Goal: Task Accomplishment & Management: Manage account settings

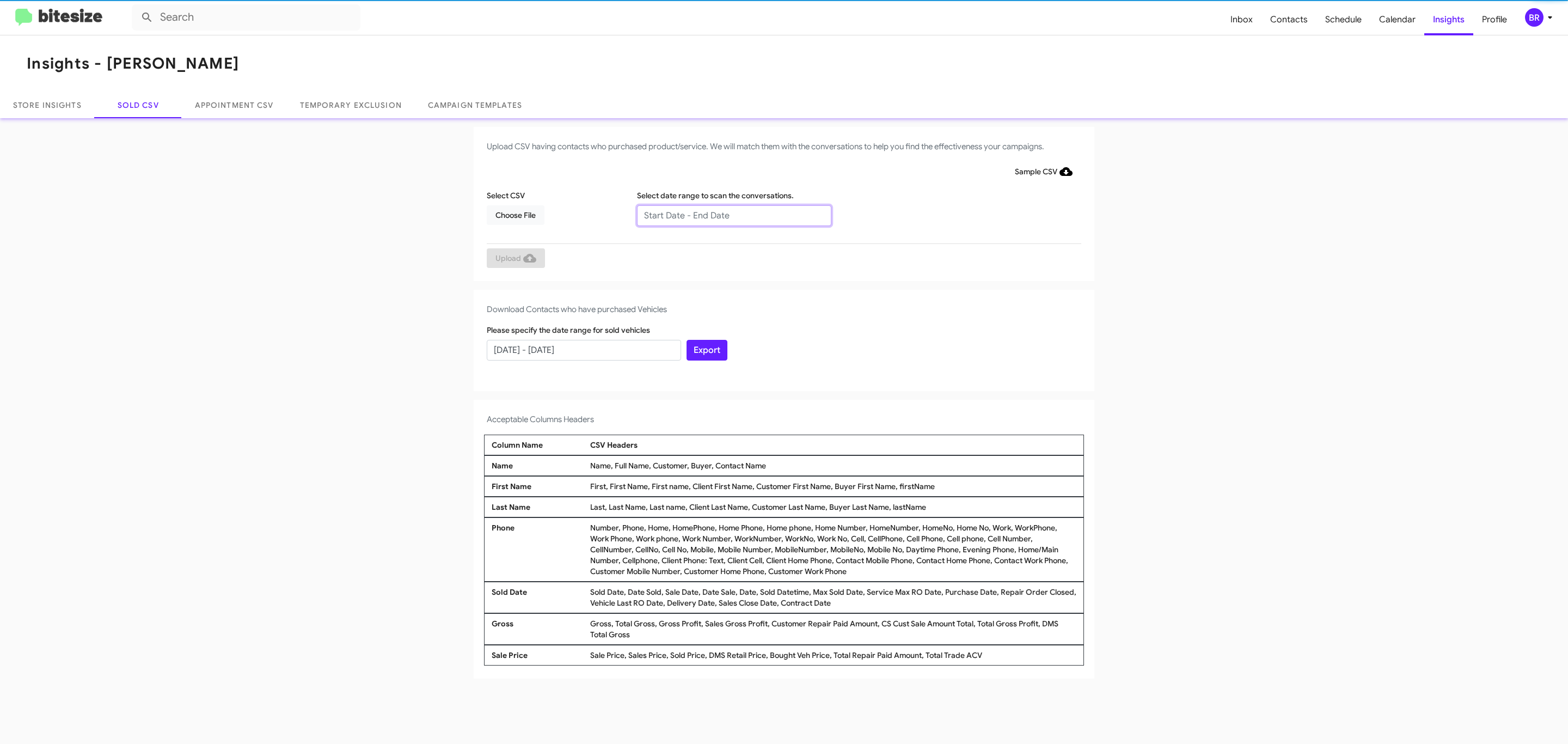
click at [733, 214] on input "text" at bounding box center [734, 216] width 194 height 21
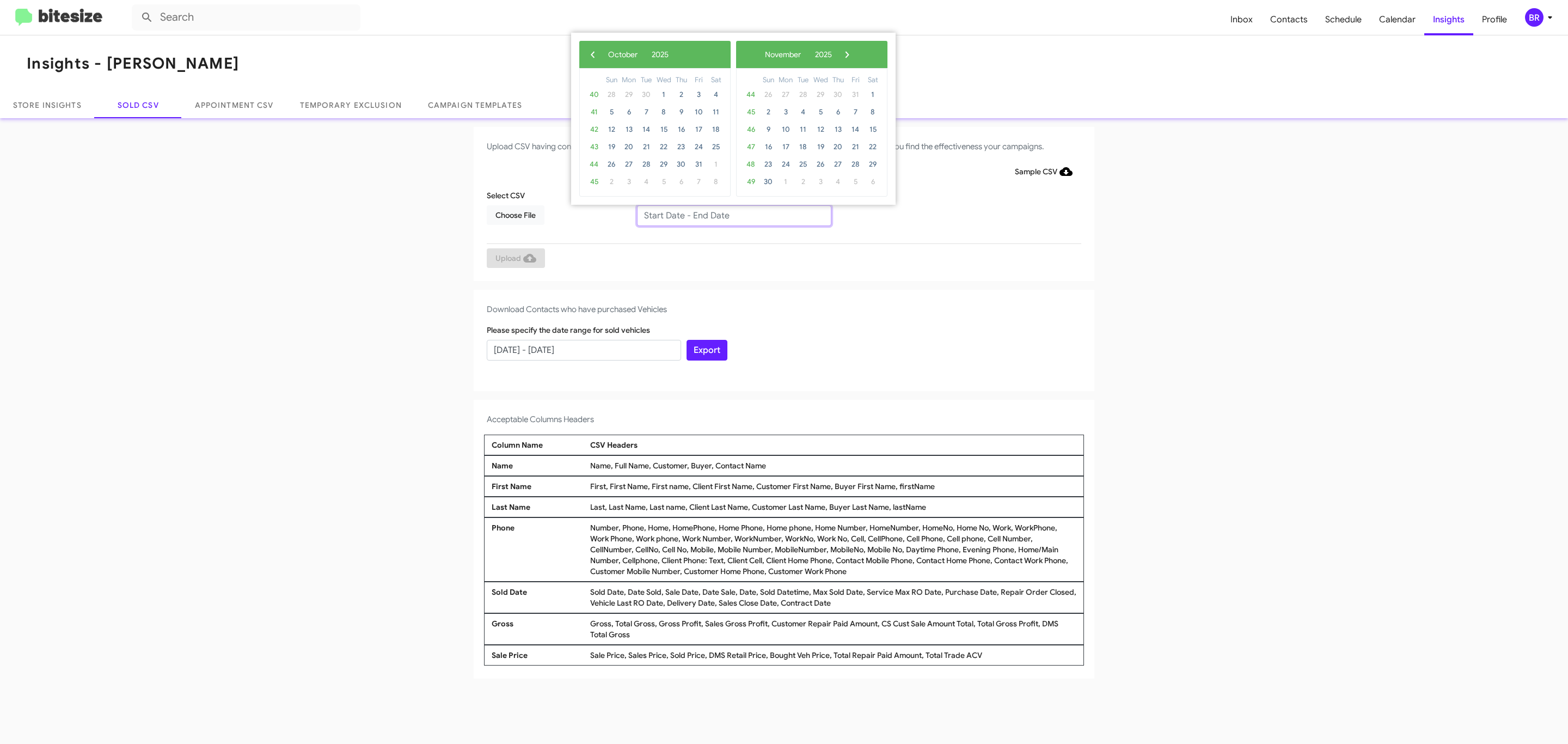
type input "08/01/2025 - 10/01/2025"
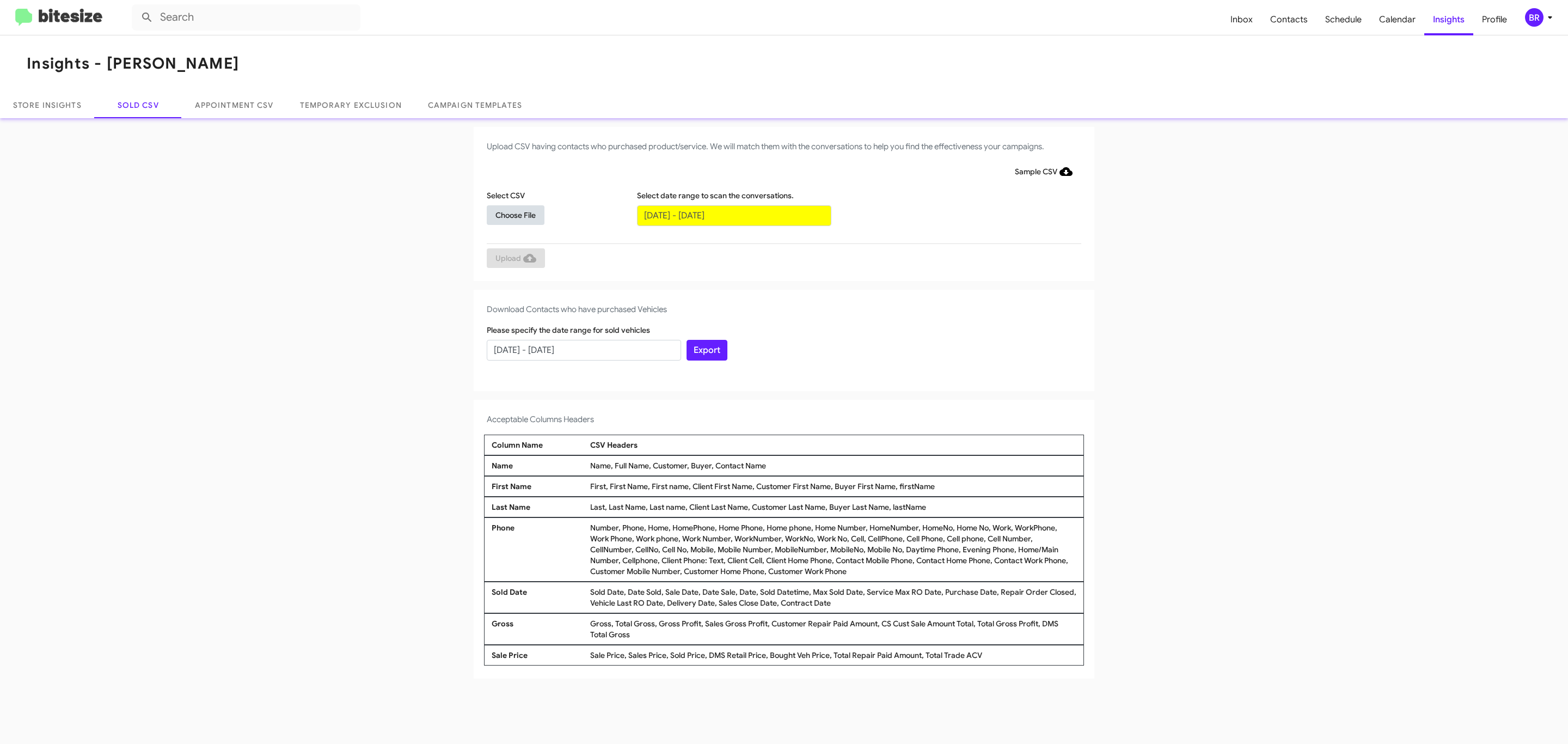
click at [515, 214] on span "Choose File" at bounding box center [515, 215] width 40 height 20
click at [514, 259] on span "Upload" at bounding box center [516, 259] width 41 height 20
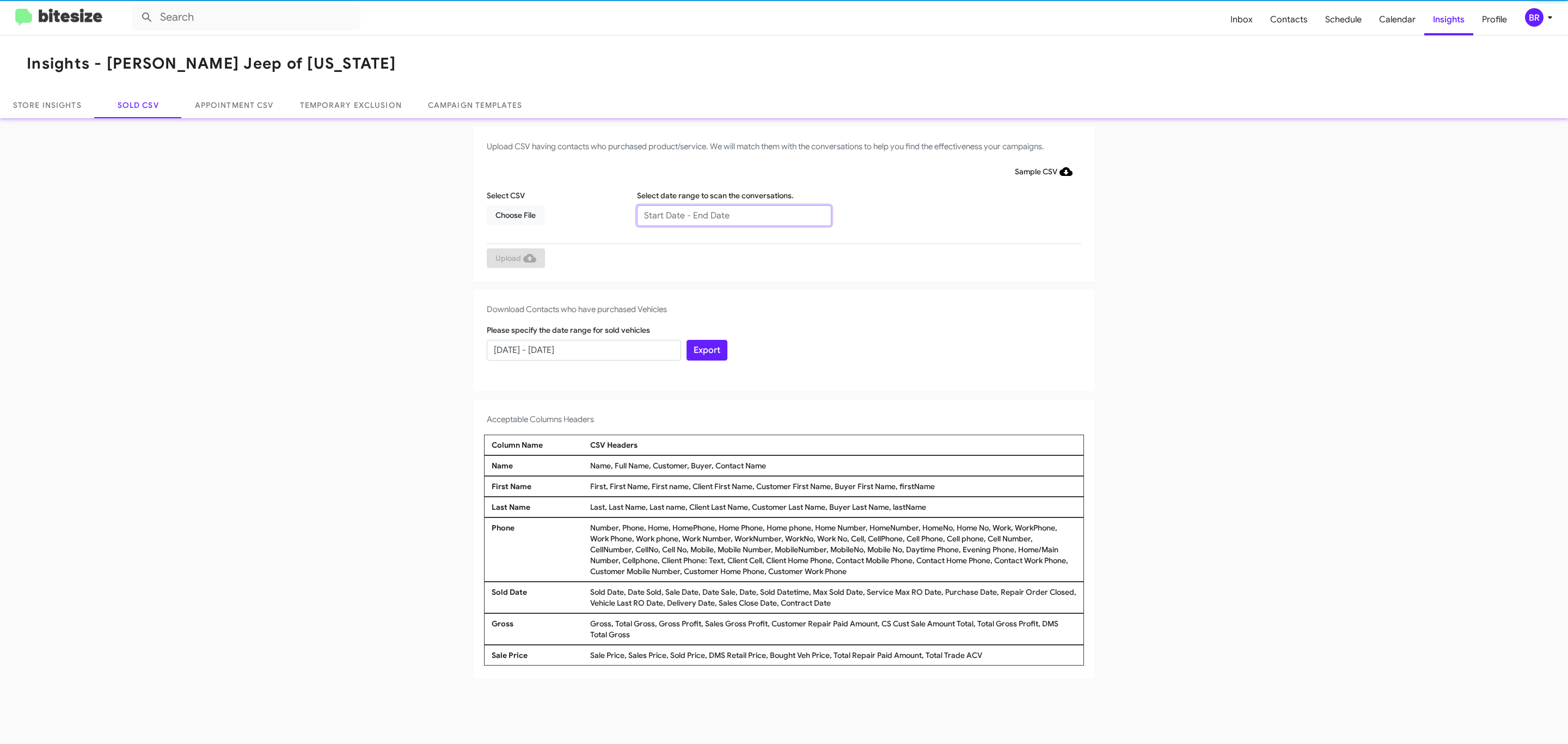
click at [733, 214] on input "text" at bounding box center [734, 216] width 194 height 21
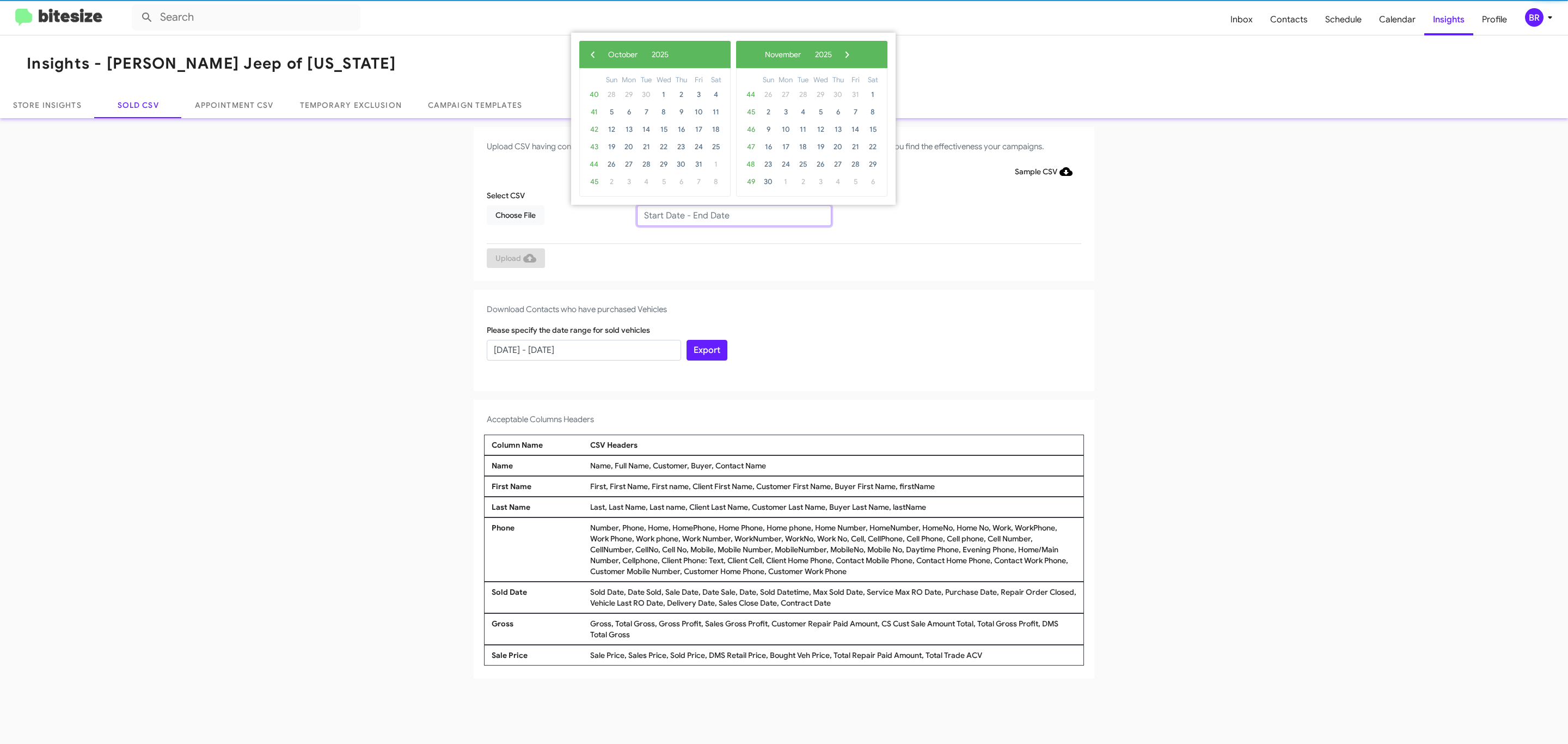
type input "08/01/2025 - 10/01/2025"
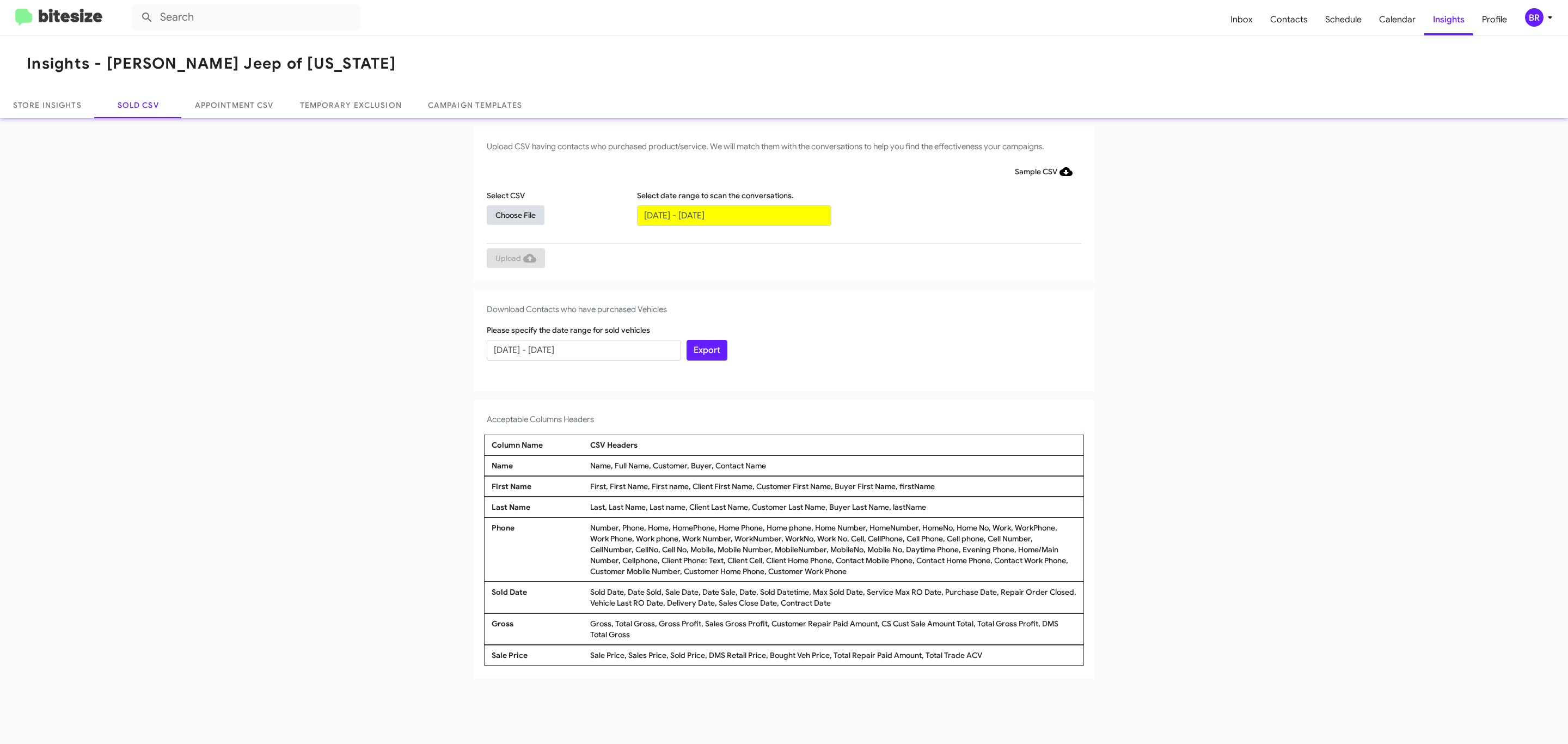
click at [515, 214] on span "Choose File" at bounding box center [515, 215] width 40 height 20
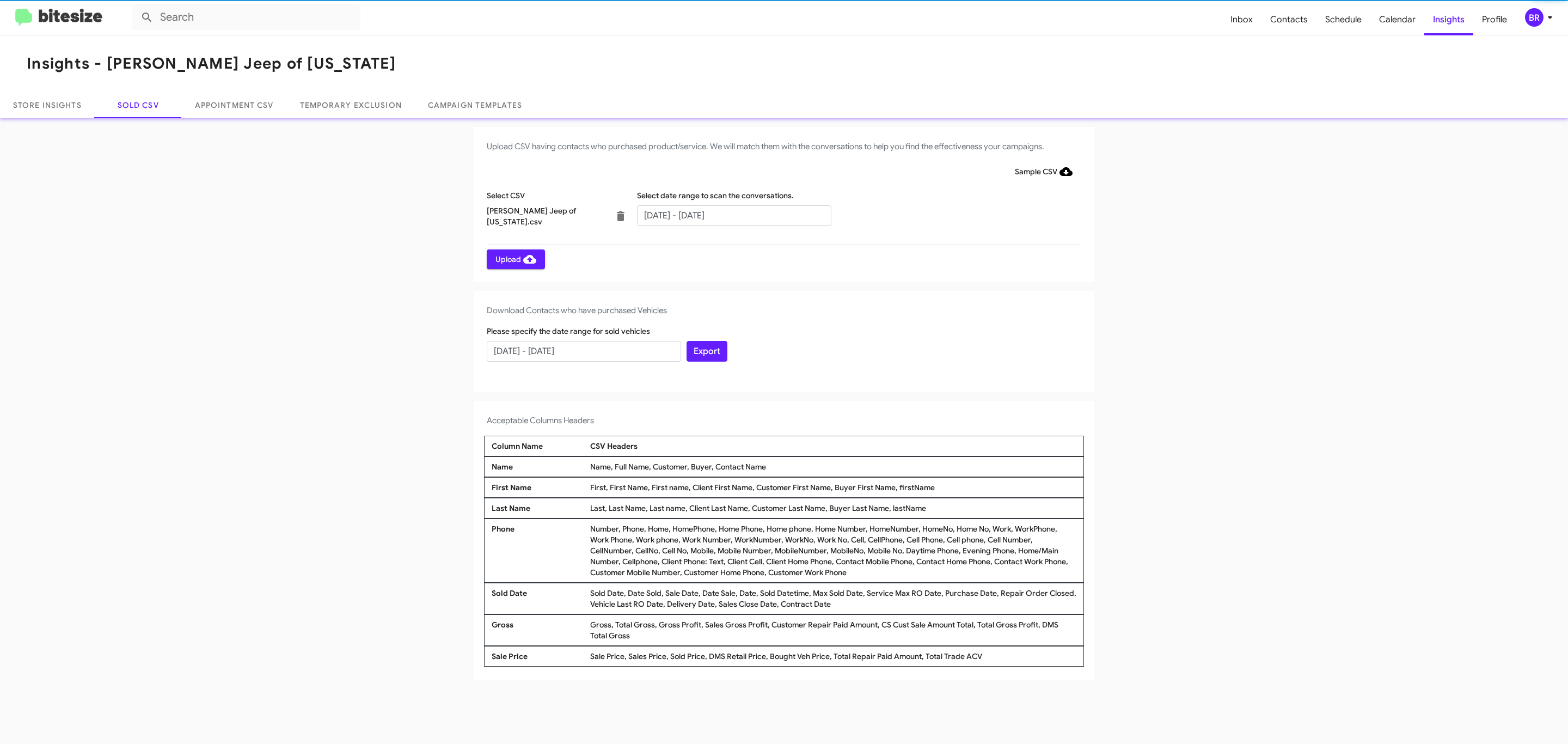
click at [514, 259] on span "Upload" at bounding box center [516, 259] width 41 height 20
click at [733, 214] on input "text" at bounding box center [734, 216] width 194 height 21
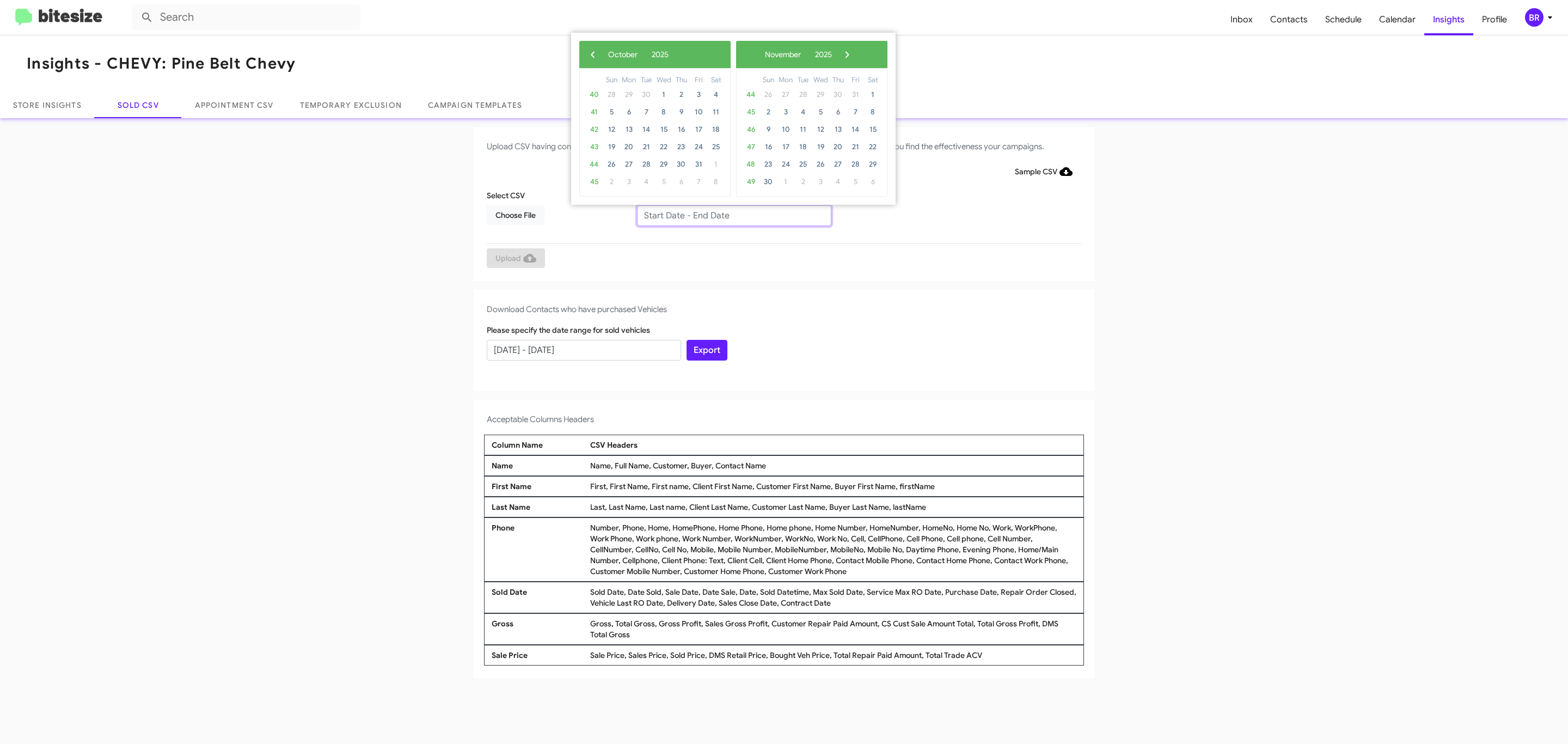
type input "[DATE] - [DATE]"
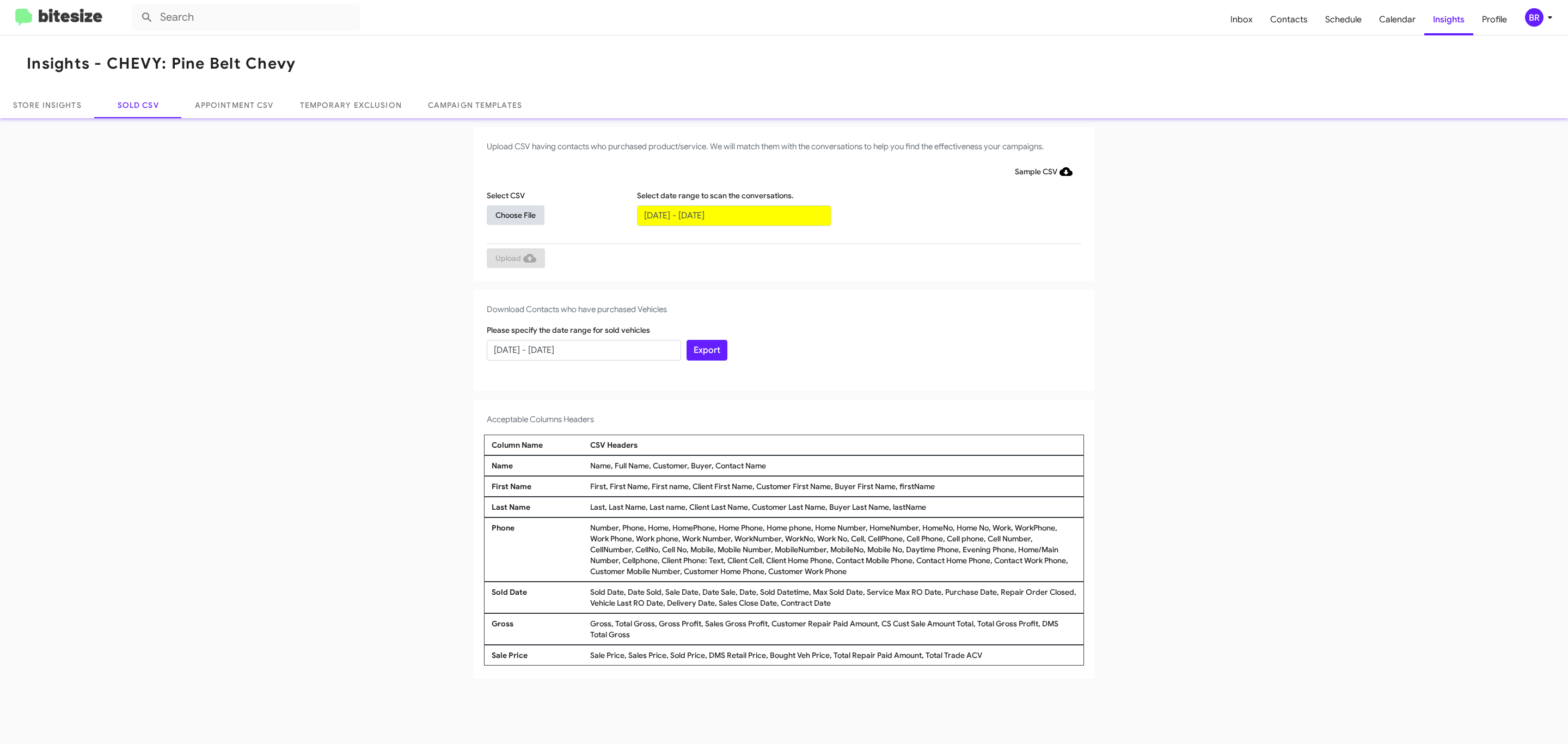
click at [515, 214] on span "Choose File" at bounding box center [515, 215] width 40 height 20
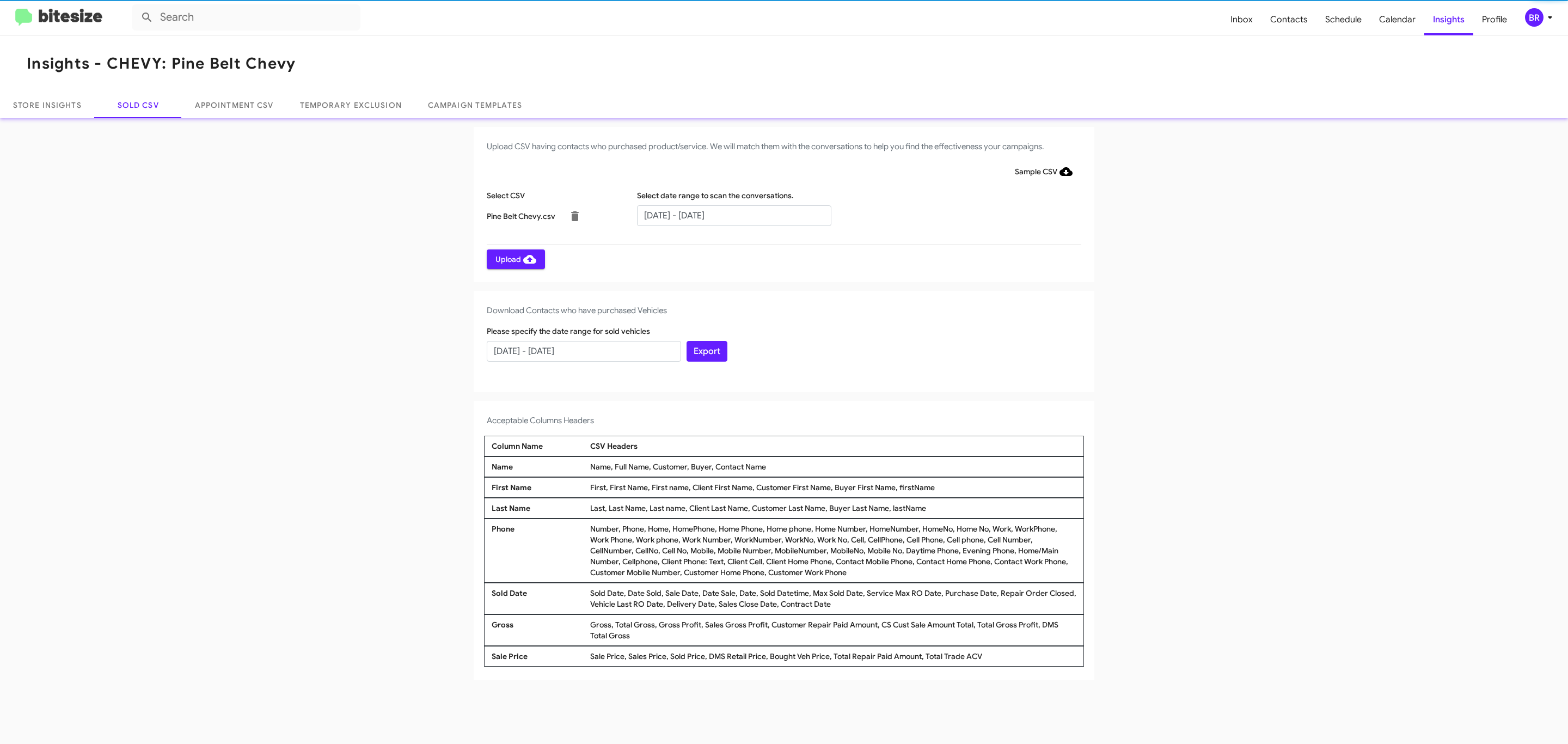
click at [514, 259] on span "Upload" at bounding box center [516, 259] width 41 height 20
click at [733, 214] on input "text" at bounding box center [734, 216] width 194 height 21
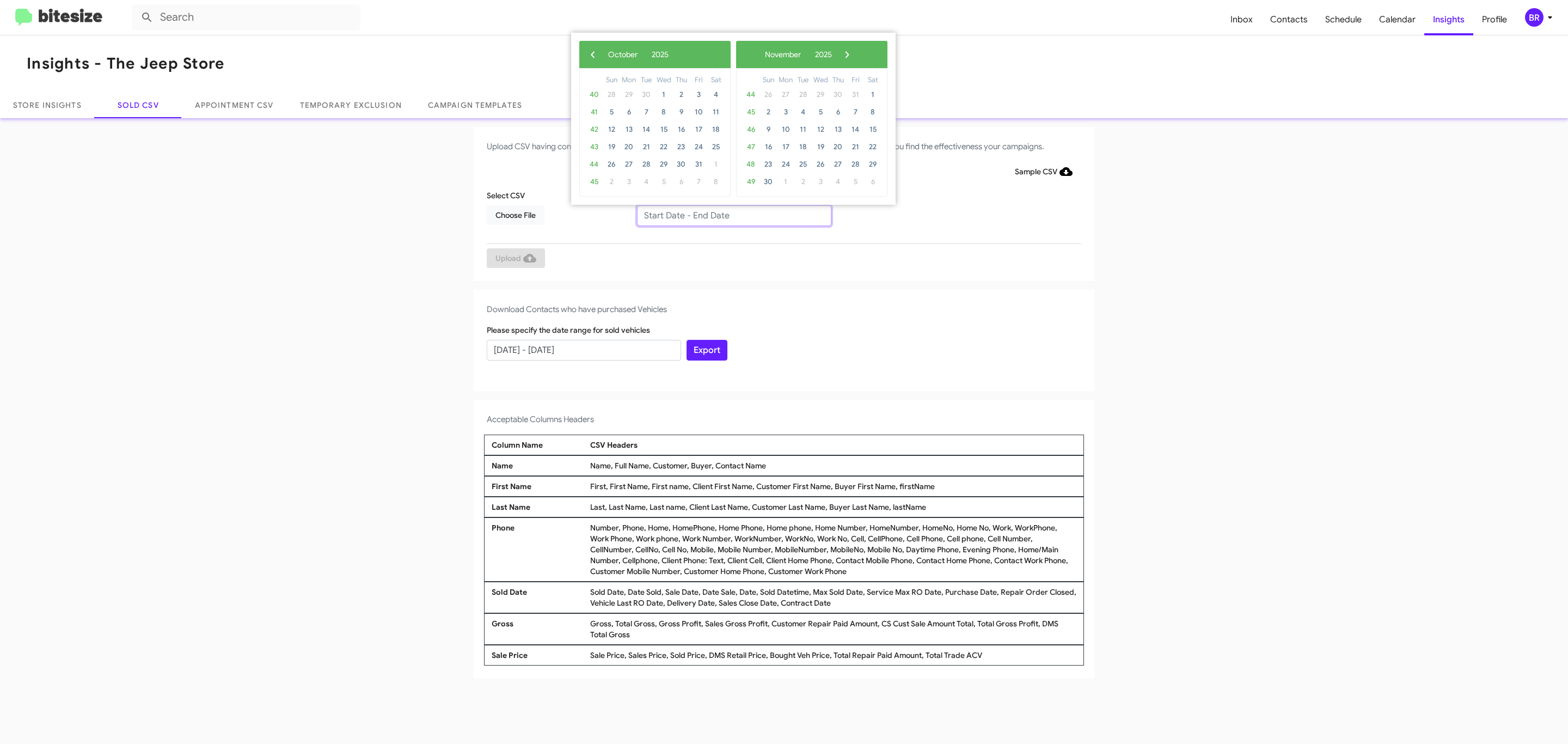
type input "08/01/2025 - 10/01/2025"
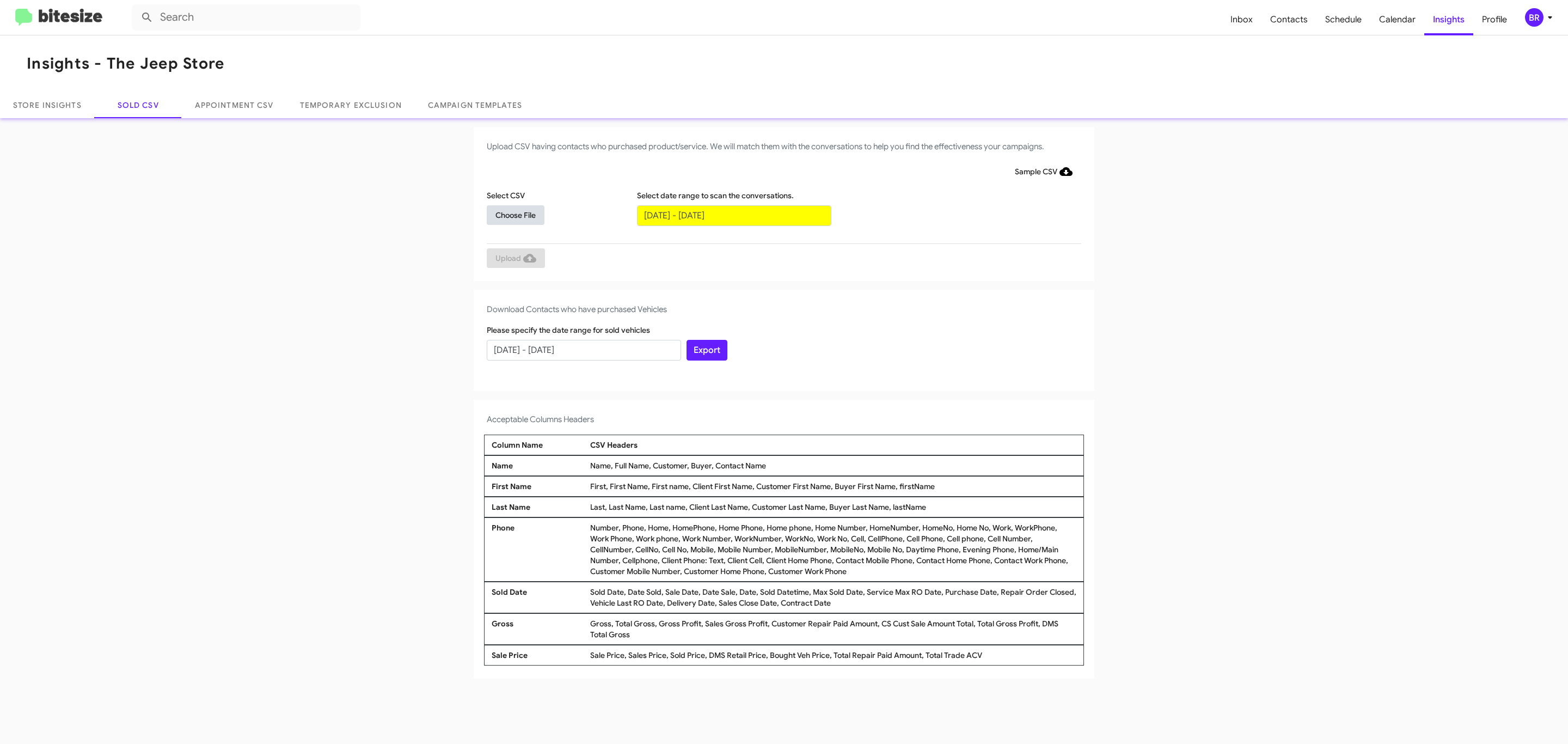
click at [515, 214] on span "Choose File" at bounding box center [515, 215] width 40 height 20
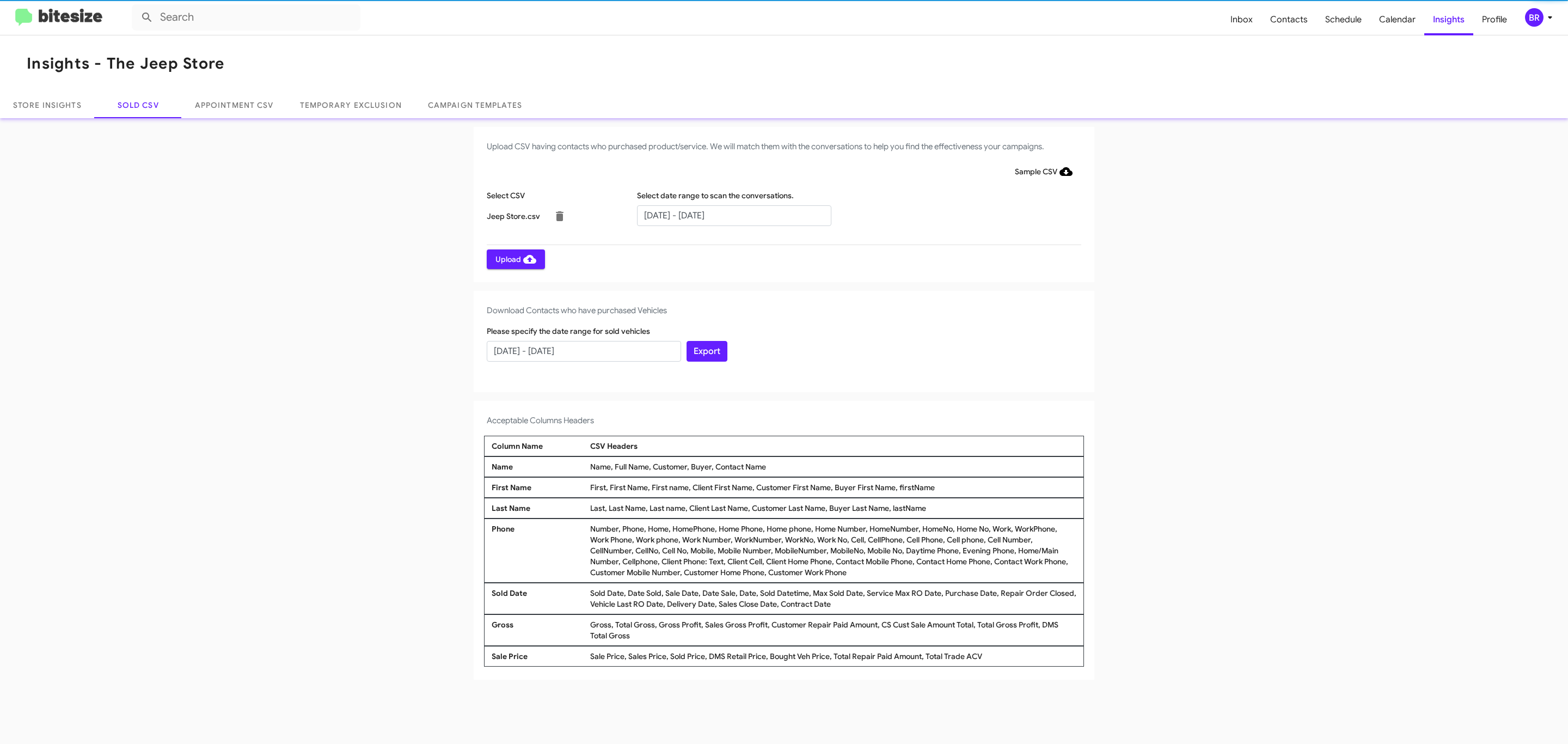
click at [514, 259] on span "Upload" at bounding box center [516, 259] width 41 height 20
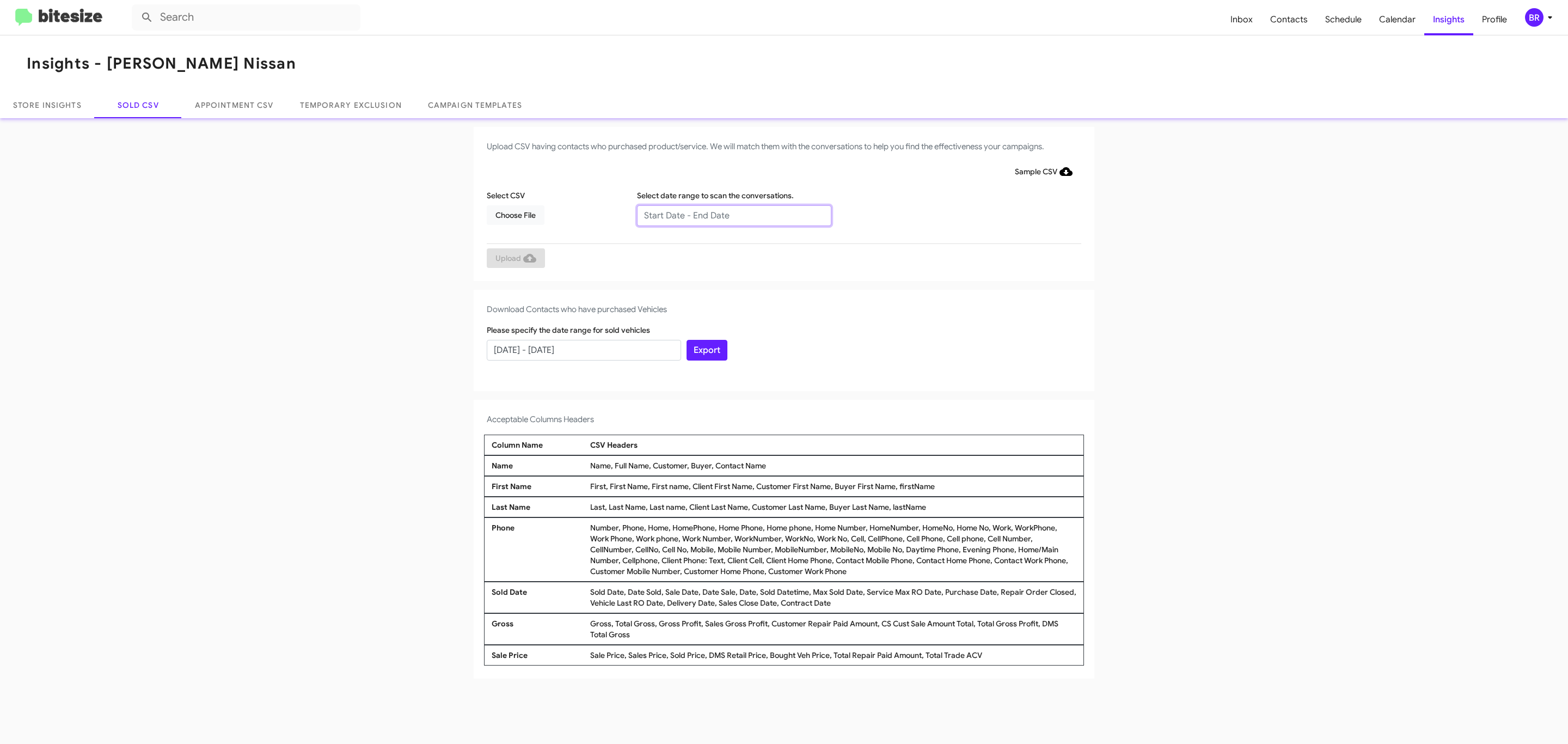
click at [733, 214] on input "text" at bounding box center [734, 216] width 194 height 21
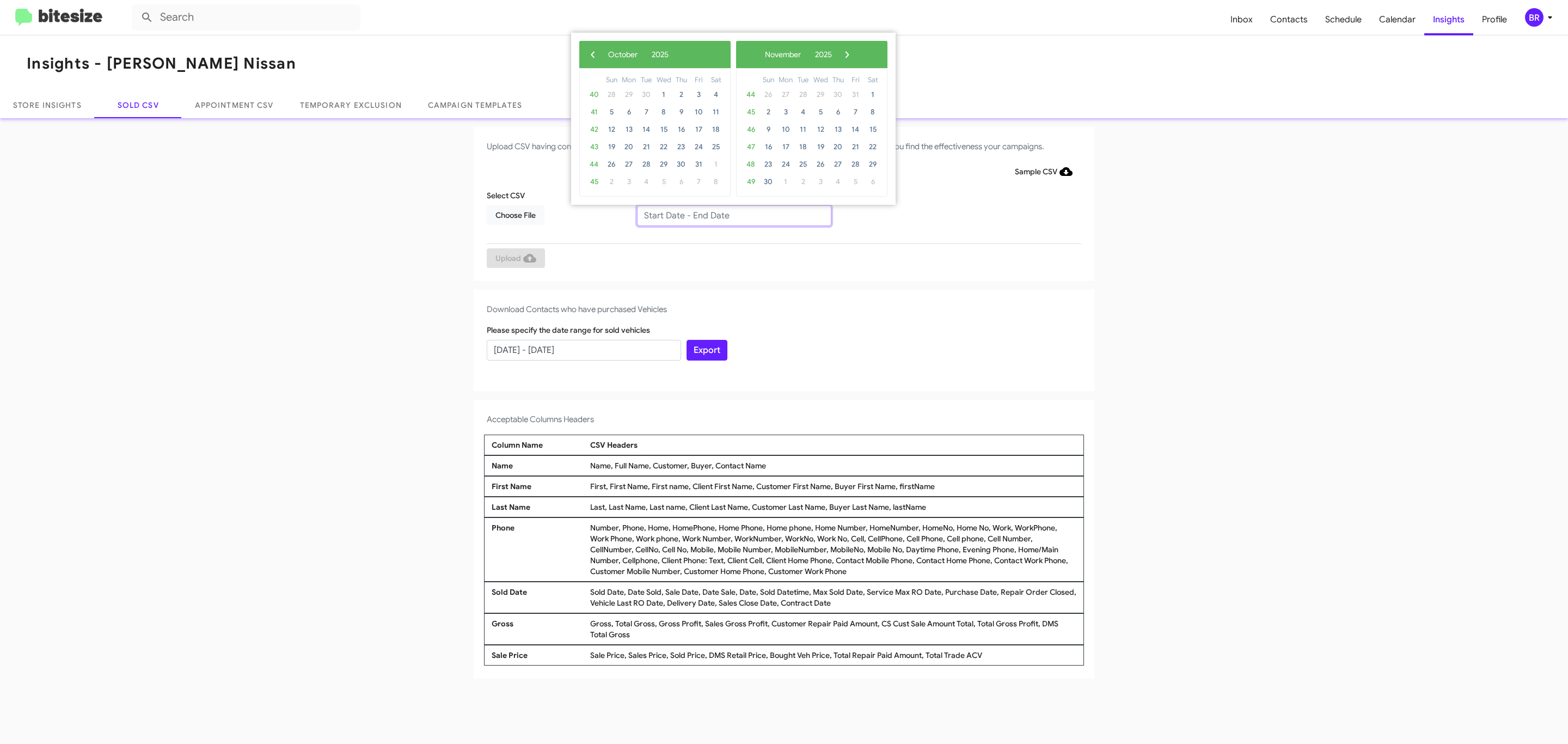
type input "08/01/2025 - 10/01/2025"
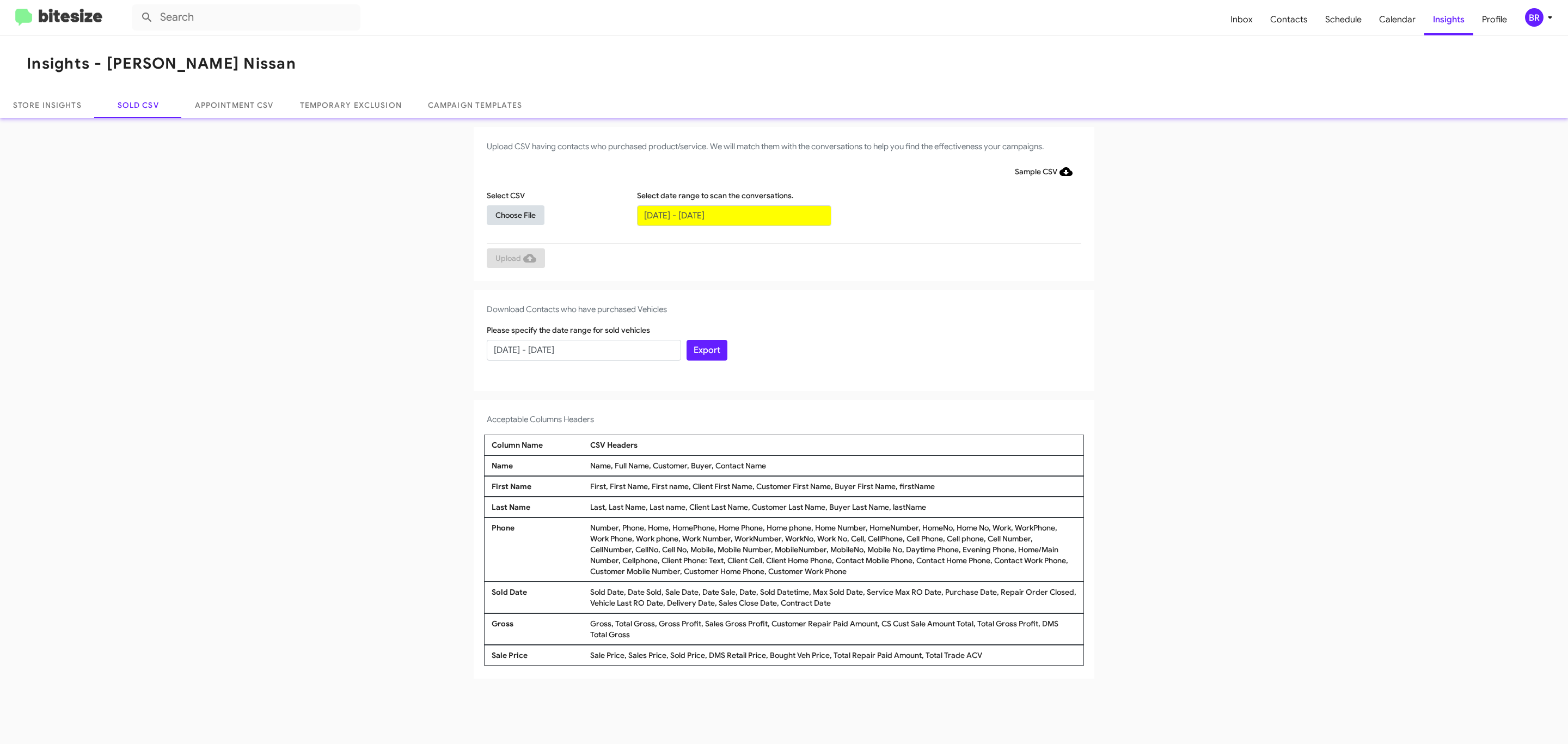
click at [515, 214] on span "Choose File" at bounding box center [515, 215] width 40 height 20
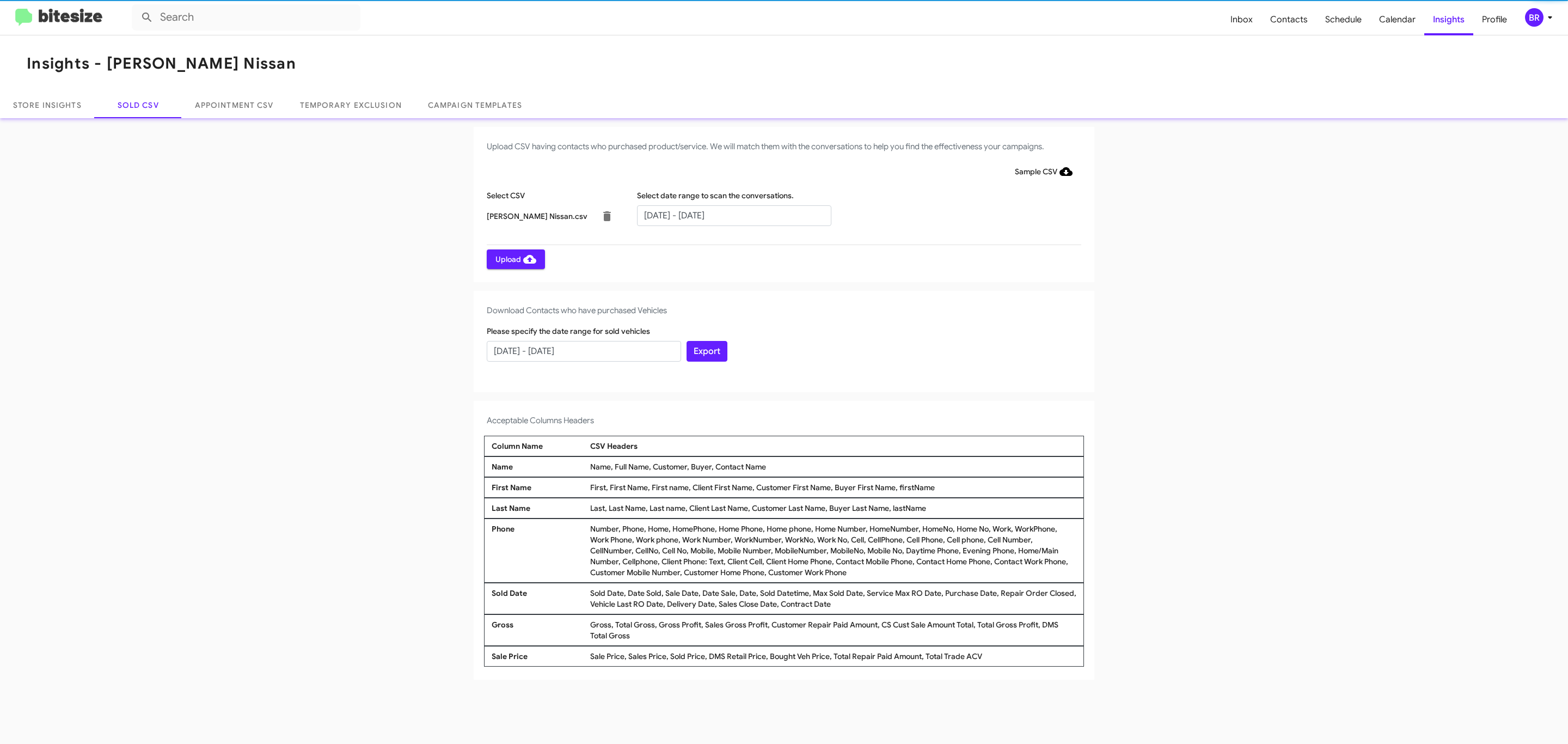
click at [514, 259] on span "Upload" at bounding box center [516, 259] width 41 height 20
click at [733, 214] on input "text" at bounding box center [734, 216] width 194 height 21
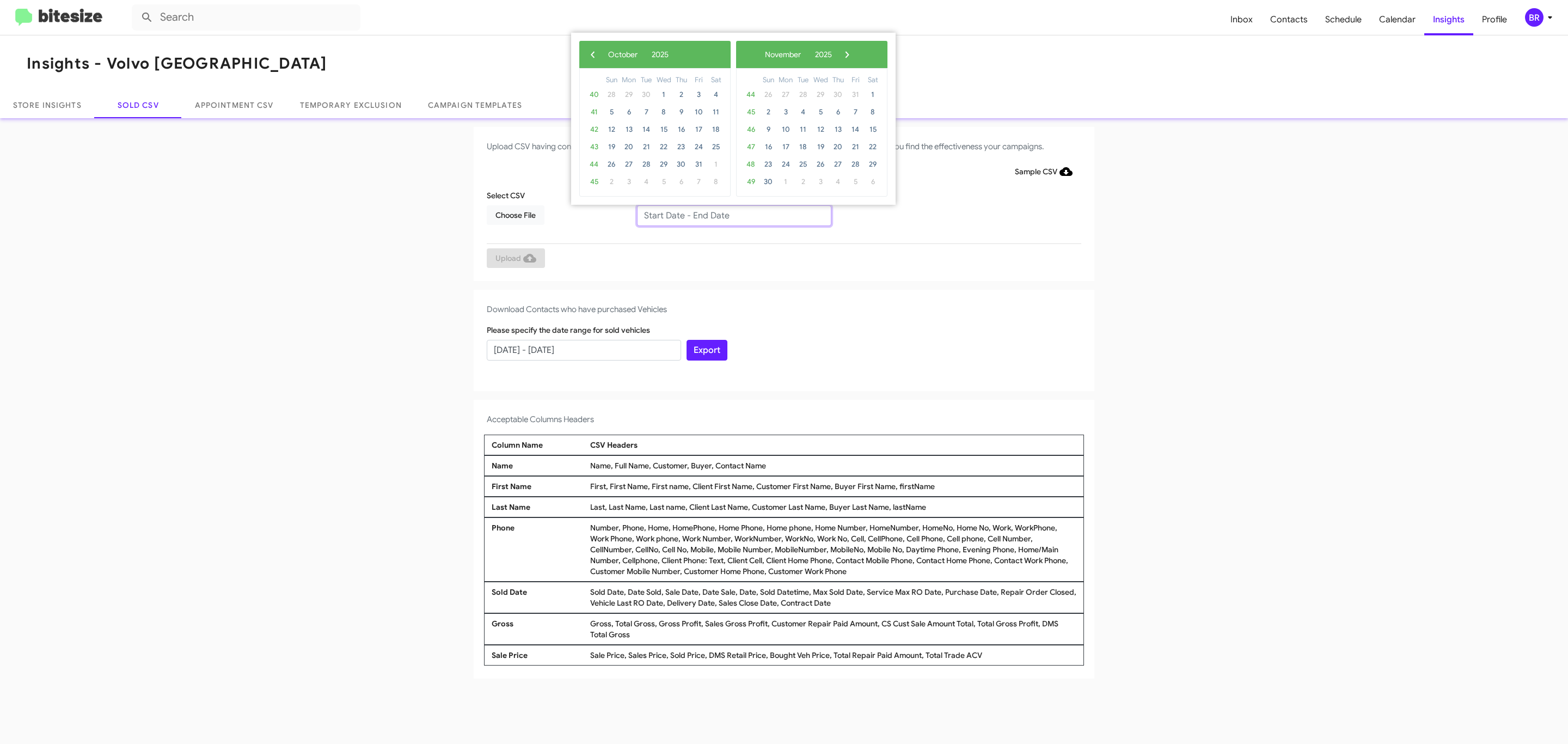
type input "[DATE] - [DATE]"
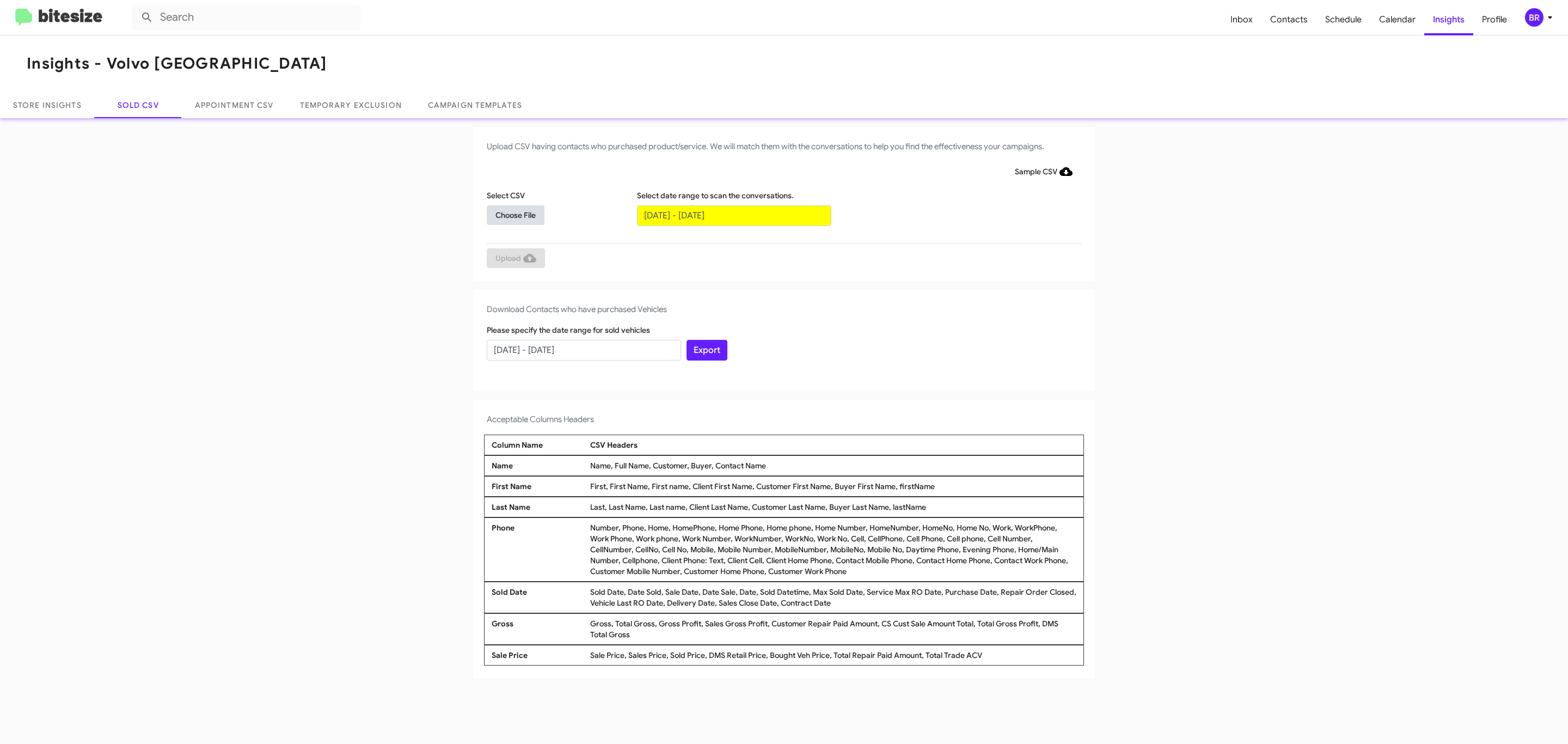
click at [515, 214] on span "Choose File" at bounding box center [515, 215] width 40 height 20
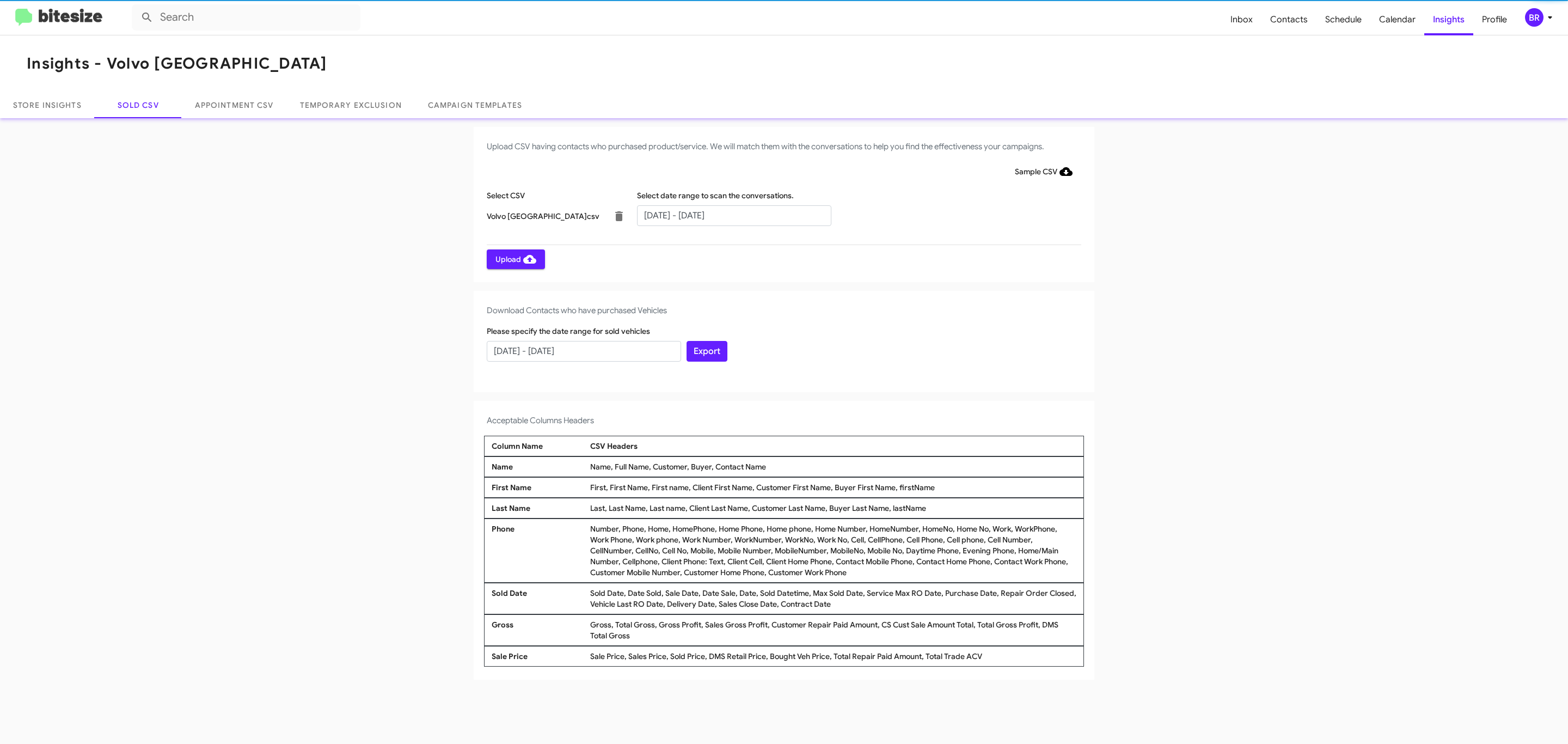
click at [514, 259] on span "Upload" at bounding box center [516, 259] width 41 height 20
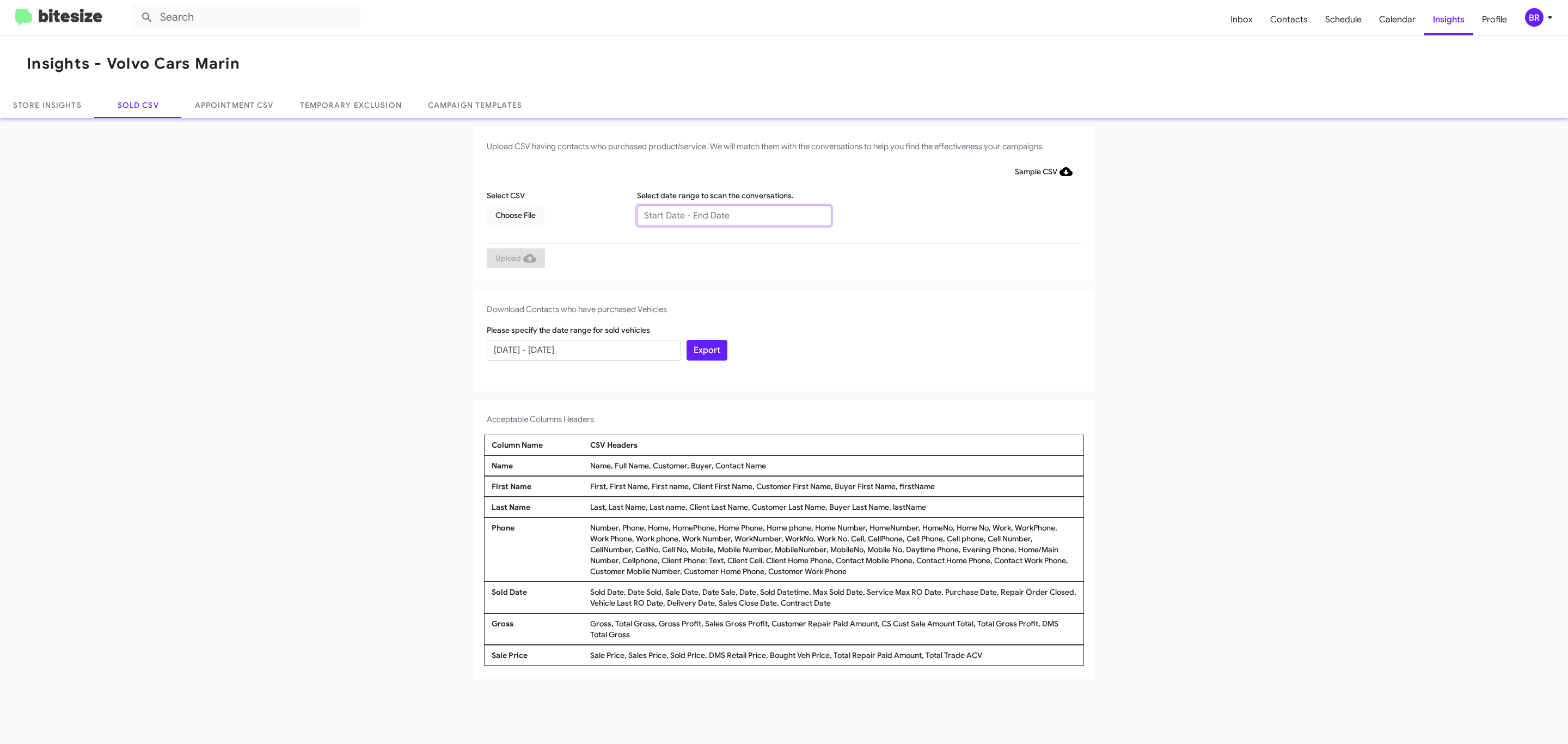
click at [733, 214] on input "text" at bounding box center [734, 216] width 194 height 21
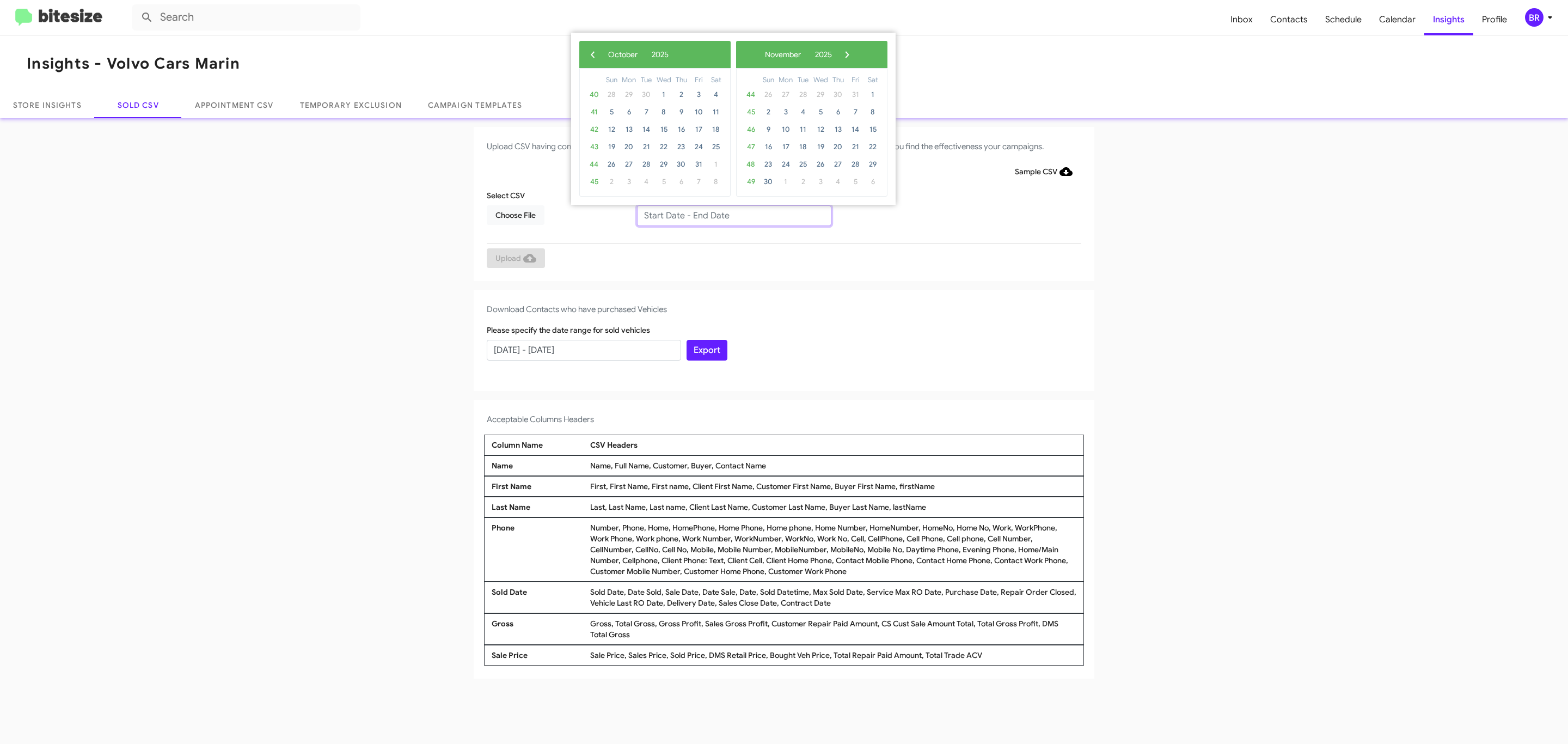
type input "[DATE] - [DATE]"
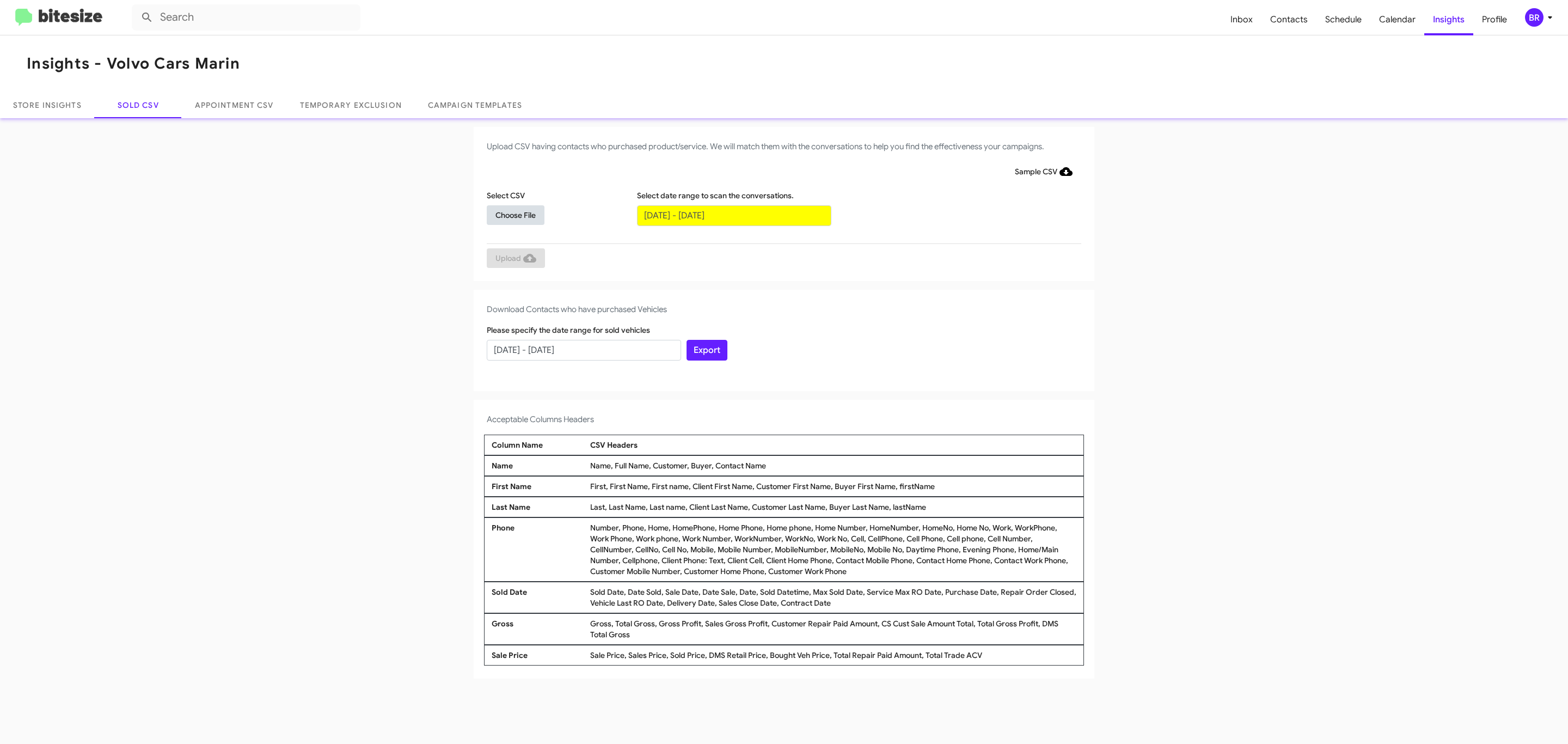
click at [515, 214] on span "Choose File" at bounding box center [515, 215] width 40 height 20
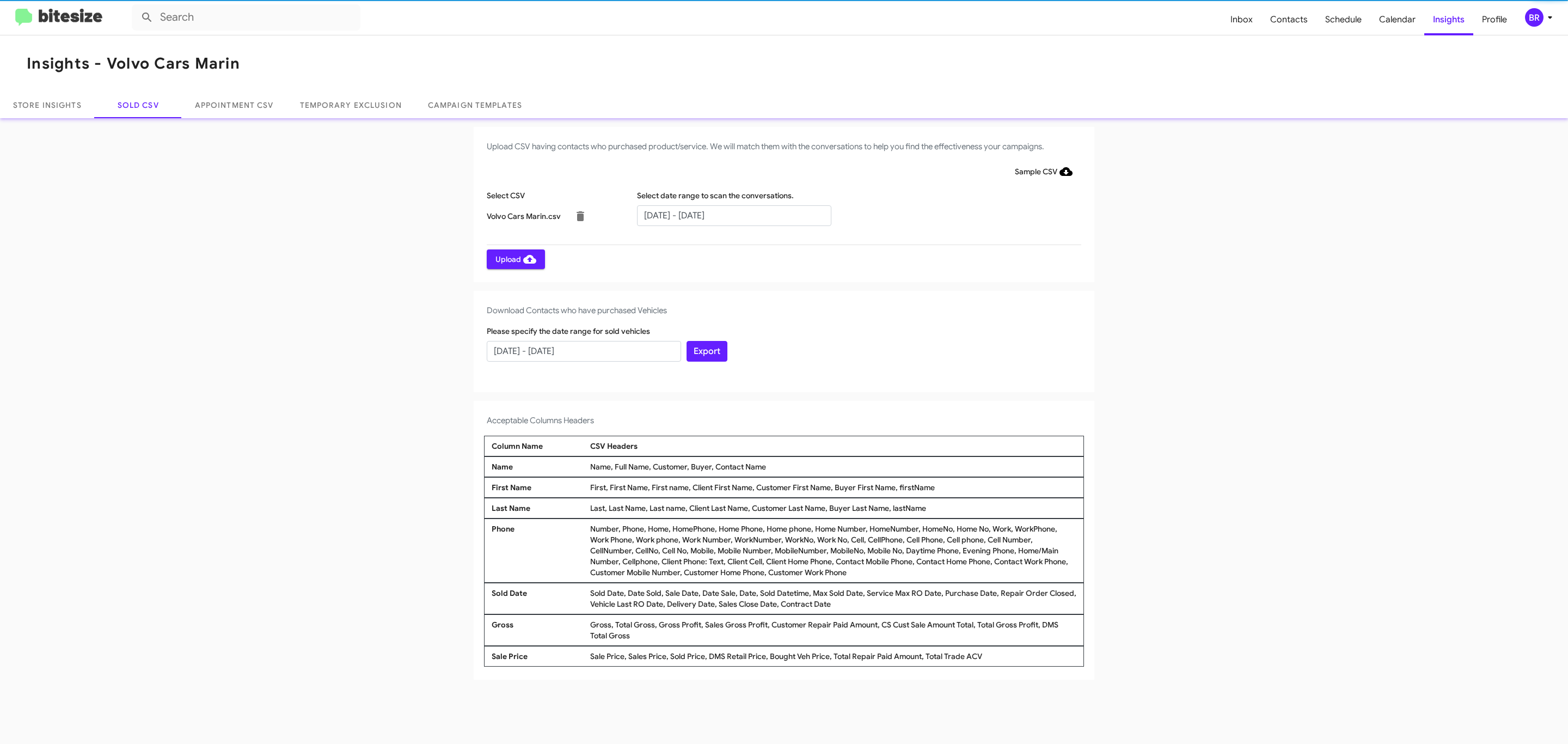
click at [514, 259] on span "Upload" at bounding box center [516, 259] width 41 height 20
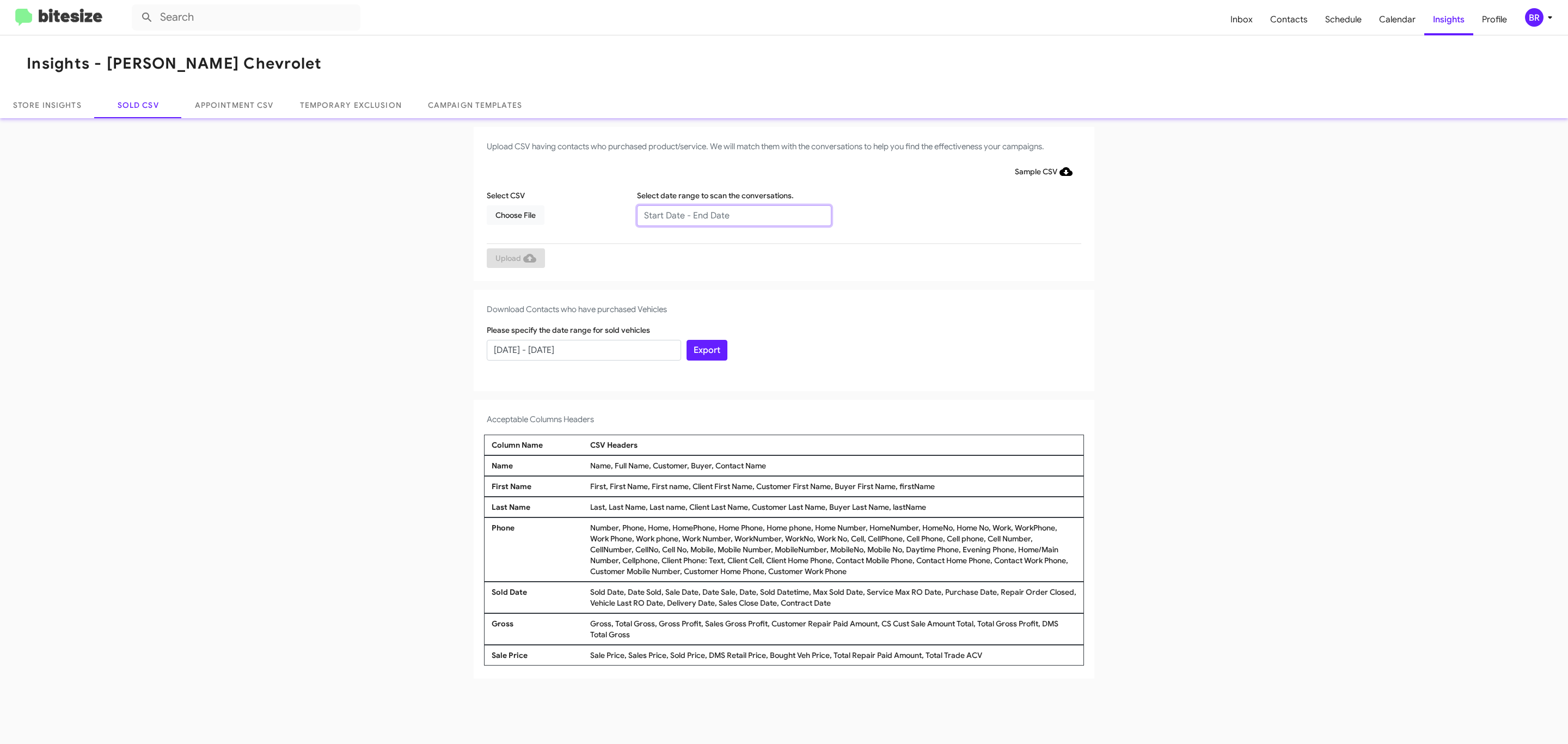
click at [733, 214] on input "text" at bounding box center [734, 216] width 194 height 21
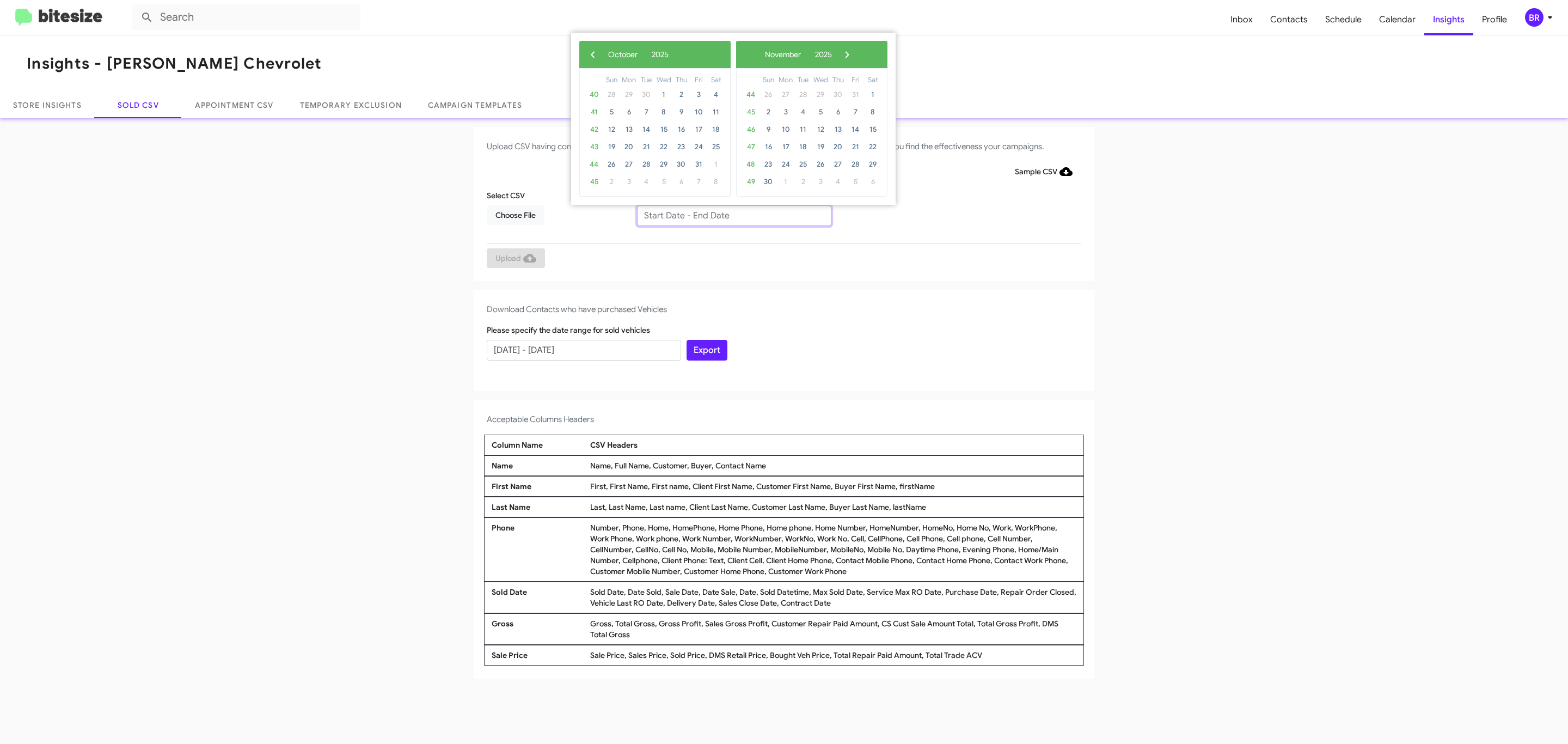
type input "08/01/2025 - 10/01/2025"
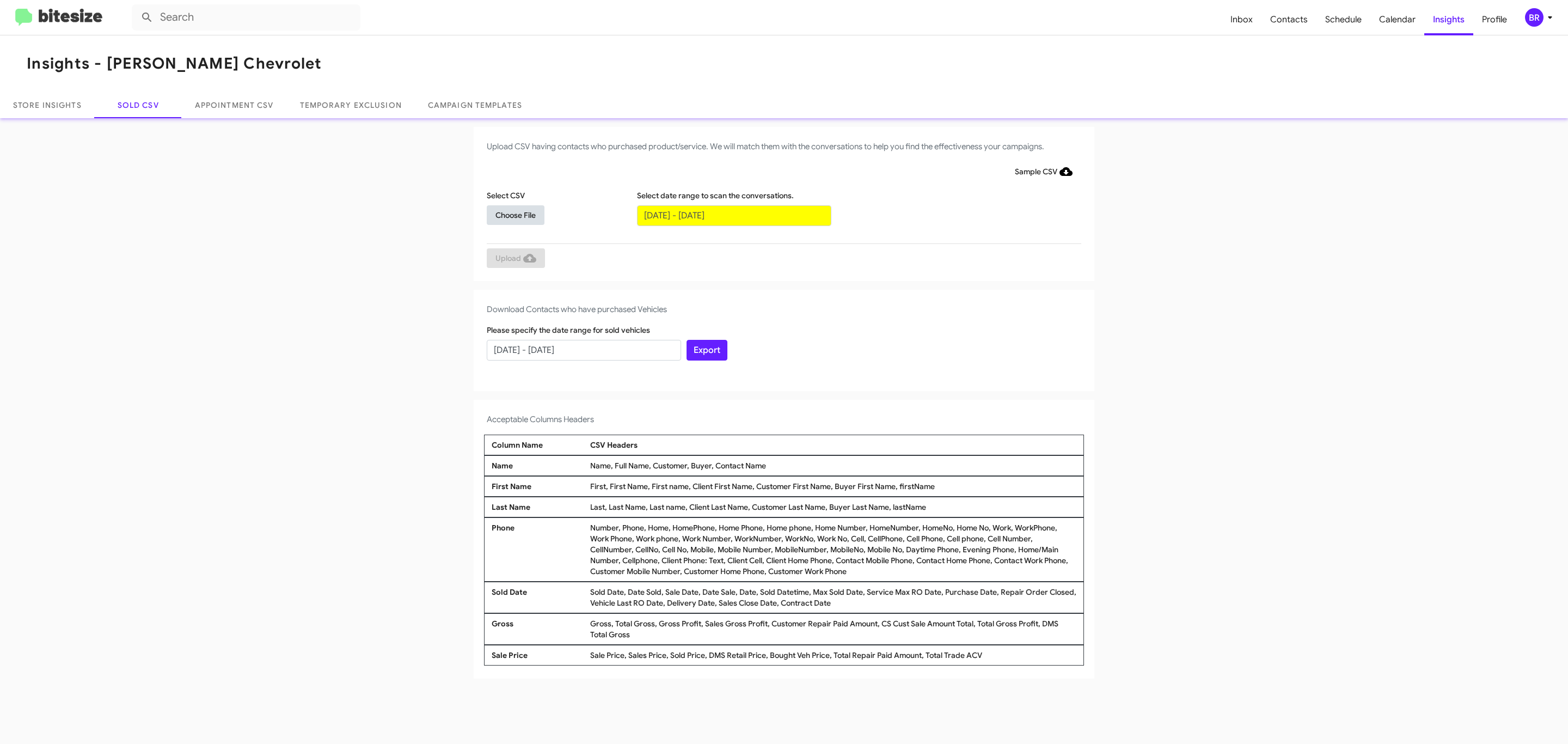
click at [515, 214] on span "Choose File" at bounding box center [515, 215] width 40 height 20
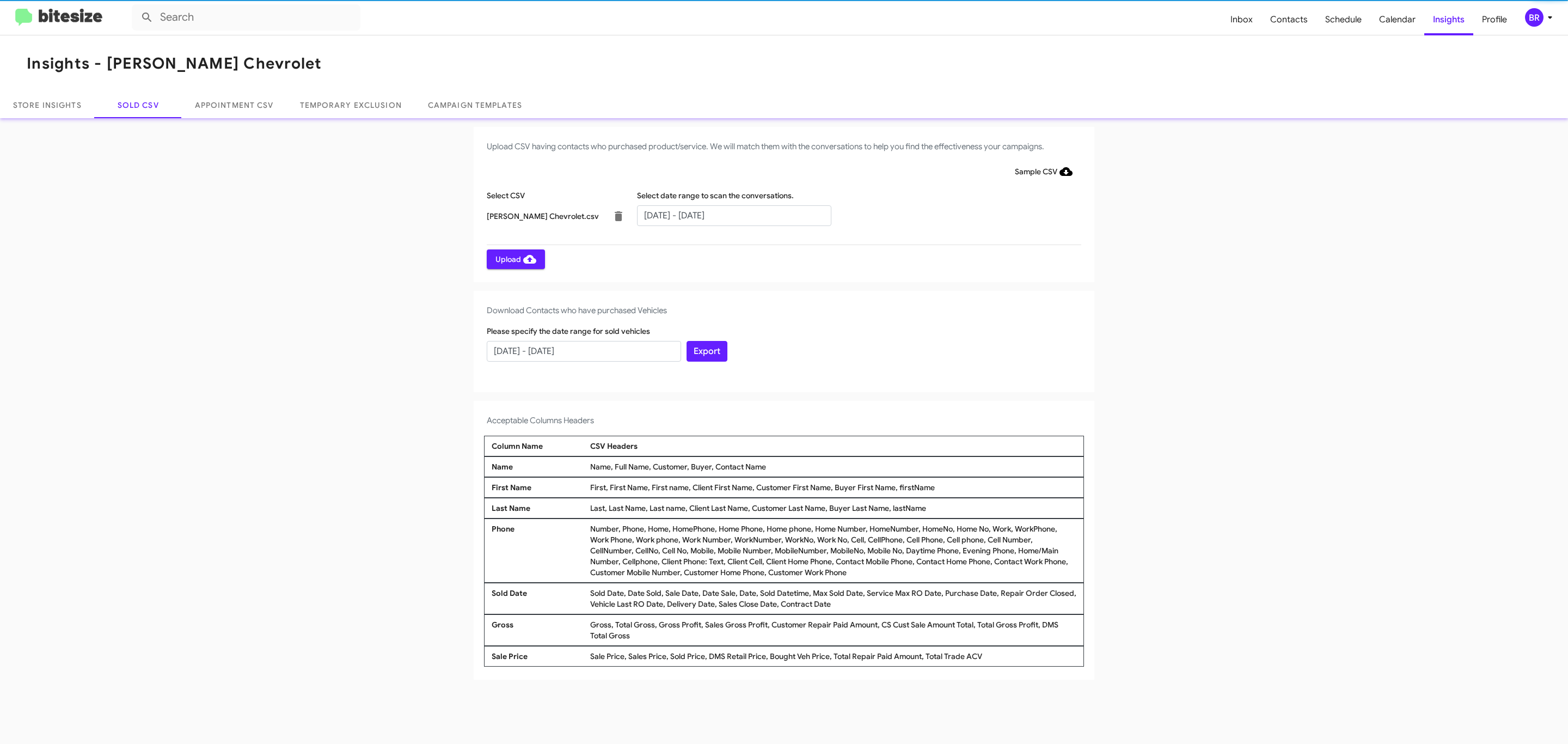
click at [514, 259] on span "Upload" at bounding box center [516, 259] width 41 height 20
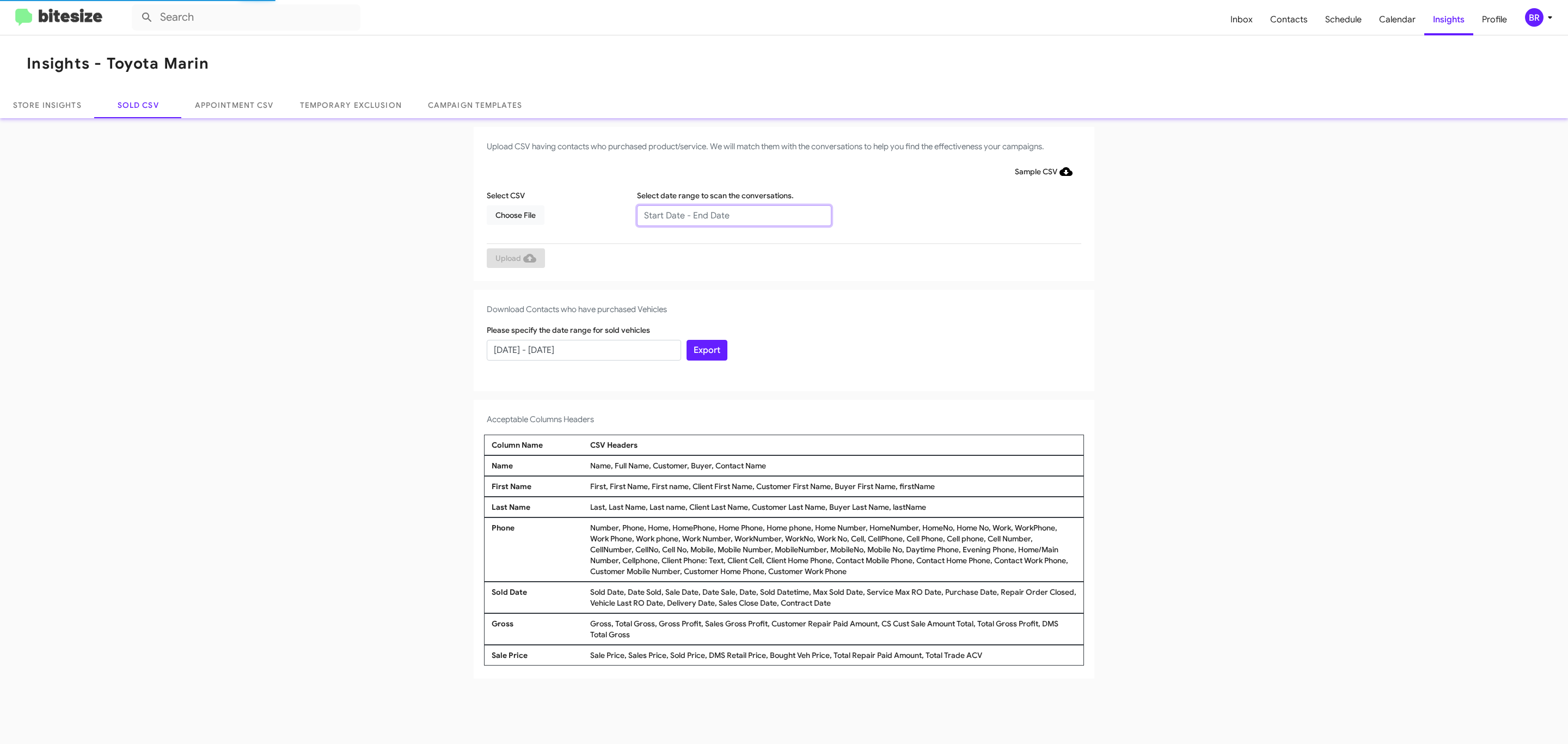
click at [733, 214] on input "text" at bounding box center [734, 216] width 194 height 21
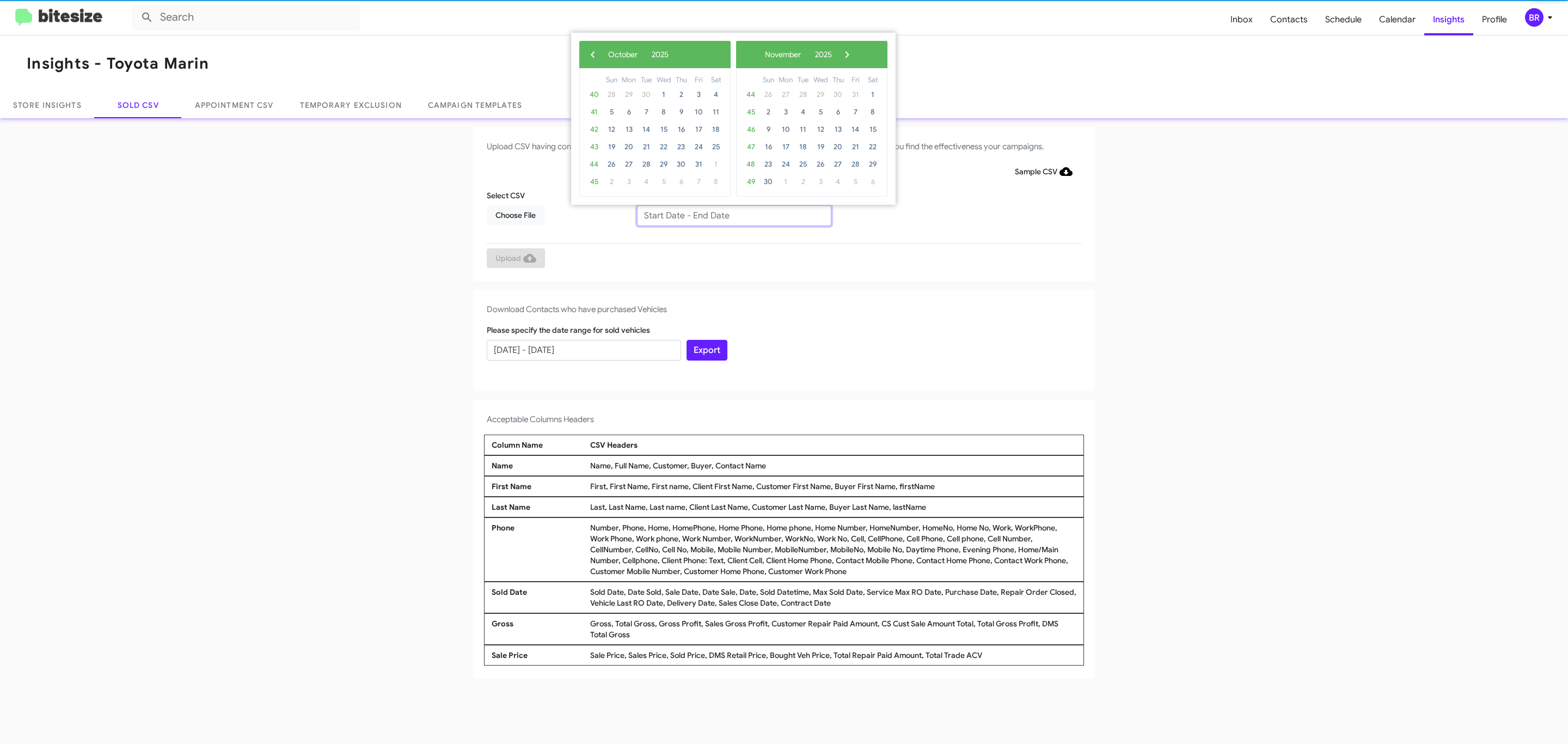
type input "08/01/2025 - 10/01/2025"
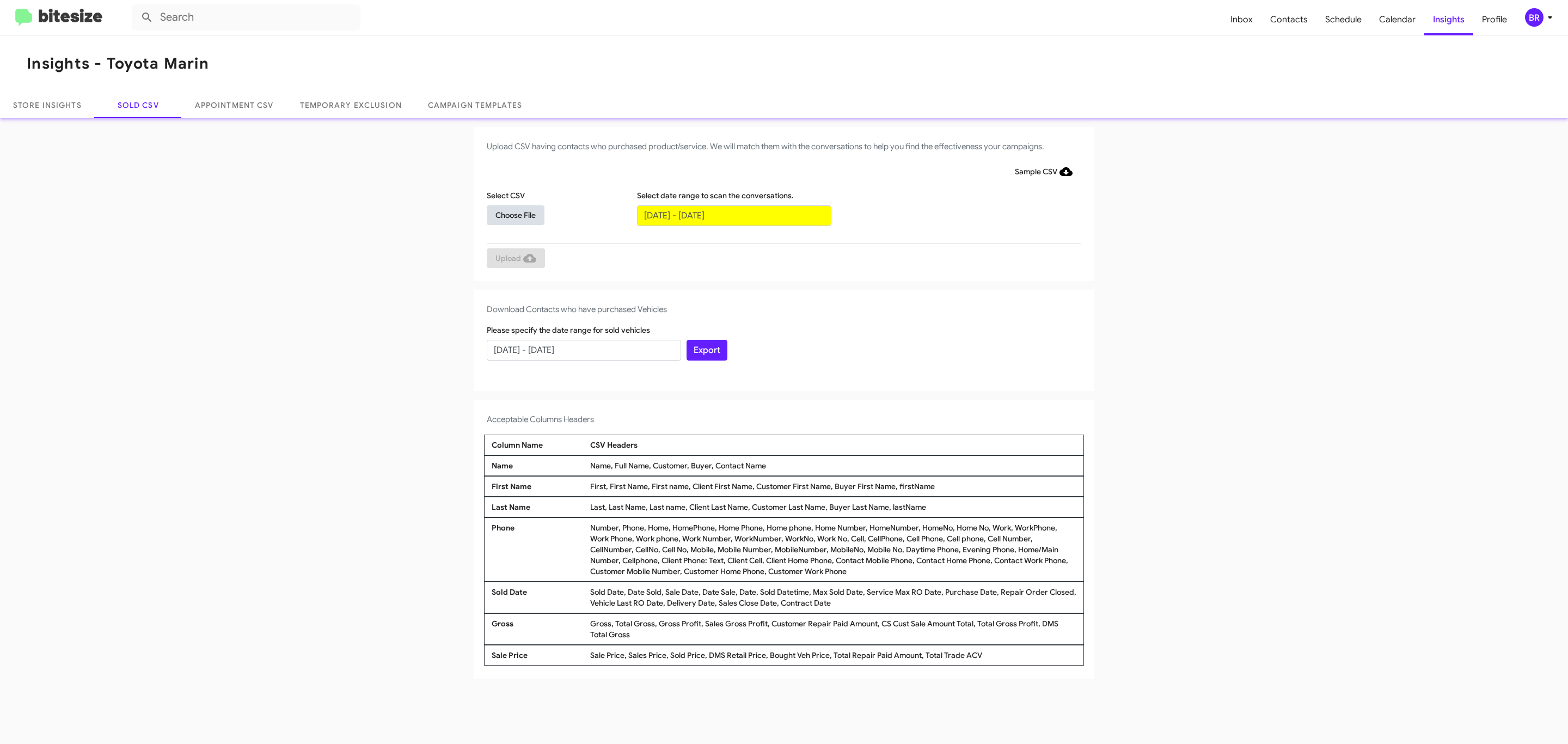
click at [515, 214] on span "Choose File" at bounding box center [515, 215] width 40 height 20
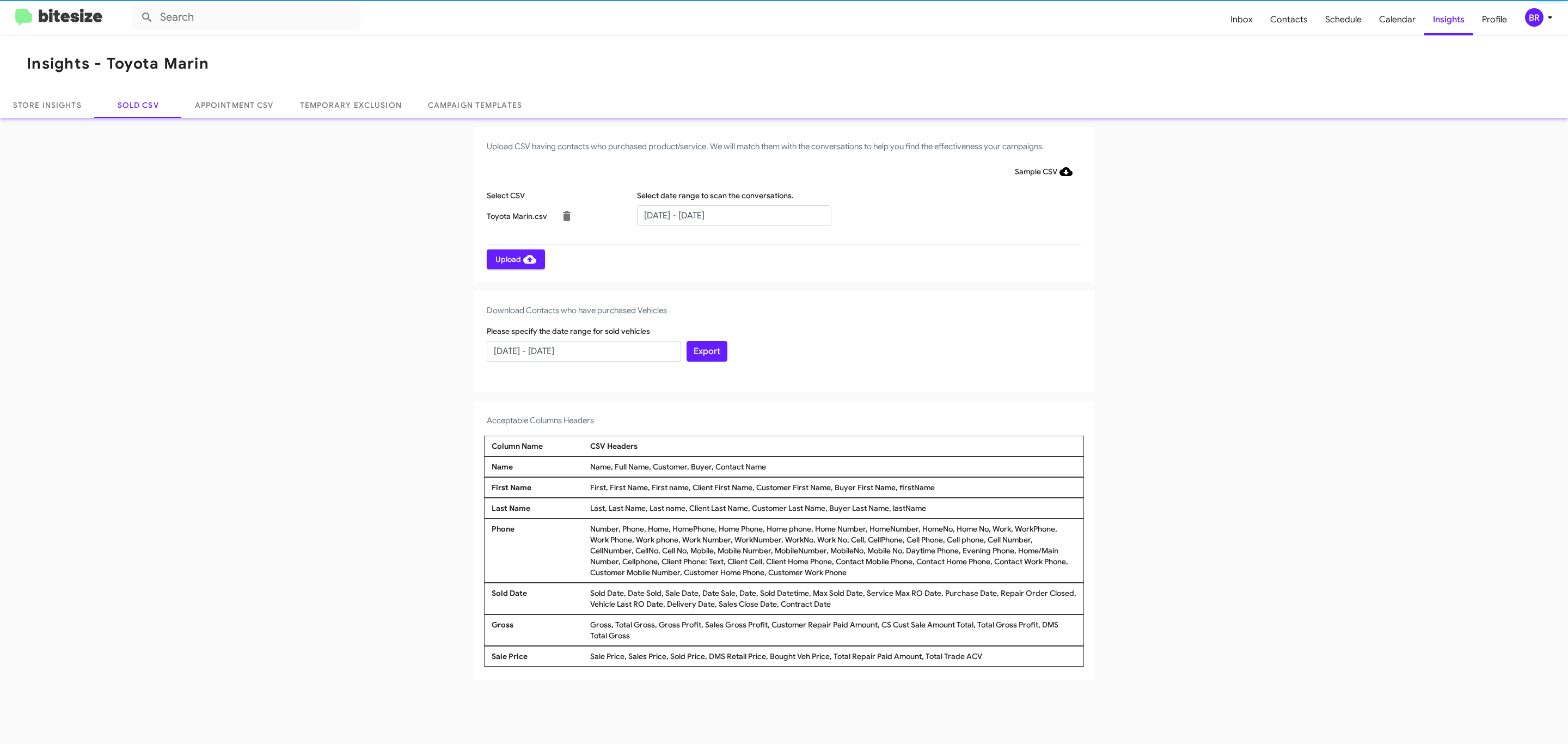
click at [514, 259] on span "Upload" at bounding box center [516, 259] width 41 height 20
click at [733, 214] on input "text" at bounding box center [734, 216] width 194 height 21
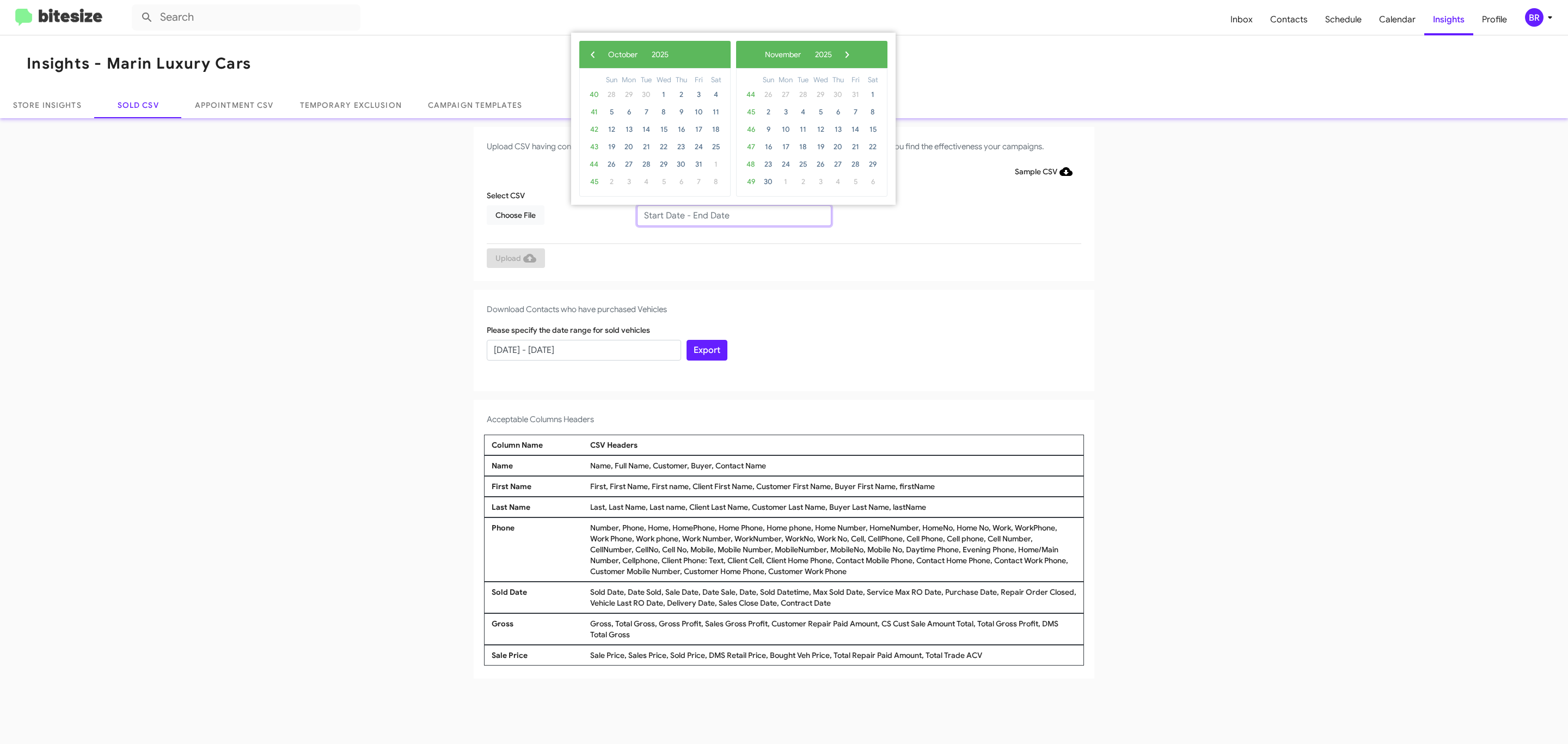
type input "[DATE] - [DATE]"
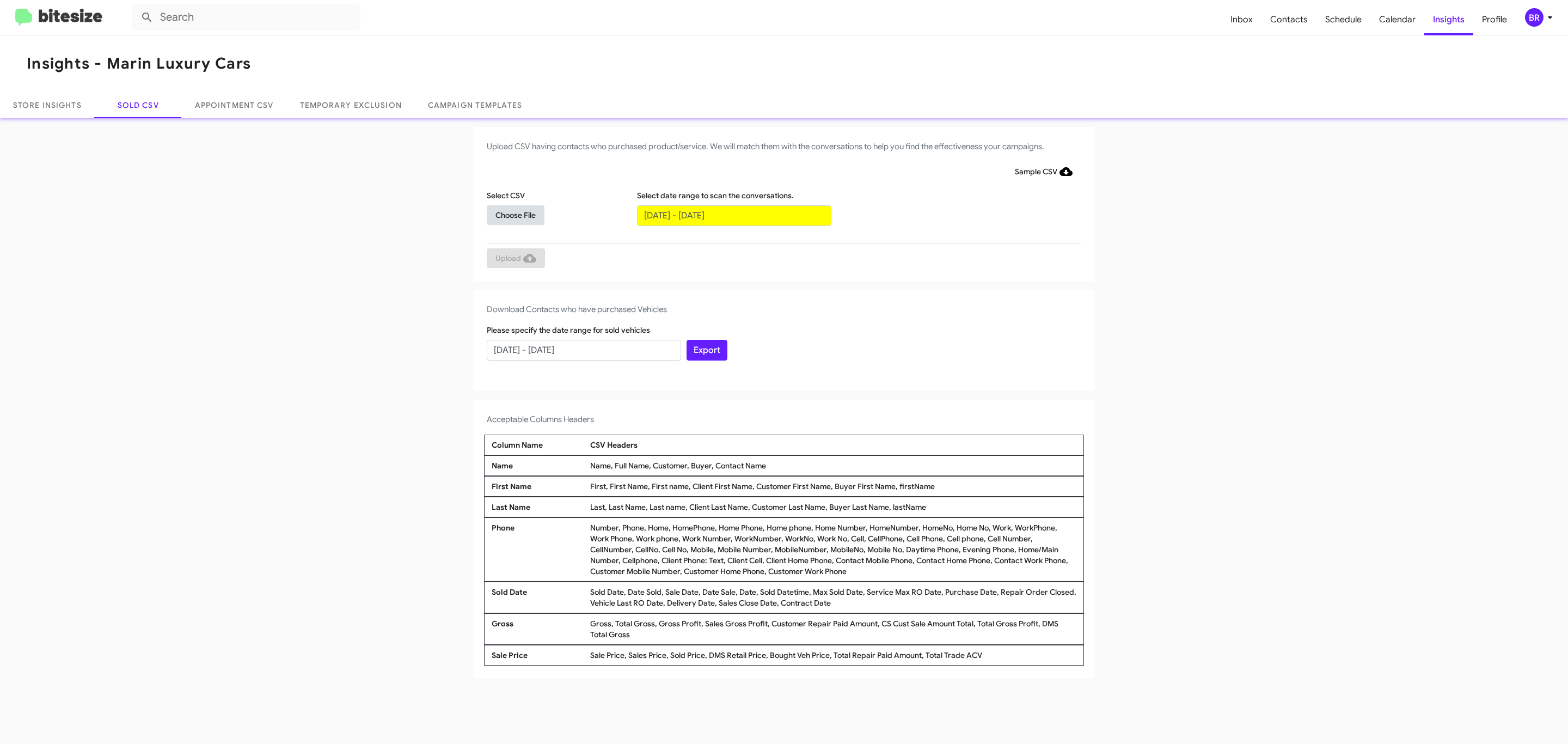
click at [515, 214] on span "Choose File" at bounding box center [515, 215] width 40 height 20
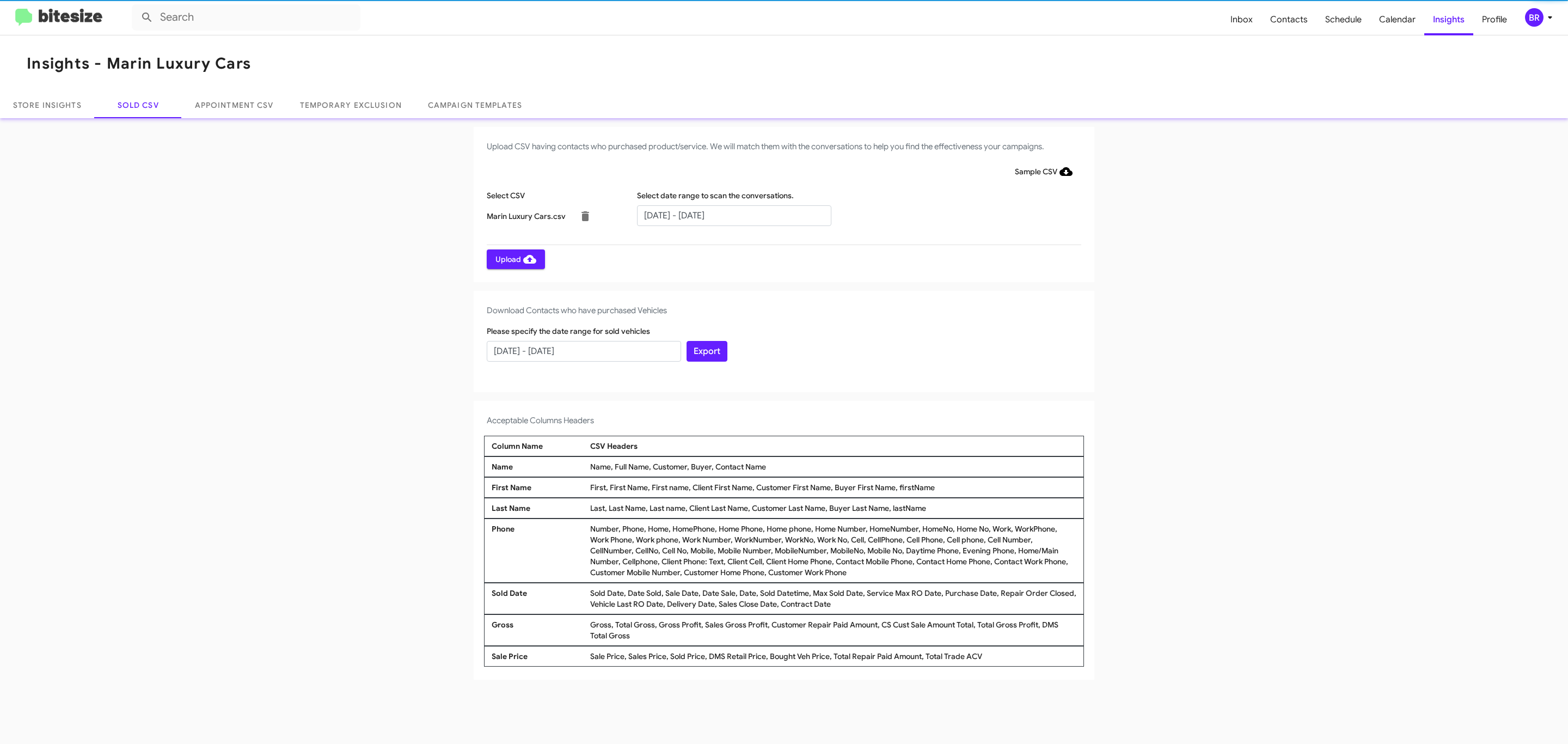
click at [514, 259] on span "Upload" at bounding box center [516, 259] width 41 height 20
click at [733, 214] on input "text" at bounding box center [734, 216] width 194 height 21
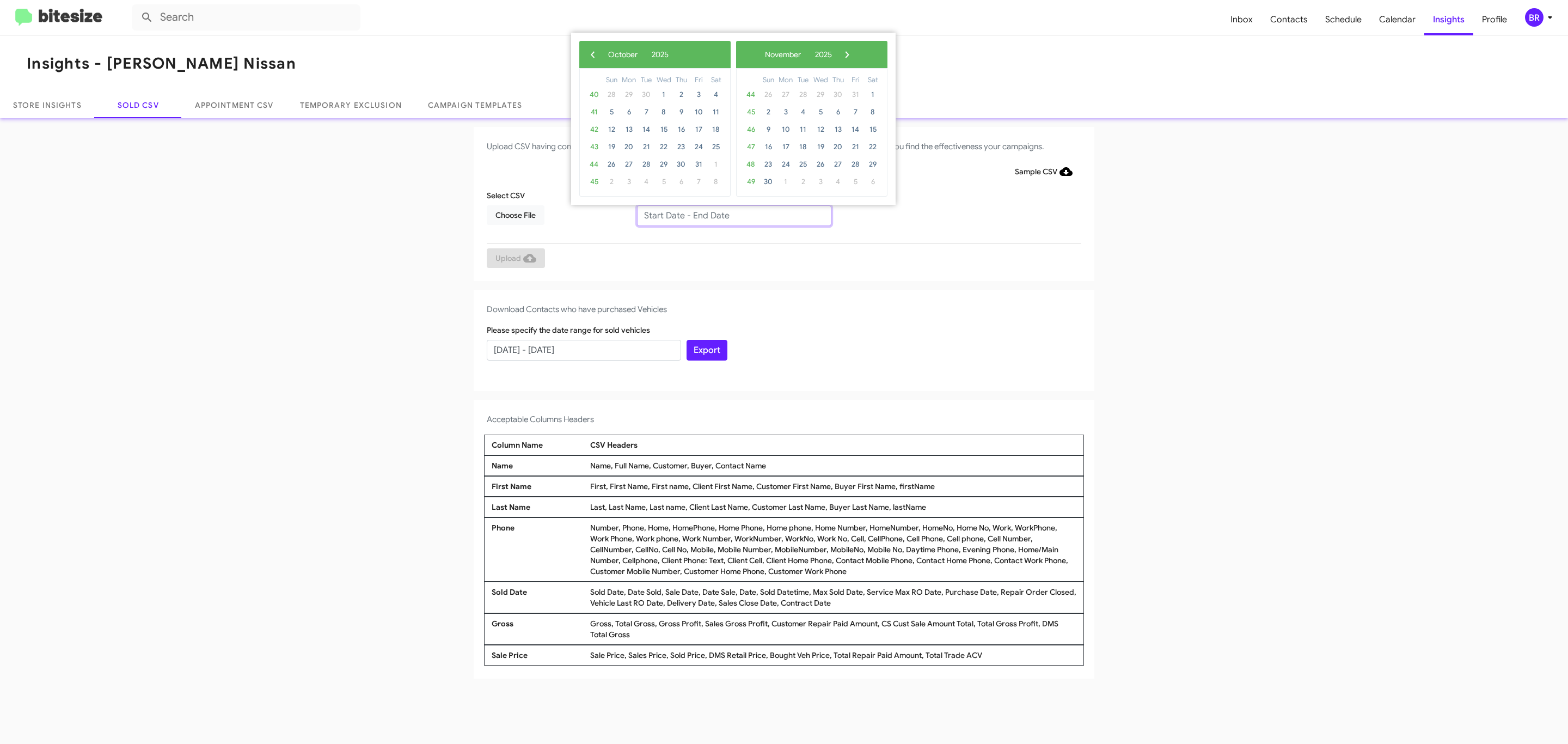
type input "08/01/2025 - 10/01/2025"
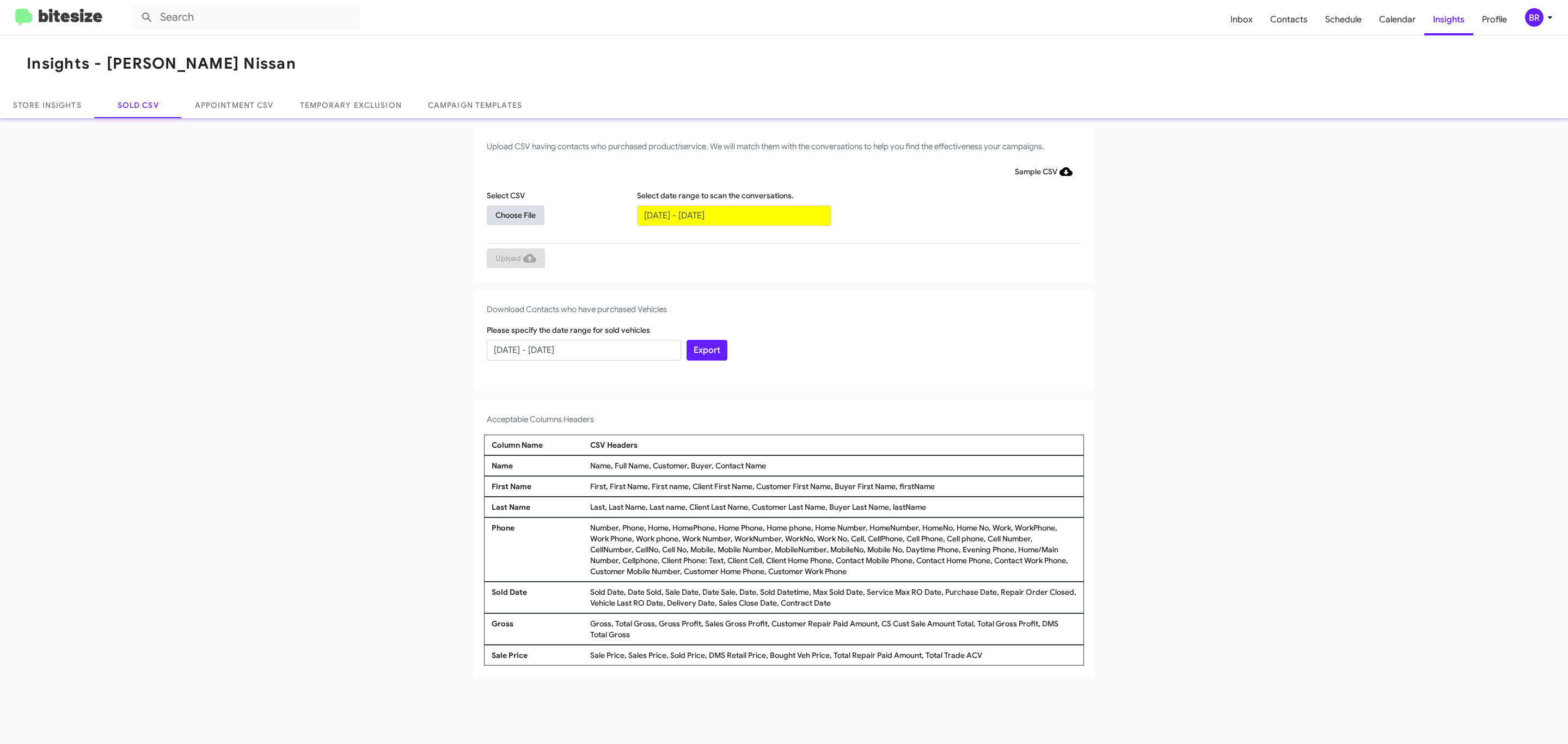
click at [515, 214] on span "Choose File" at bounding box center [515, 215] width 40 height 20
click at [514, 259] on span "Upload" at bounding box center [516, 259] width 41 height 20
click at [733, 214] on input "text" at bounding box center [734, 216] width 194 height 21
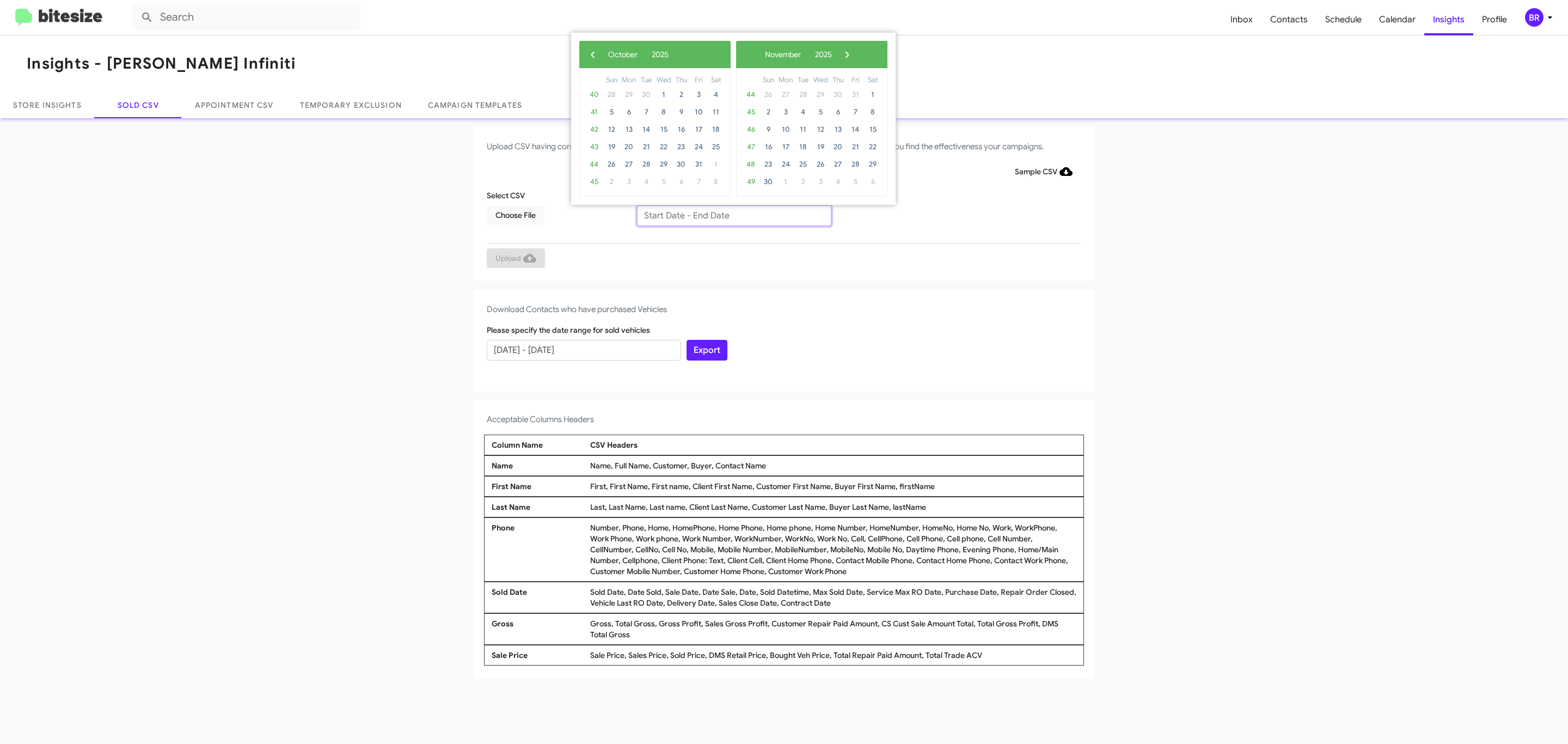
type input "08/01/2025 - 10/01/2025"
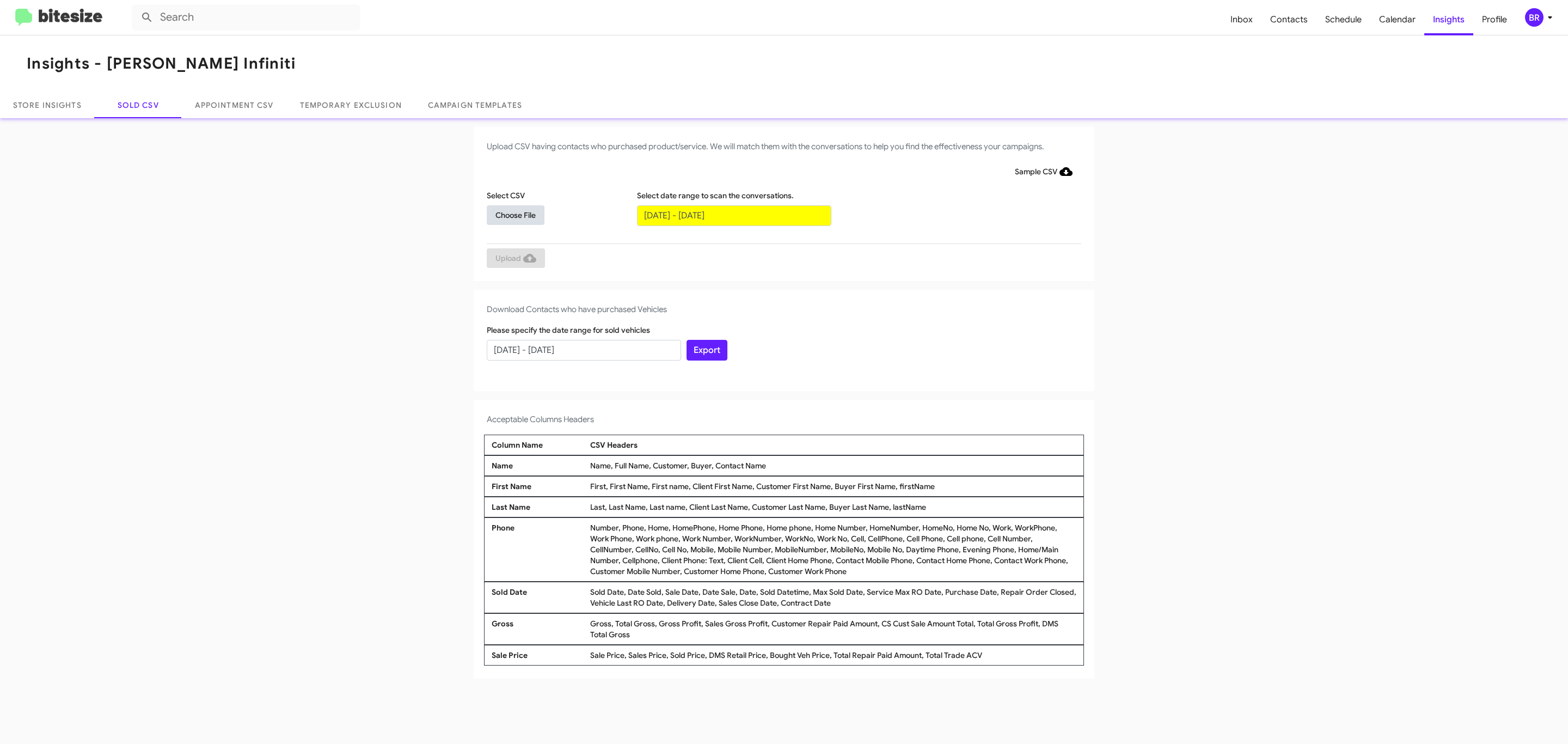
click at [515, 214] on span "Choose File" at bounding box center [515, 215] width 40 height 20
click at [514, 259] on span "Upload" at bounding box center [516, 259] width 41 height 20
click at [733, 214] on input "text" at bounding box center [734, 216] width 194 height 21
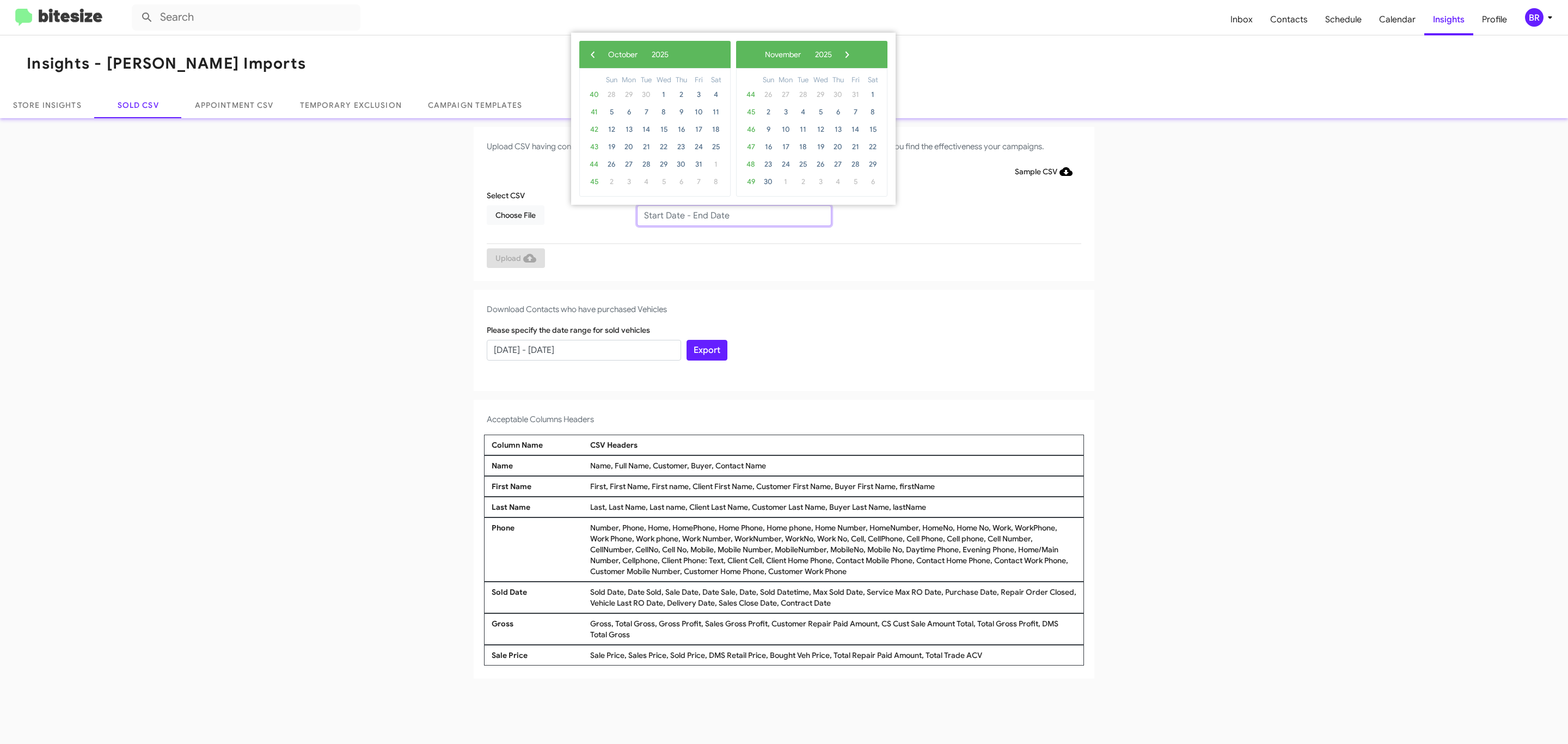
type input "[DATE] - [DATE]"
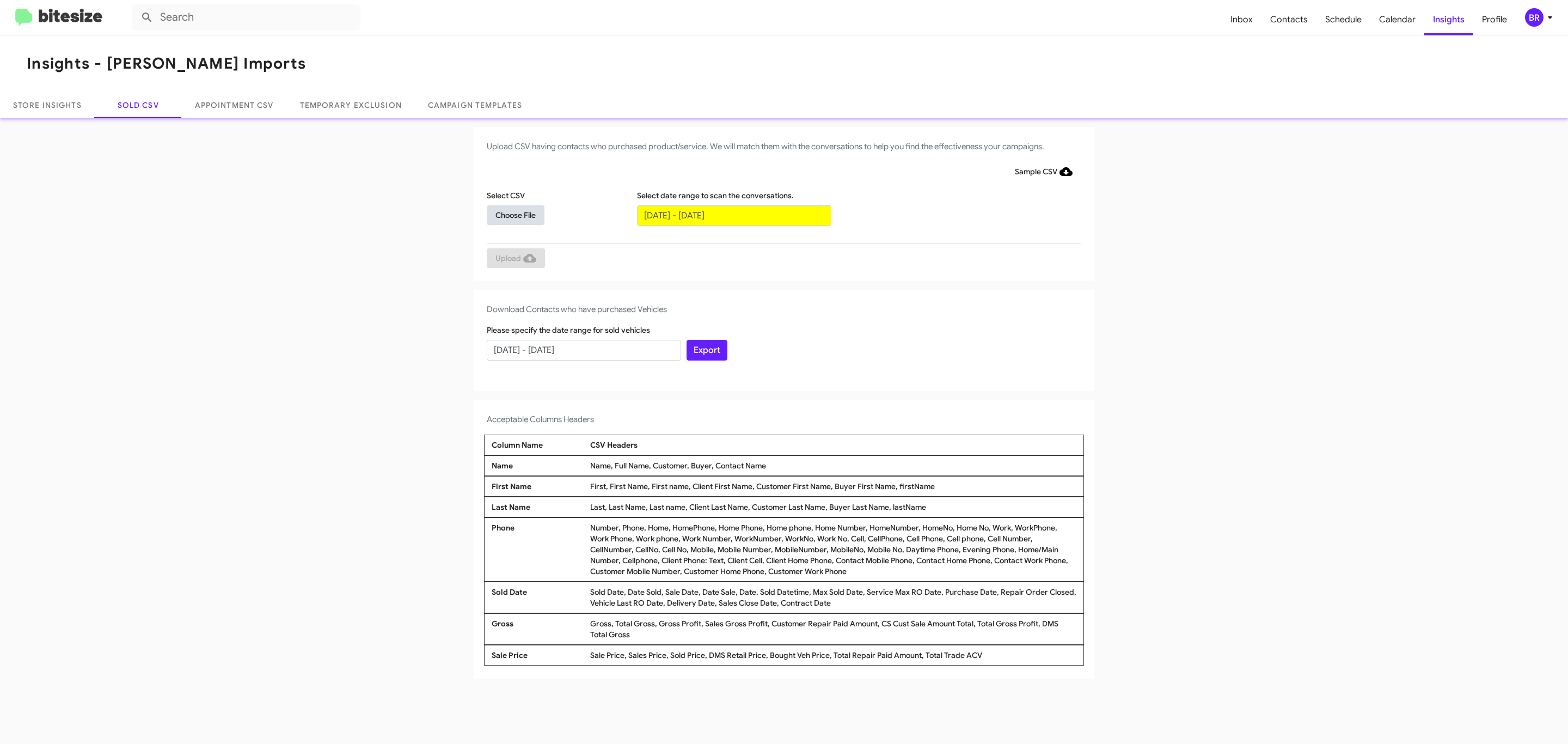
click at [515, 214] on span "Choose File" at bounding box center [515, 215] width 40 height 20
click at [514, 259] on span "Upload" at bounding box center [516, 259] width 41 height 20
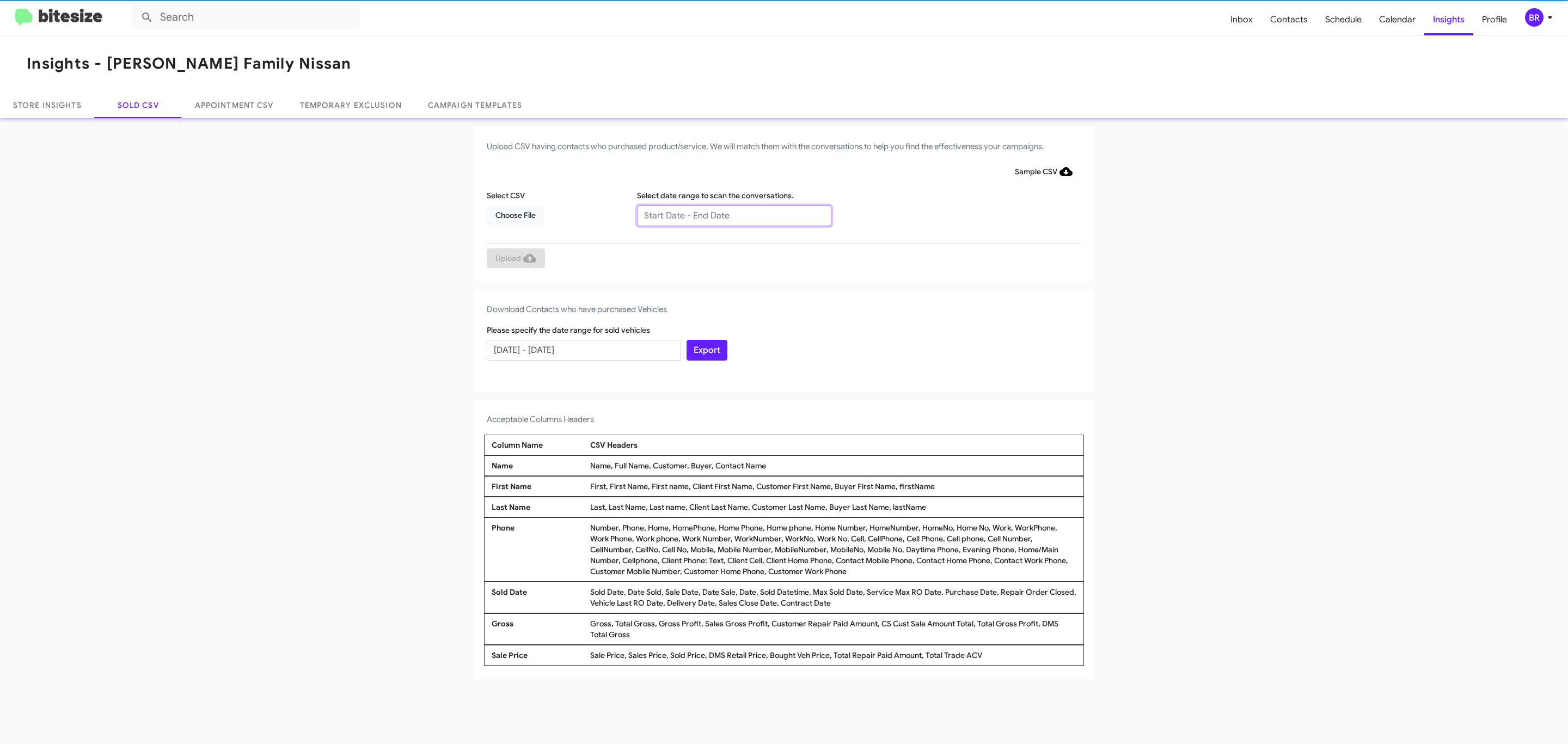
click at [733, 214] on input "text" at bounding box center [734, 216] width 194 height 21
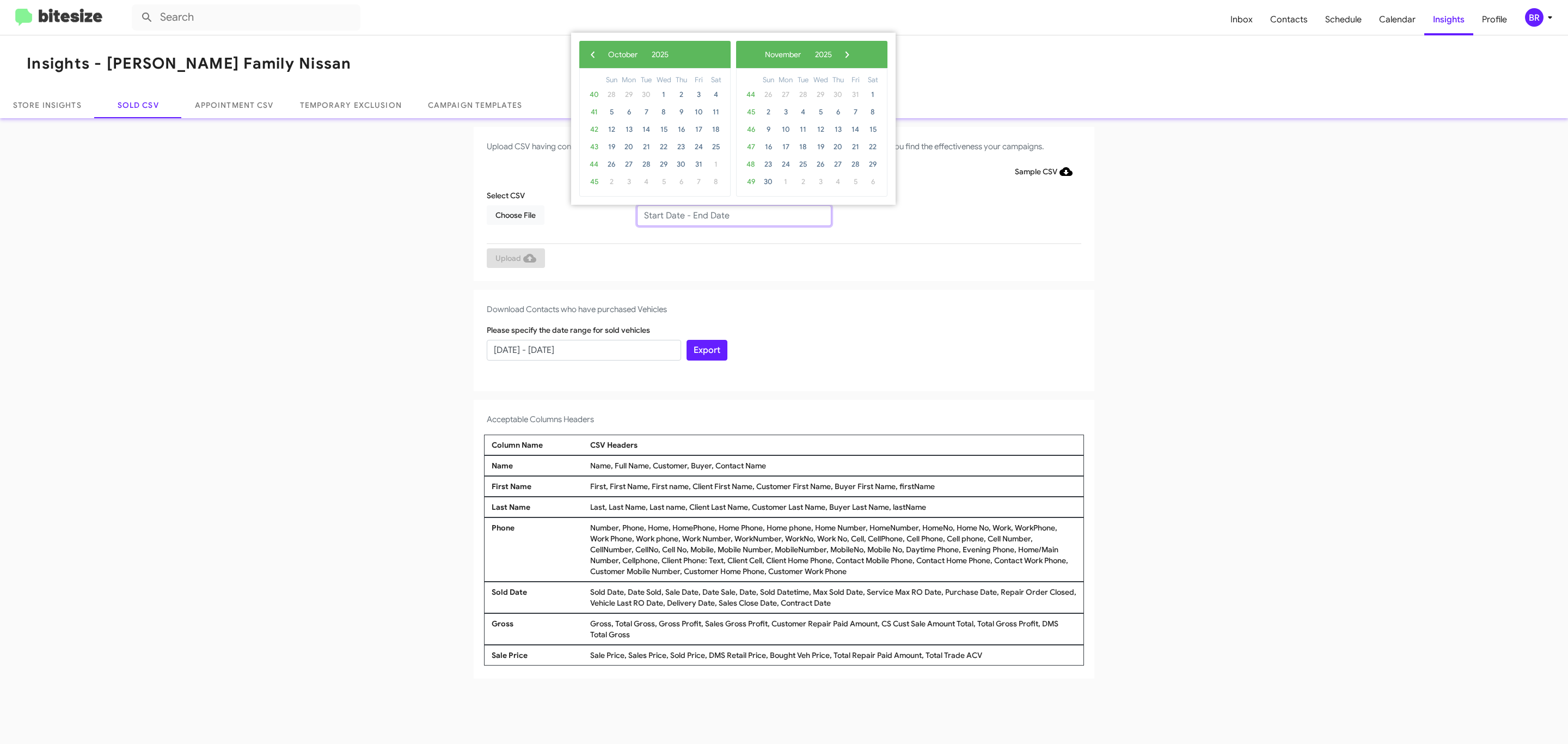
type input "08/01/2025 - 10/01/2025"
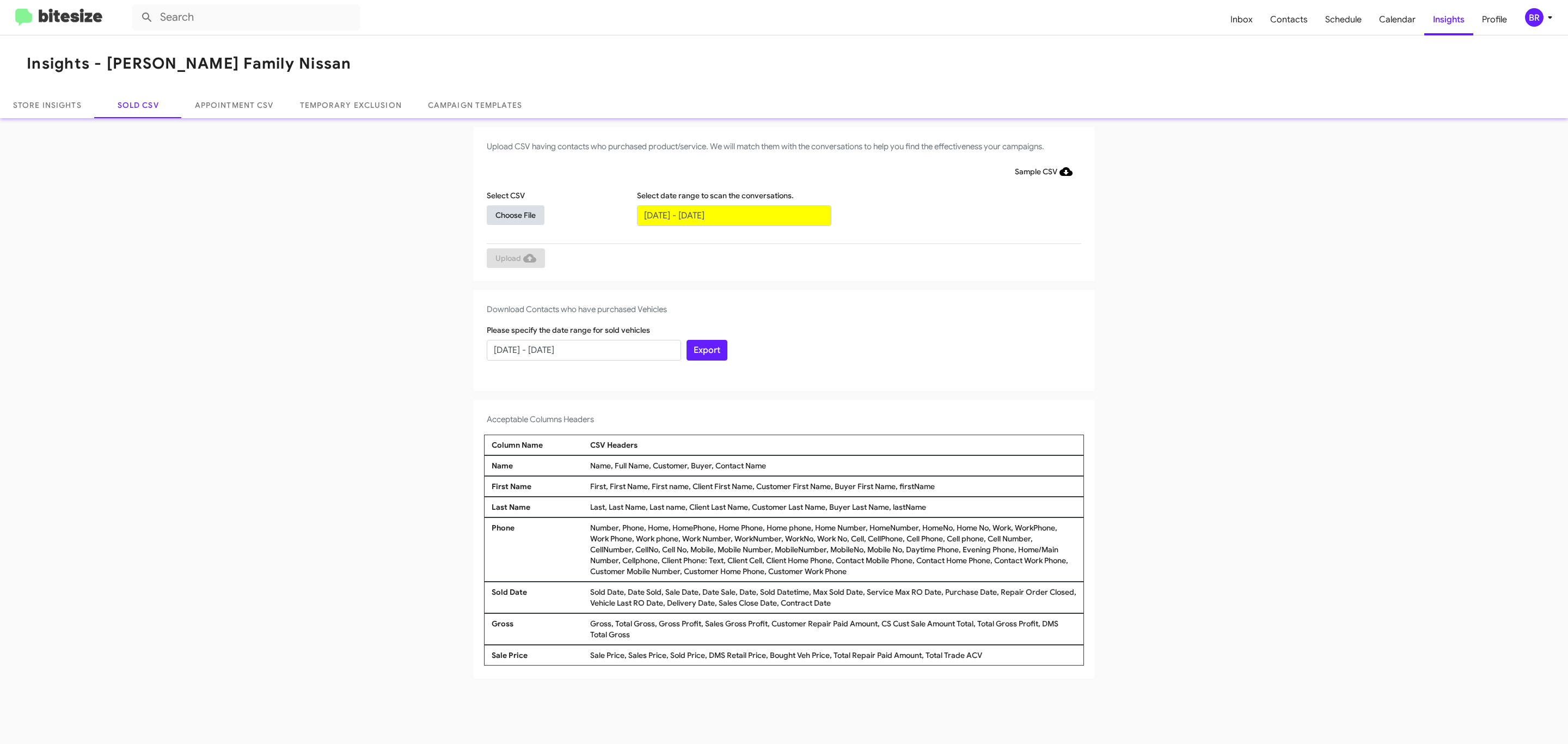
click at [515, 214] on span "Choose File" at bounding box center [515, 215] width 40 height 20
click at [514, 259] on span "Upload" at bounding box center [516, 259] width 41 height 20
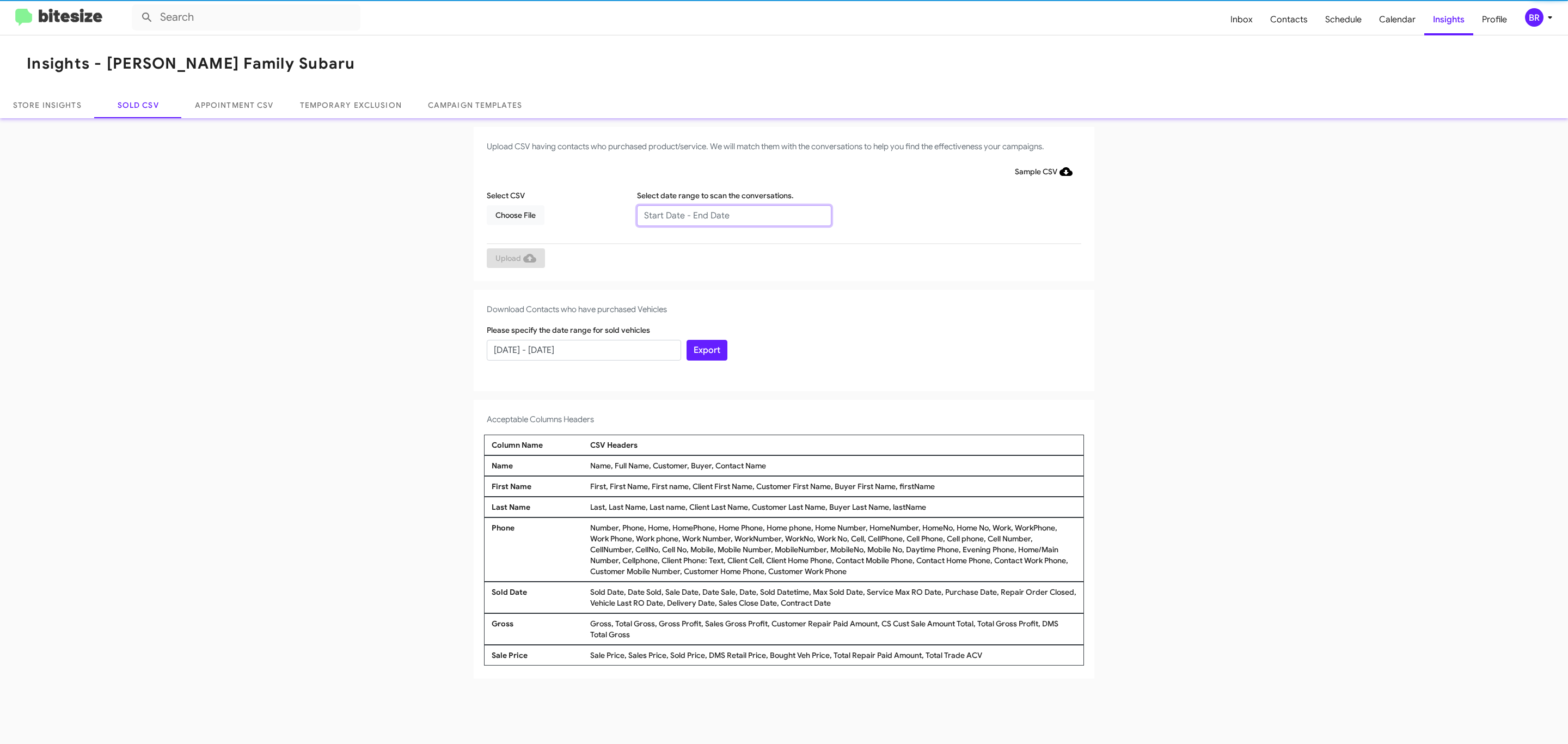
click at [733, 214] on input "text" at bounding box center [734, 216] width 194 height 21
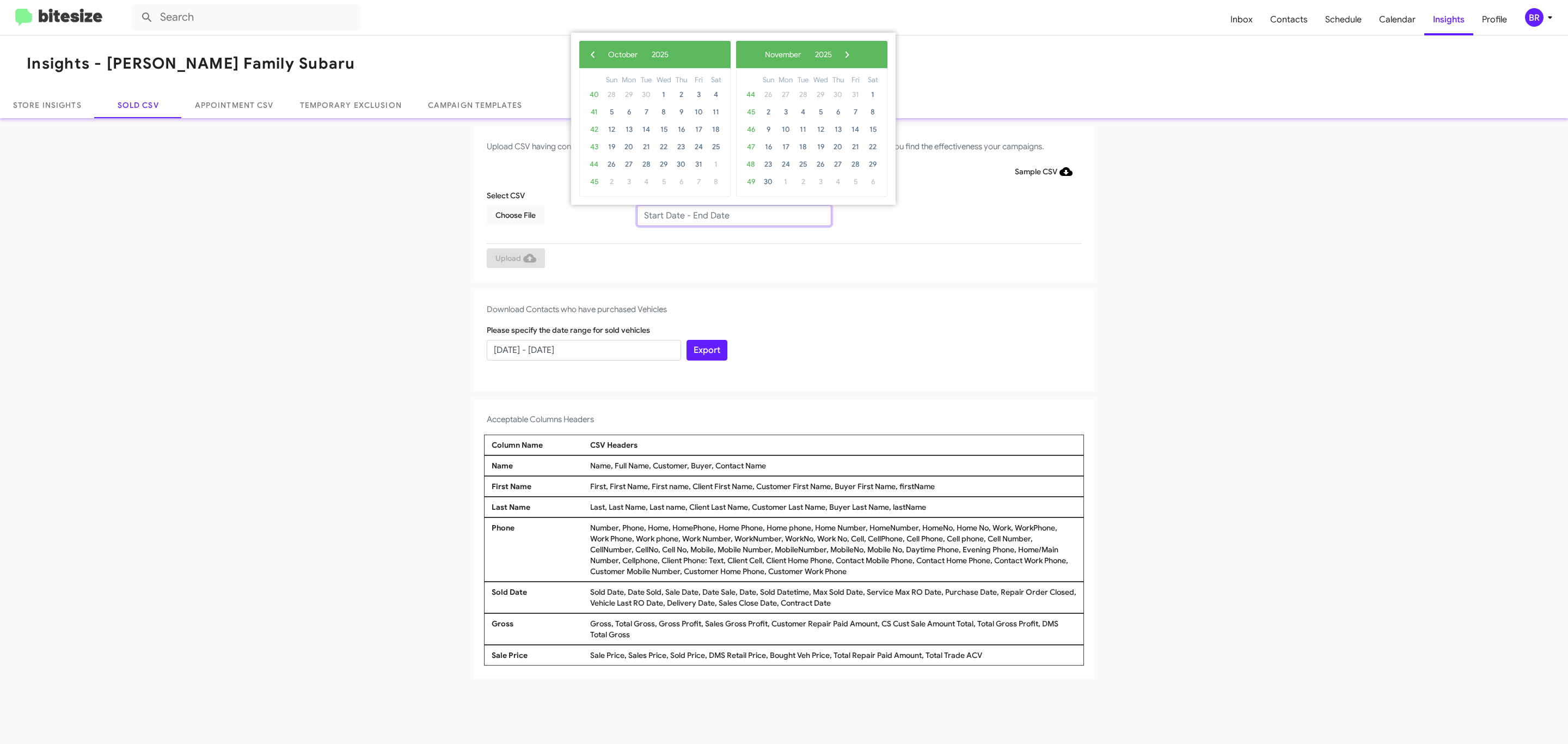
type input "[DATE] - [DATE]"
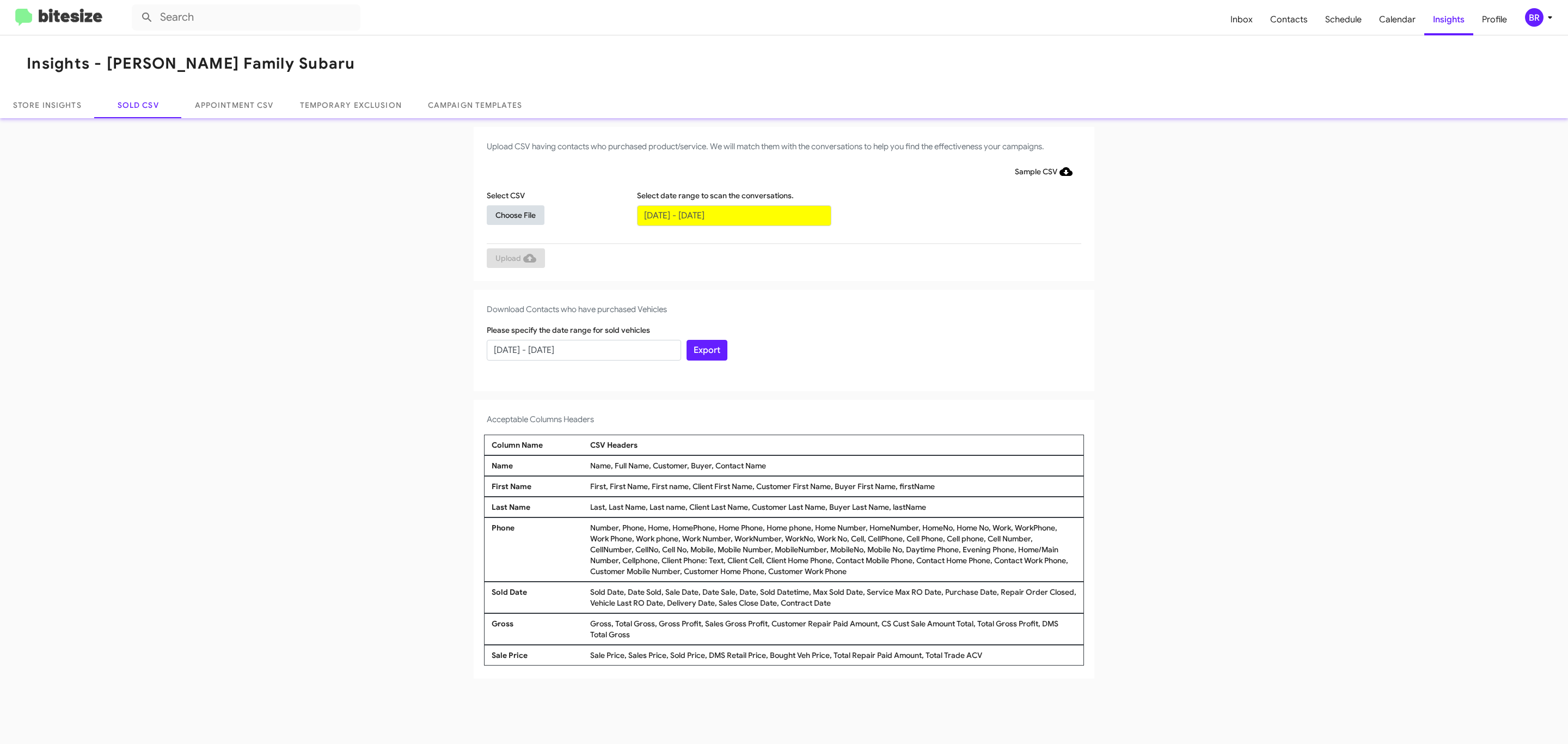
click at [515, 214] on span "Choose File" at bounding box center [515, 215] width 40 height 20
click at [514, 259] on span "Upload" at bounding box center [516, 259] width 41 height 20
click at [733, 214] on input "text" at bounding box center [734, 216] width 194 height 21
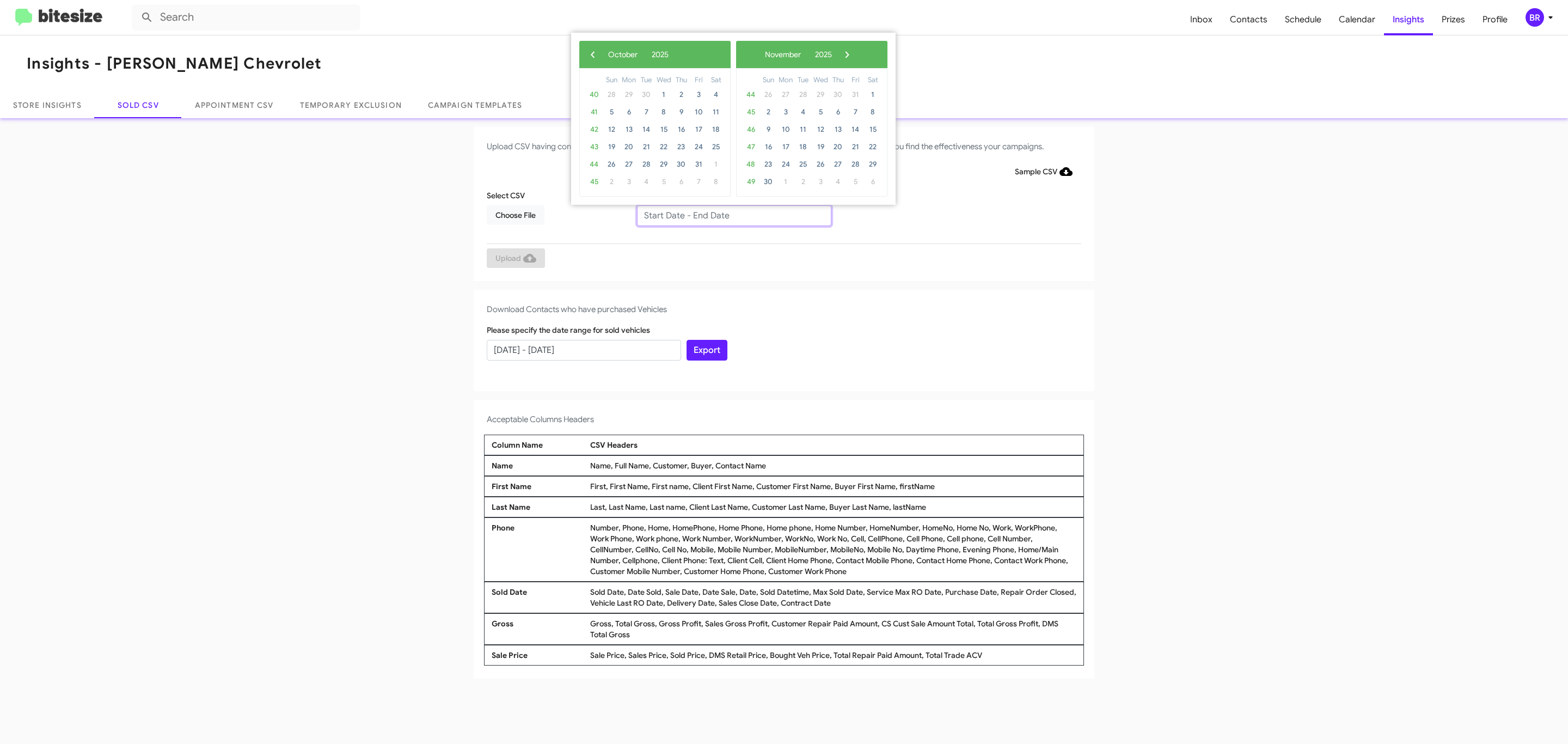
type input "[DATE] - [DATE]"
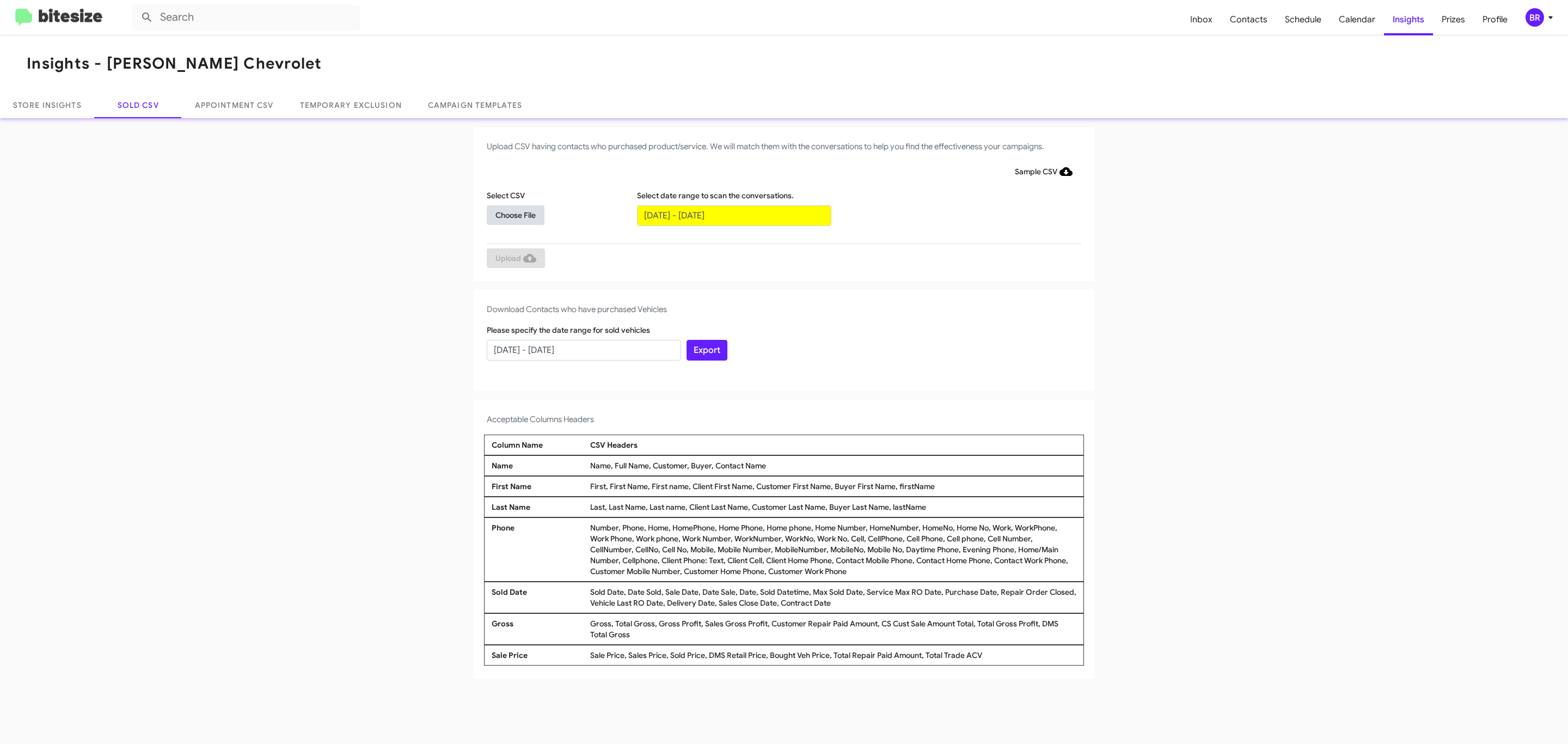
click at [515, 214] on span "Choose File" at bounding box center [515, 215] width 40 height 20
click at [514, 259] on span "Upload" at bounding box center [516, 259] width 41 height 20
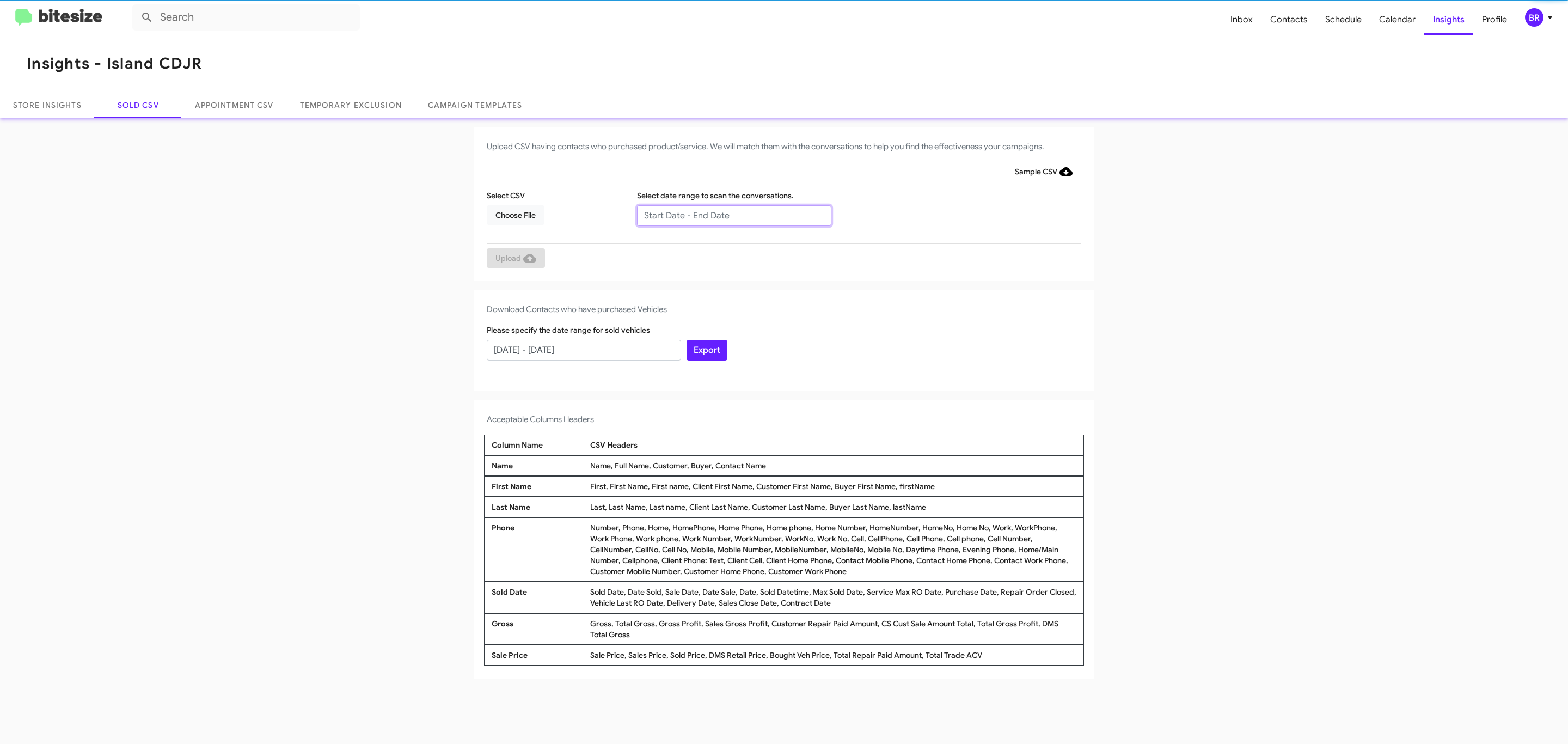
click at [733, 214] on input "text" at bounding box center [734, 216] width 194 height 21
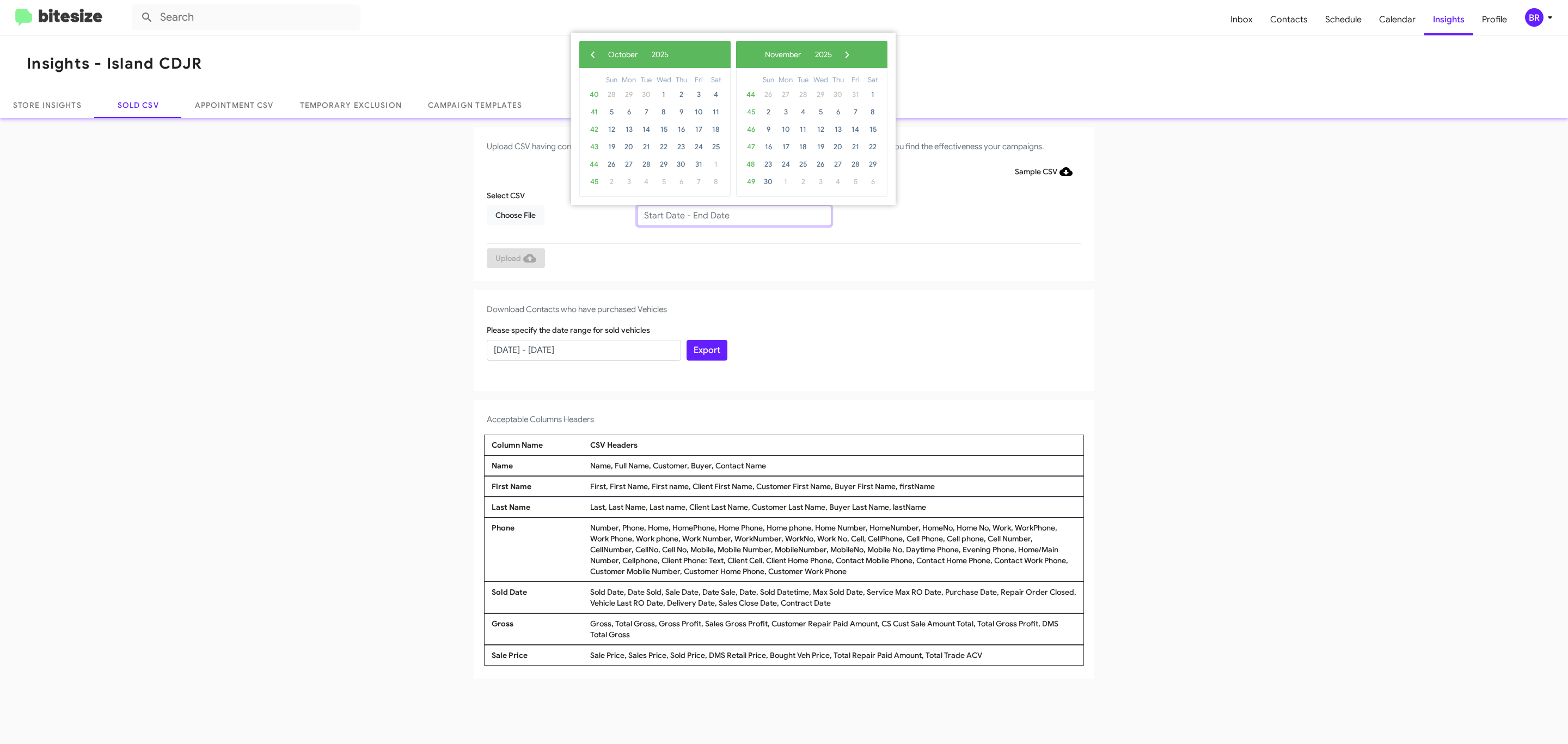
type input "[DATE] - [DATE]"
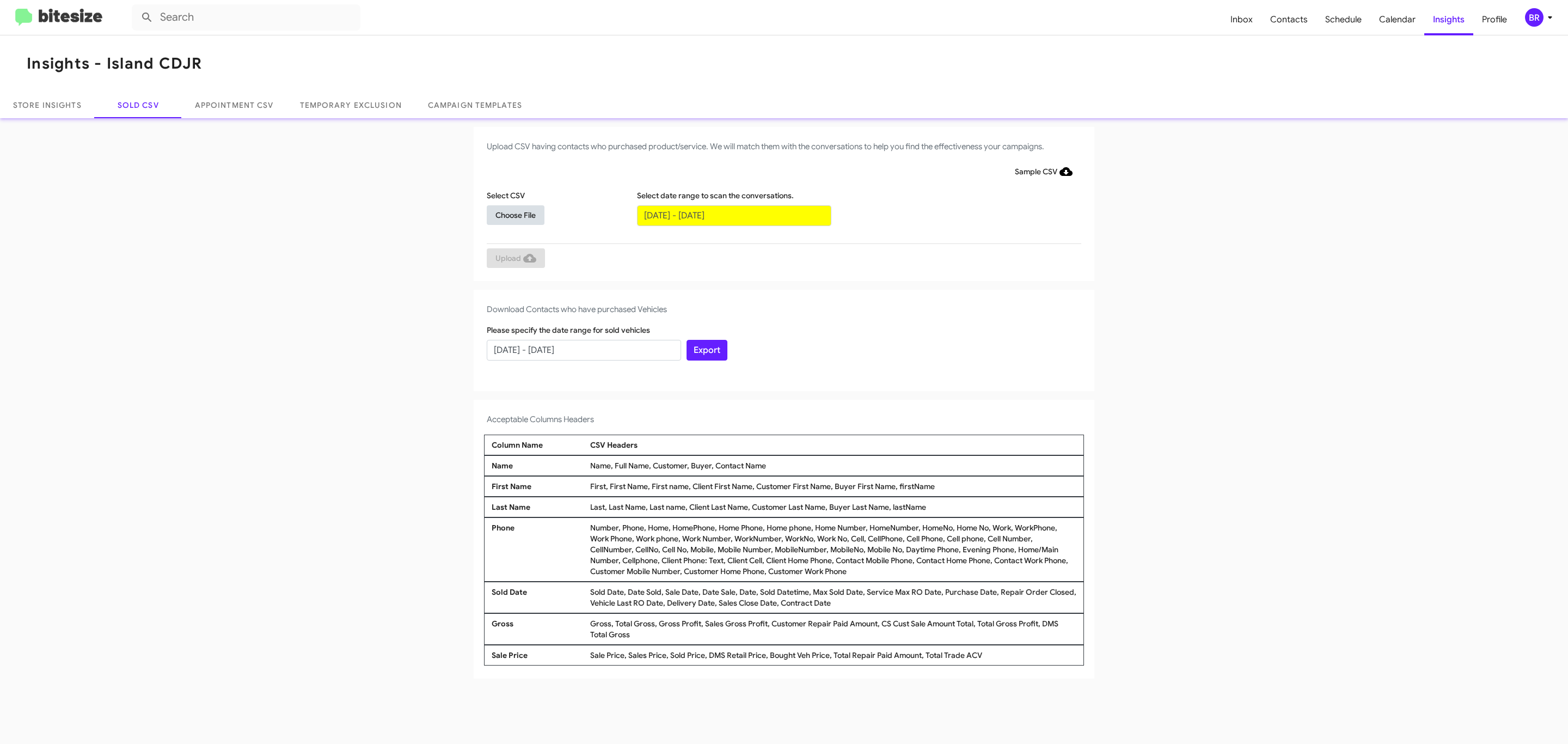
click at [515, 214] on span "Choose File" at bounding box center [515, 215] width 40 height 20
click at [514, 259] on span "Upload" at bounding box center [516, 259] width 41 height 20
click at [733, 214] on input "text" at bounding box center [734, 216] width 194 height 21
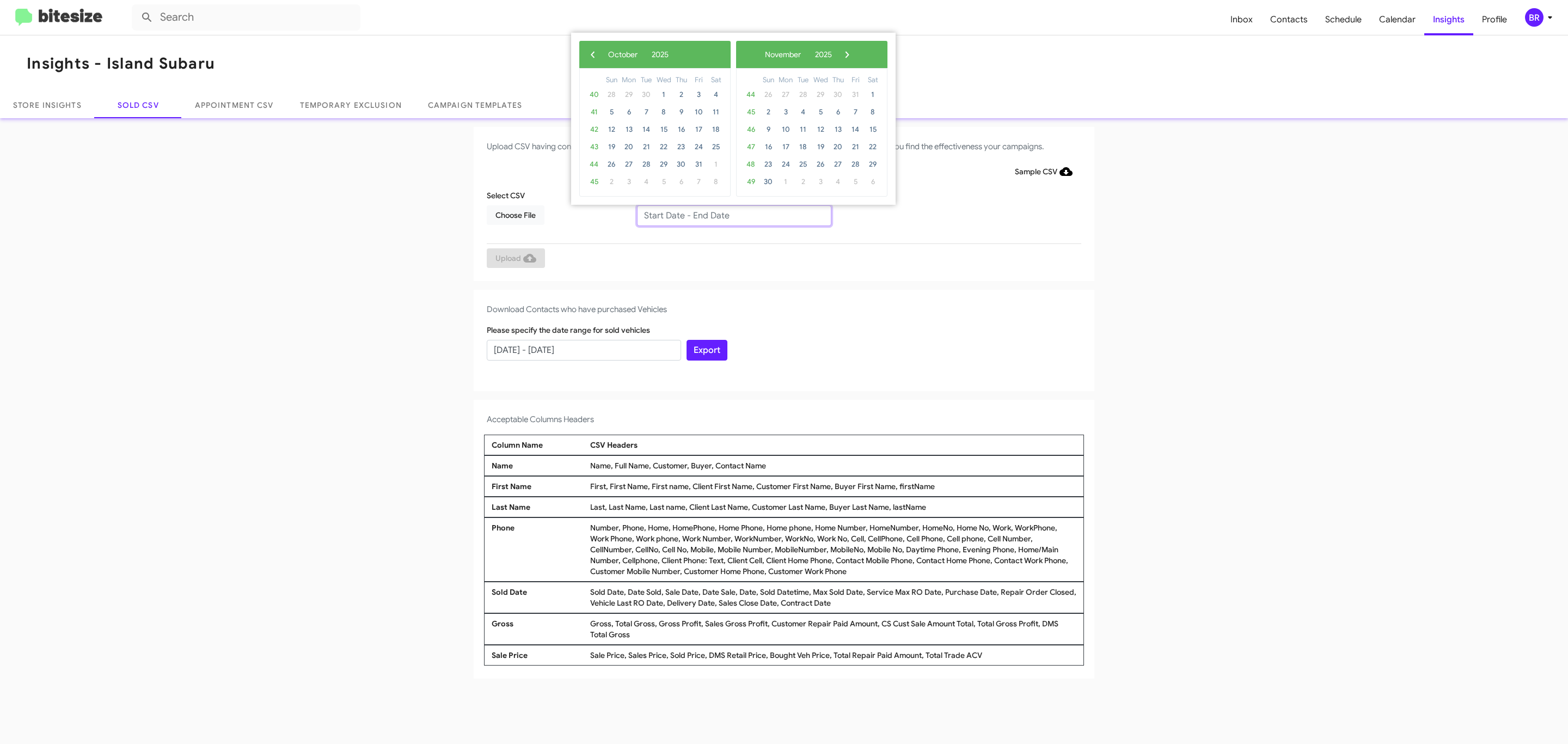
type input "[DATE] - [DATE]"
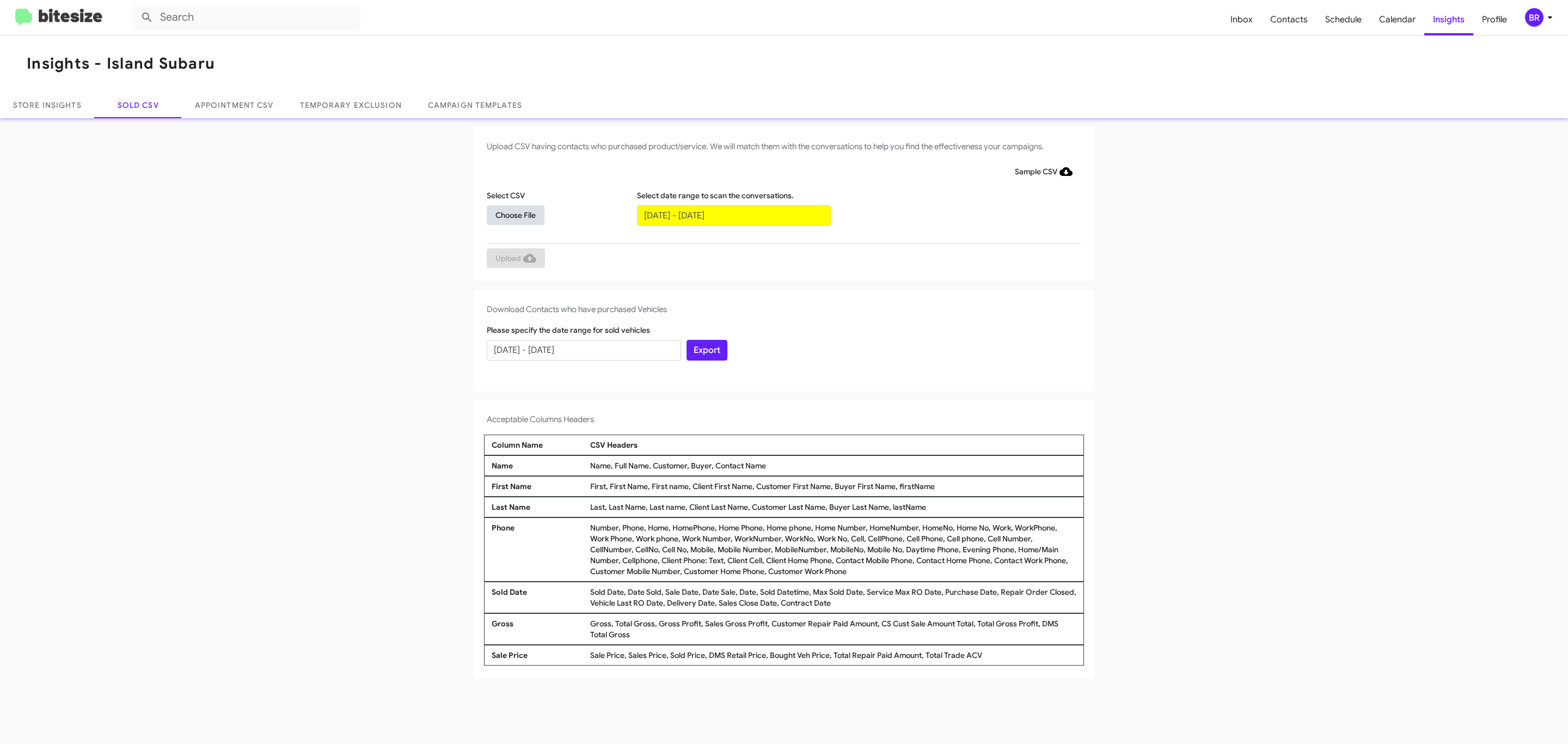
click at [515, 214] on span "Choose File" at bounding box center [515, 215] width 40 height 20
click at [514, 259] on span "Upload" at bounding box center [516, 259] width 41 height 20
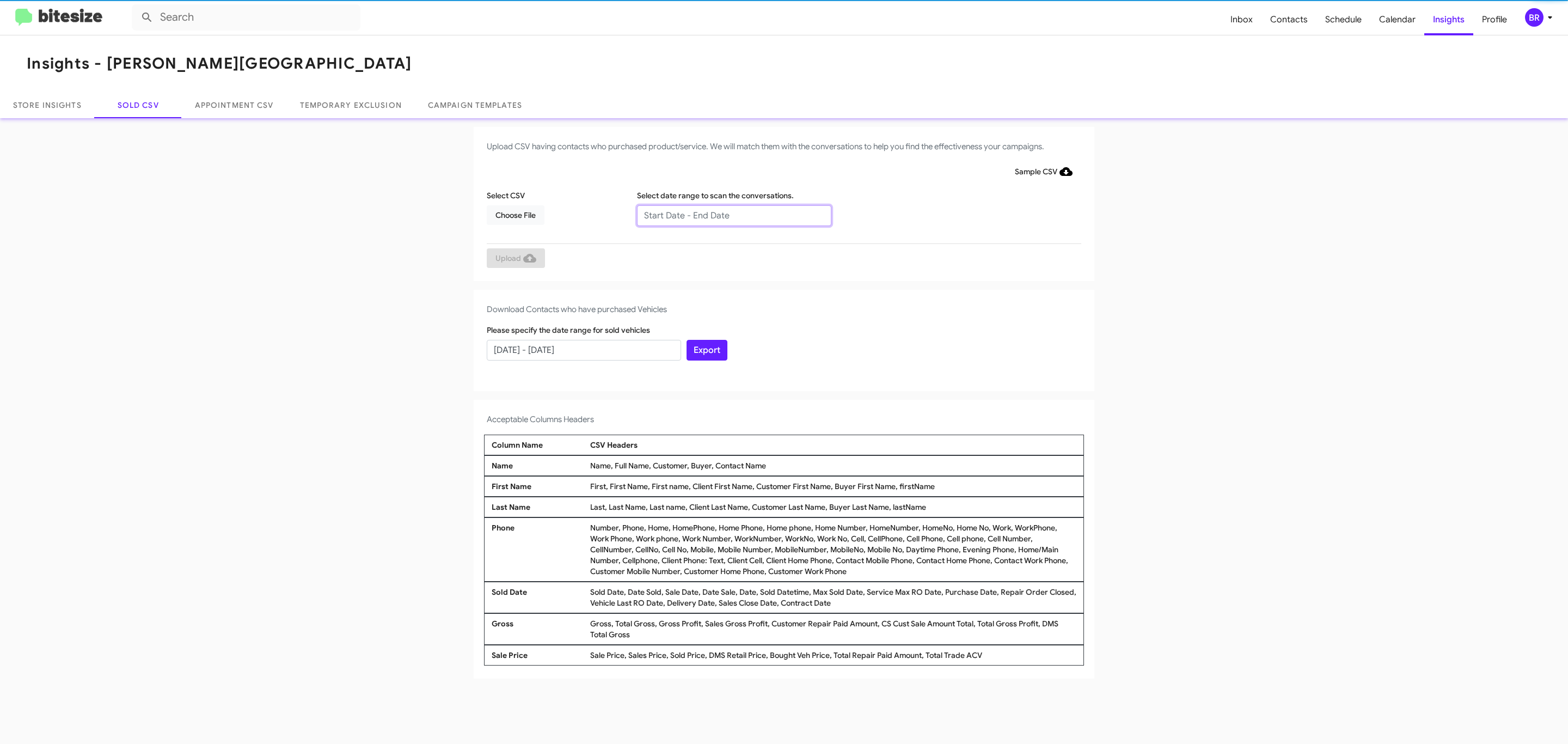
click at [733, 214] on input "text" at bounding box center [734, 216] width 194 height 21
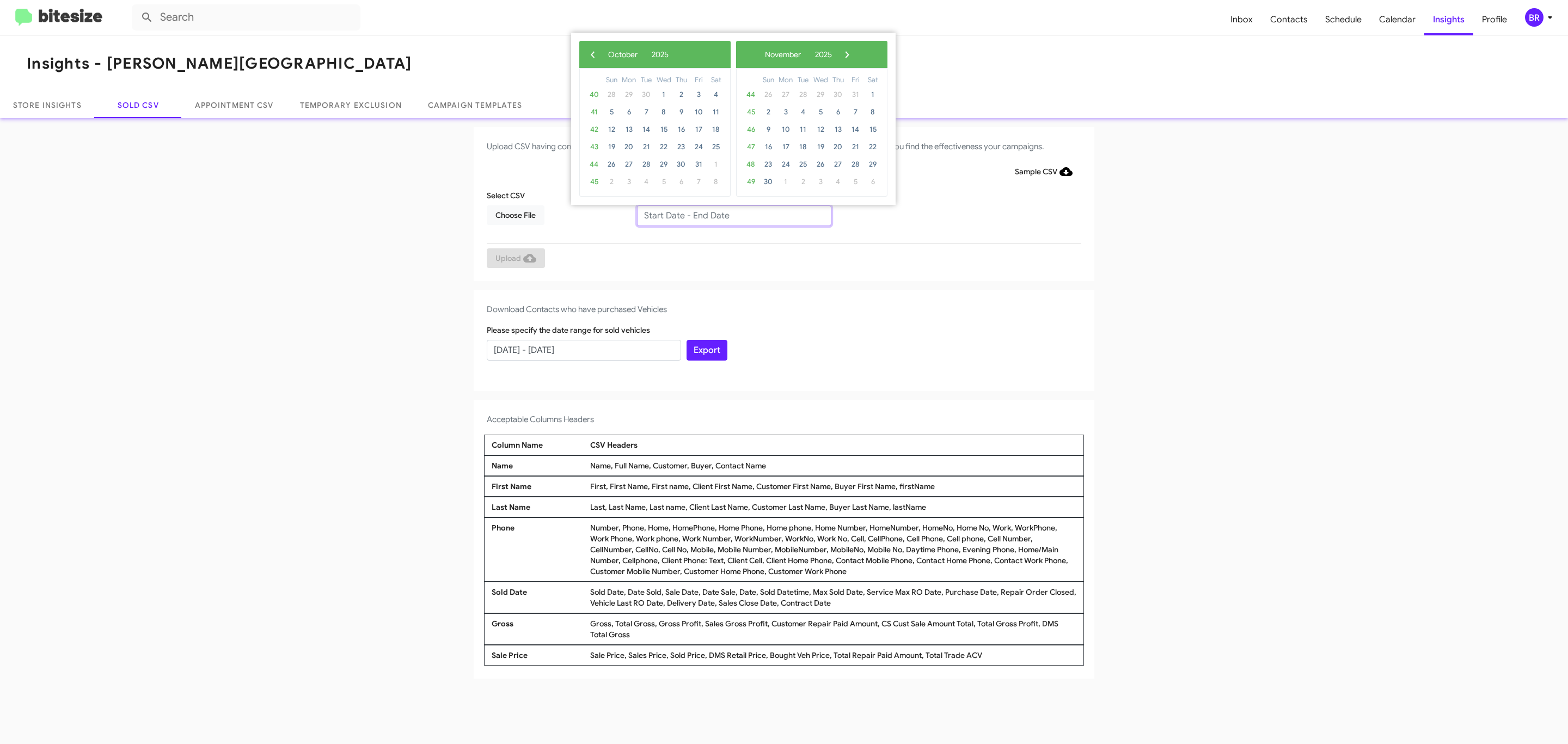
type input "[DATE] - [DATE]"
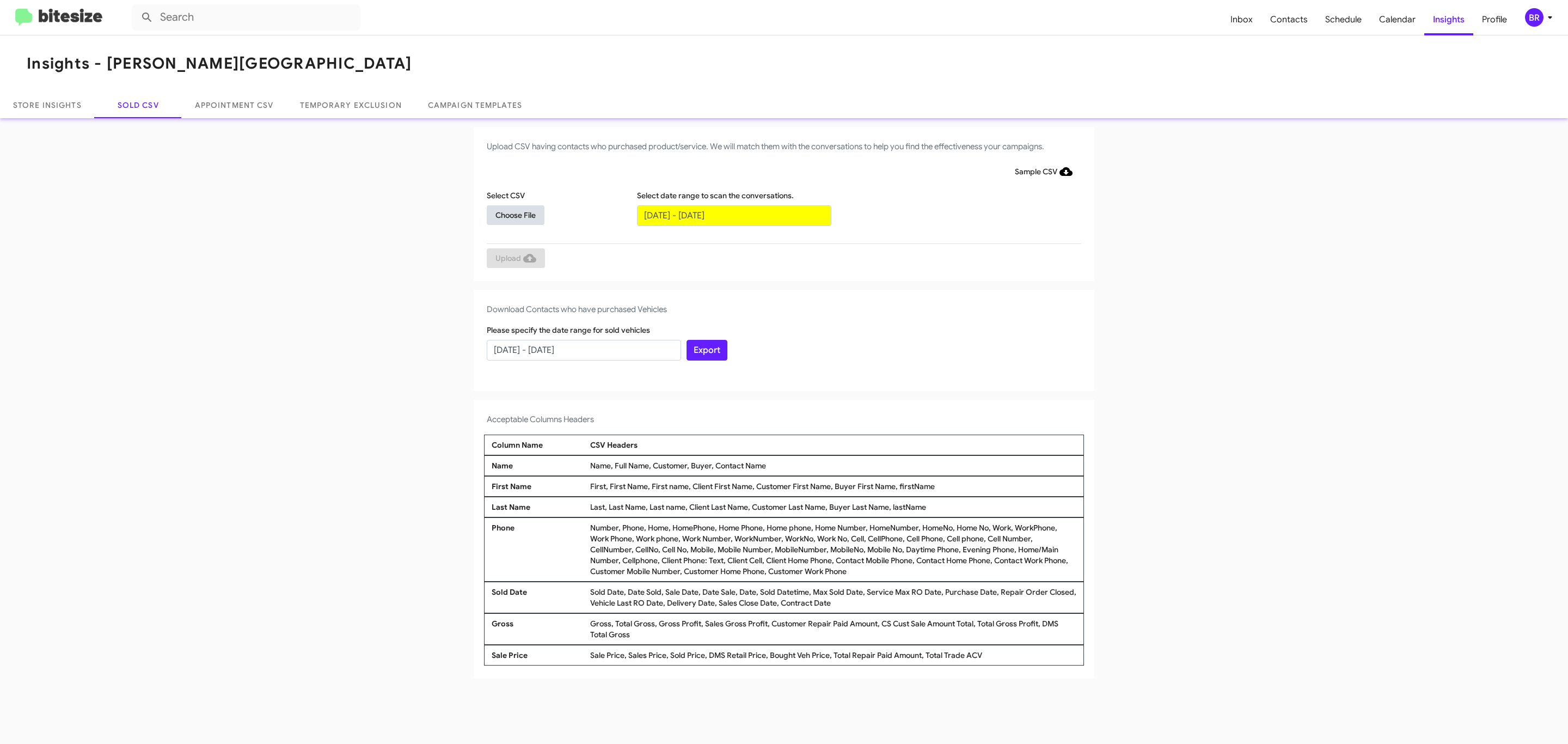
click at [515, 214] on span "Choose File" at bounding box center [515, 215] width 40 height 20
click at [514, 259] on span "Upload" at bounding box center [516, 259] width 41 height 20
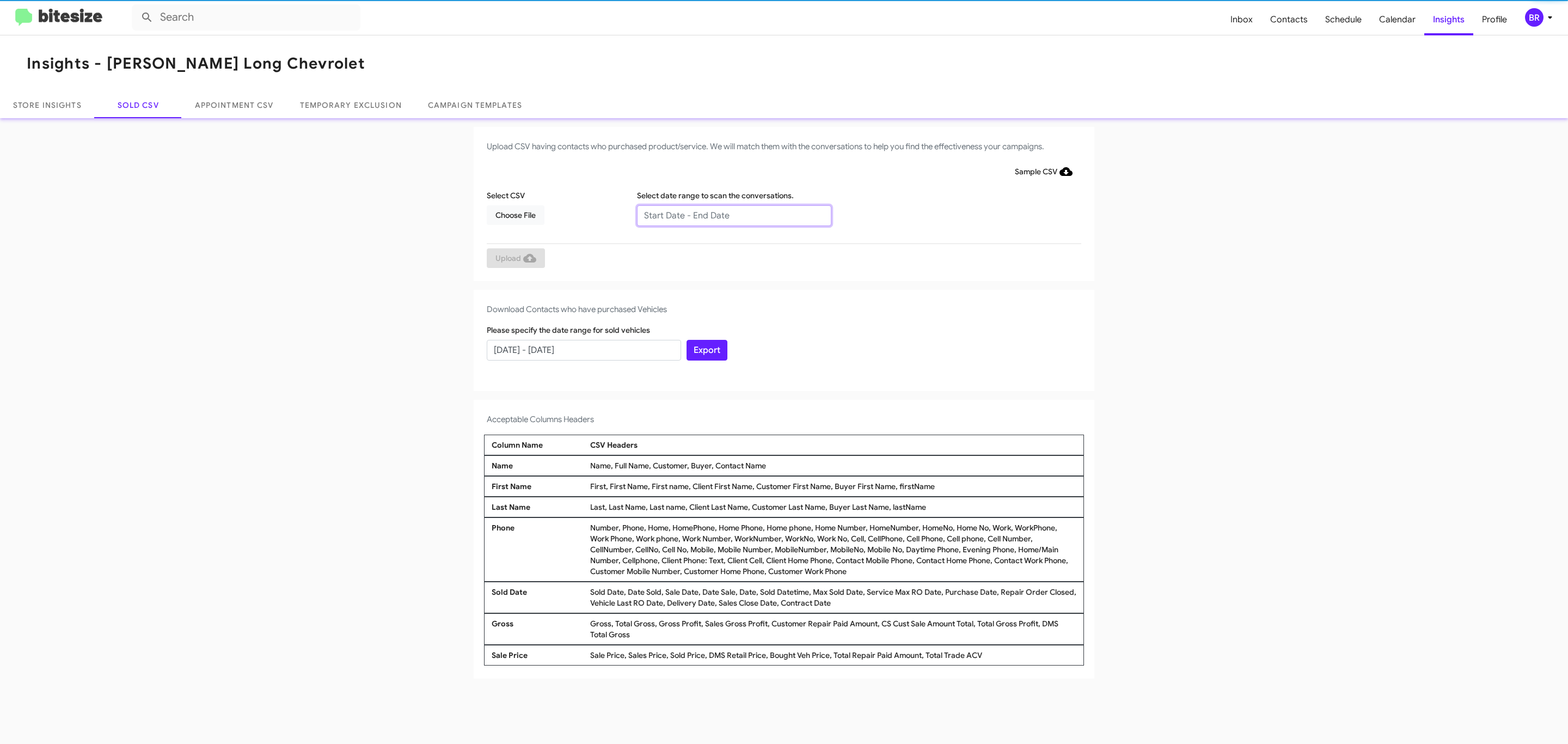
click at [733, 214] on input "text" at bounding box center [734, 216] width 194 height 21
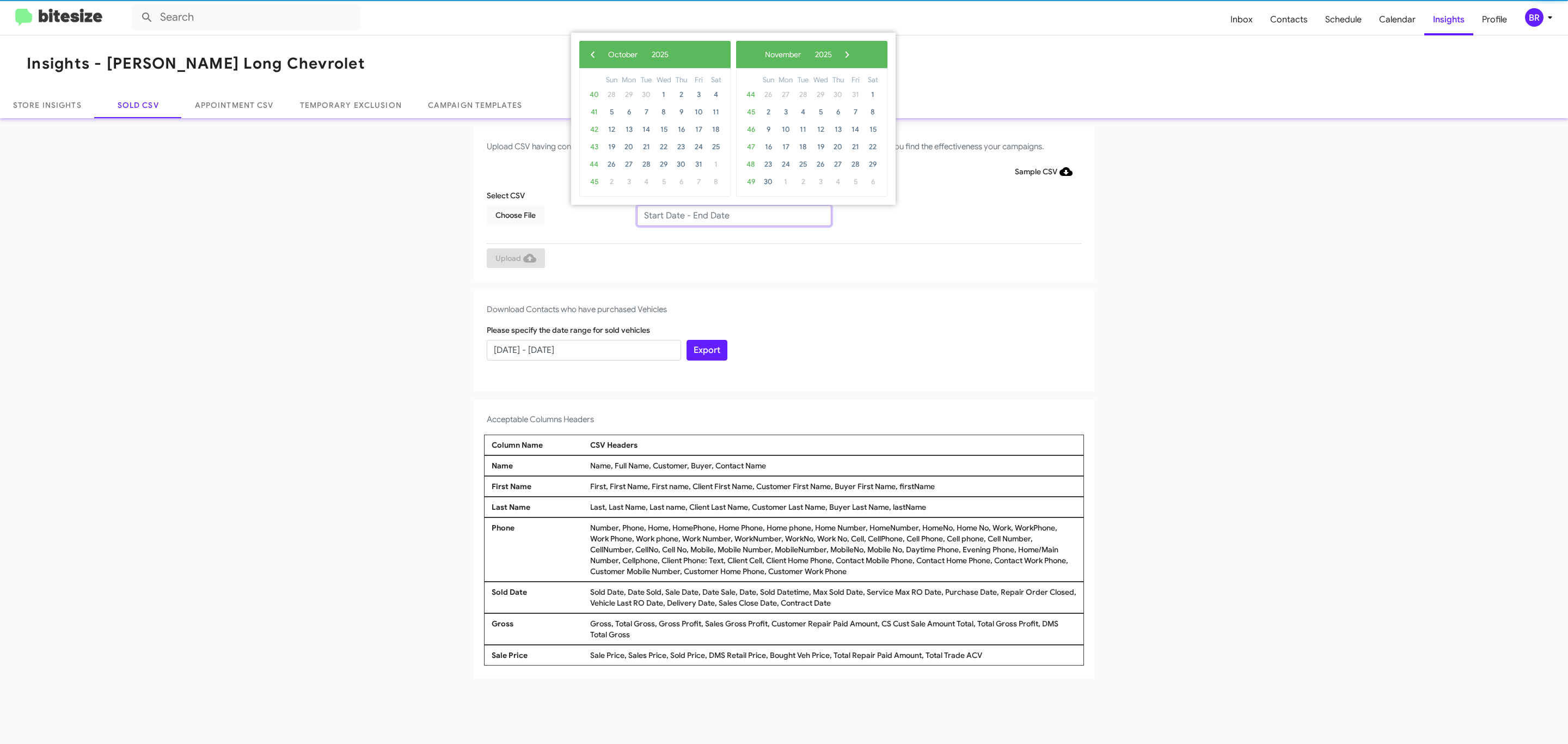
type input "[DATE] - [DATE]"
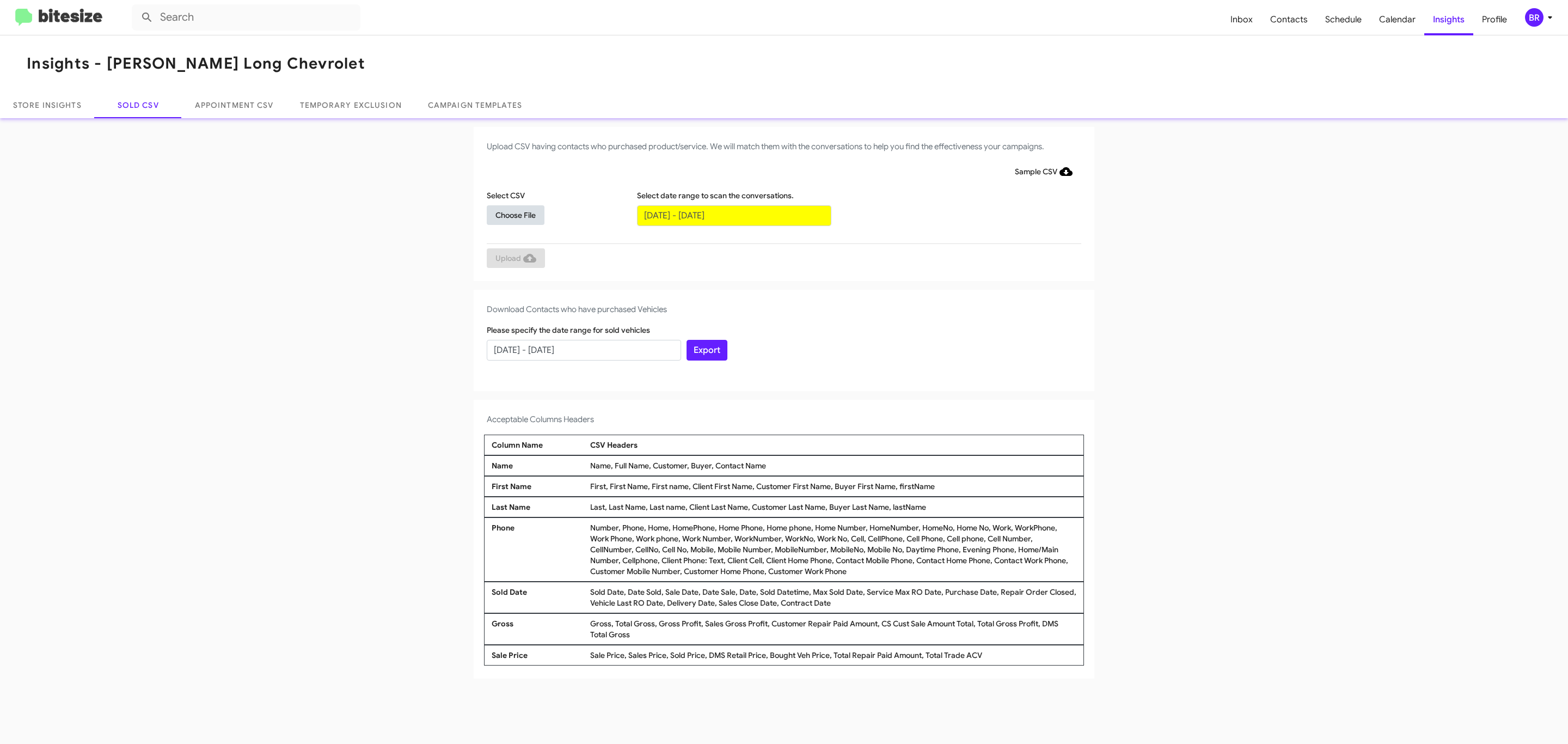
click at [515, 214] on span "Choose File" at bounding box center [515, 215] width 40 height 20
click at [514, 259] on span "Upload" at bounding box center [516, 259] width 41 height 20
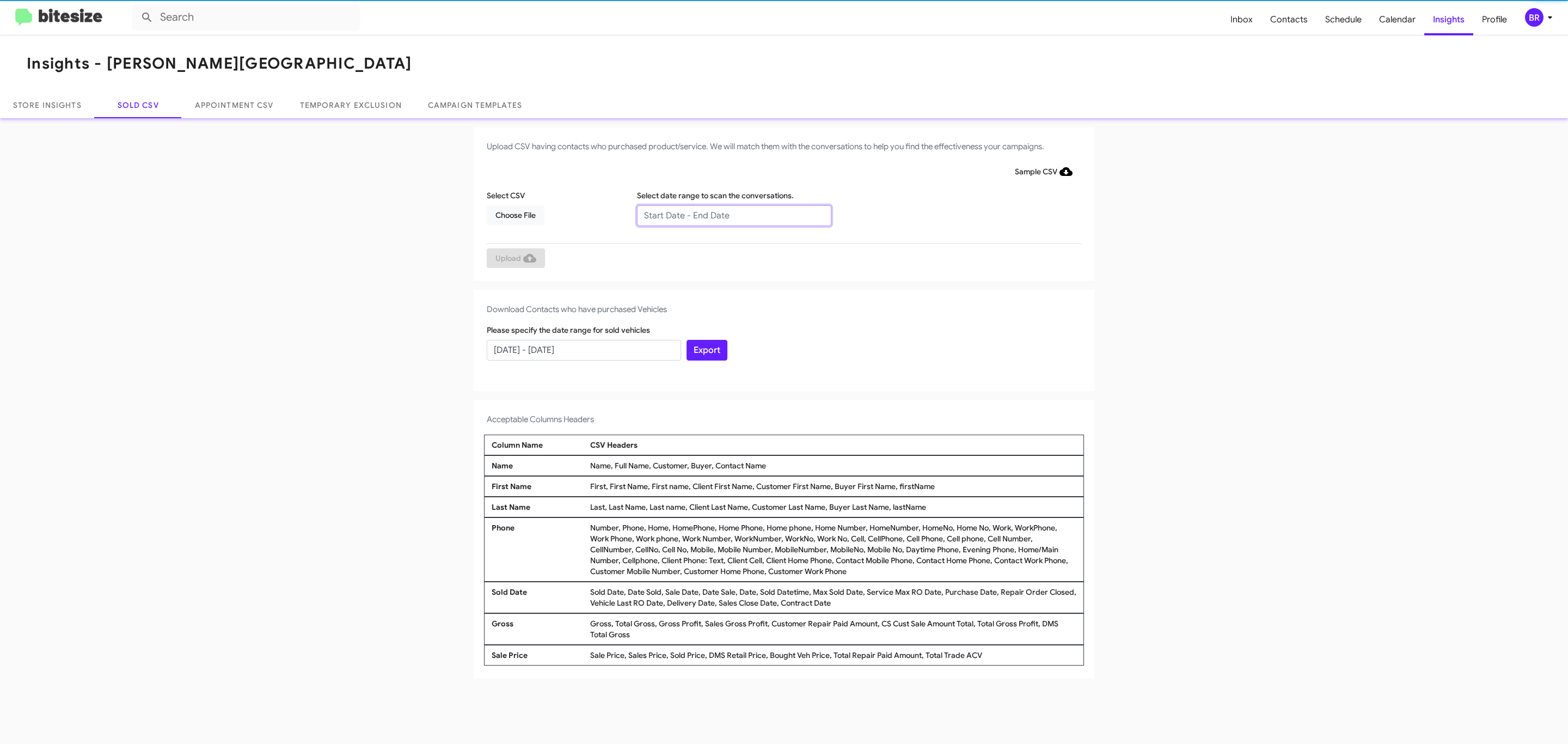
click at [733, 214] on input "text" at bounding box center [734, 216] width 194 height 21
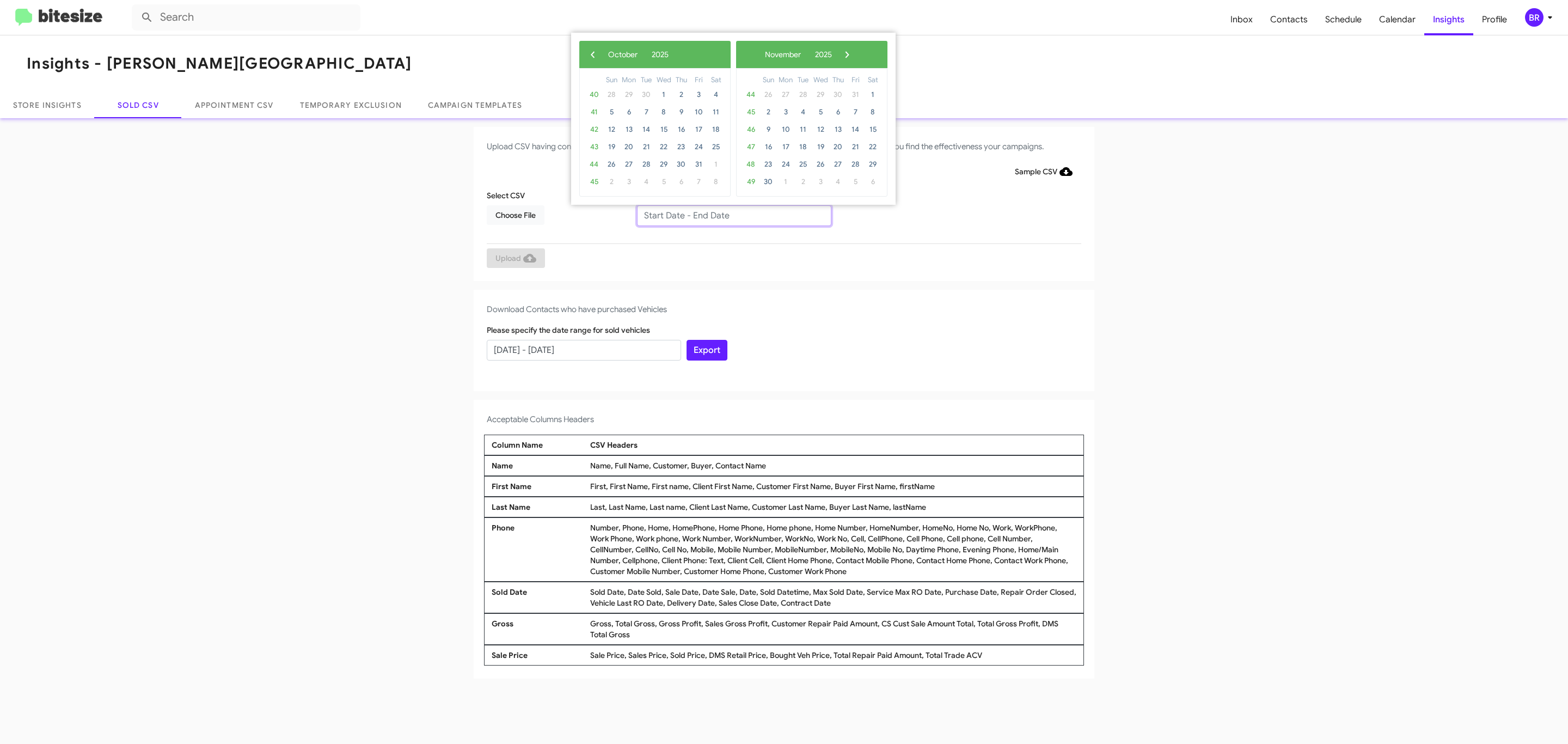
type input "[DATE] - [DATE]"
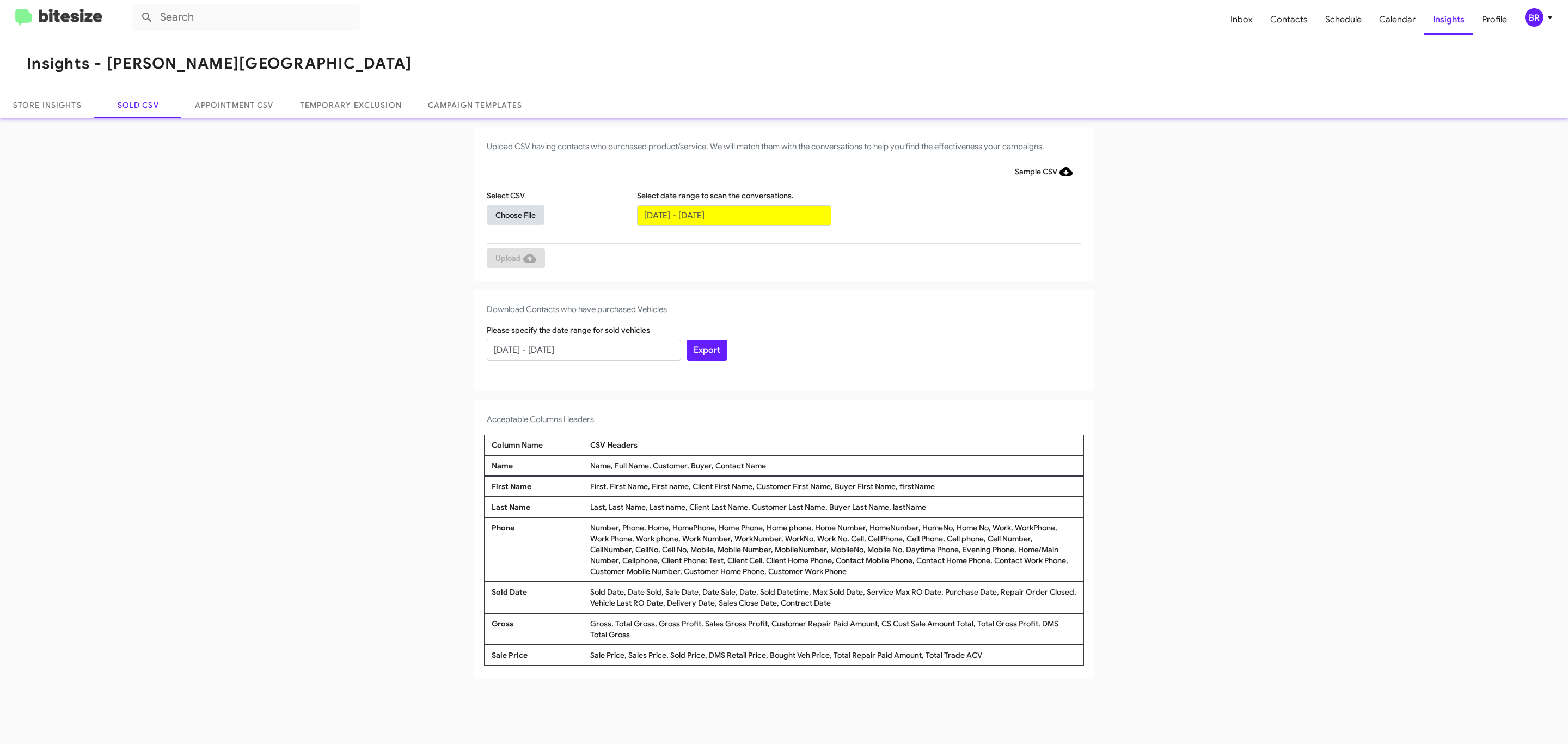
click at [515, 214] on span "Choose File" at bounding box center [515, 215] width 40 height 20
click at [514, 259] on span "Upload" at bounding box center [516, 259] width 41 height 20
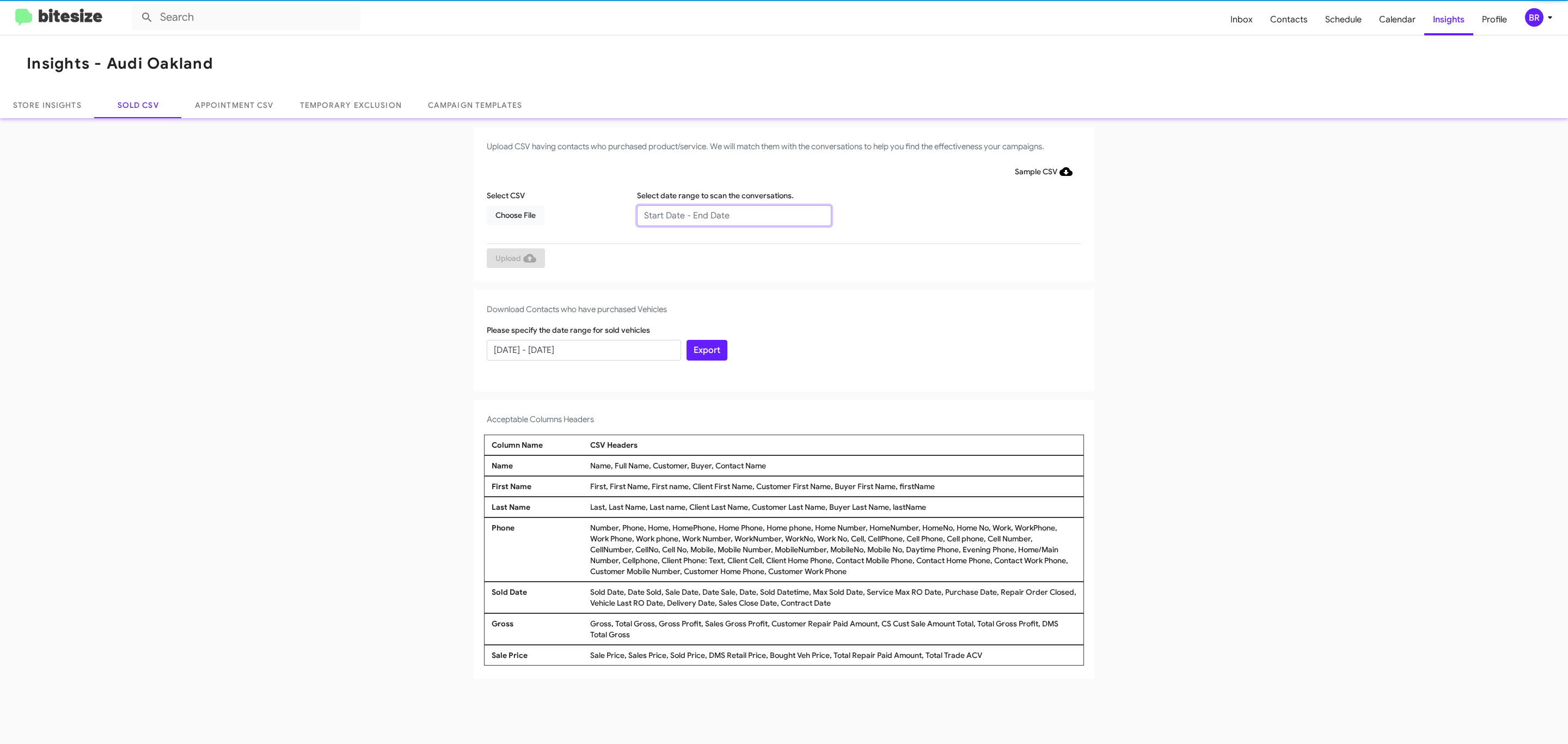
click at [733, 214] on input "text" at bounding box center [734, 216] width 194 height 21
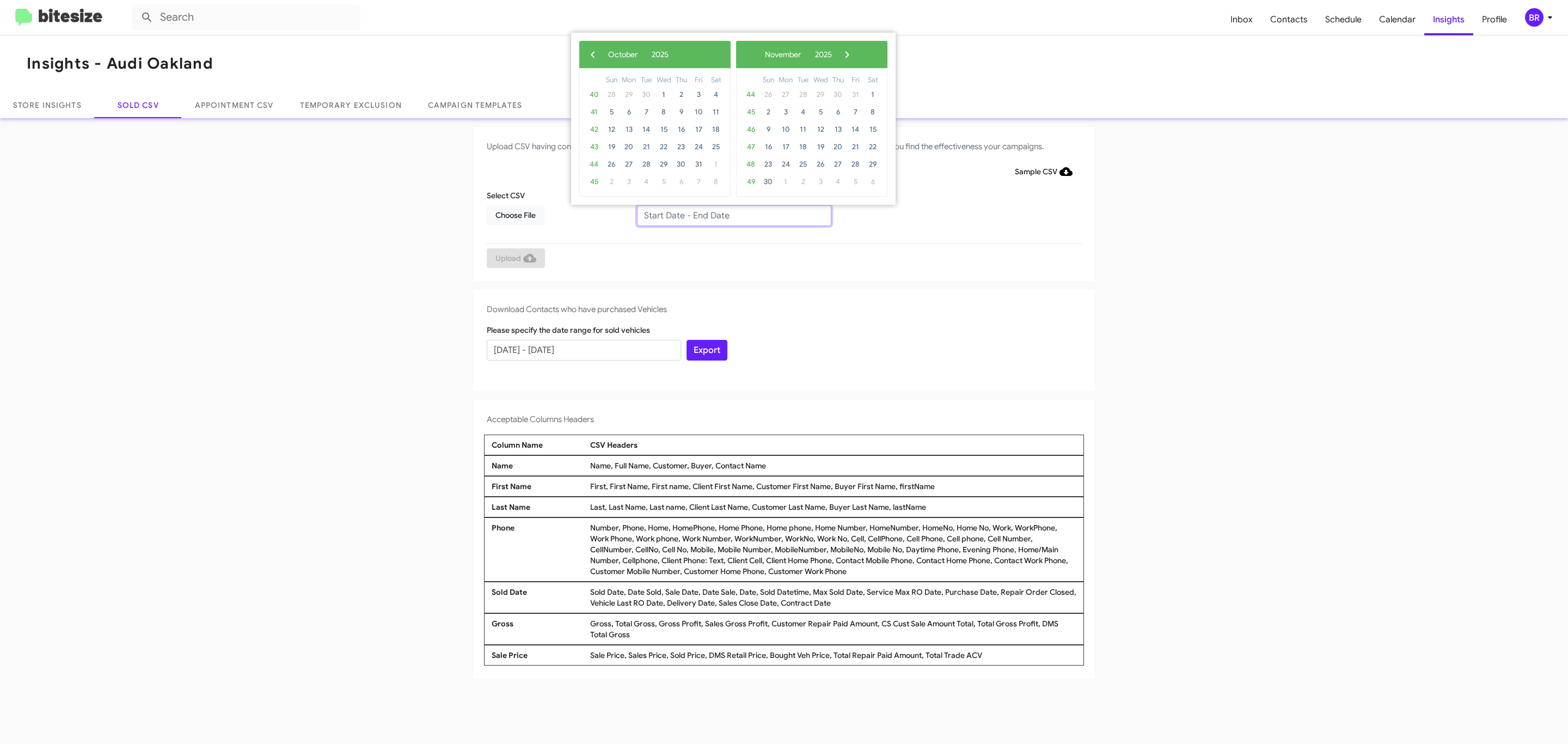
type input "[DATE] - [DATE]"
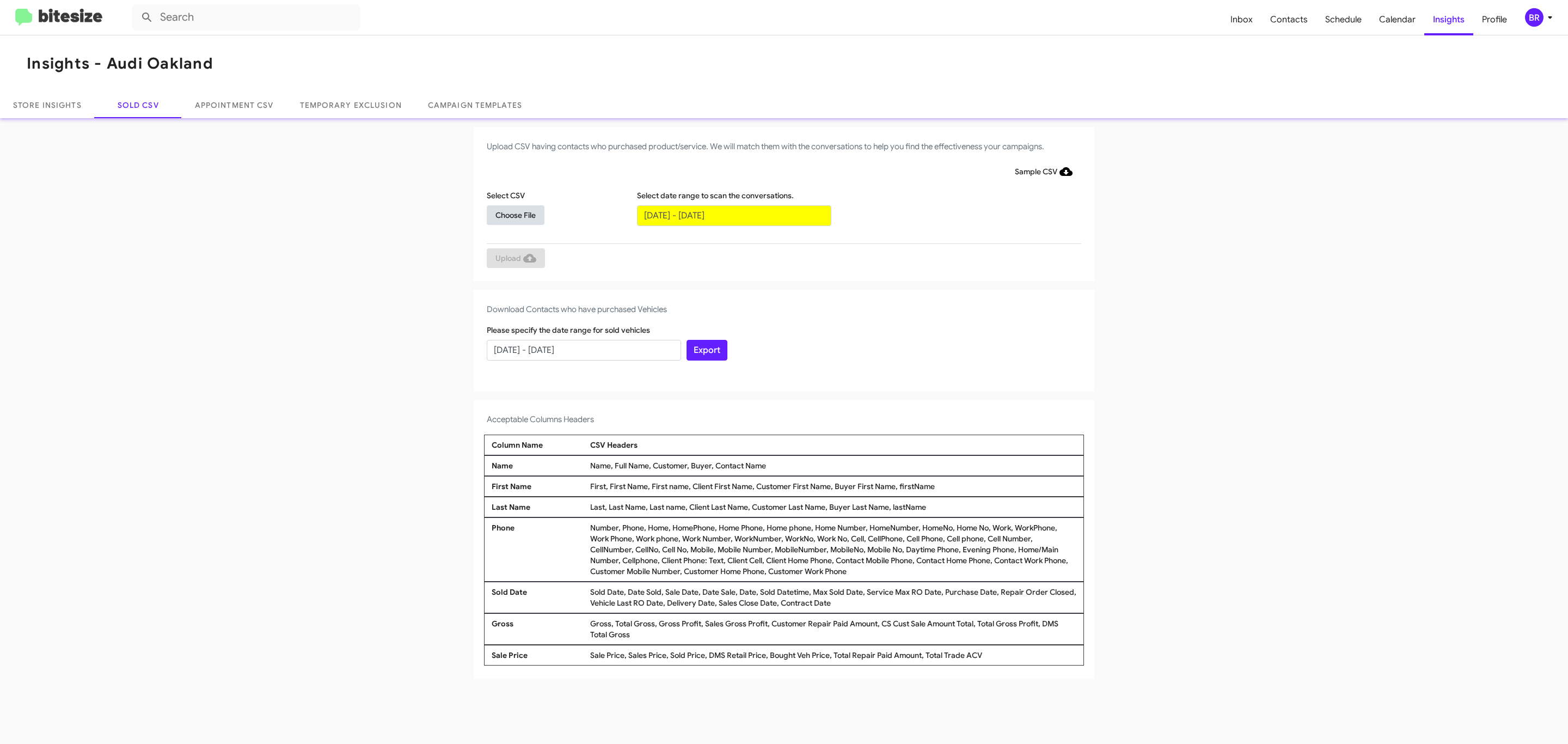
click at [515, 214] on span "Choose File" at bounding box center [515, 215] width 40 height 20
click at [514, 259] on span "Upload" at bounding box center [516, 259] width 41 height 20
click at [733, 214] on input "text" at bounding box center [734, 216] width 194 height 21
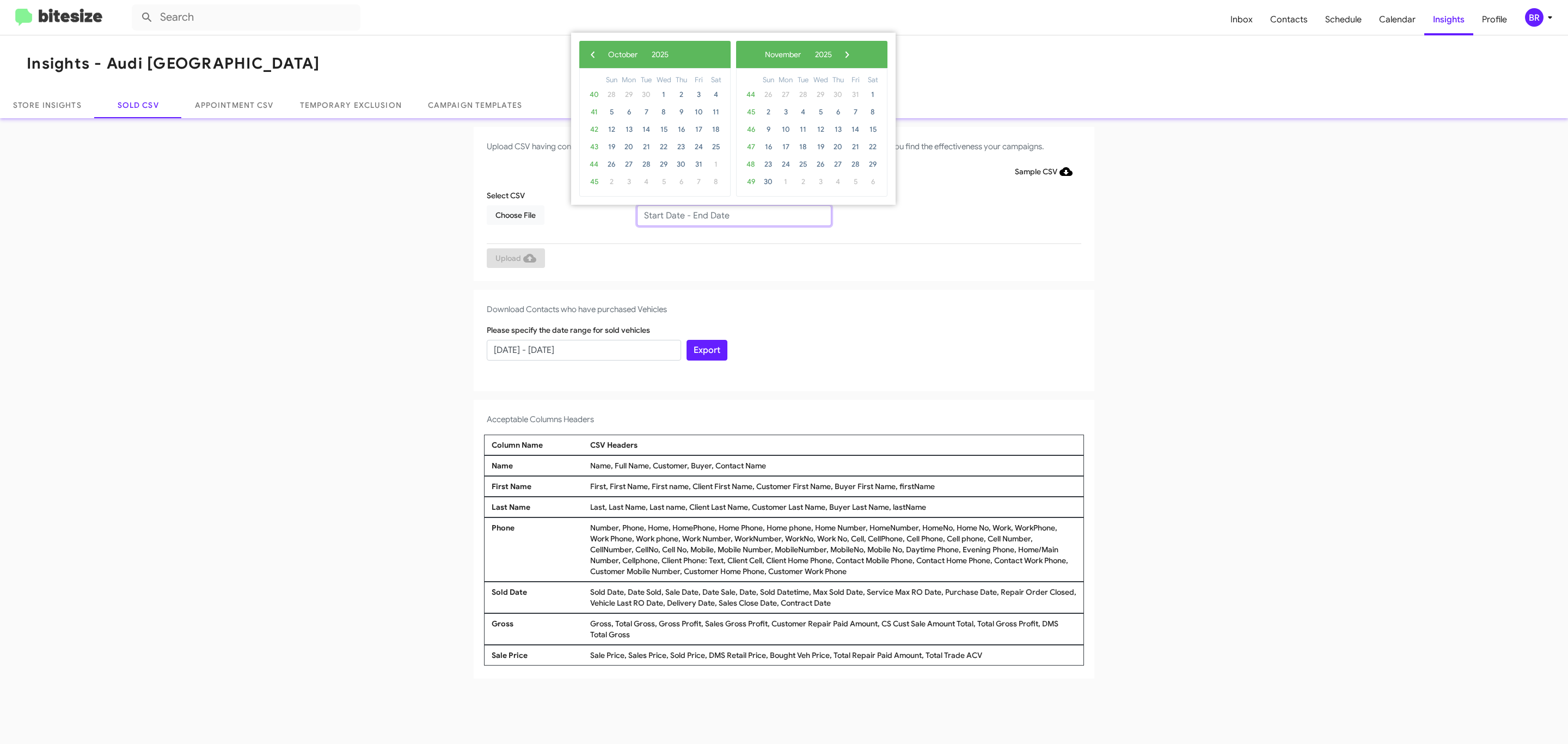
type input "[DATE] - [DATE]"
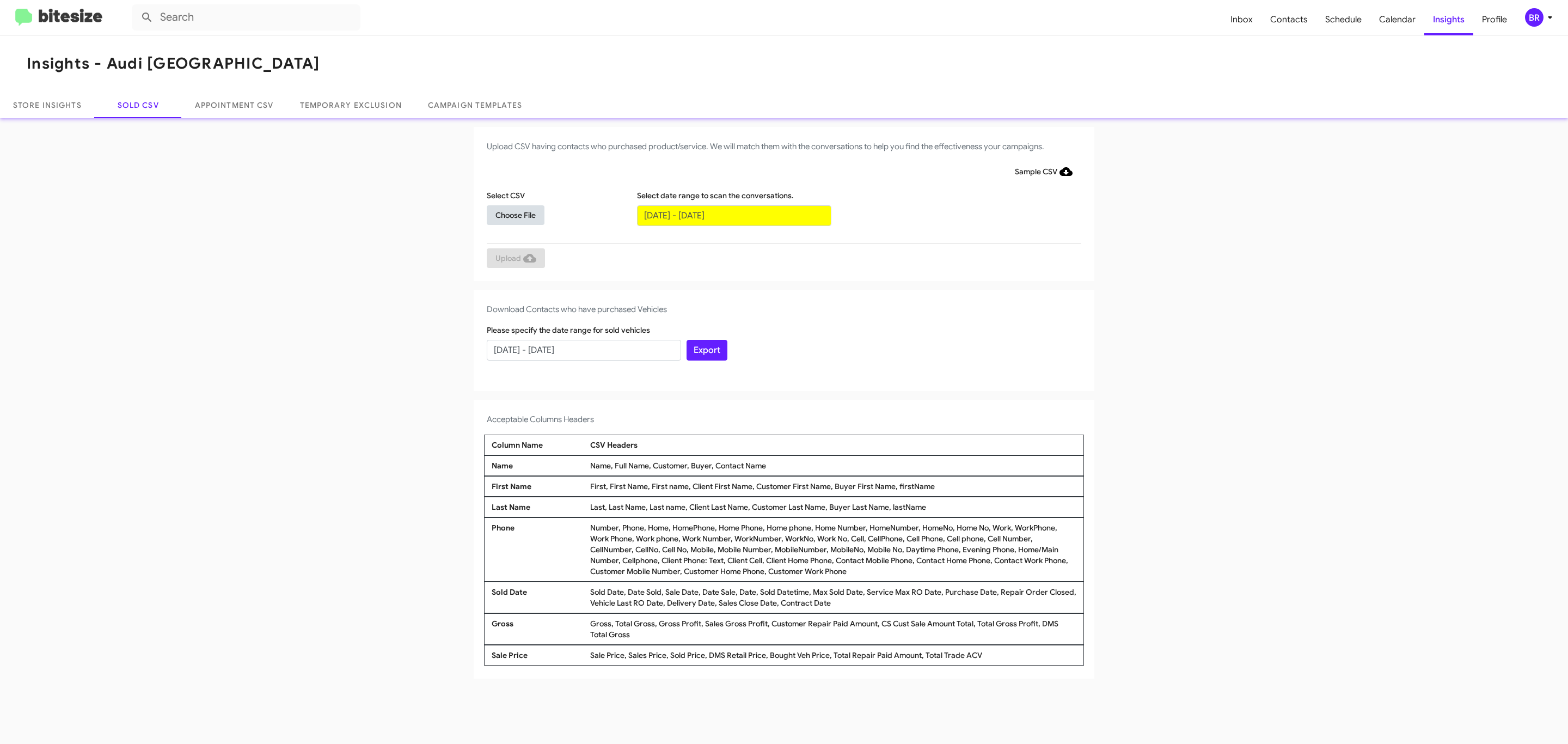
click at [515, 214] on span "Choose File" at bounding box center [515, 215] width 40 height 20
click at [514, 259] on span "Upload" at bounding box center [516, 259] width 41 height 20
click at [733, 214] on input "text" at bounding box center [734, 216] width 194 height 21
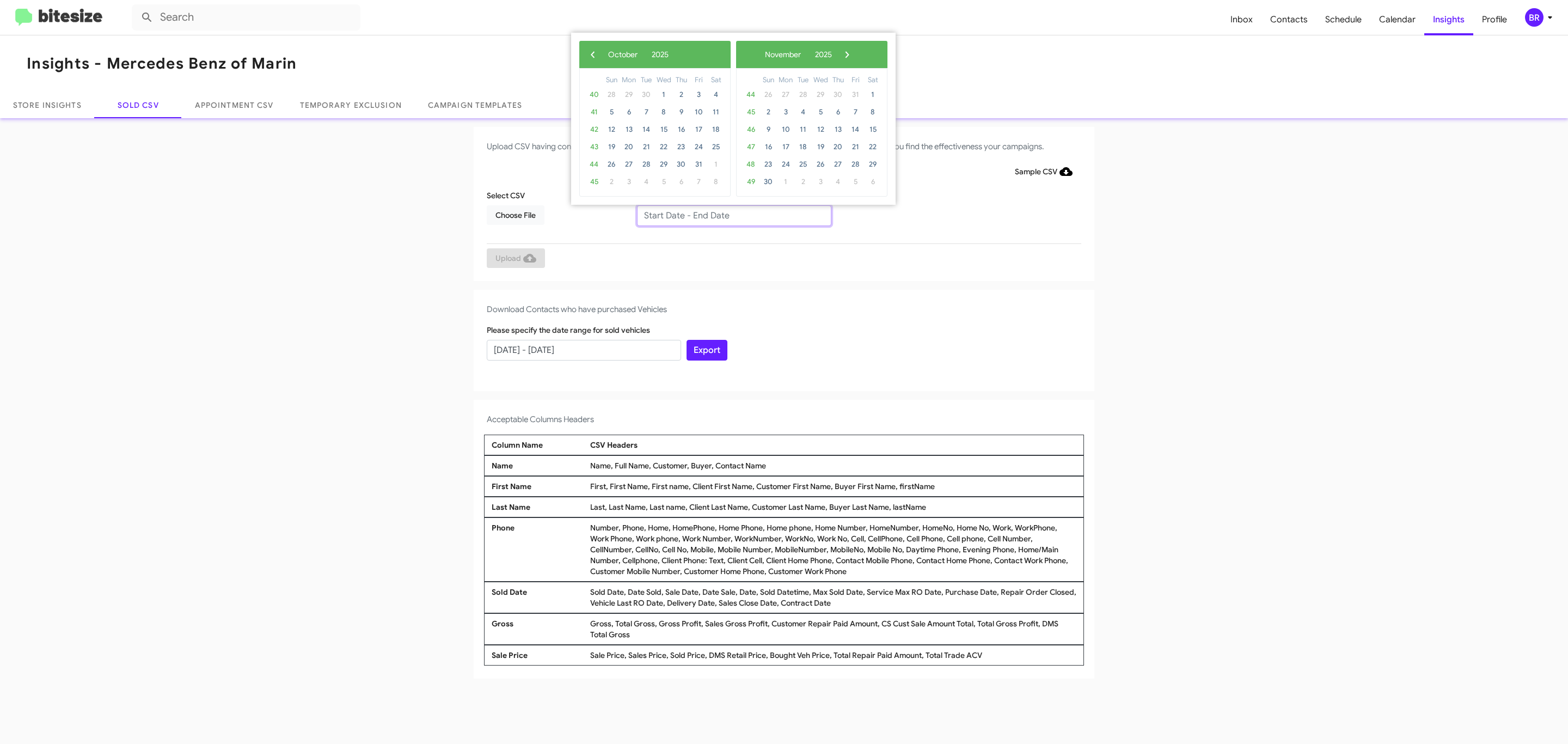
type input "[DATE] - [DATE]"
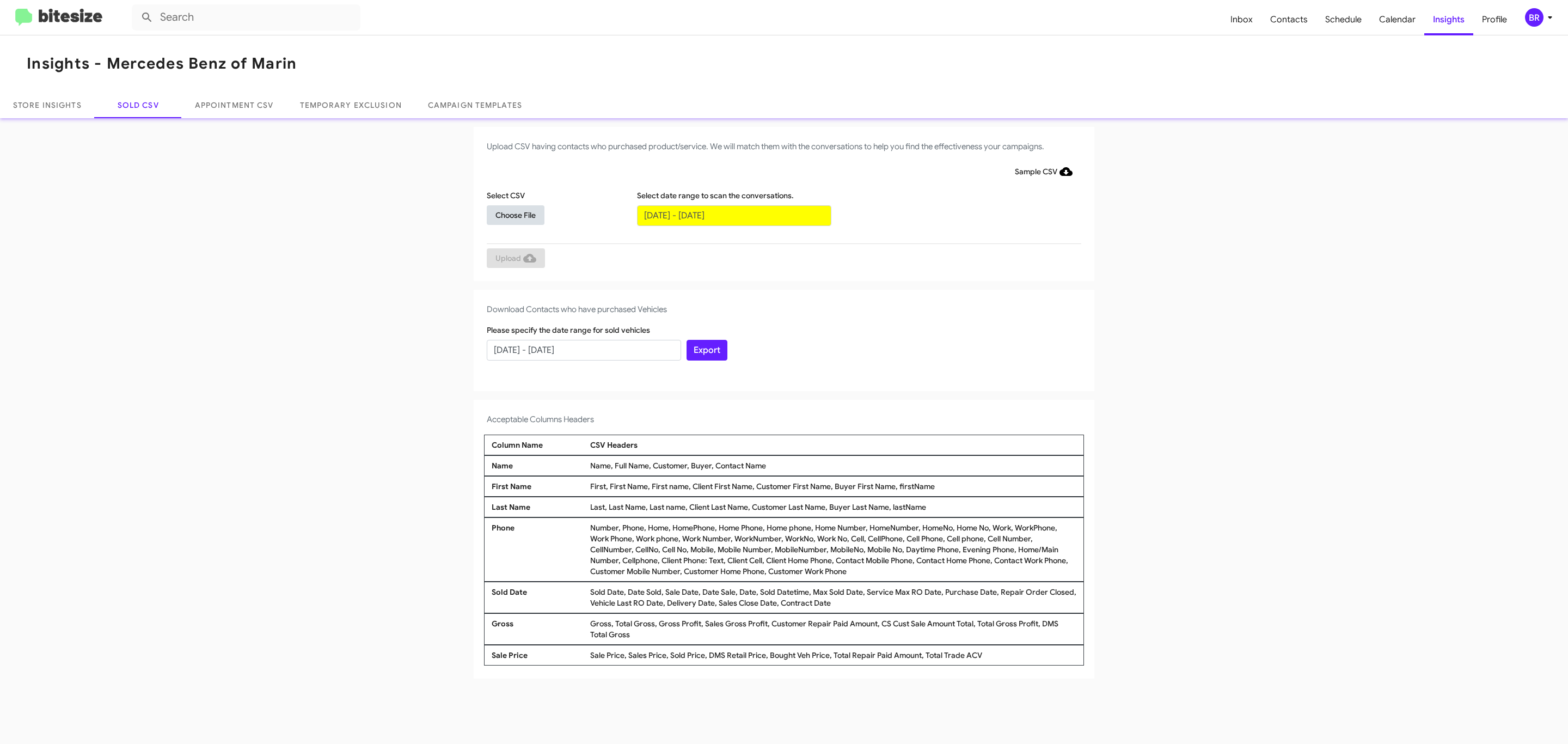
click at [515, 214] on span "Choose File" at bounding box center [515, 215] width 40 height 20
click at [514, 259] on span "Upload" at bounding box center [516, 259] width 41 height 20
click at [733, 214] on input "text" at bounding box center [734, 216] width 194 height 21
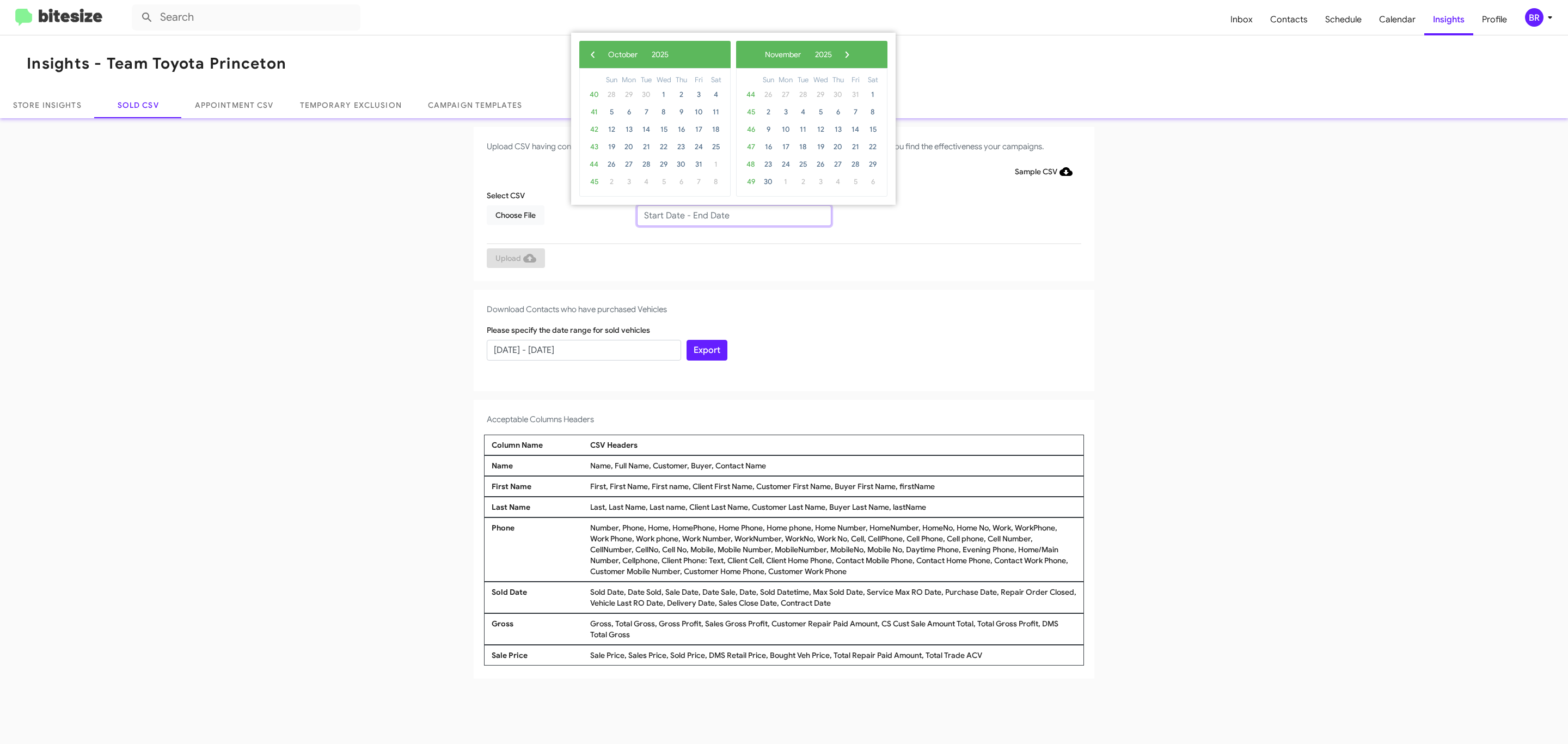
type input "[DATE] - [DATE]"
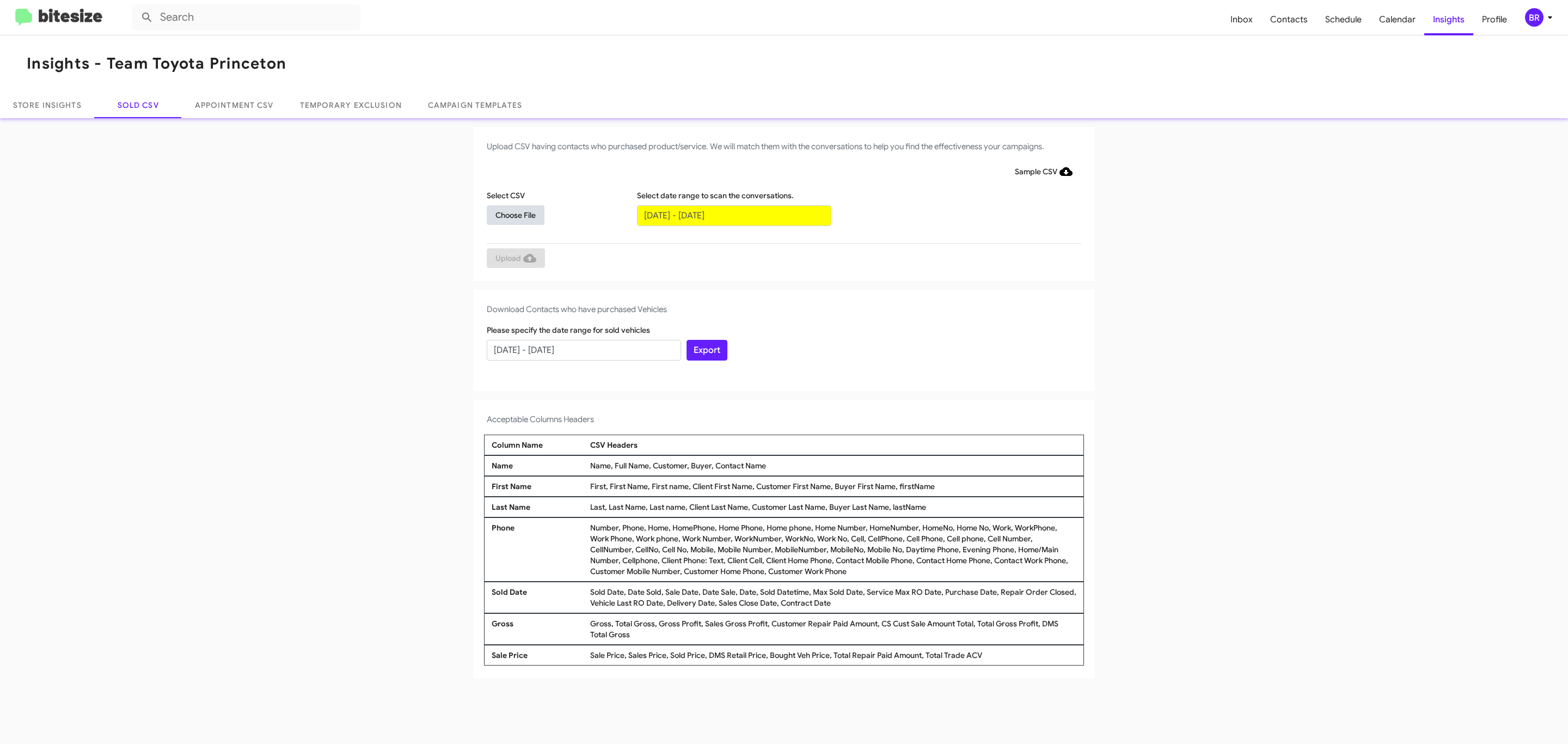
click at [515, 214] on span "Choose File" at bounding box center [515, 215] width 40 height 20
click at [514, 259] on span "Upload" at bounding box center [516, 259] width 41 height 20
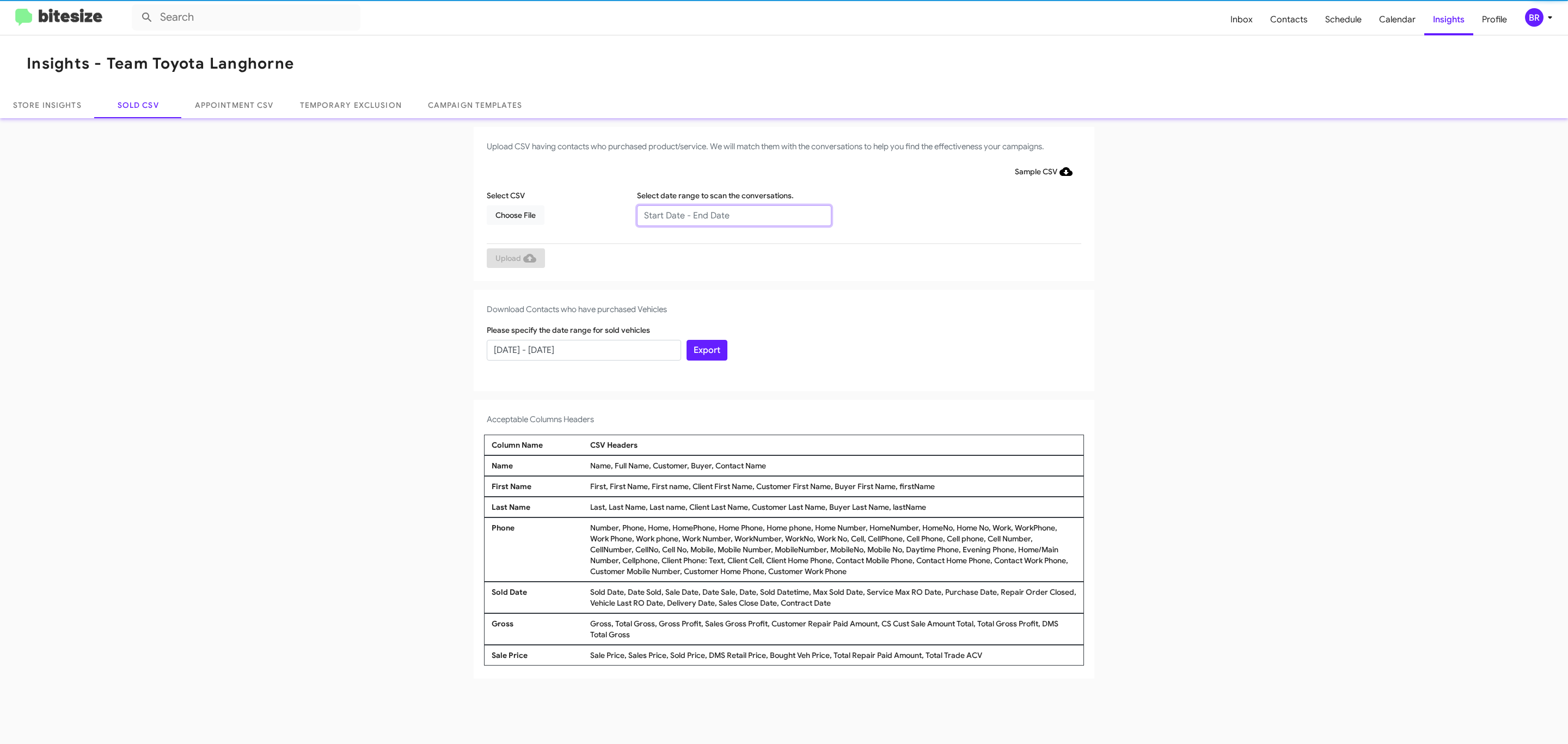
click at [733, 214] on input "text" at bounding box center [734, 216] width 194 height 21
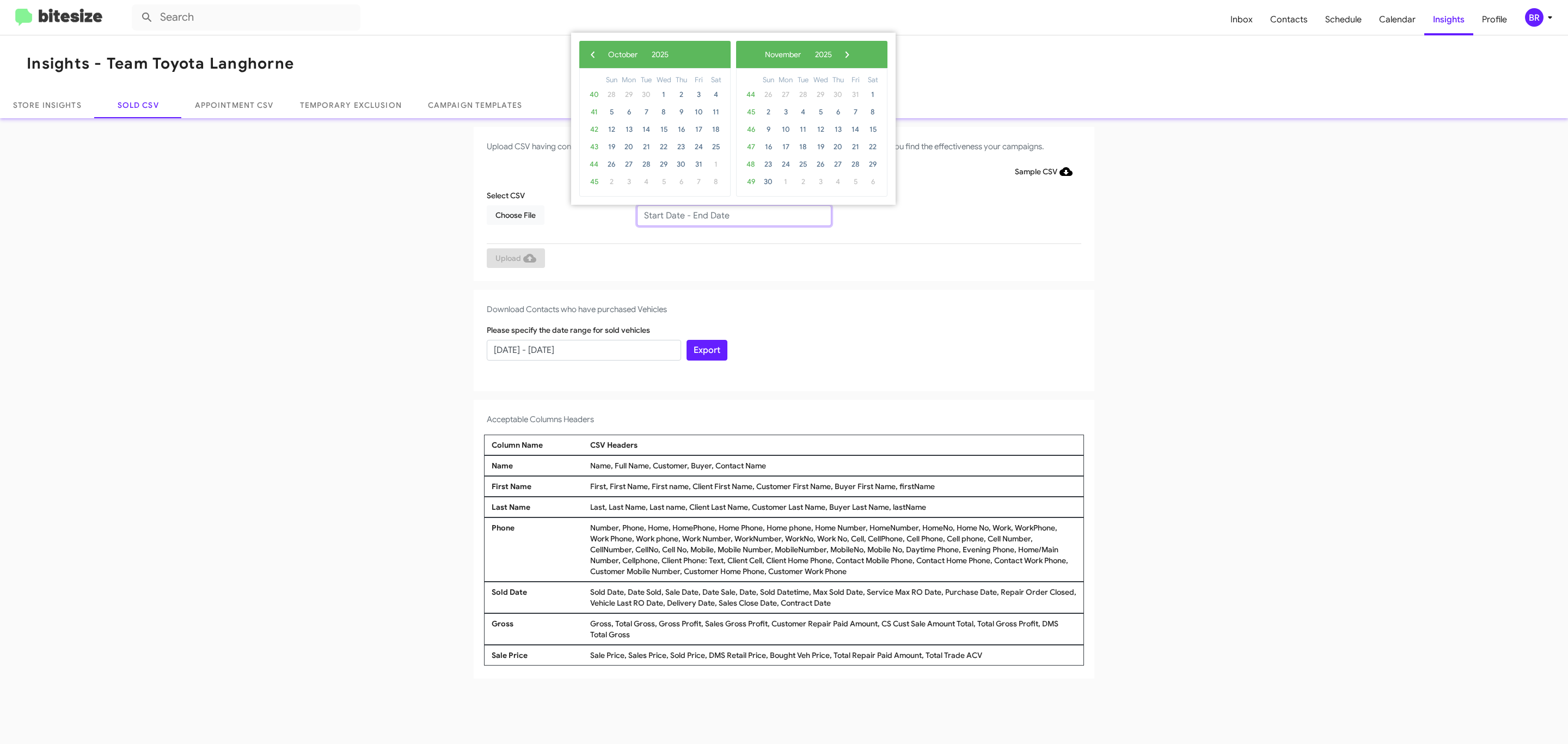
type input "[DATE] - [DATE]"
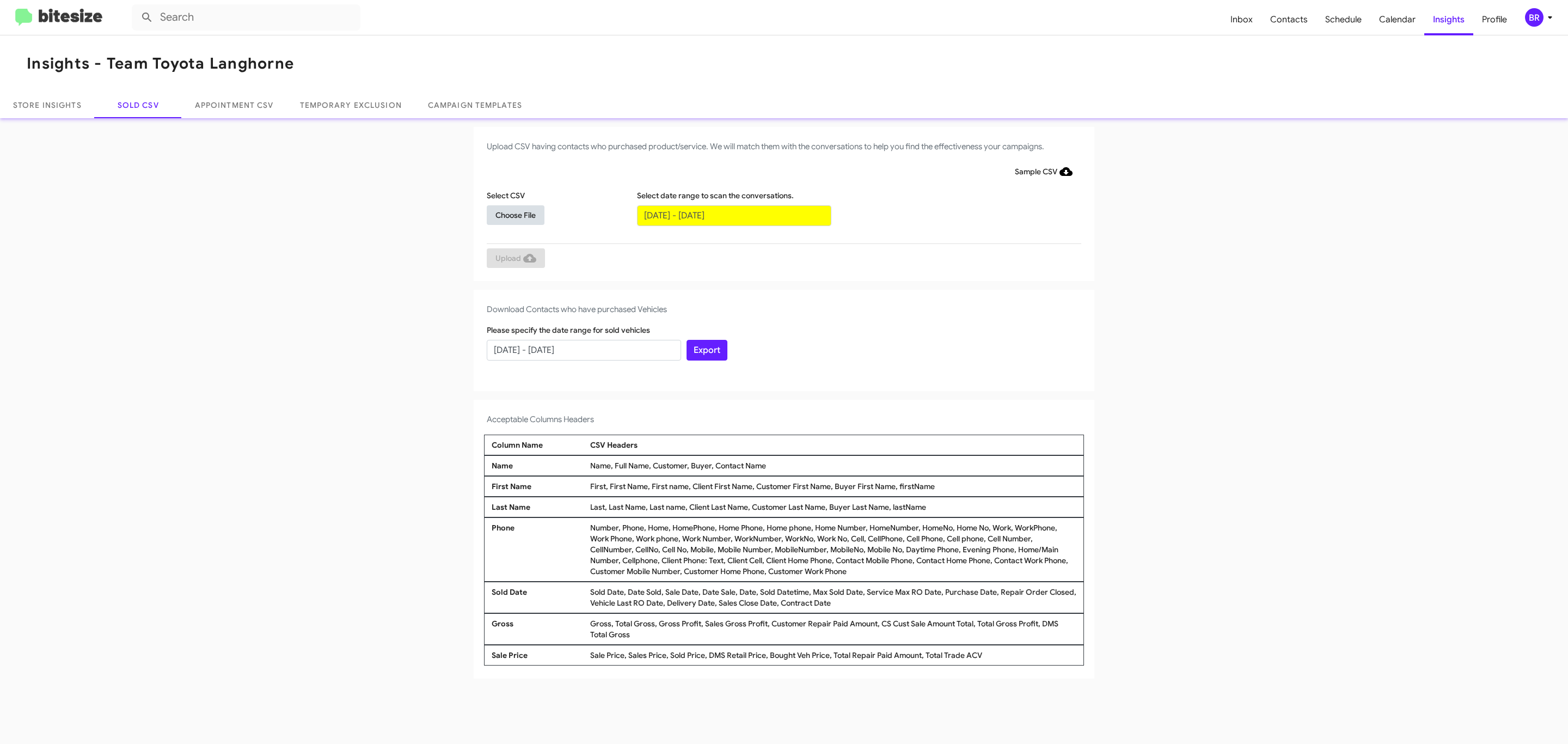
click at [515, 214] on span "Choose File" at bounding box center [515, 215] width 40 height 20
click at [514, 259] on span "Upload" at bounding box center [516, 259] width 41 height 20
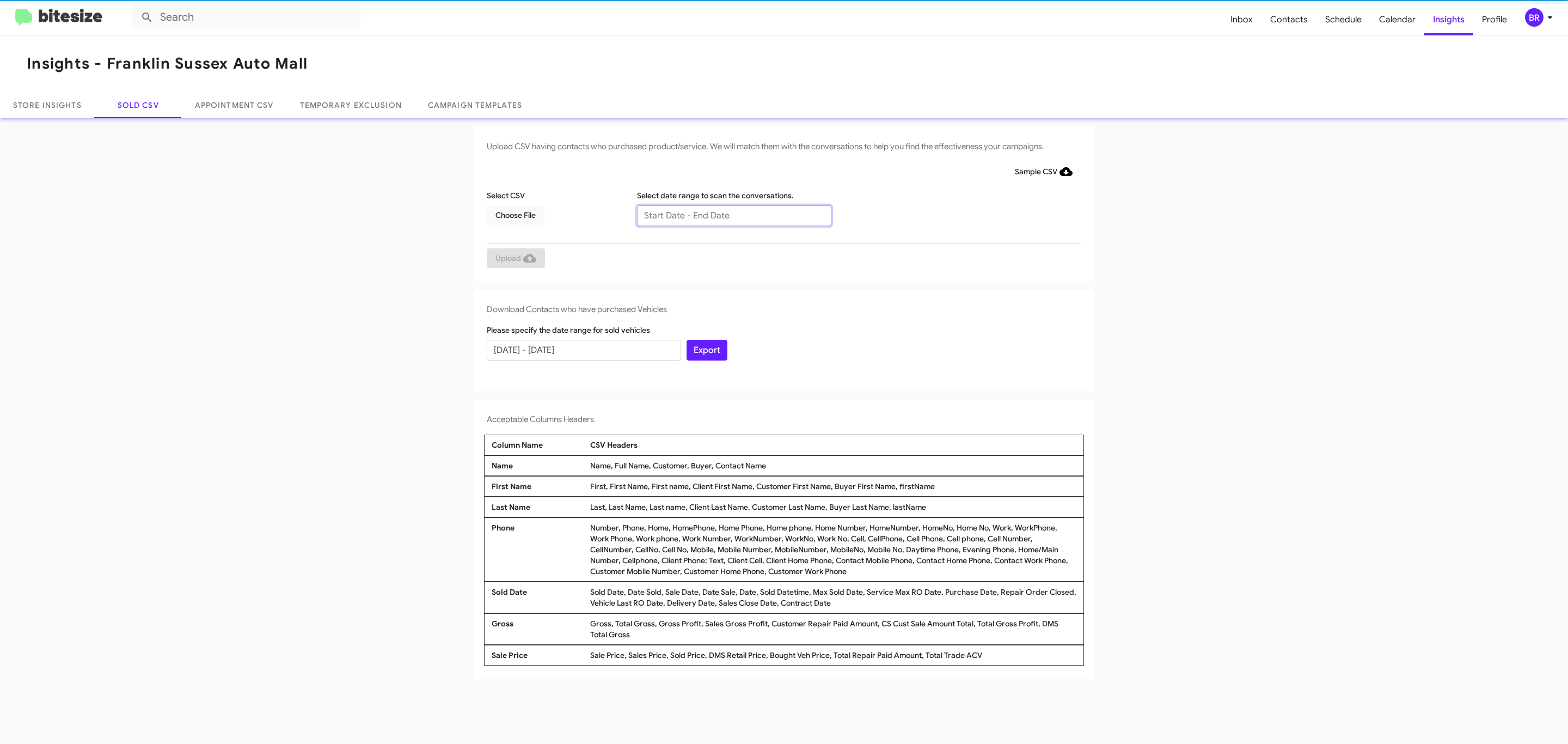
click at [733, 214] on input "text" at bounding box center [734, 216] width 194 height 21
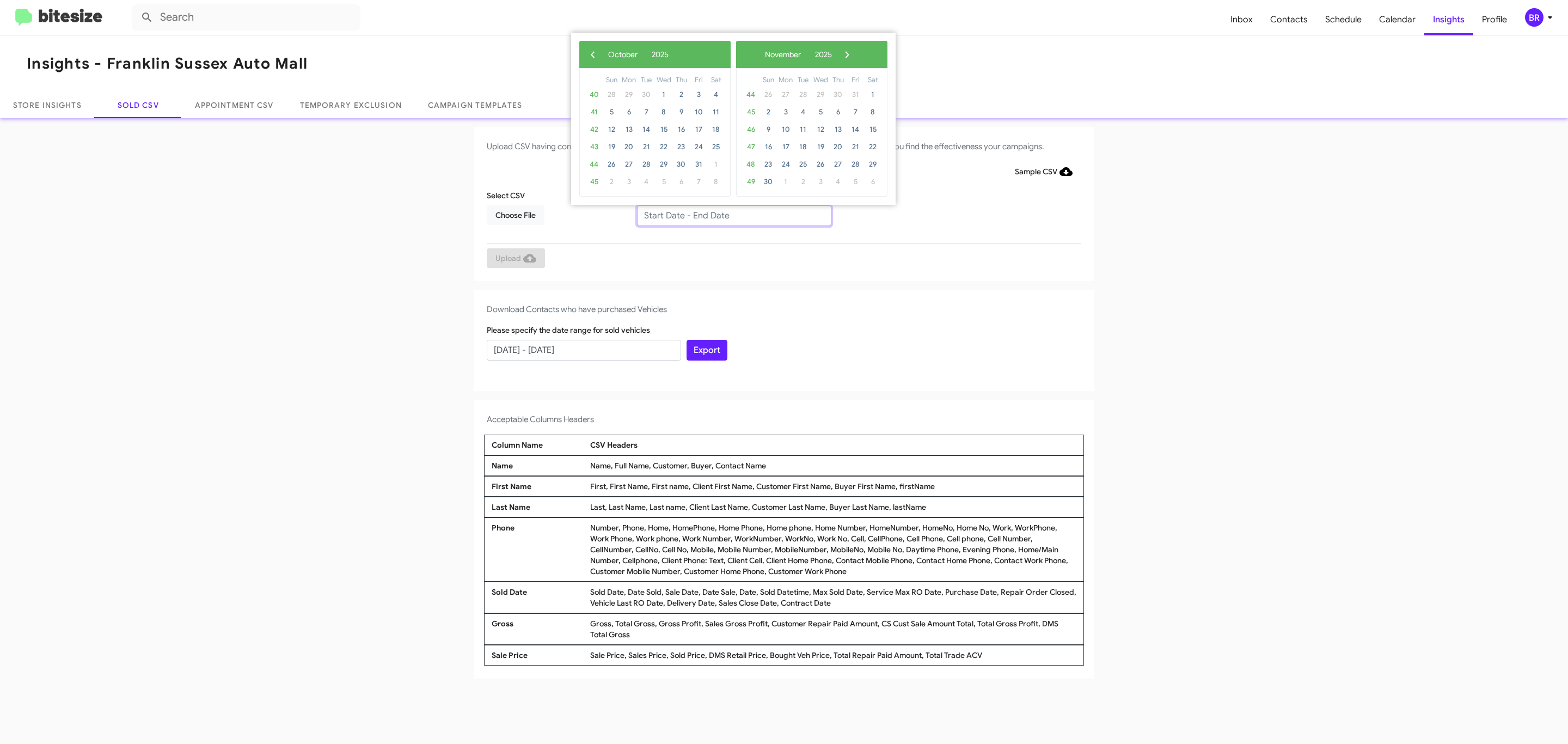
type input "08/01/2025 - 10/01/2025"
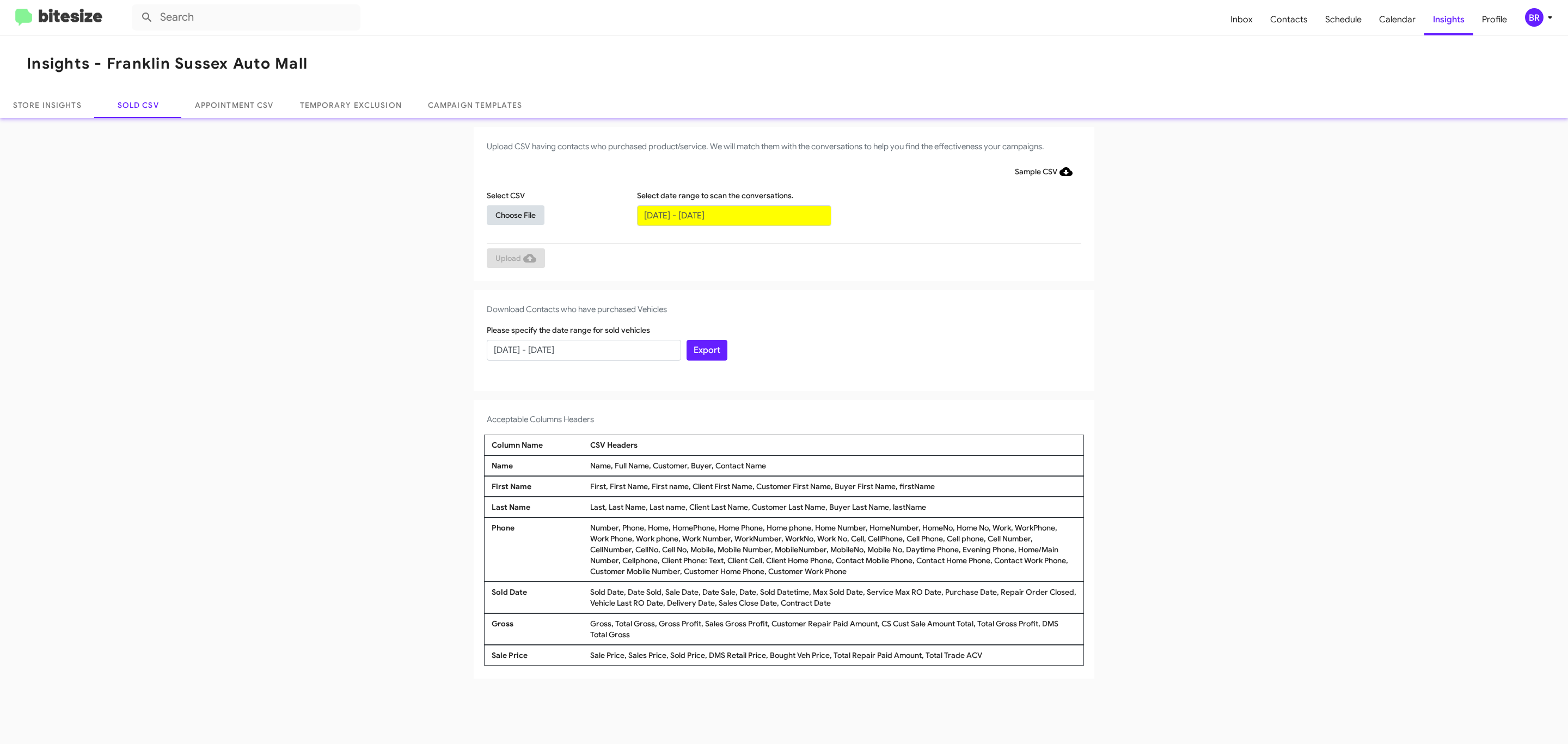
click at [515, 214] on span "Choose File" at bounding box center [515, 215] width 40 height 20
click at [514, 259] on span "Upload" at bounding box center [516, 259] width 41 height 20
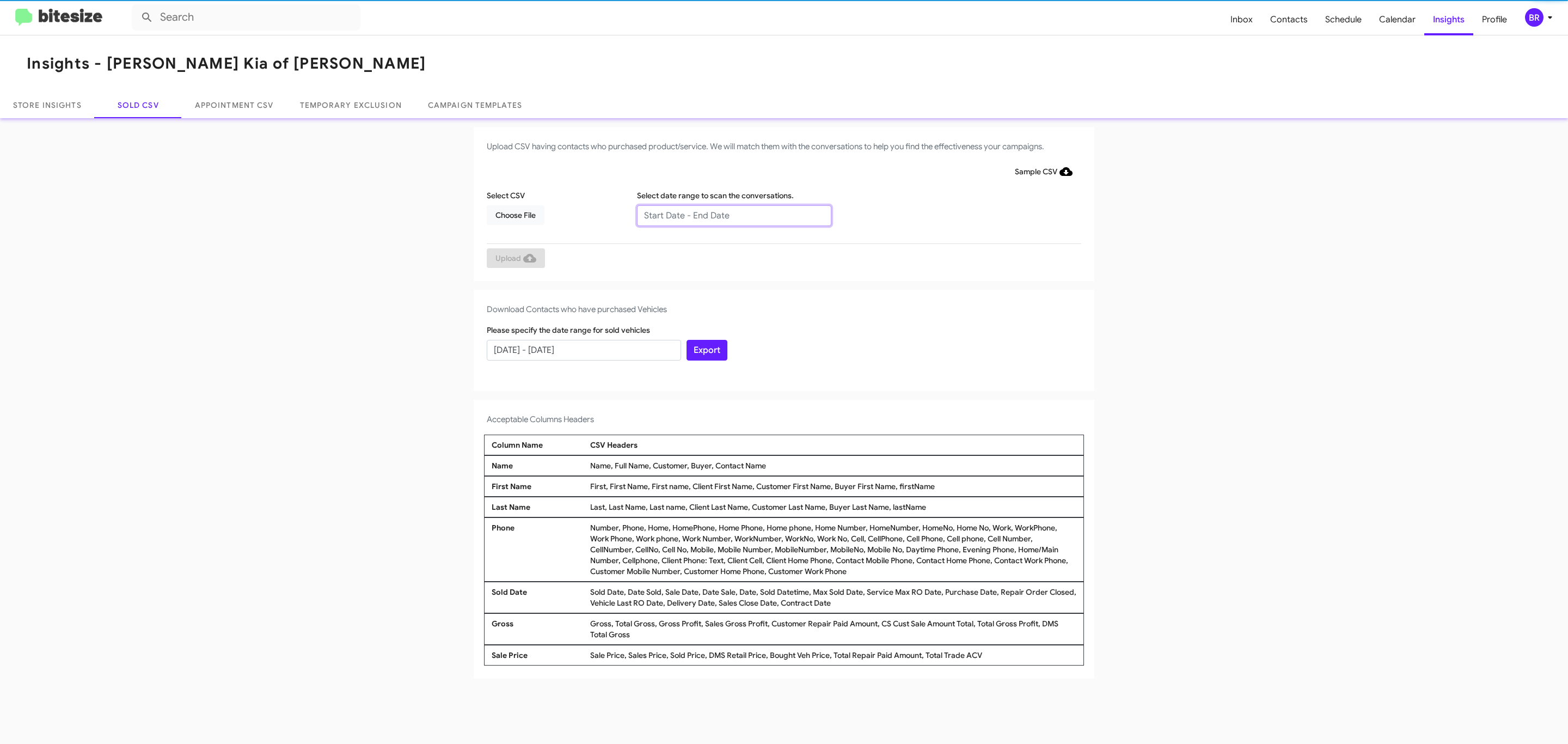
click at [733, 214] on input "text" at bounding box center [734, 216] width 194 height 21
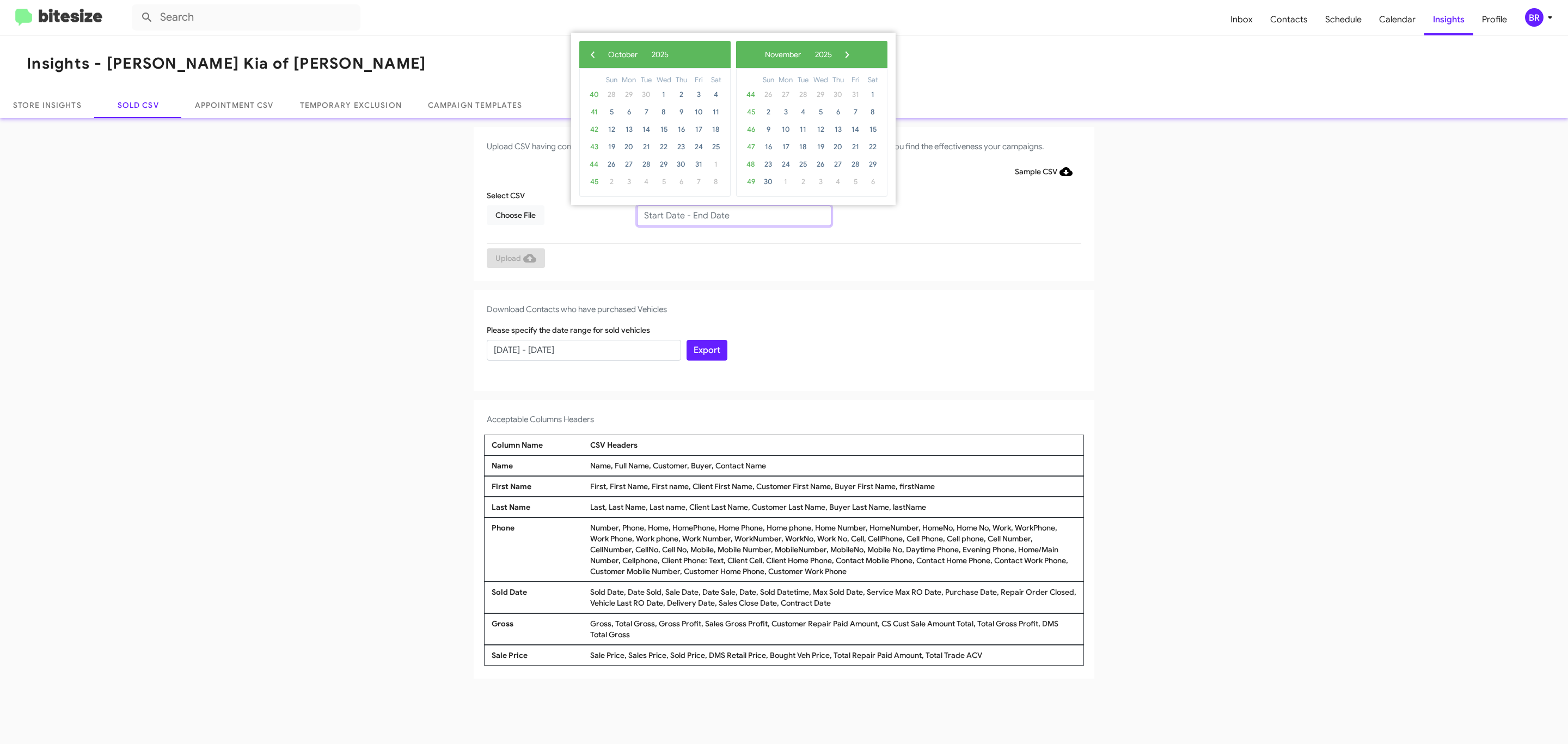
type input "08/01/2025 - 10/01/2025"
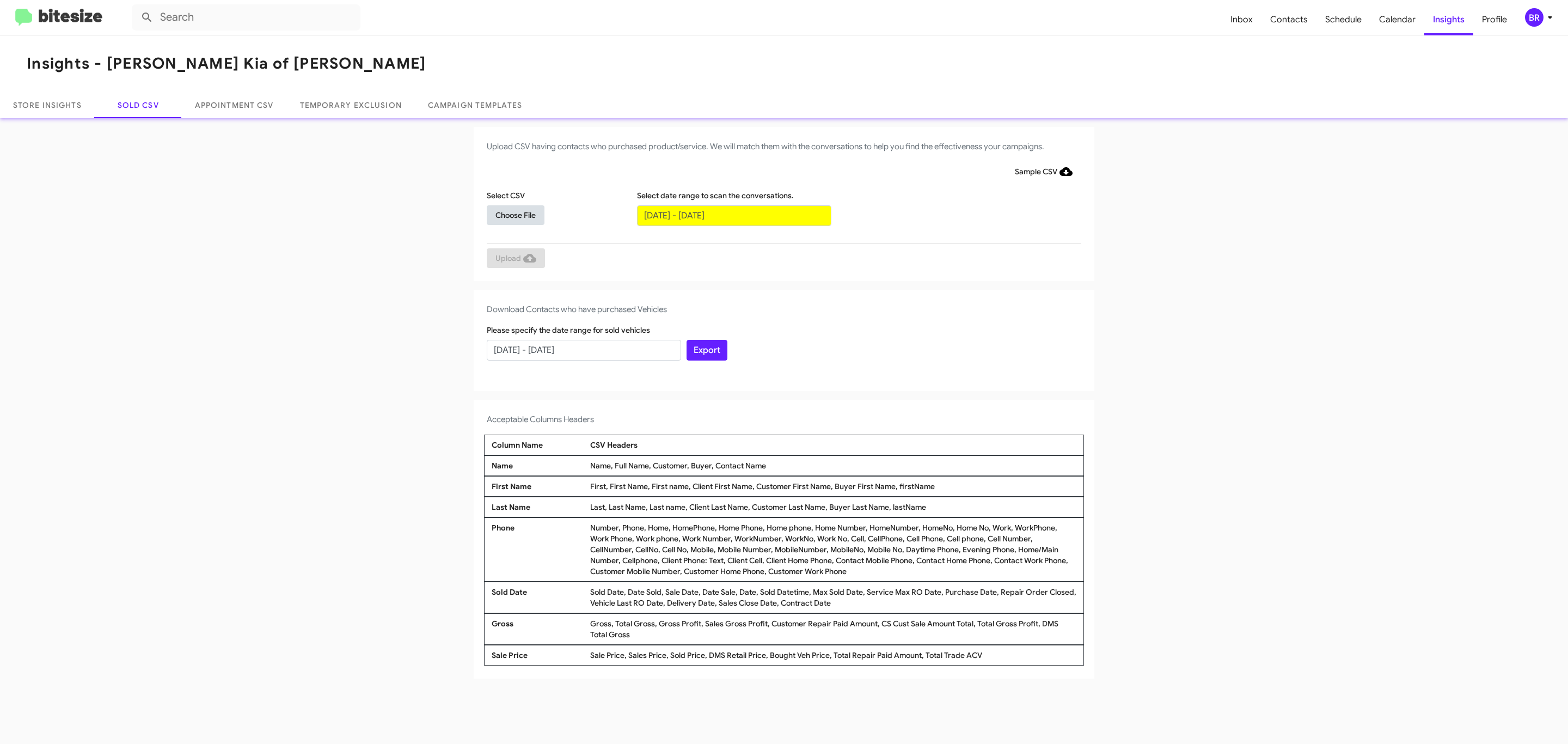
click at [515, 214] on span "Choose File" at bounding box center [515, 215] width 40 height 20
click at [514, 259] on span "Upload" at bounding box center [516, 259] width 41 height 20
click at [733, 214] on input "text" at bounding box center [734, 216] width 194 height 21
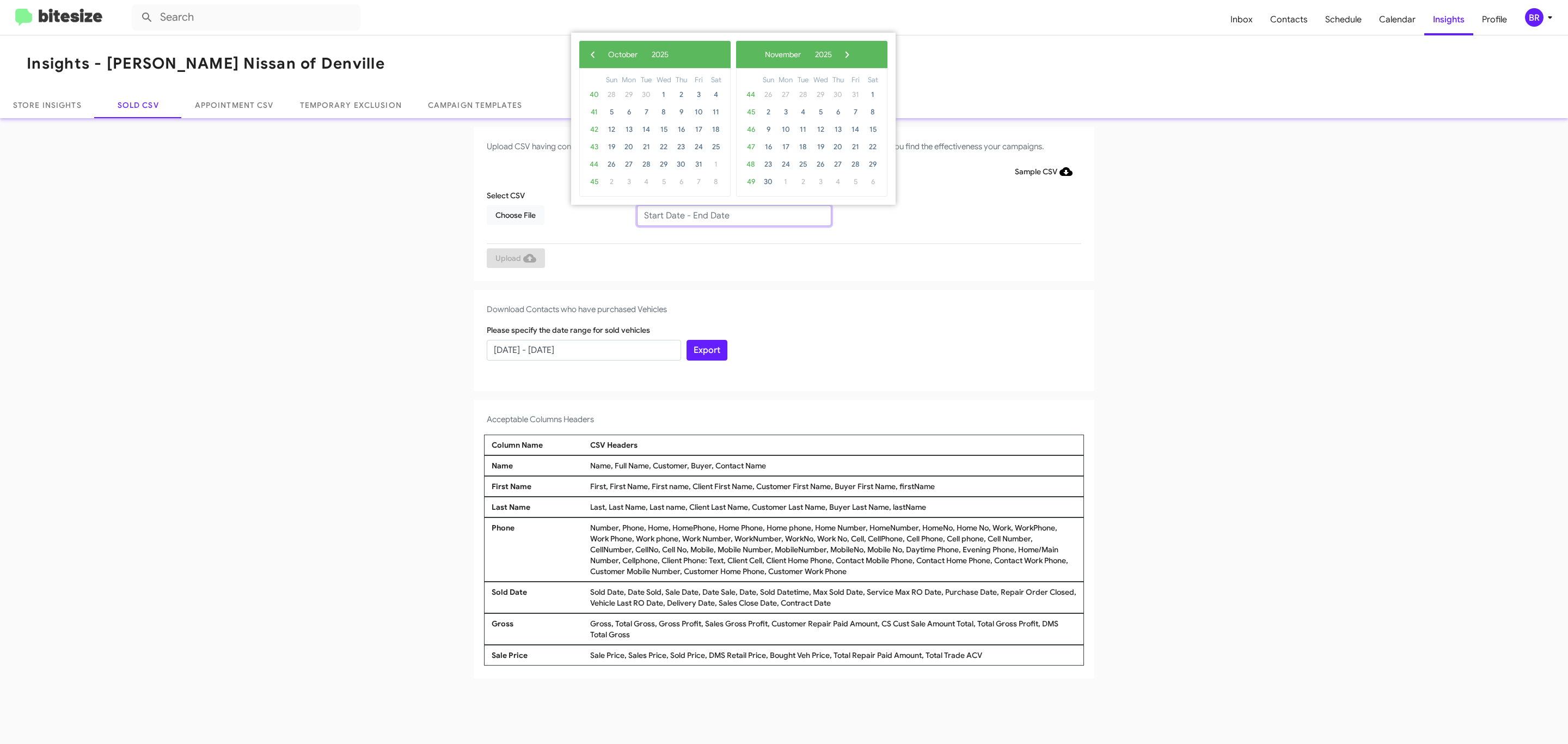
type input "08/01/2025 - 10/01/2025"
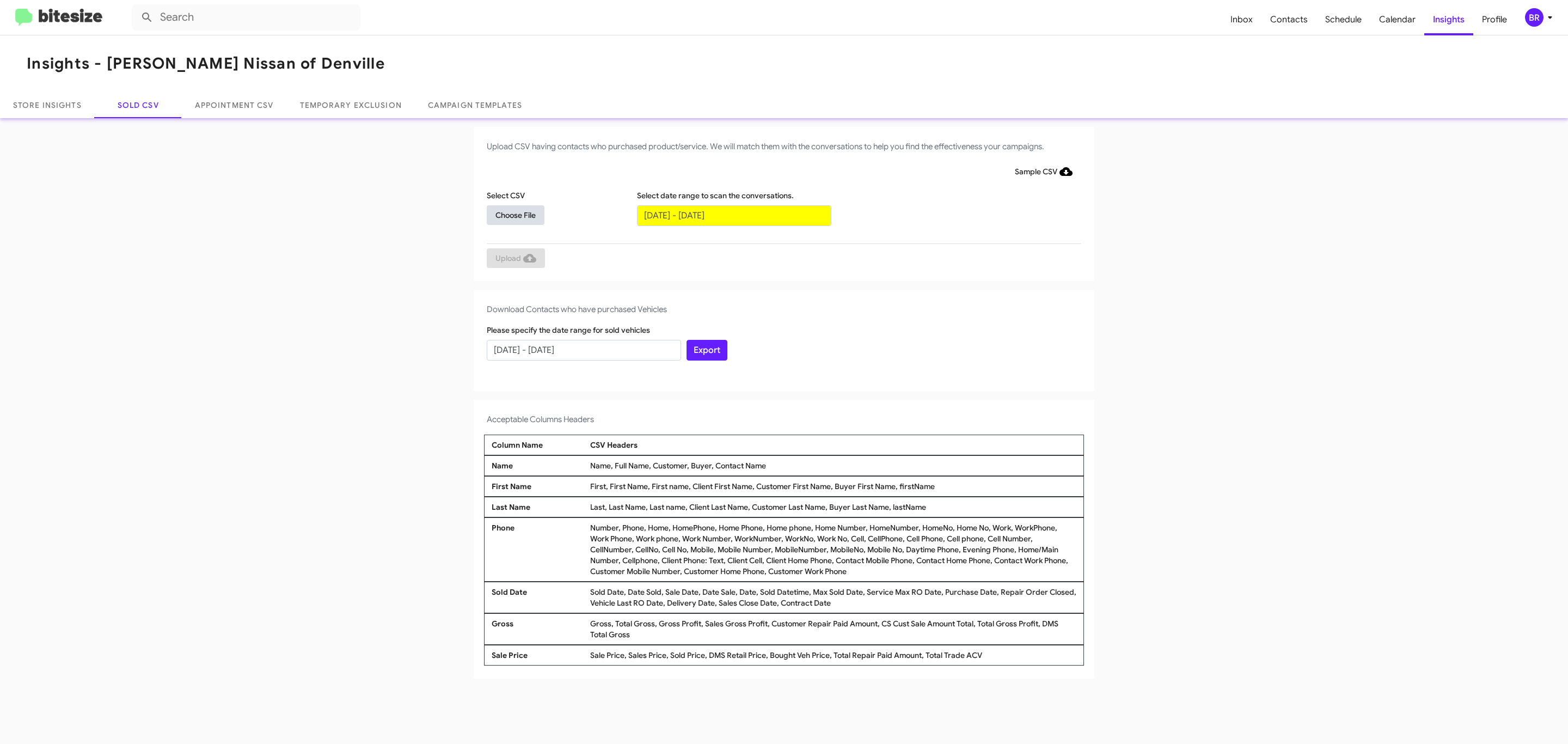
click at [515, 214] on span "Choose File" at bounding box center [515, 215] width 40 height 20
click at [514, 259] on span "Upload" at bounding box center [516, 259] width 41 height 20
click at [733, 214] on input "text" at bounding box center [734, 216] width 194 height 21
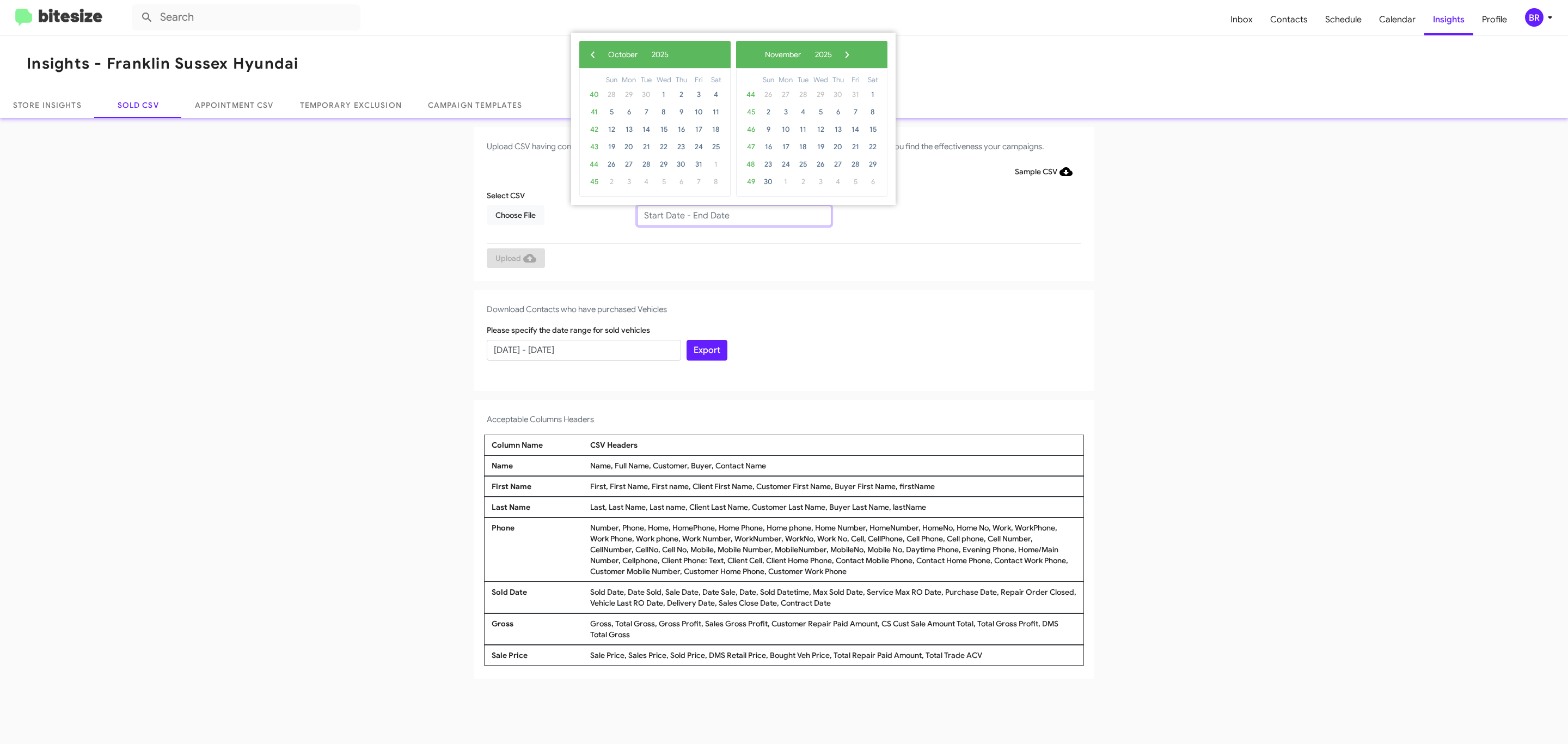
type input "[DATE] - [DATE]"
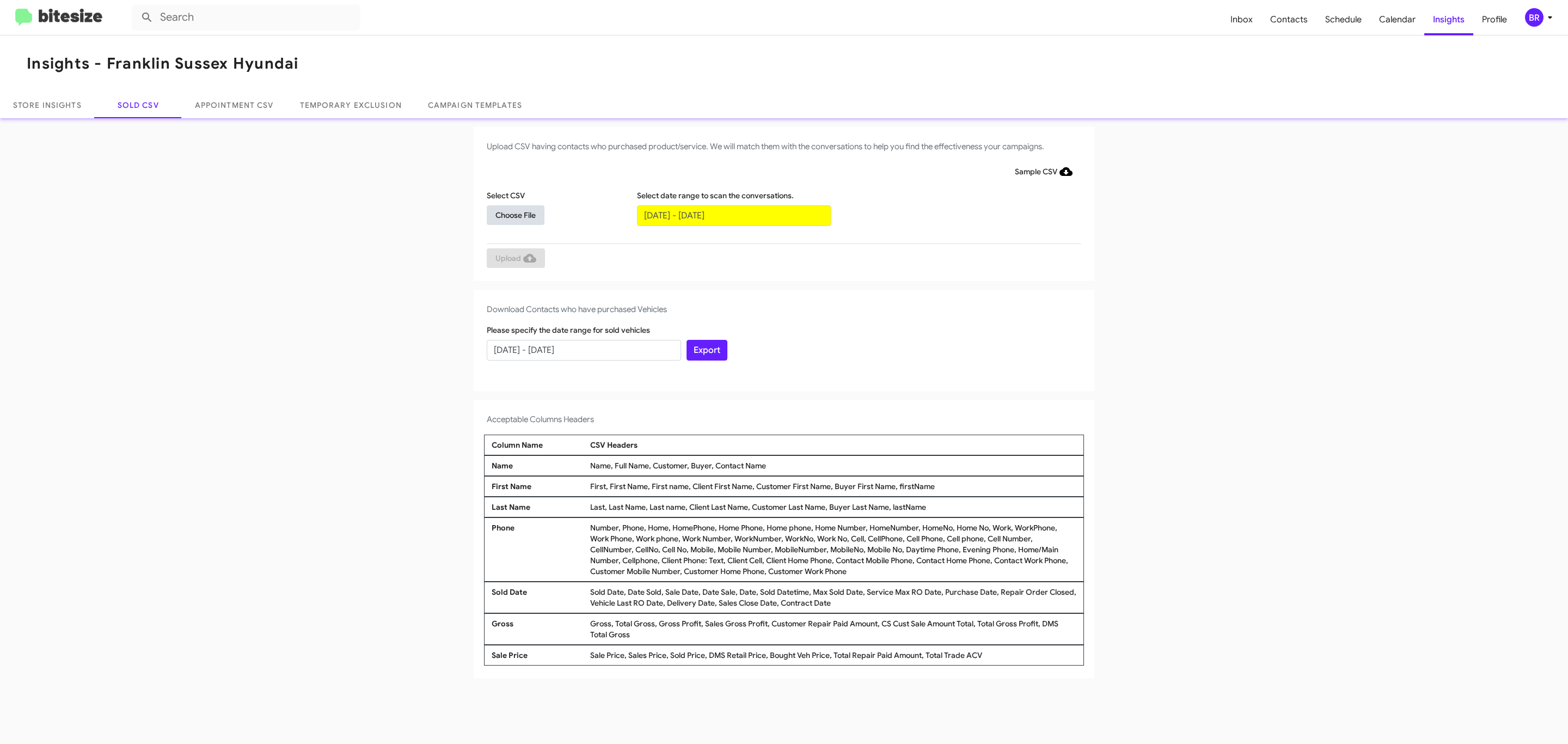
click at [515, 214] on span "Choose File" at bounding box center [515, 215] width 40 height 20
click at [514, 259] on span "Upload" at bounding box center [516, 259] width 41 height 20
click at [733, 214] on input "text" at bounding box center [734, 216] width 194 height 21
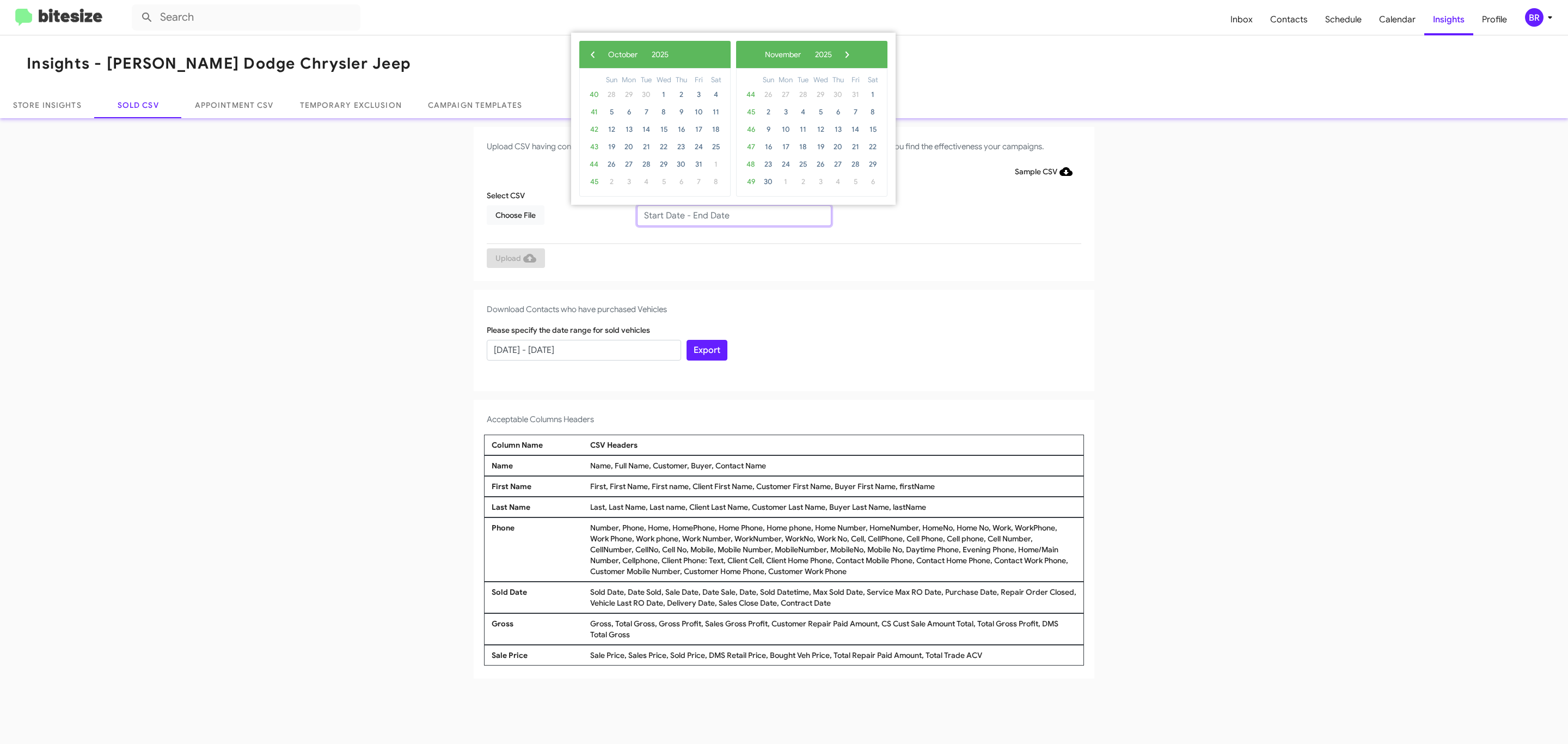
type input "[DATE] - [DATE]"
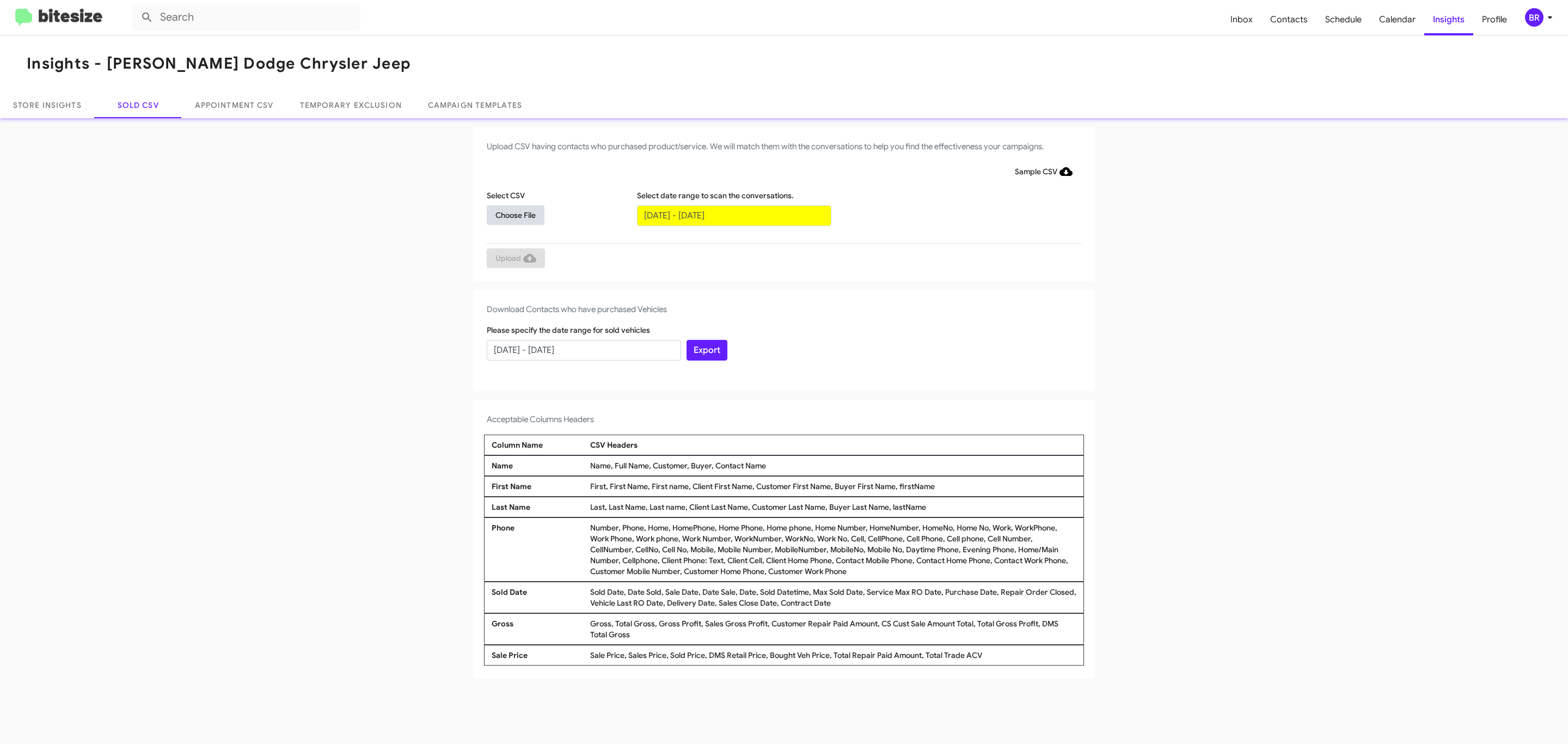
click at [515, 214] on span "Choose File" at bounding box center [515, 215] width 40 height 20
click at [514, 259] on span "Upload" at bounding box center [516, 259] width 41 height 20
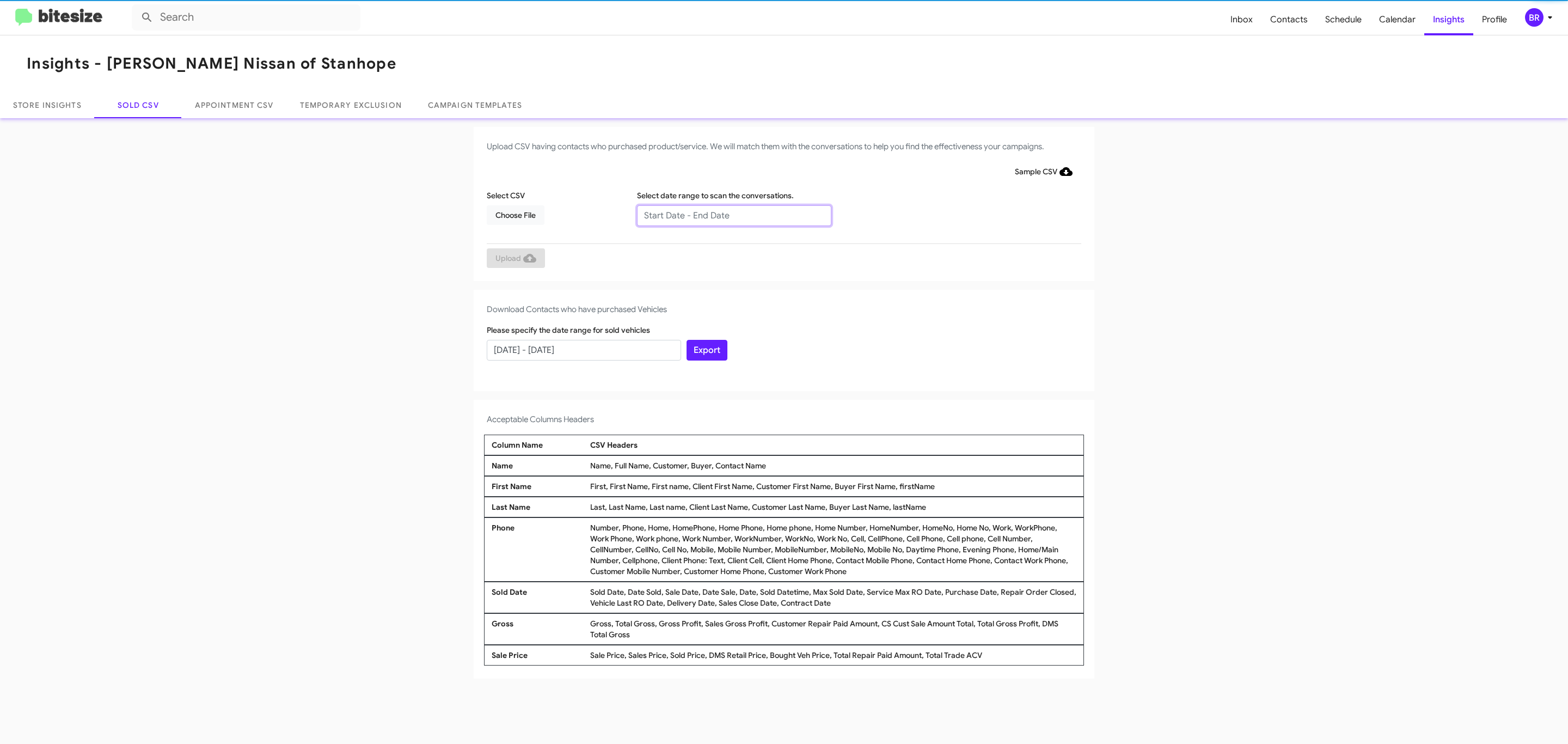
click at [733, 214] on input "text" at bounding box center [734, 216] width 194 height 21
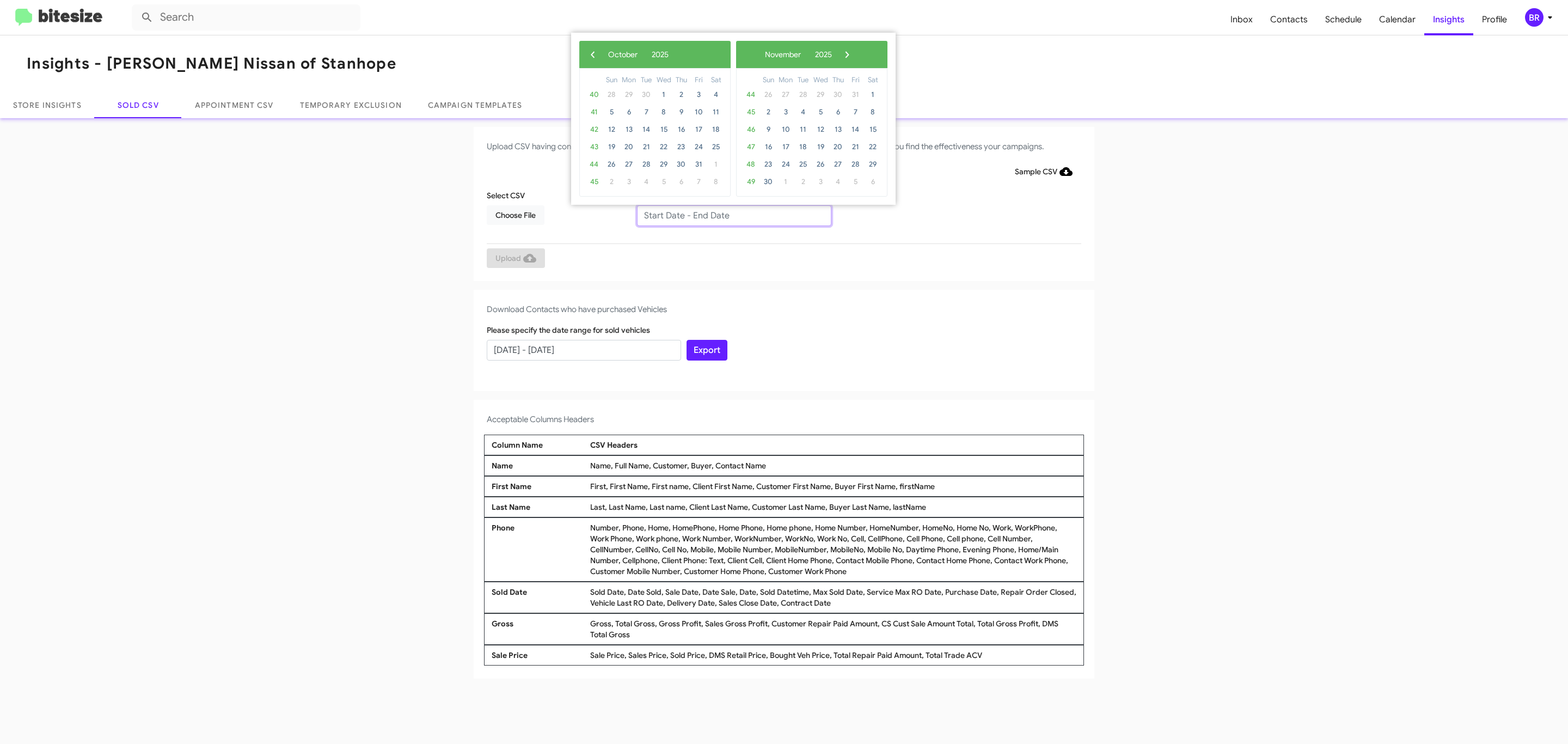
type input "[DATE] - [DATE]"
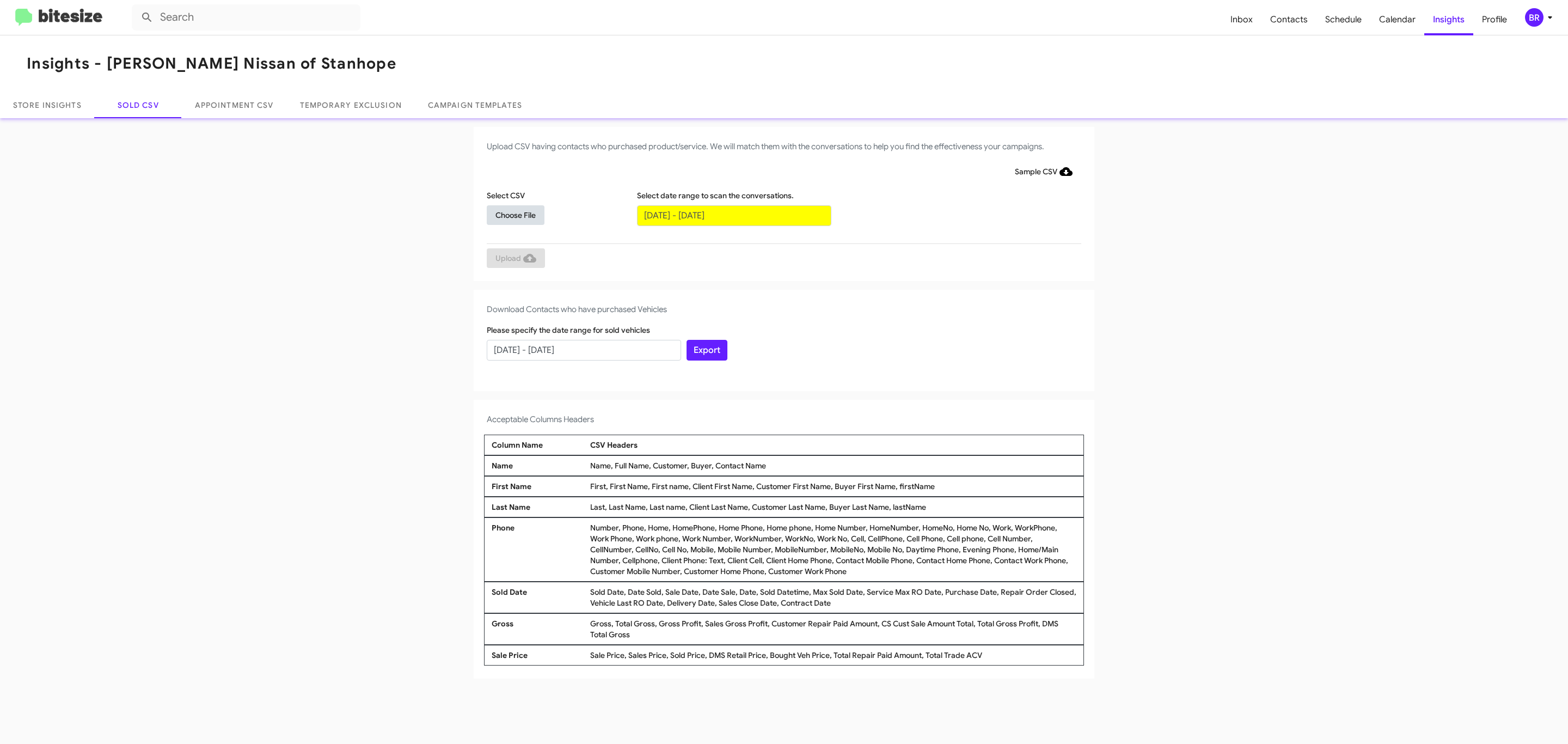
click at [515, 214] on span "Choose File" at bounding box center [515, 215] width 40 height 20
click at [514, 259] on span "Upload" at bounding box center [516, 259] width 41 height 20
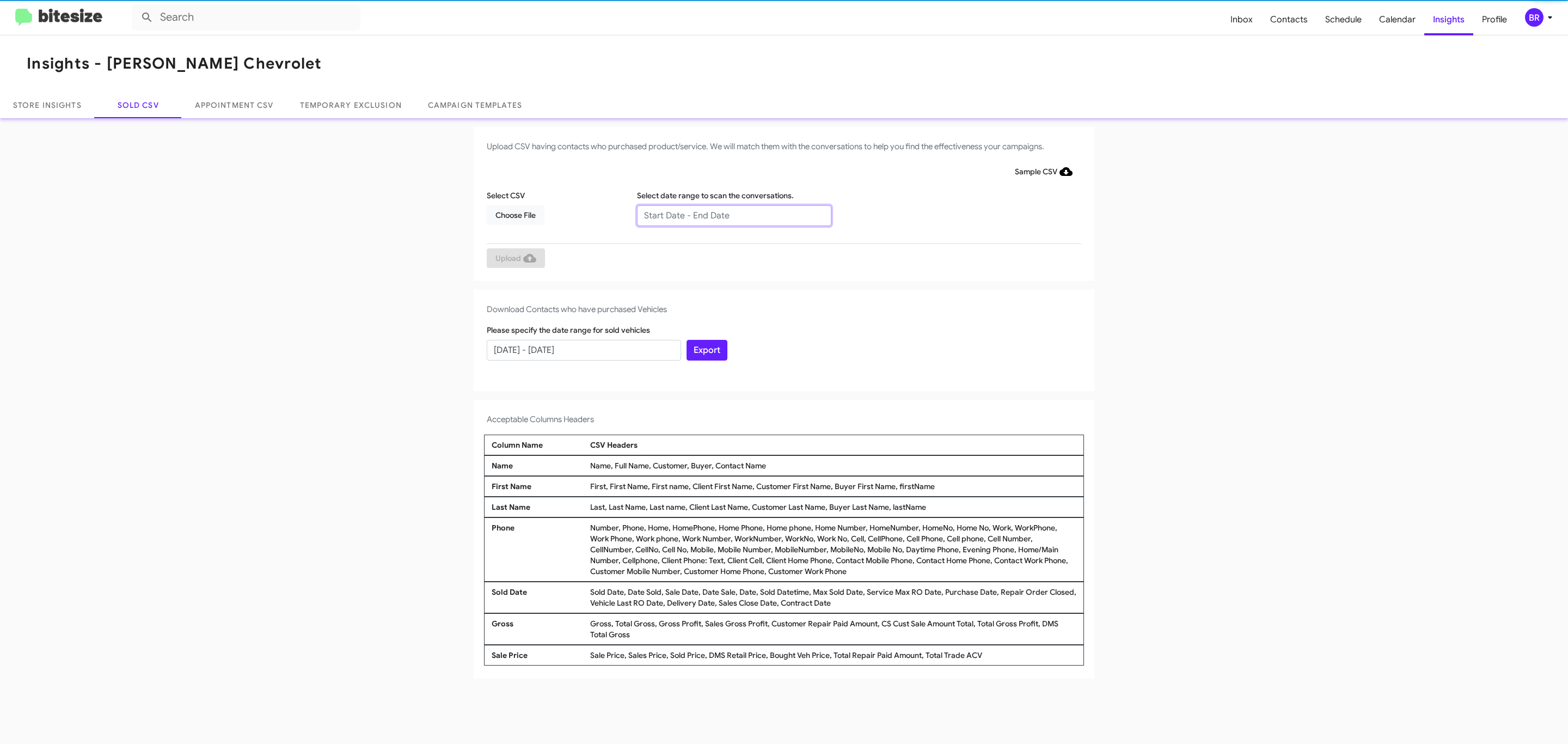
click at [733, 214] on input "text" at bounding box center [734, 216] width 194 height 21
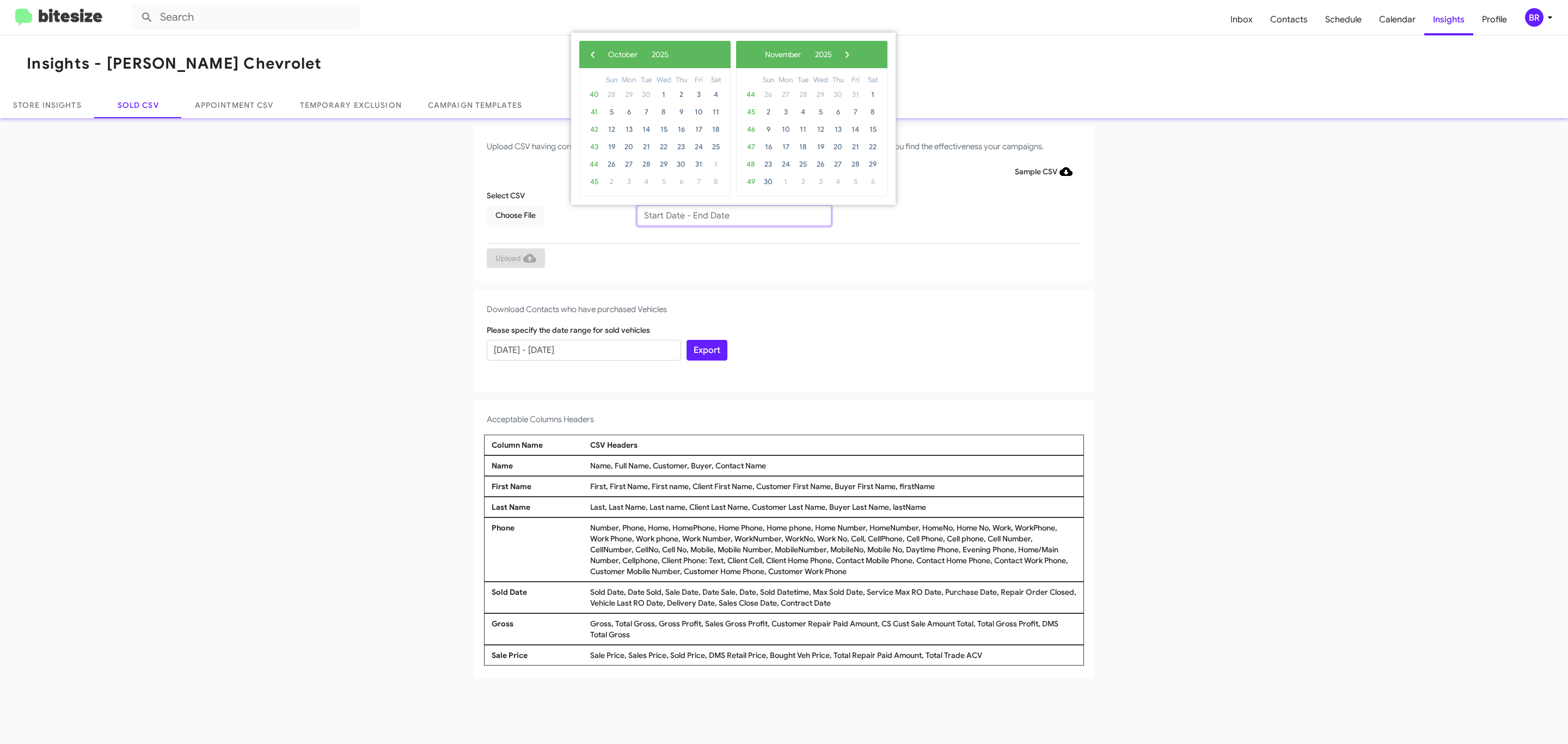
type input "[DATE] - [DATE]"
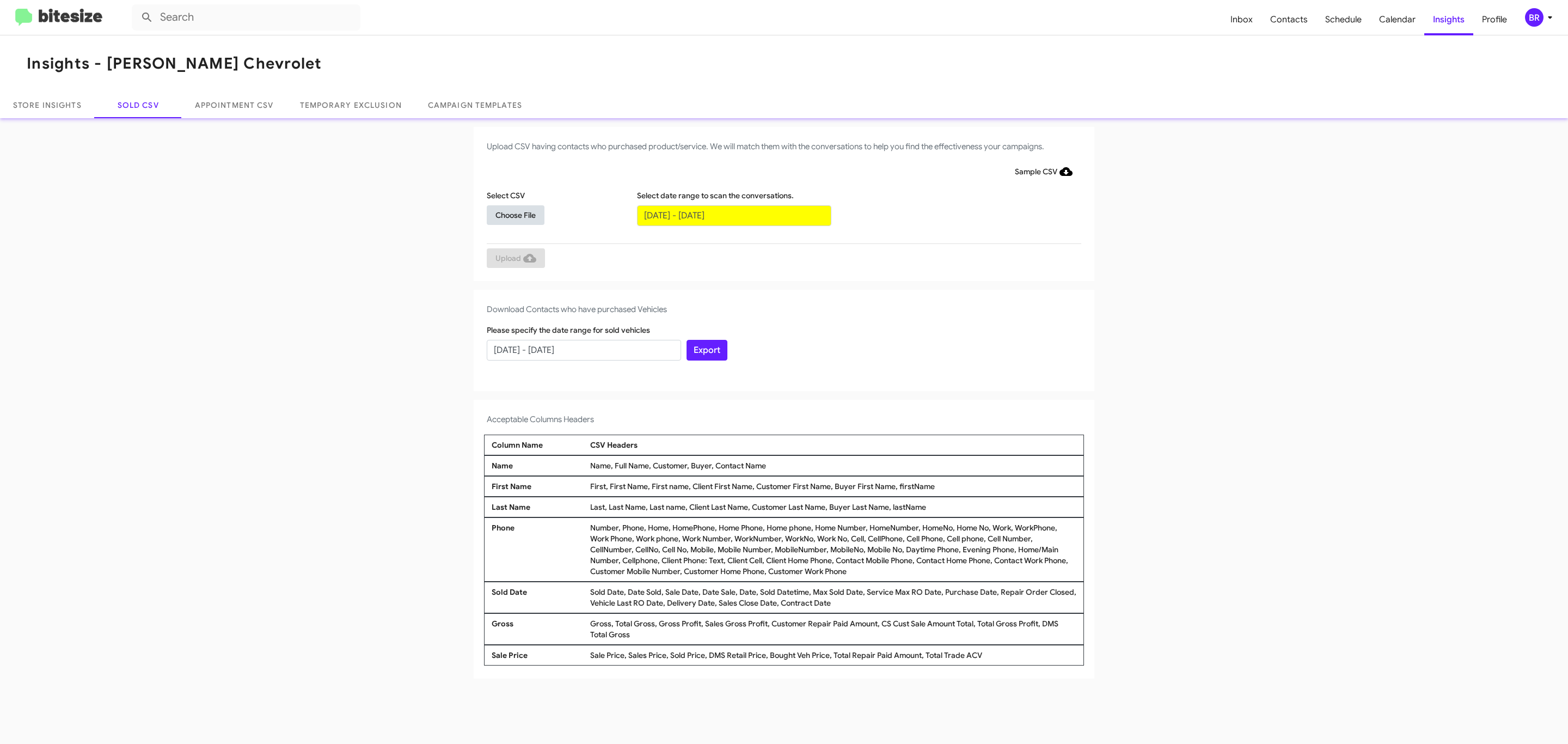
click at [515, 214] on span "Choose File" at bounding box center [515, 215] width 40 height 20
click at [514, 259] on span "Upload" at bounding box center [516, 259] width 41 height 20
click at [733, 214] on input "text" at bounding box center [734, 216] width 194 height 21
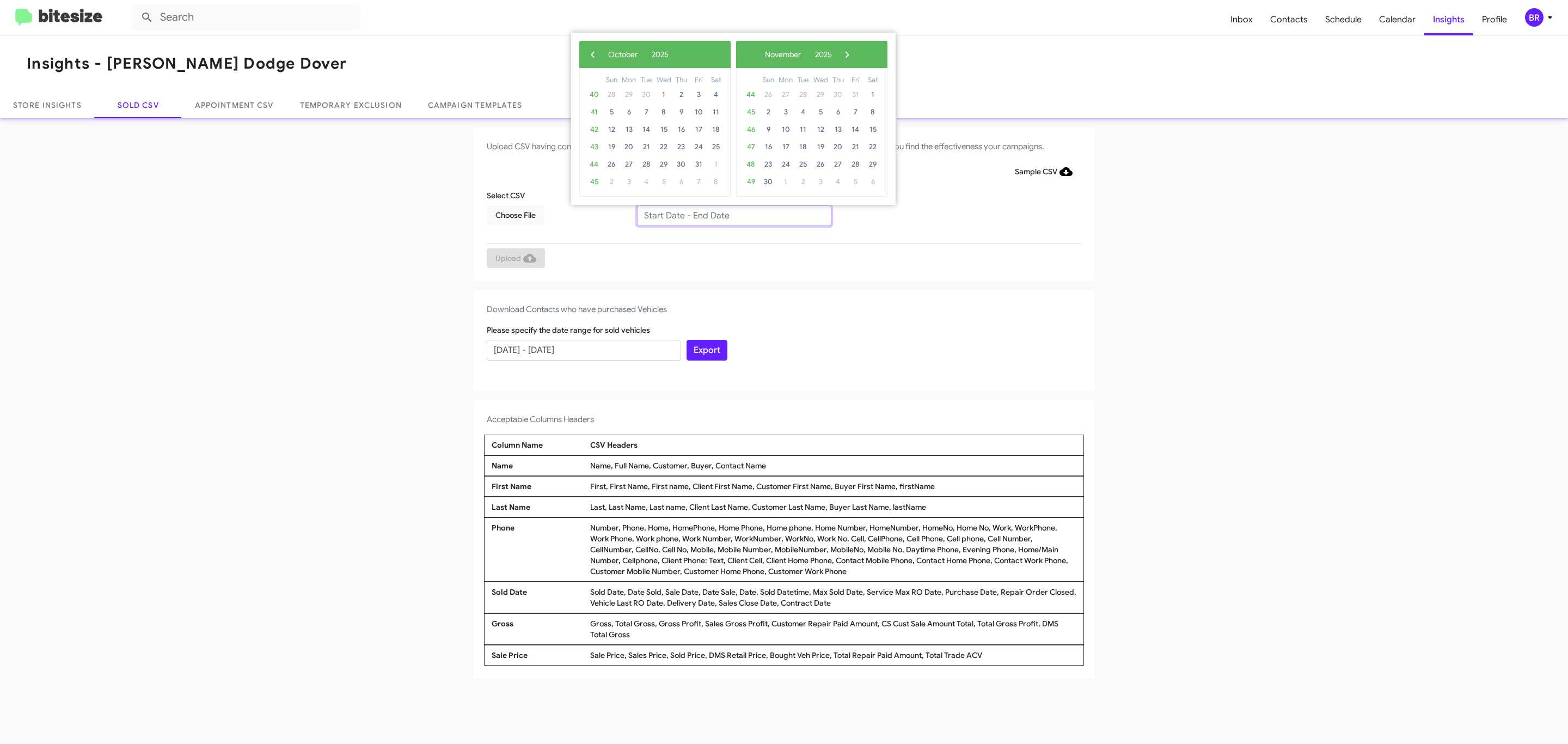
type input "[DATE] - [DATE]"
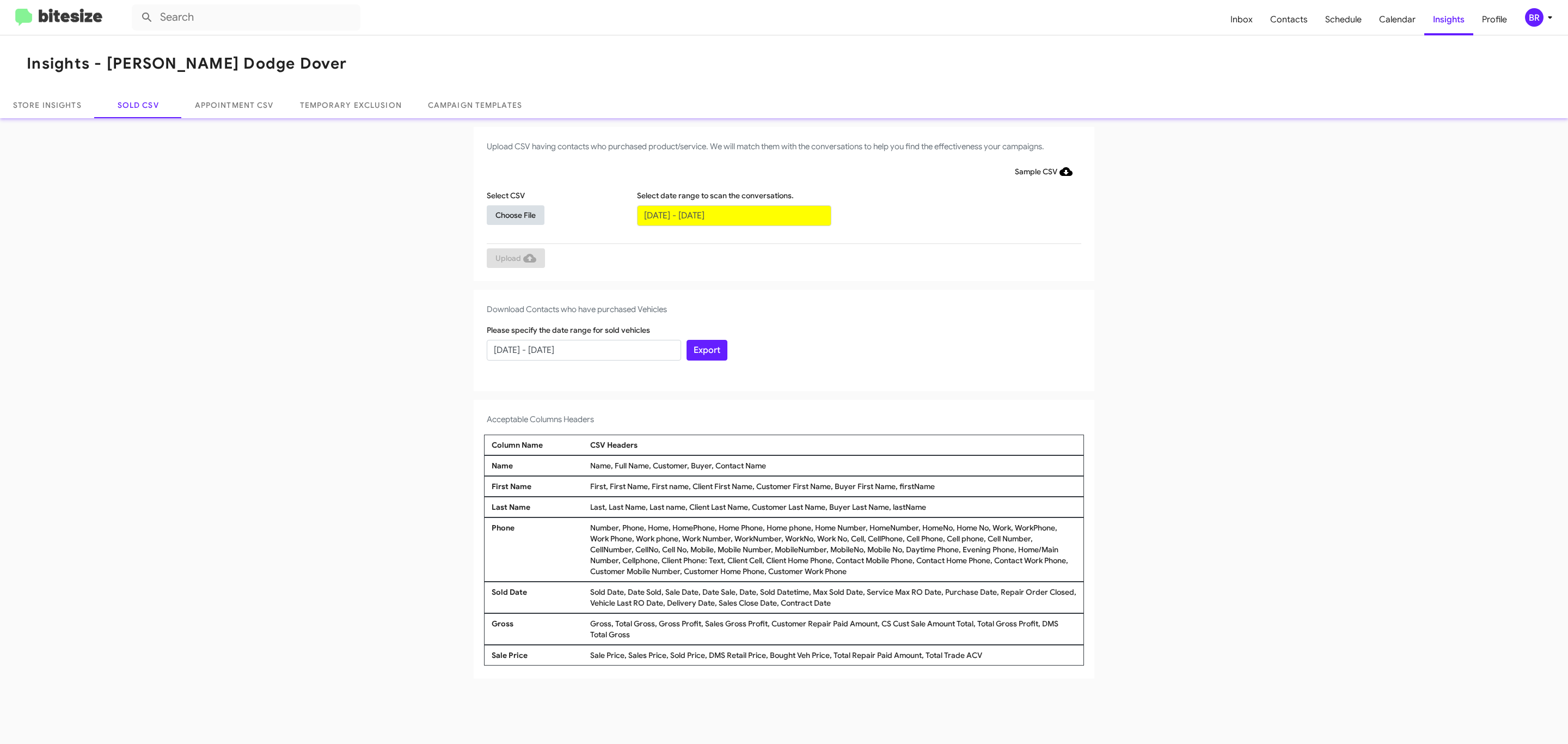
click at [515, 214] on span "Choose File" at bounding box center [515, 215] width 40 height 20
click at [514, 259] on span "Upload" at bounding box center [516, 259] width 41 height 20
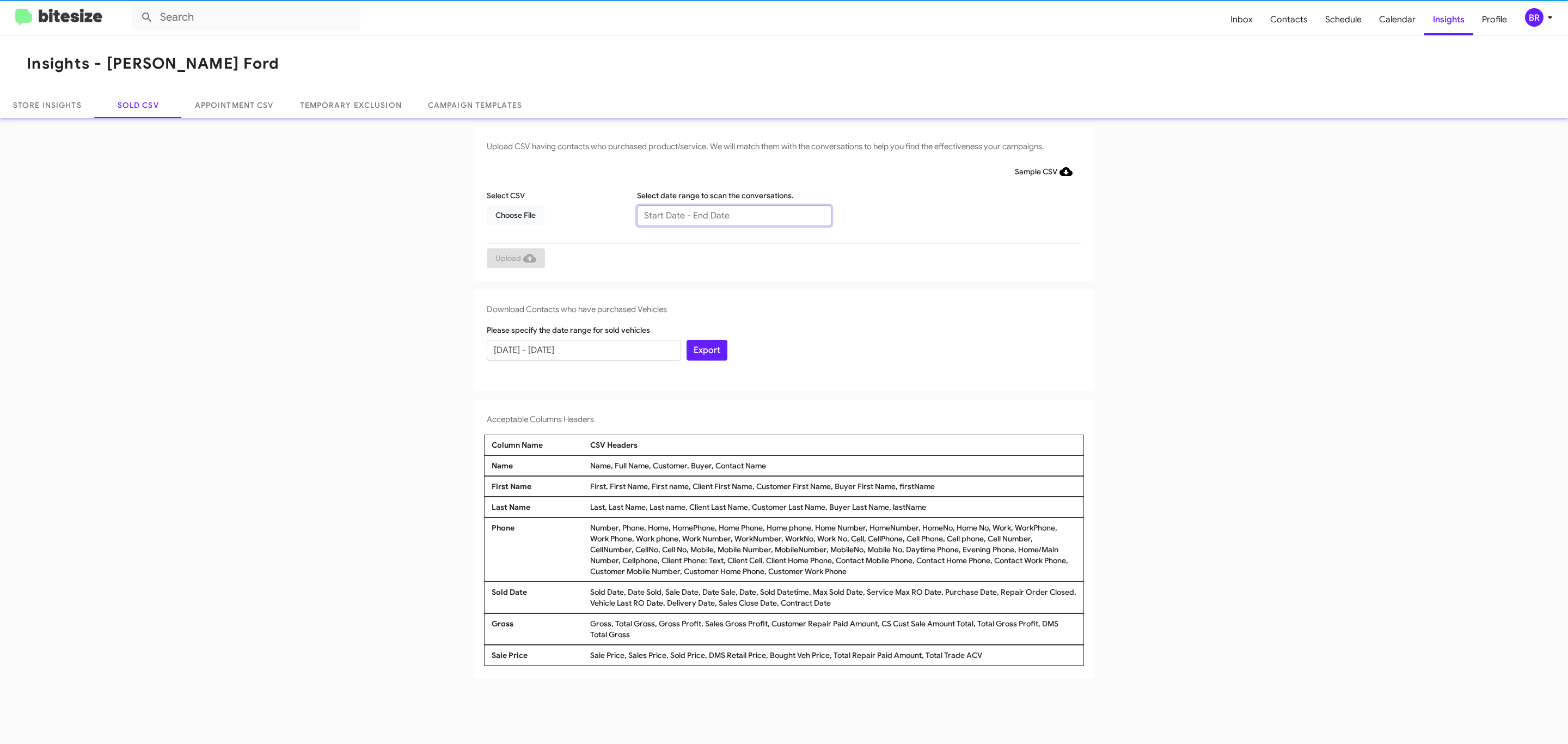
click at [733, 214] on input "text" at bounding box center [734, 216] width 194 height 21
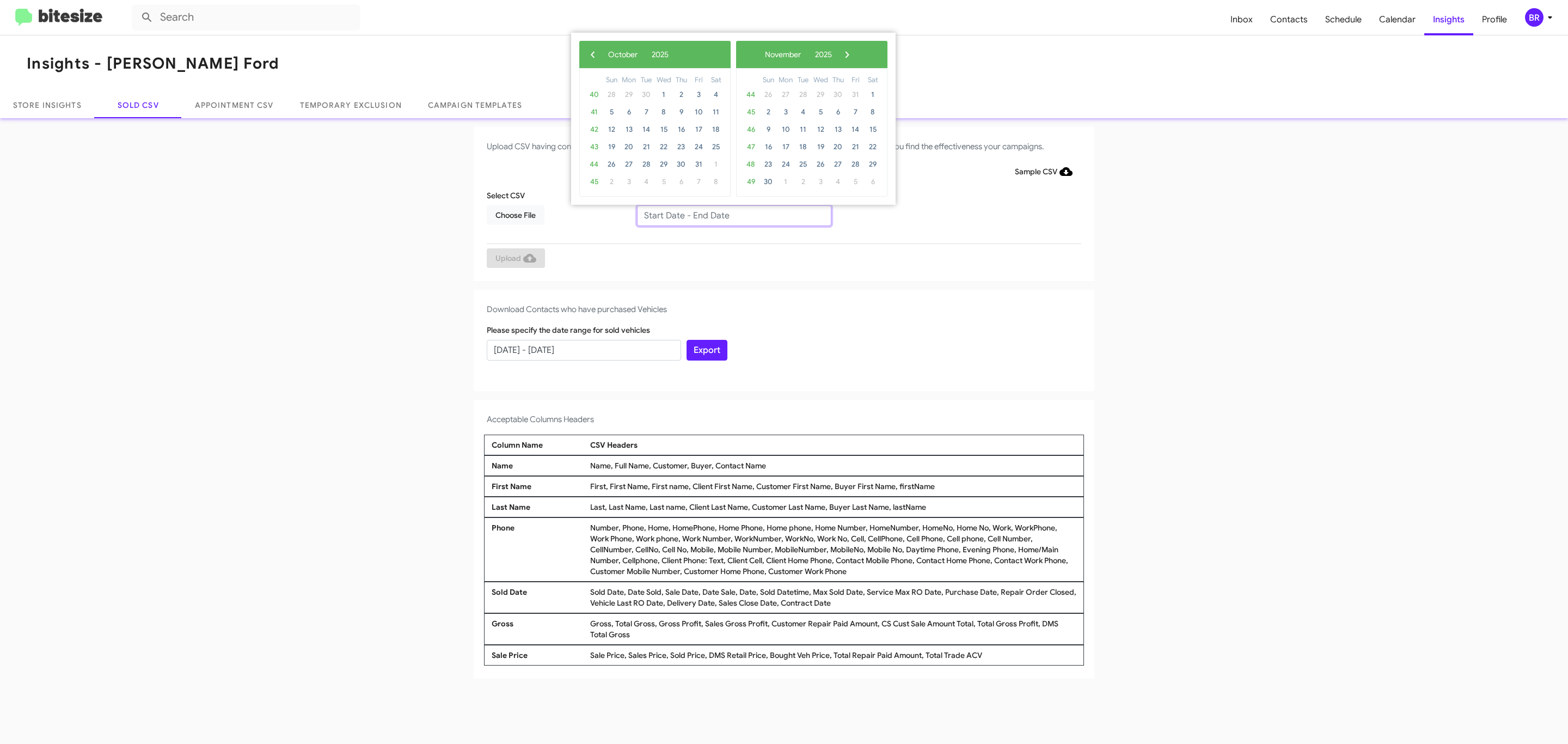
type input "[DATE] - [DATE]"
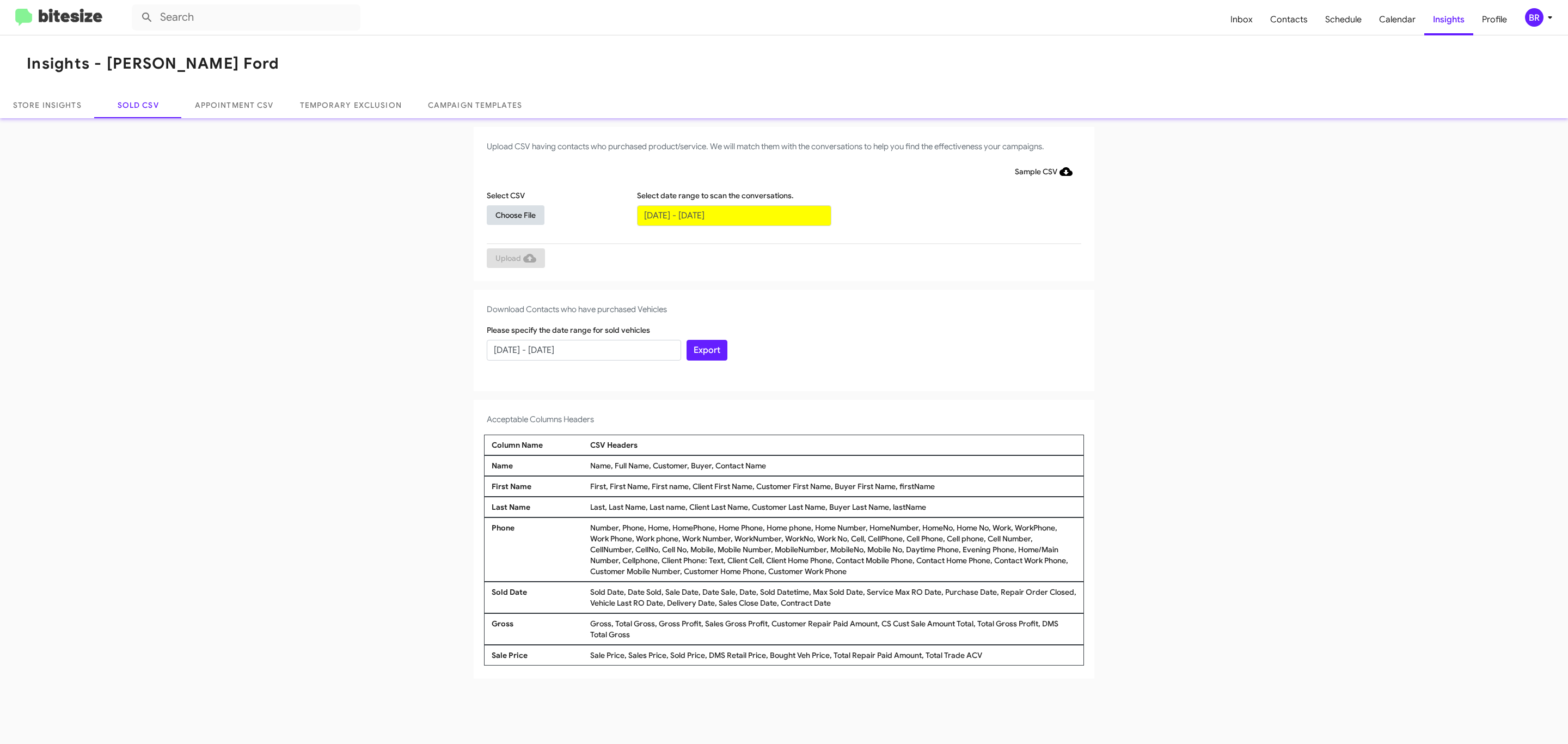
click at [515, 214] on span "Choose File" at bounding box center [515, 215] width 40 height 20
click at [514, 259] on span "Upload" at bounding box center [516, 259] width 41 height 20
click at [733, 214] on input "text" at bounding box center [734, 216] width 194 height 21
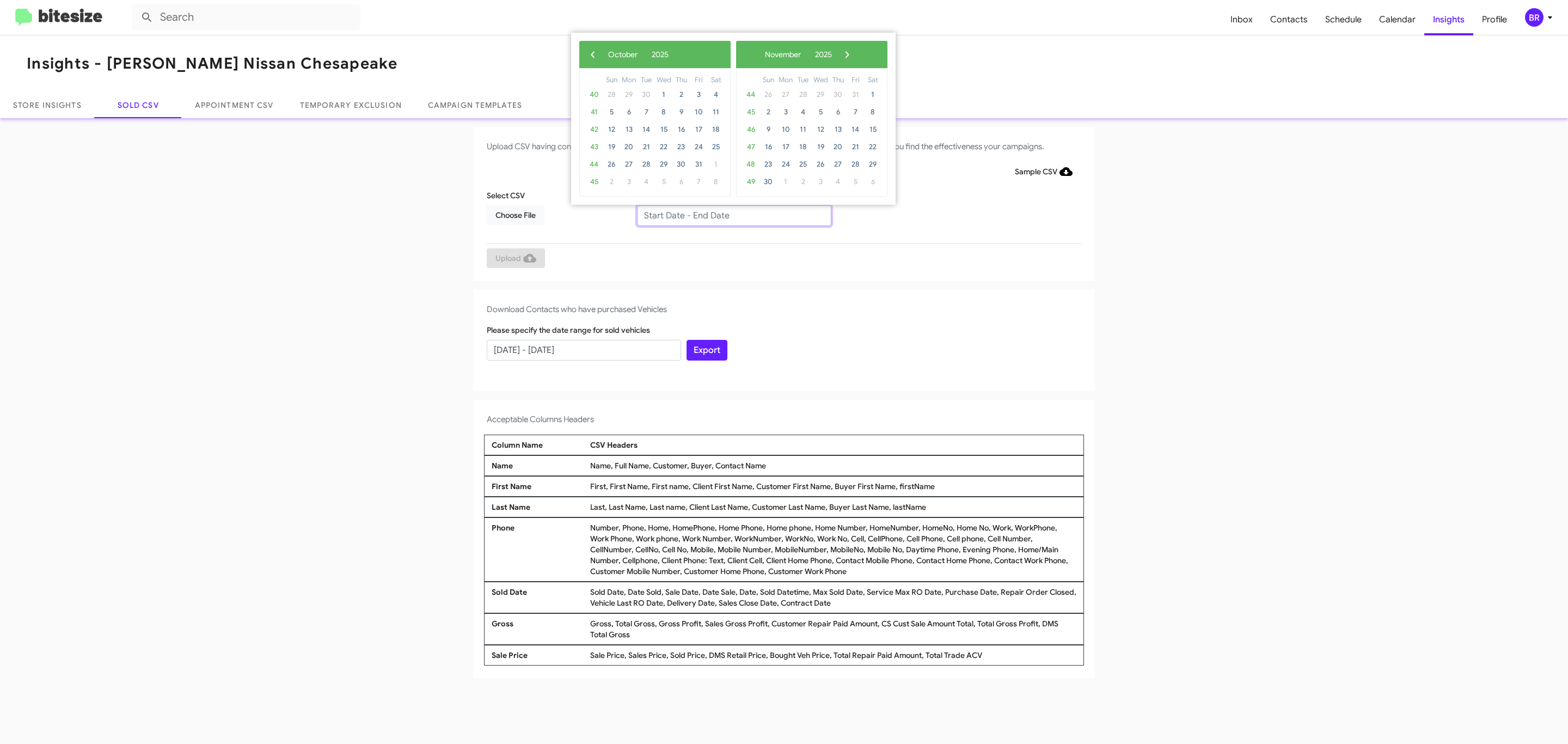
type input "[DATE] - [DATE]"
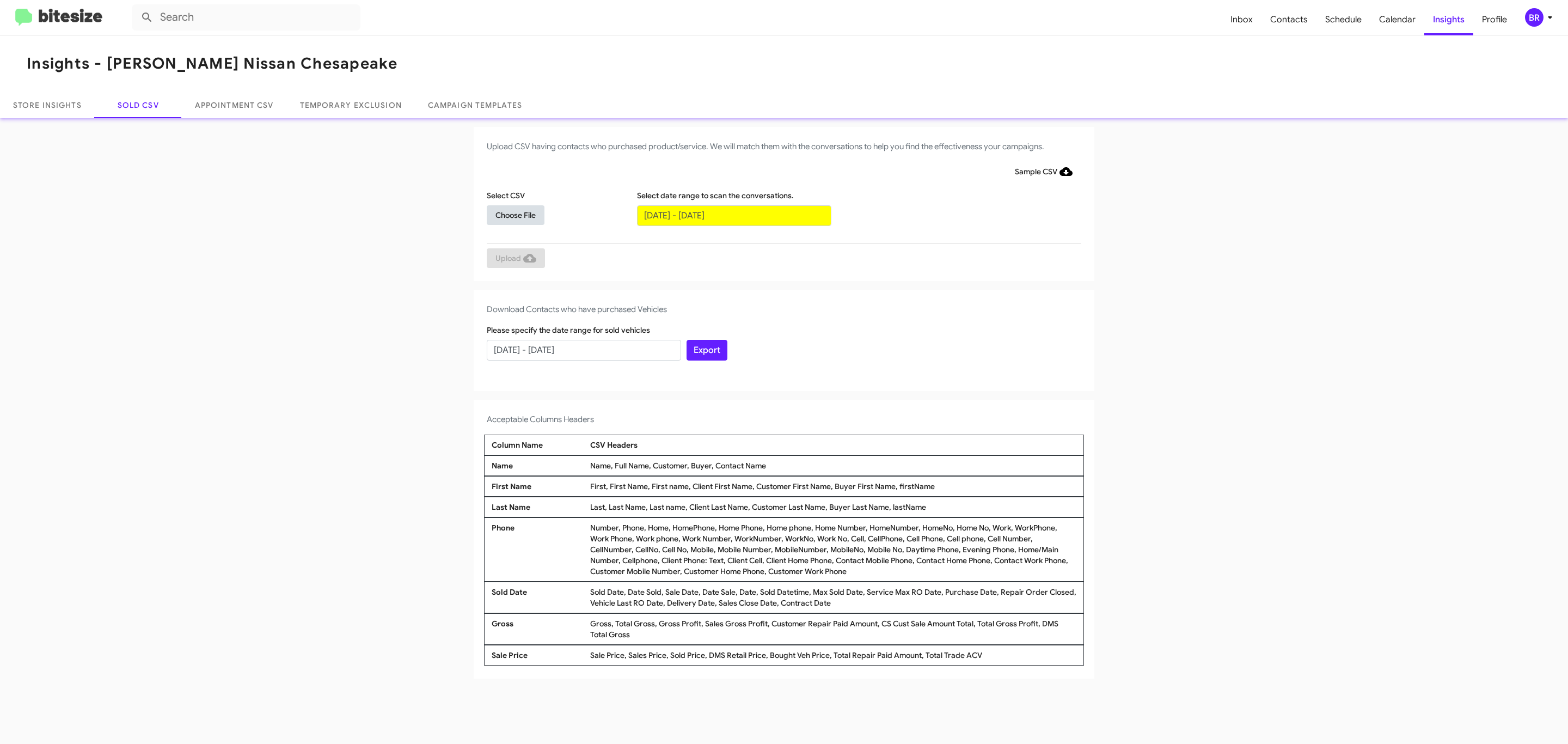
click at [515, 214] on span "Choose File" at bounding box center [515, 215] width 40 height 20
click at [514, 259] on span "Upload" at bounding box center [516, 259] width 41 height 20
click at [733, 214] on input "text" at bounding box center [734, 216] width 194 height 21
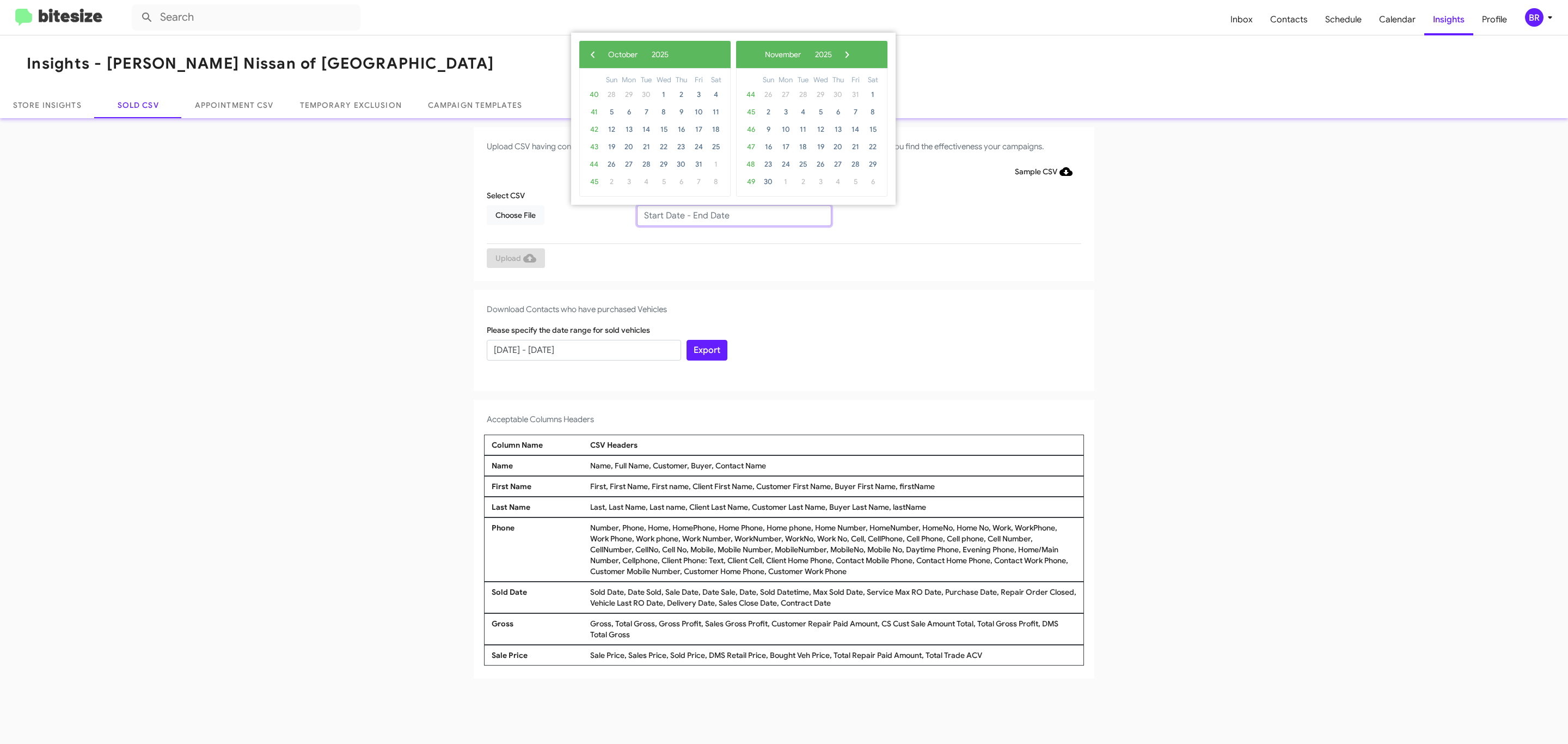
type input "08/01/2025 - 10/01/2025"
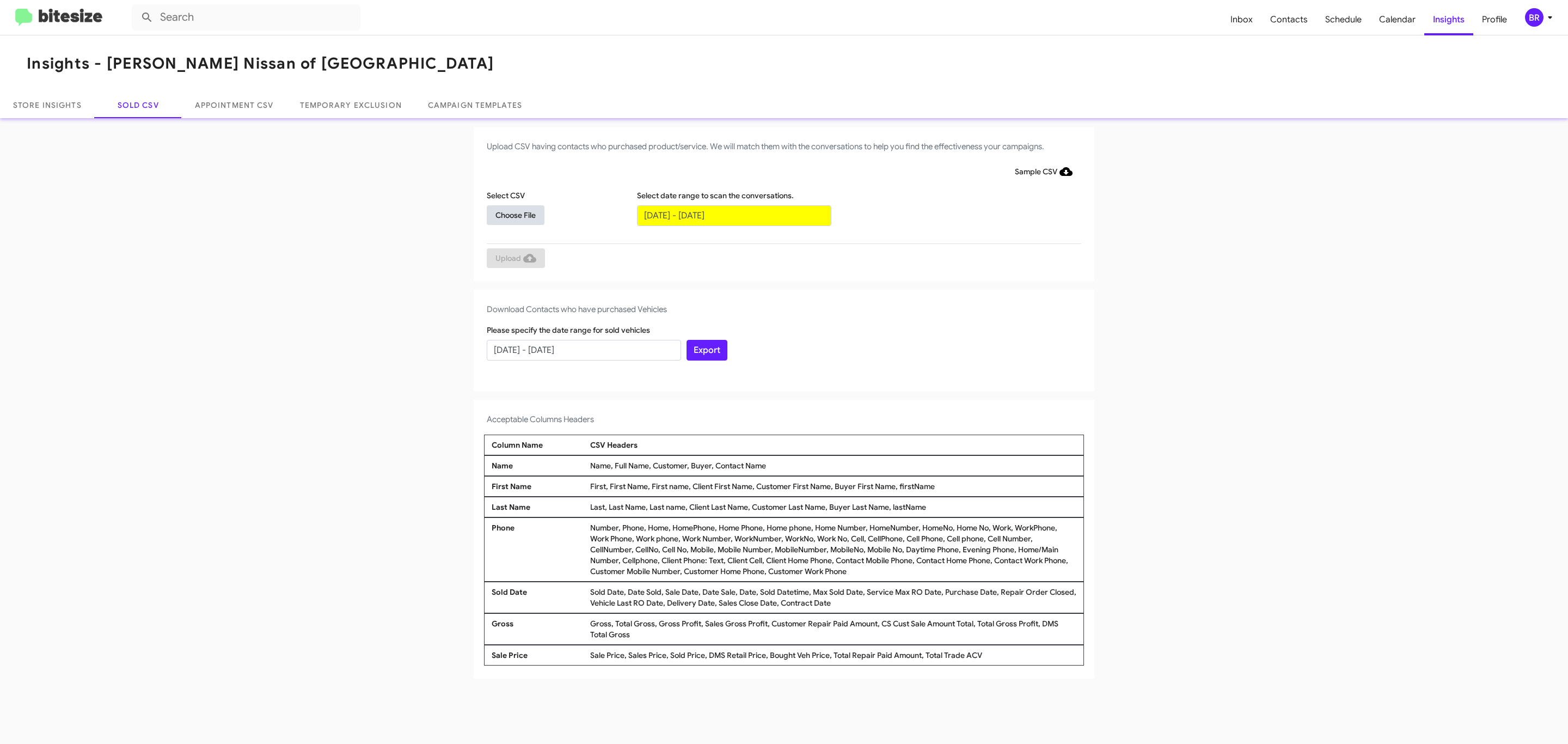
click at [515, 214] on span "Choose File" at bounding box center [515, 215] width 40 height 20
click at [514, 259] on span "Upload" at bounding box center [516, 259] width 41 height 20
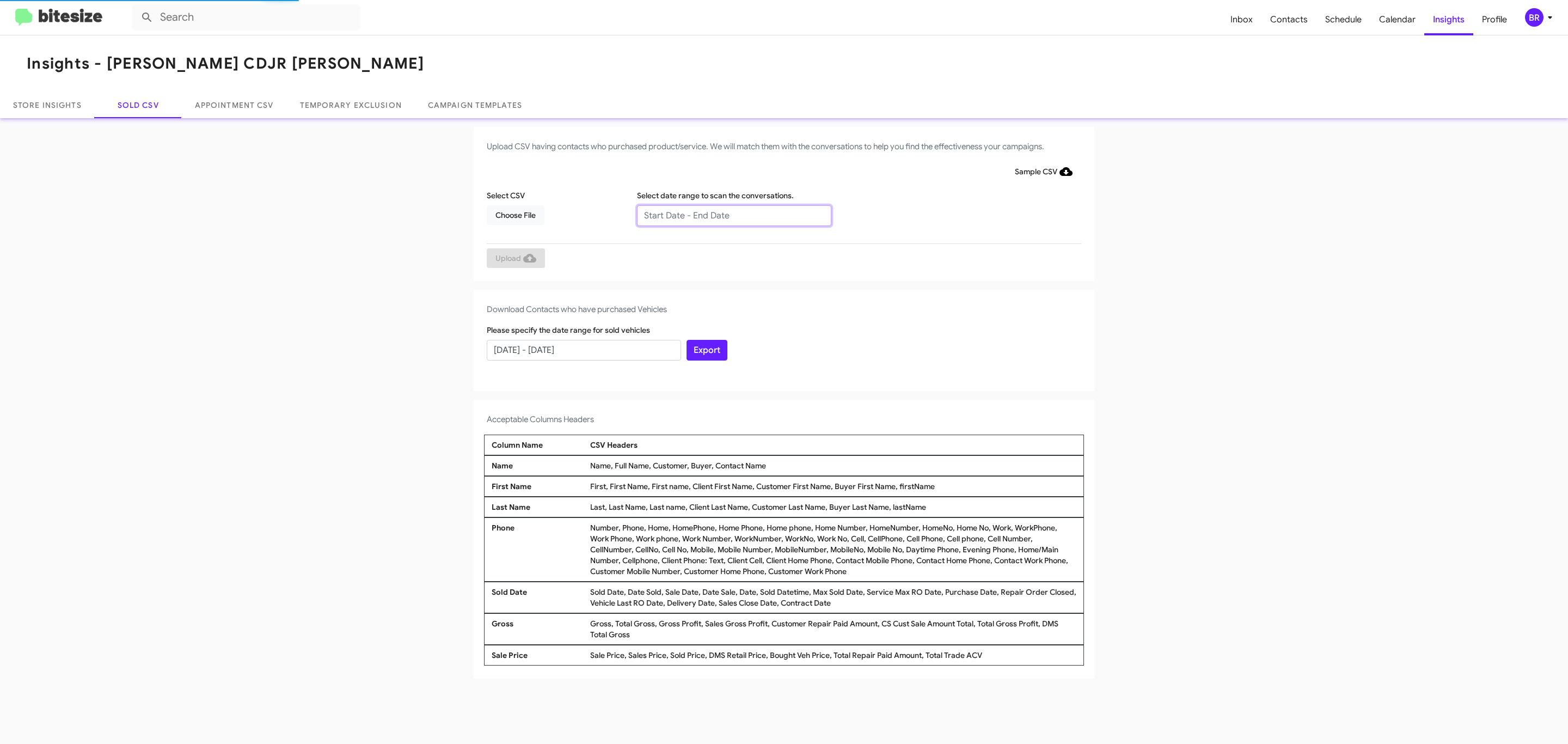
click at [733, 214] on input "text" at bounding box center [734, 216] width 194 height 21
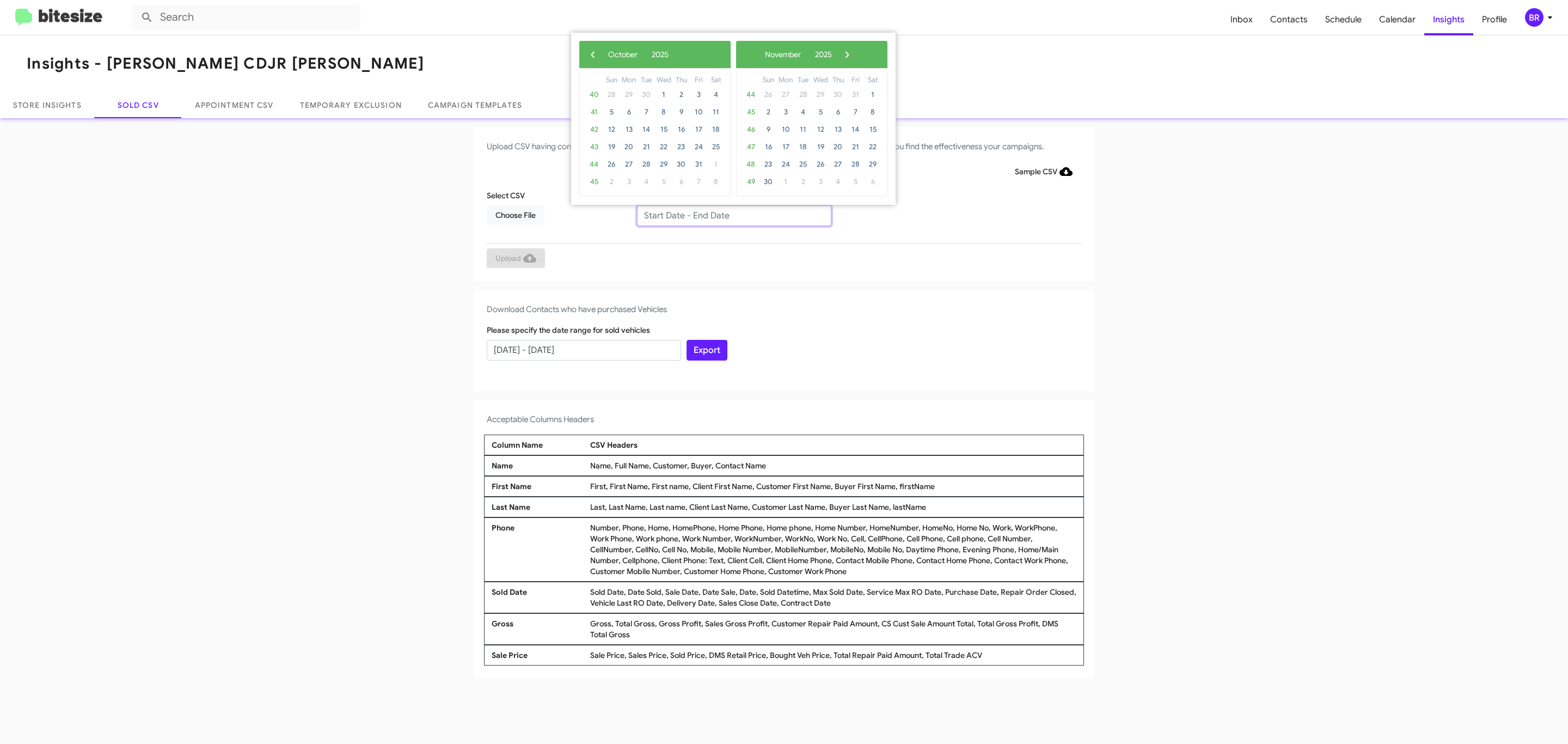
type input "08/01/2025 - 10/01/2025"
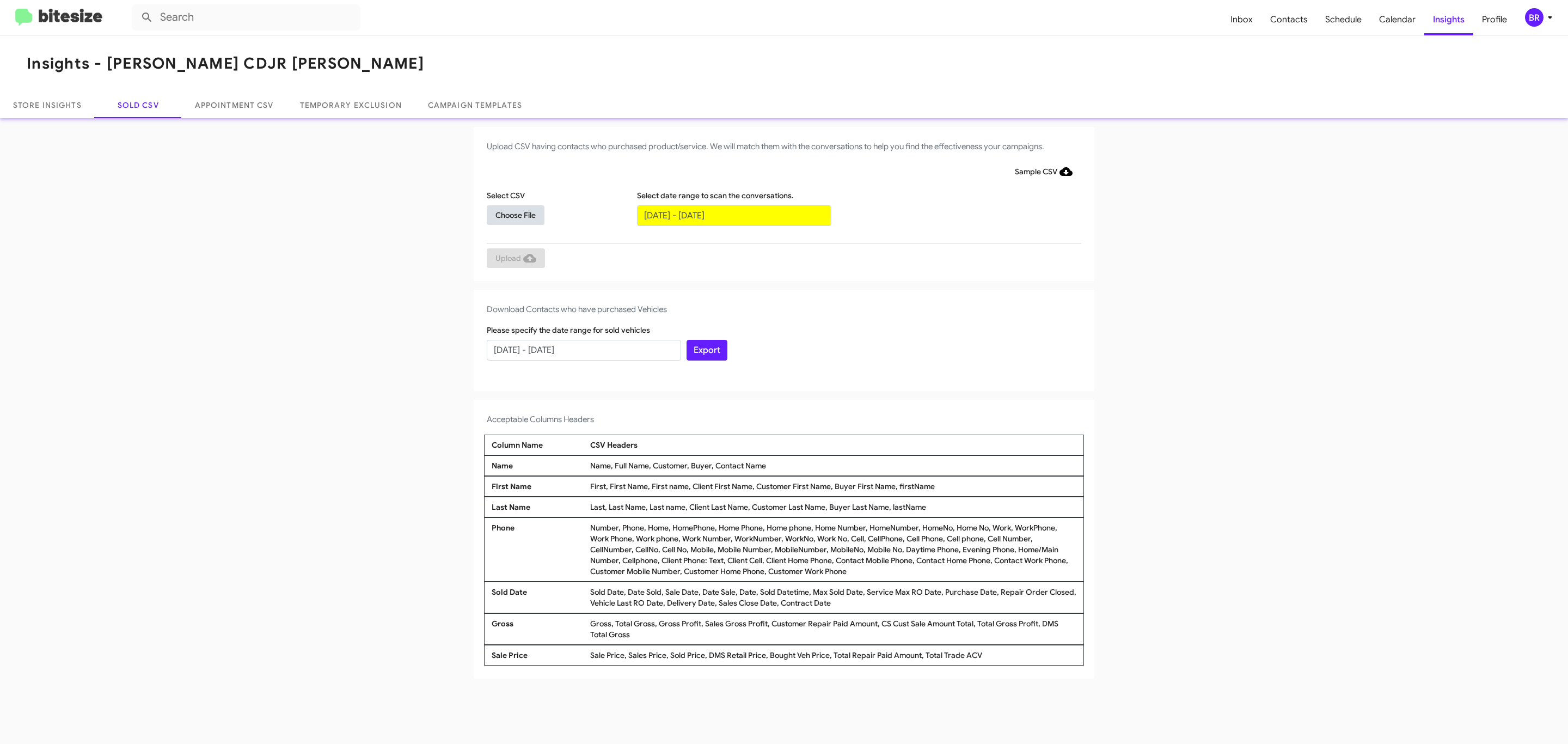
click at [515, 214] on span "Choose File" at bounding box center [515, 215] width 40 height 20
click at [514, 259] on span "Upload" at bounding box center [516, 259] width 41 height 20
click at [733, 214] on input "text" at bounding box center [734, 216] width 194 height 21
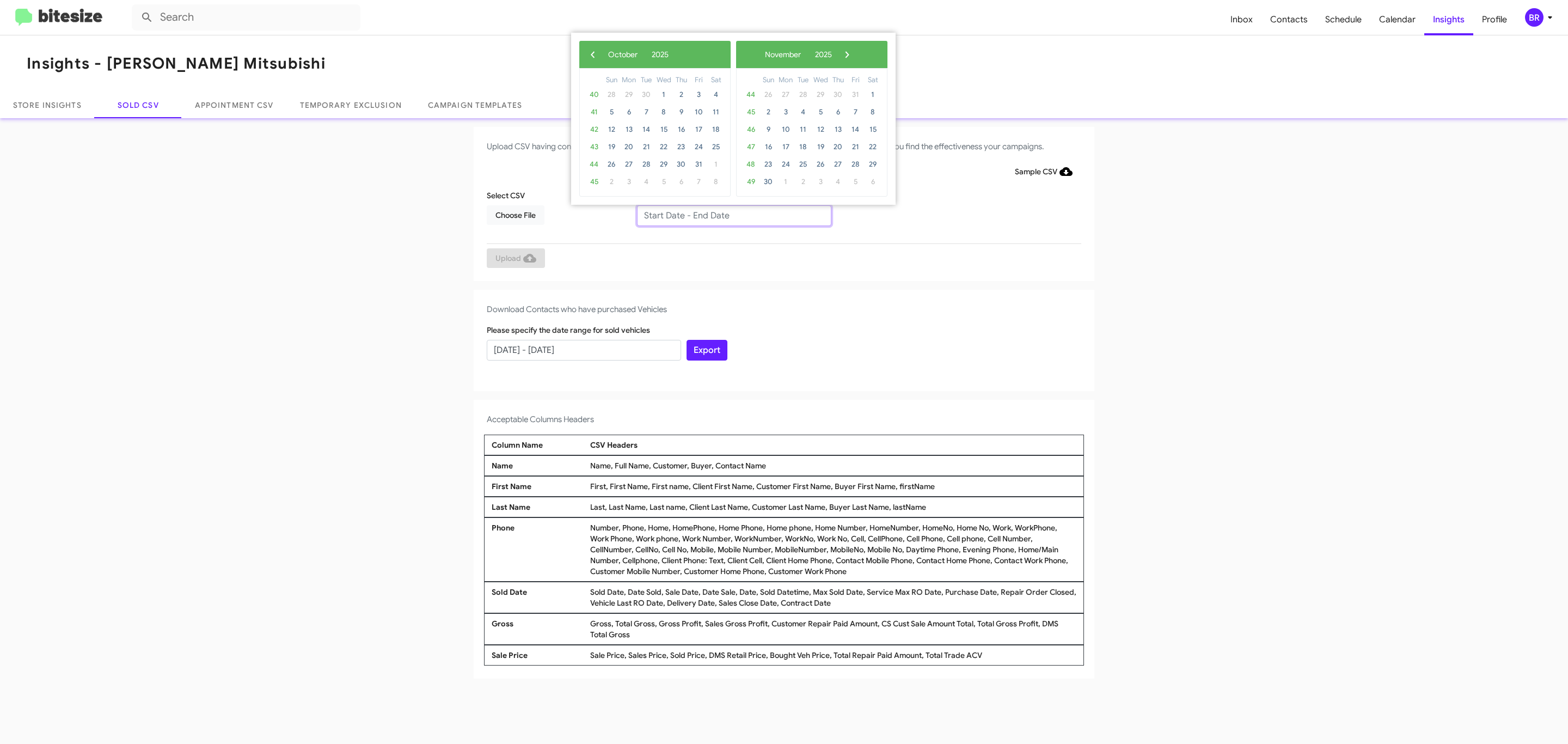
type input "[DATE] - [DATE]"
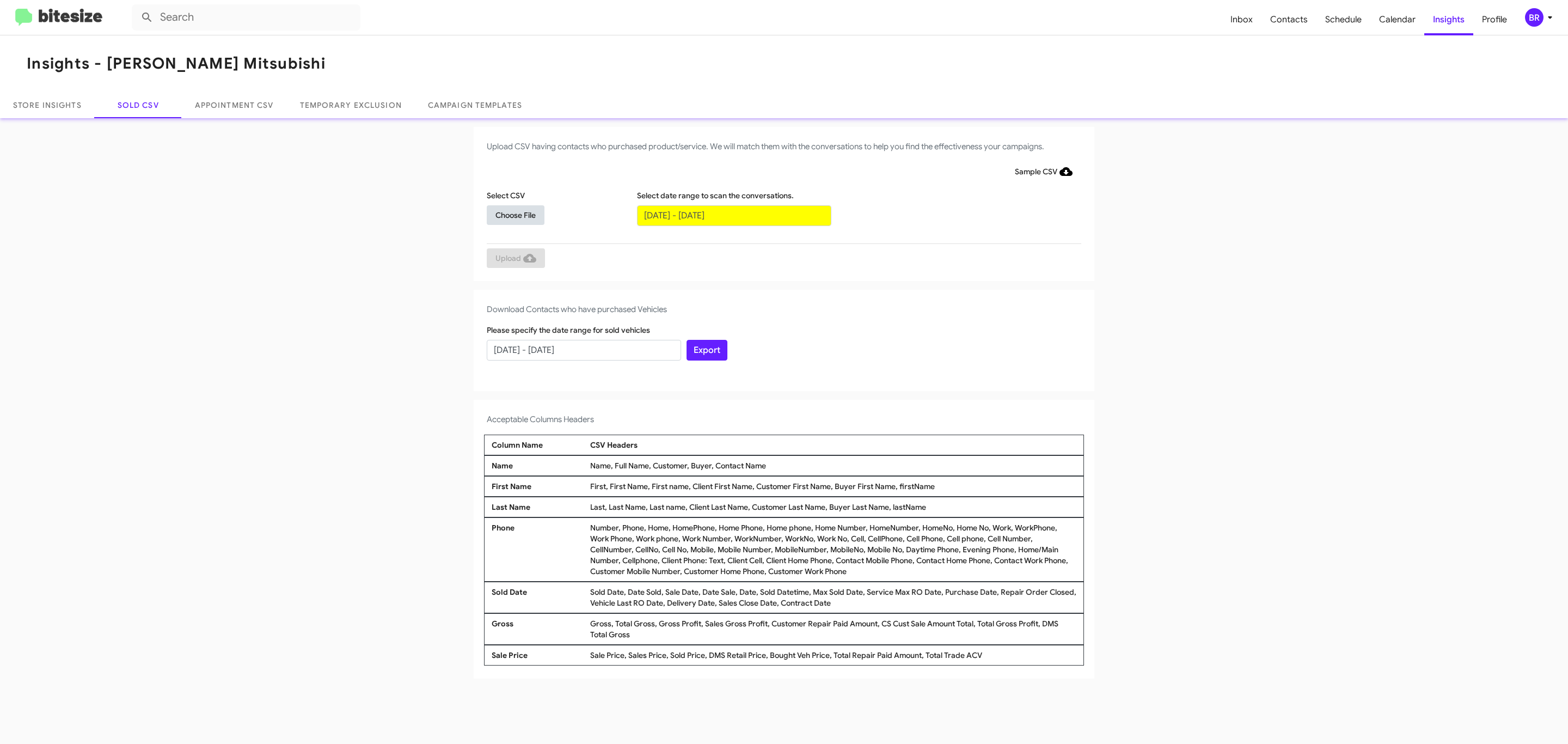
click at [515, 214] on span "Choose File" at bounding box center [515, 215] width 40 height 20
click at [514, 259] on span "Upload" at bounding box center [516, 259] width 41 height 20
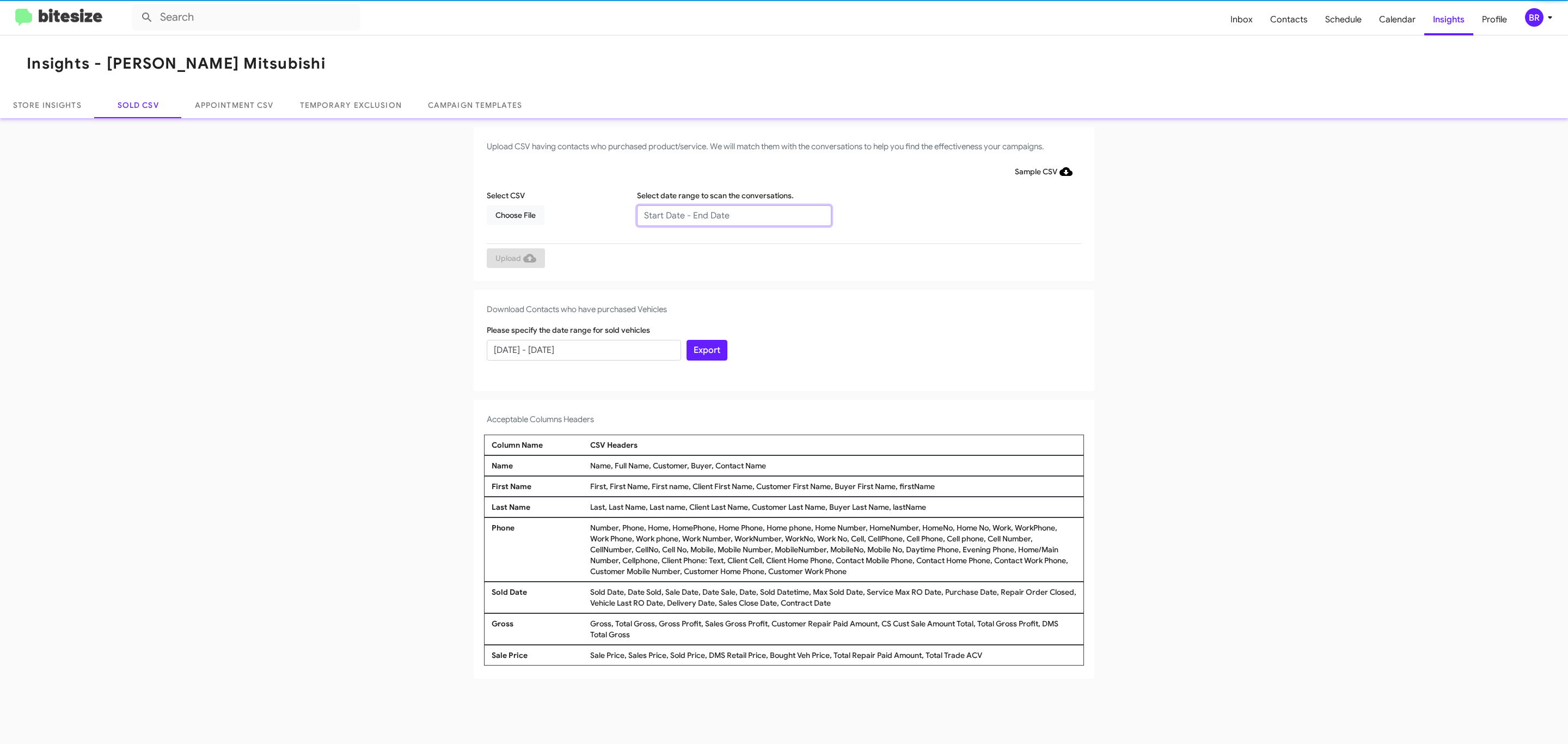
click at [733, 214] on input "text" at bounding box center [734, 216] width 194 height 21
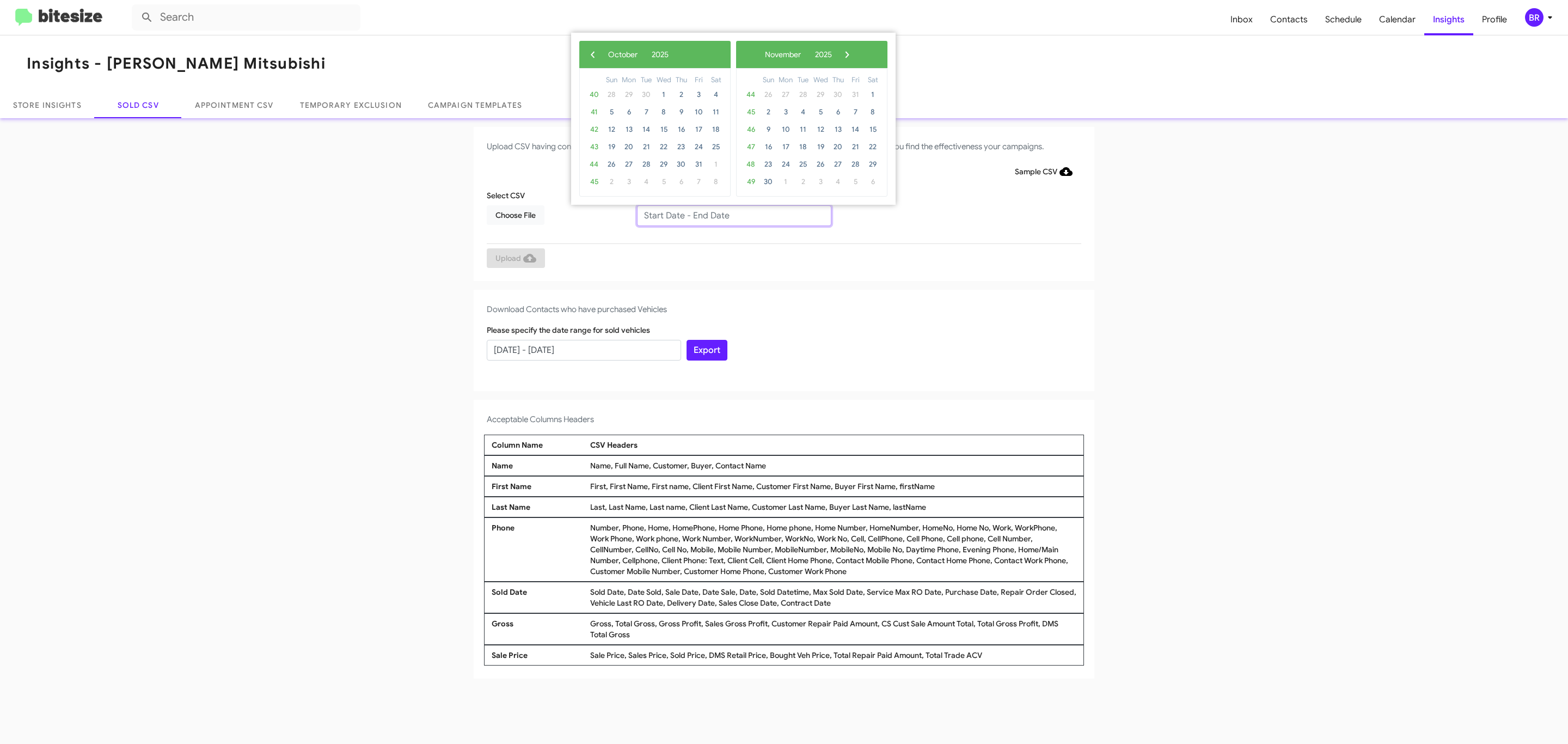
type input "[DATE] - [DATE]"
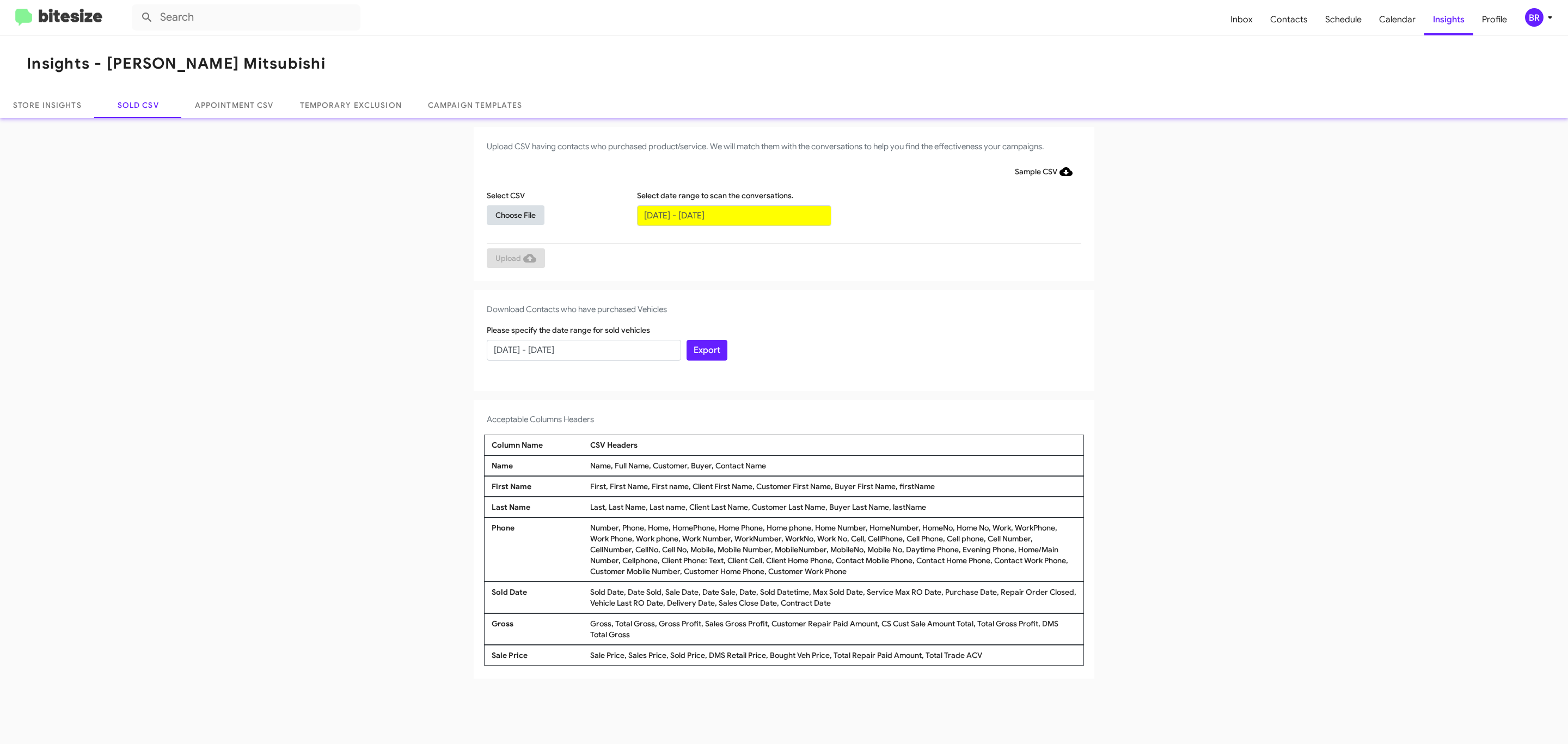
click at [515, 214] on span "Choose File" at bounding box center [515, 215] width 40 height 20
click at [514, 259] on span "Upload" at bounding box center [516, 259] width 41 height 20
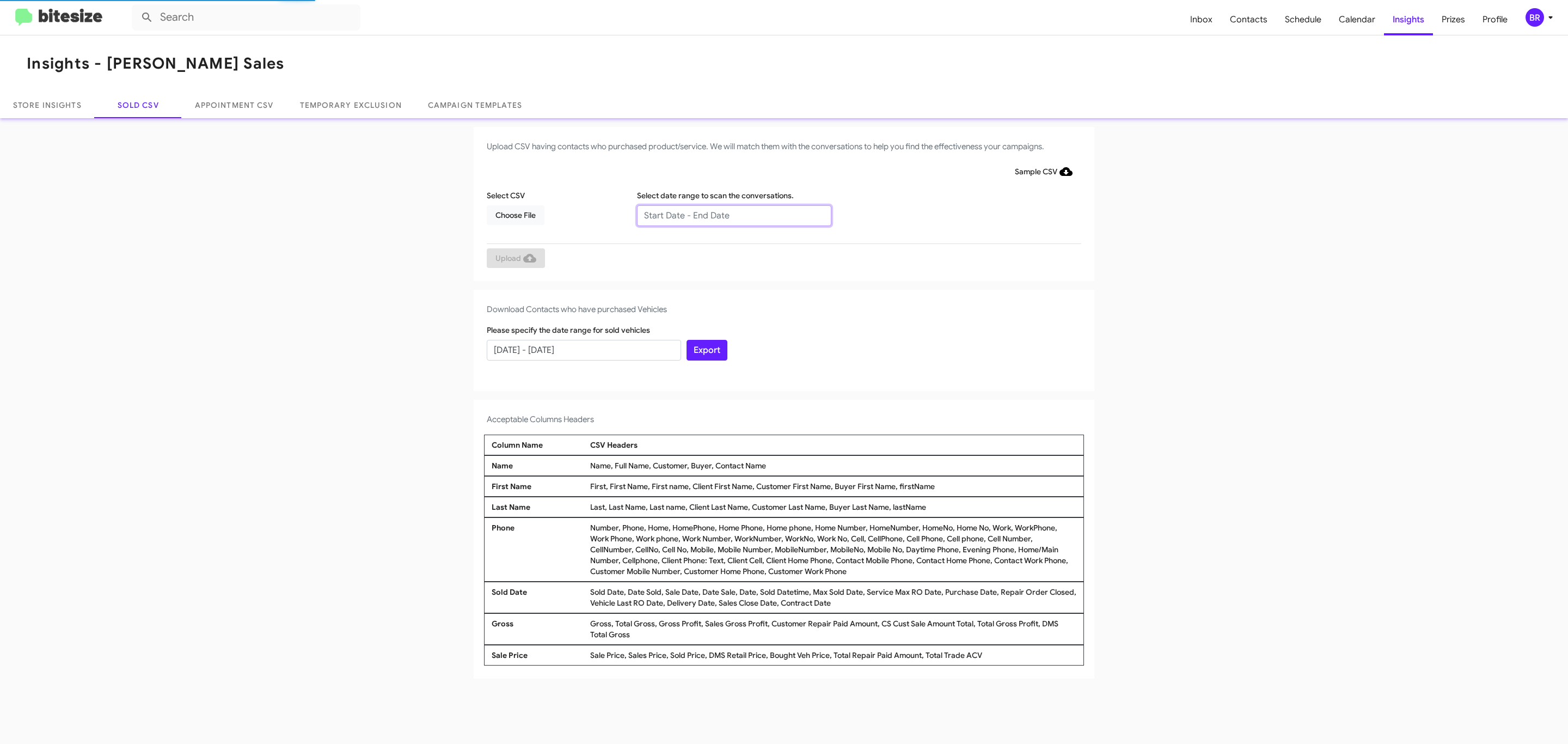
click at [733, 214] on input "text" at bounding box center [734, 216] width 194 height 21
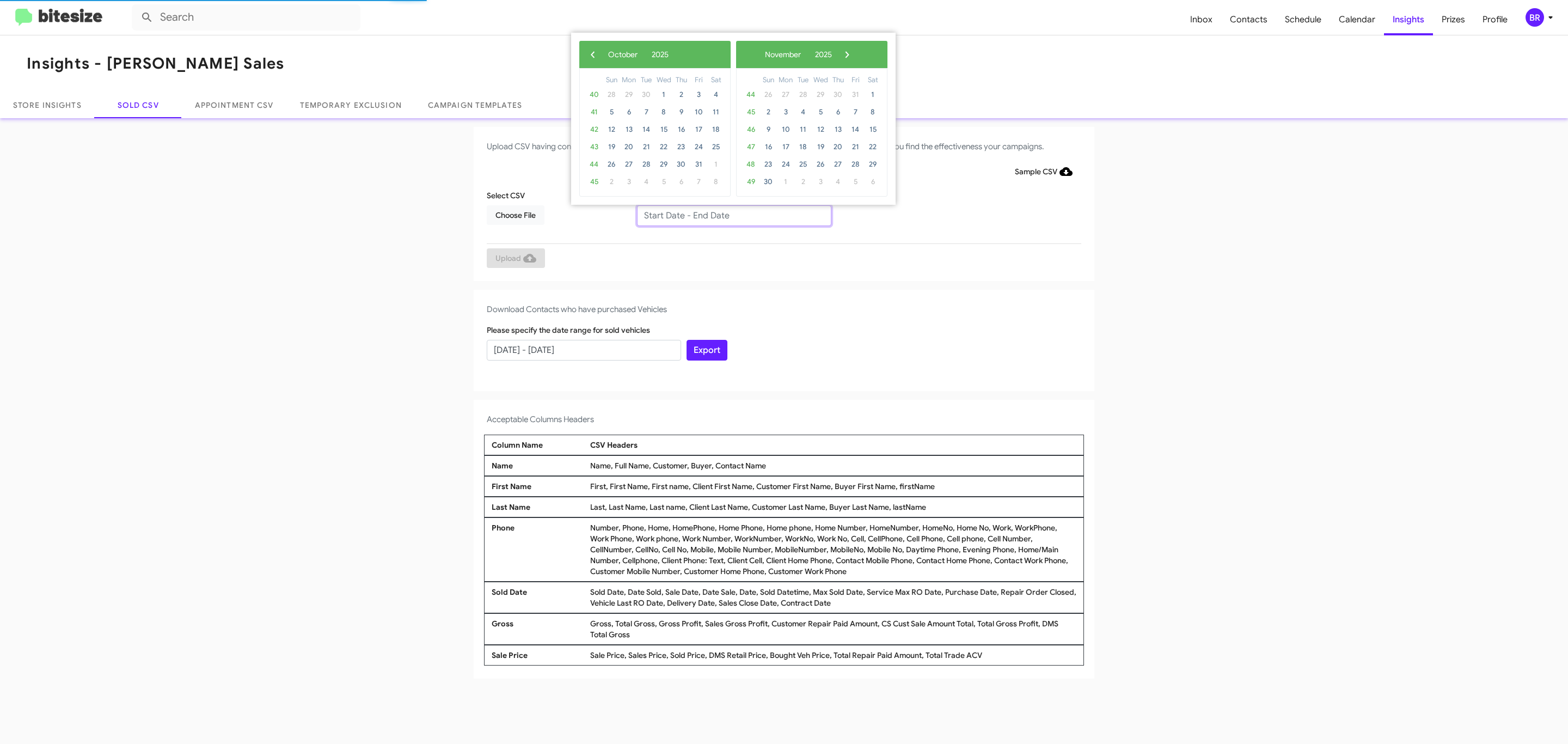
type input "[DATE] - [DATE]"
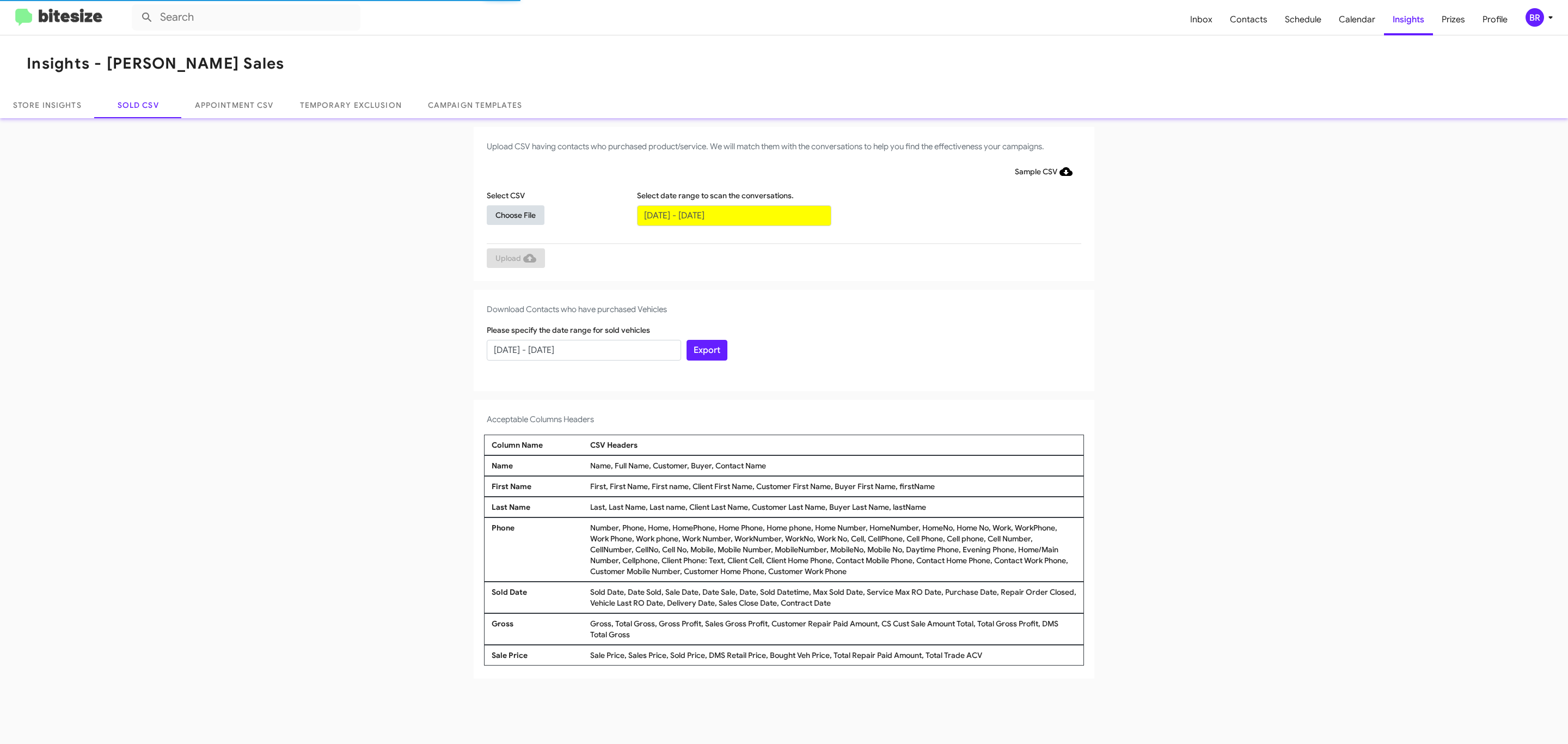
click at [515, 214] on span "Choose File" at bounding box center [515, 215] width 40 height 20
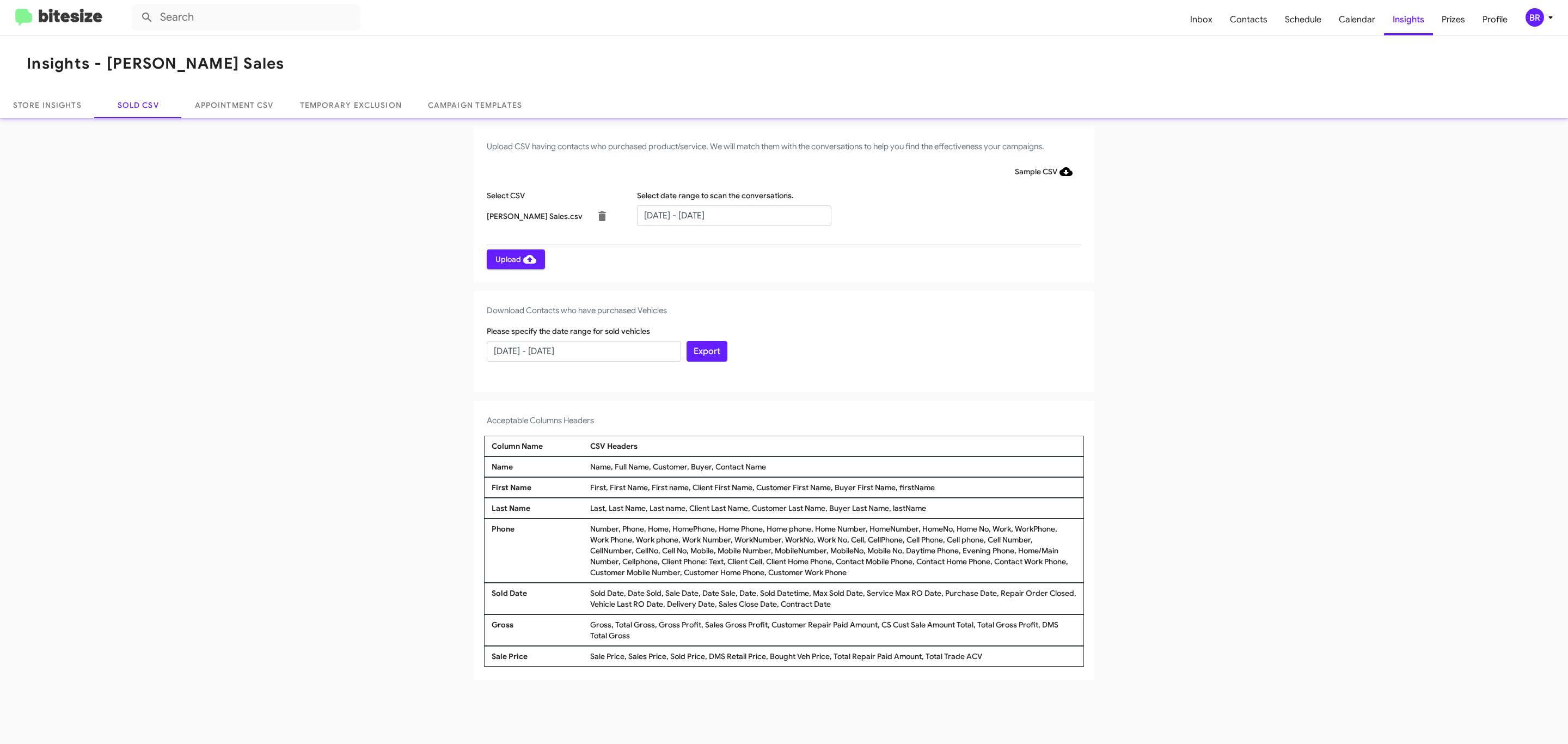
click at [514, 259] on span "Upload" at bounding box center [516, 259] width 41 height 20
click at [733, 214] on input "text" at bounding box center [734, 216] width 194 height 21
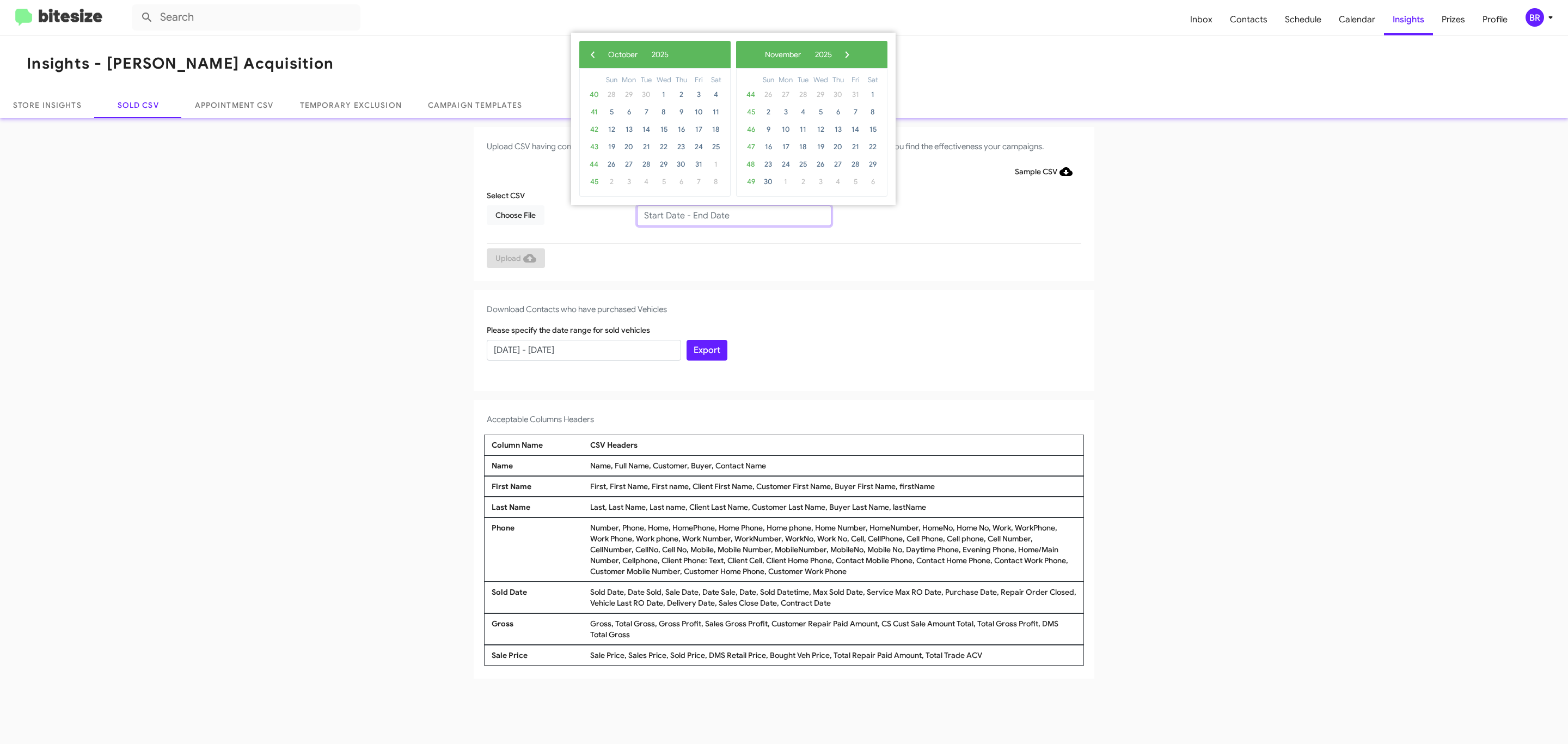
type input "[DATE] - [DATE]"
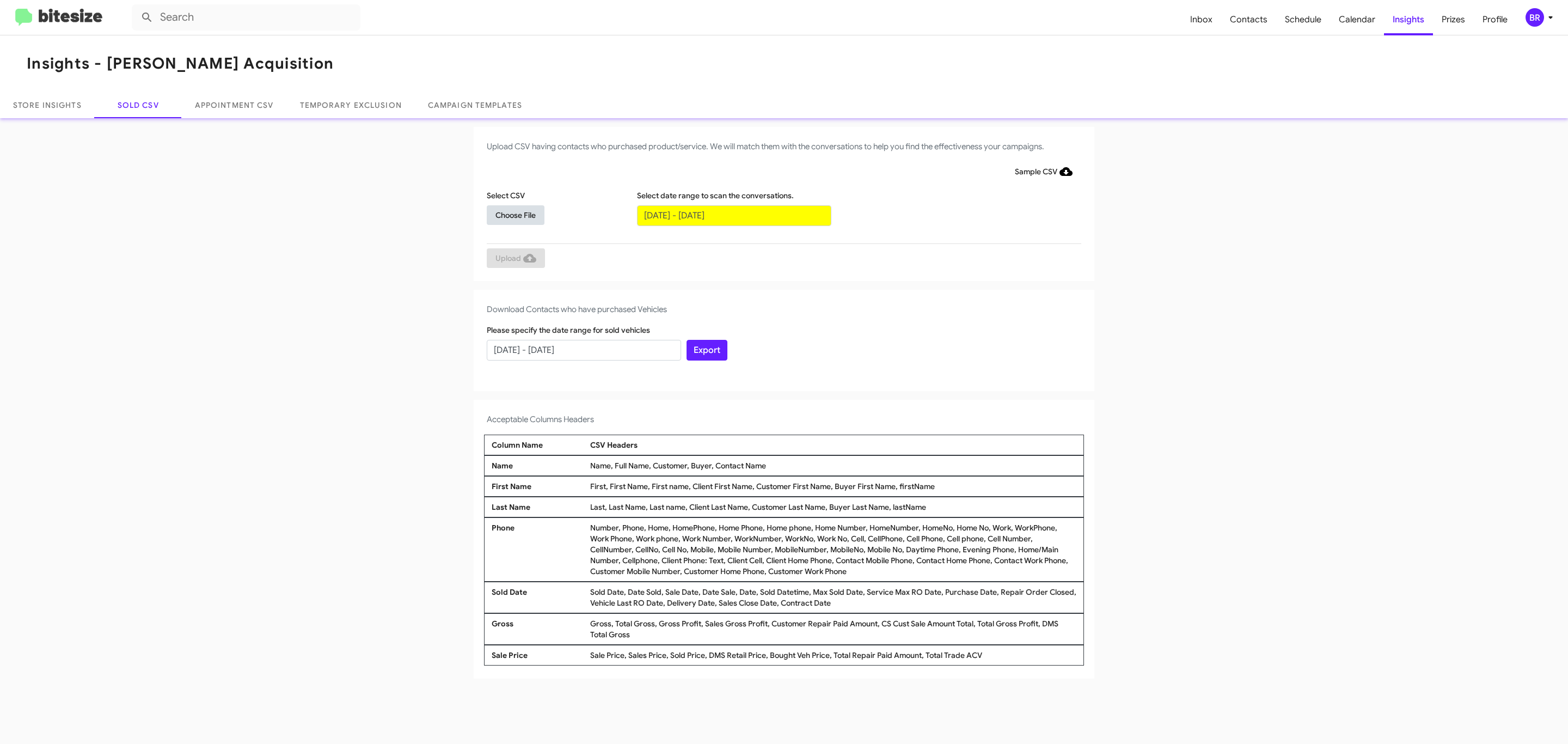
click at [515, 214] on span "Choose File" at bounding box center [515, 215] width 40 height 20
click at [514, 259] on span "Upload" at bounding box center [516, 259] width 41 height 20
click at [733, 214] on input "text" at bounding box center [734, 216] width 194 height 21
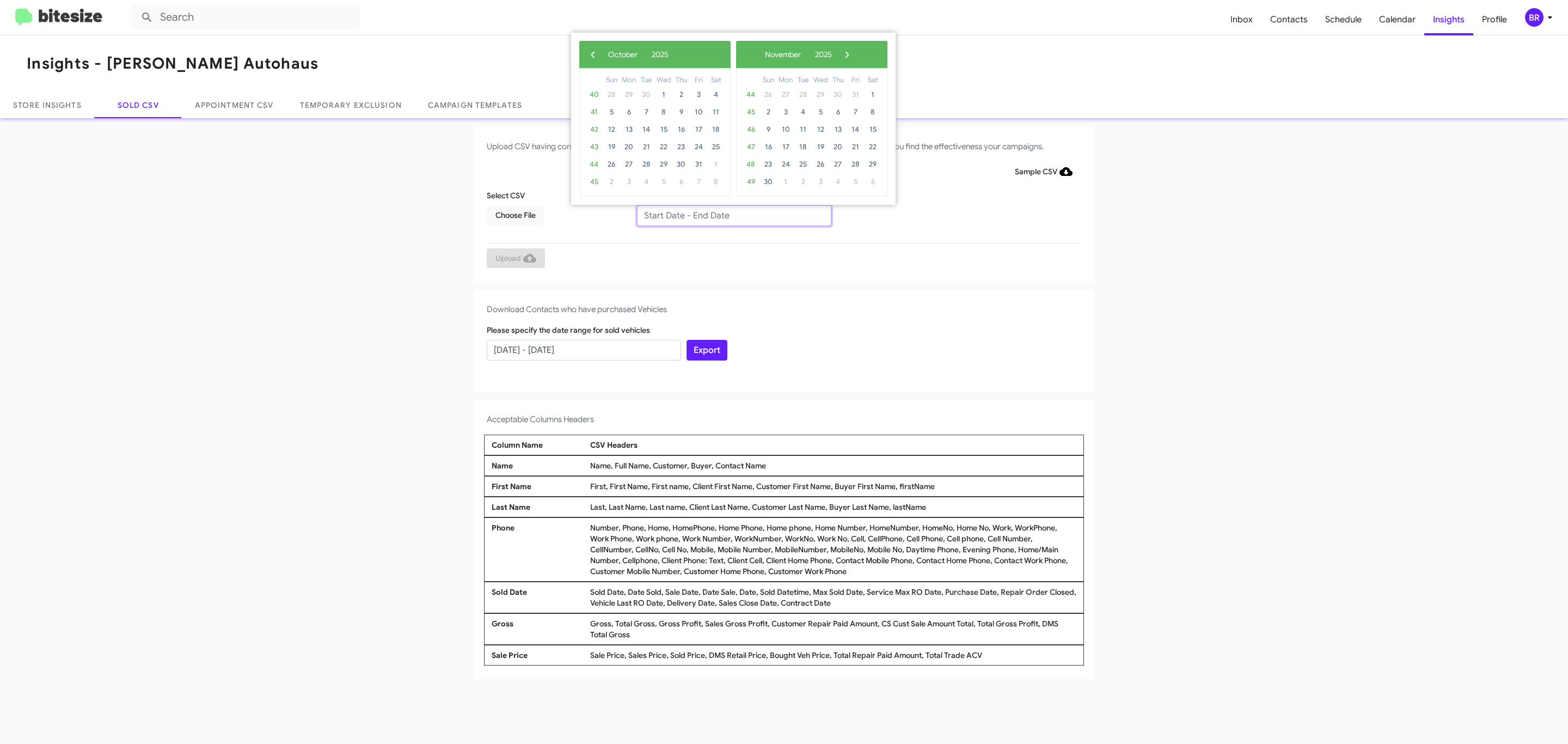
type input "08/01/2025 - 10/01/2025"
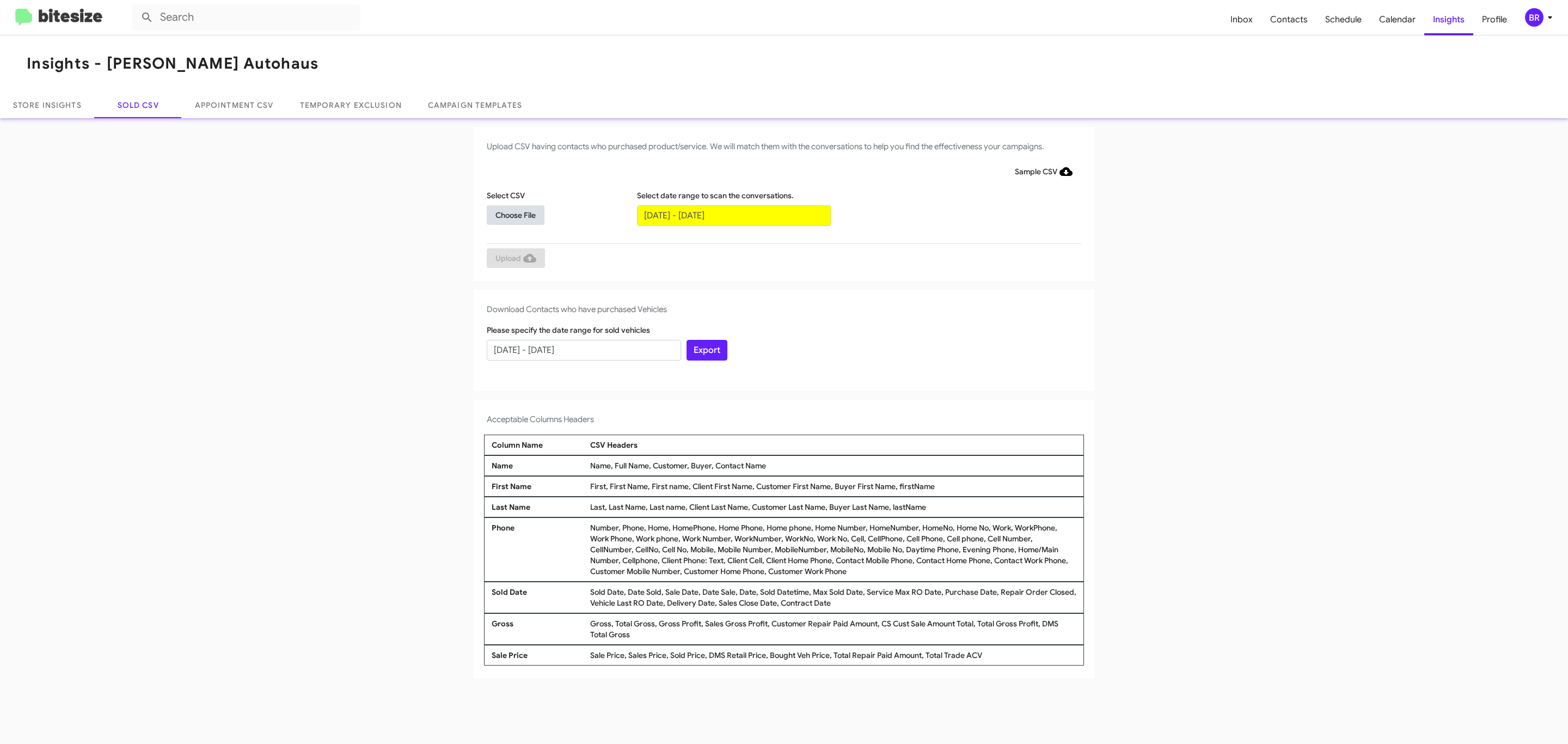
click at [515, 214] on span "Choose File" at bounding box center [515, 215] width 40 height 20
click at [514, 259] on span "Upload" at bounding box center [516, 259] width 41 height 20
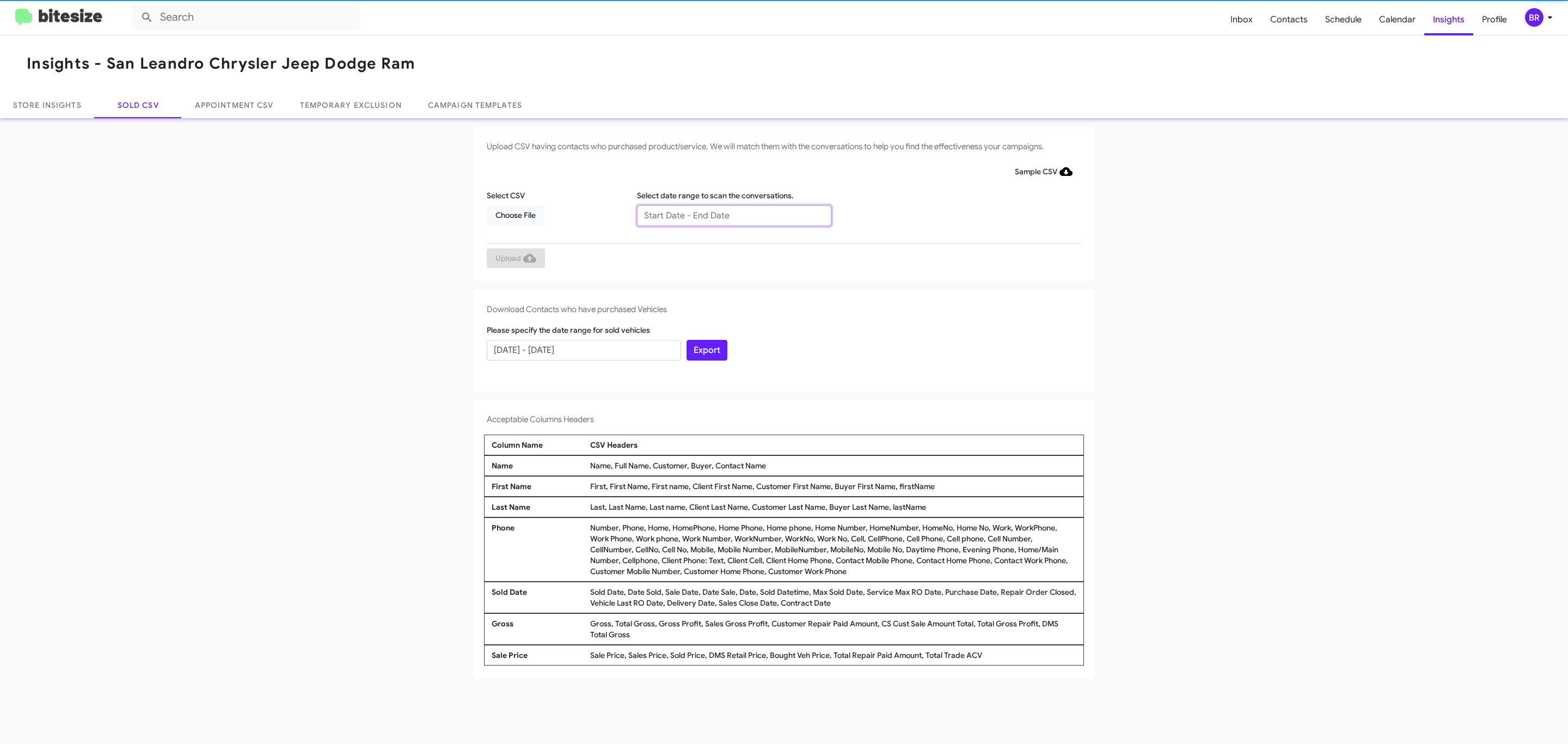
click at [733, 214] on input "text" at bounding box center [734, 216] width 194 height 21
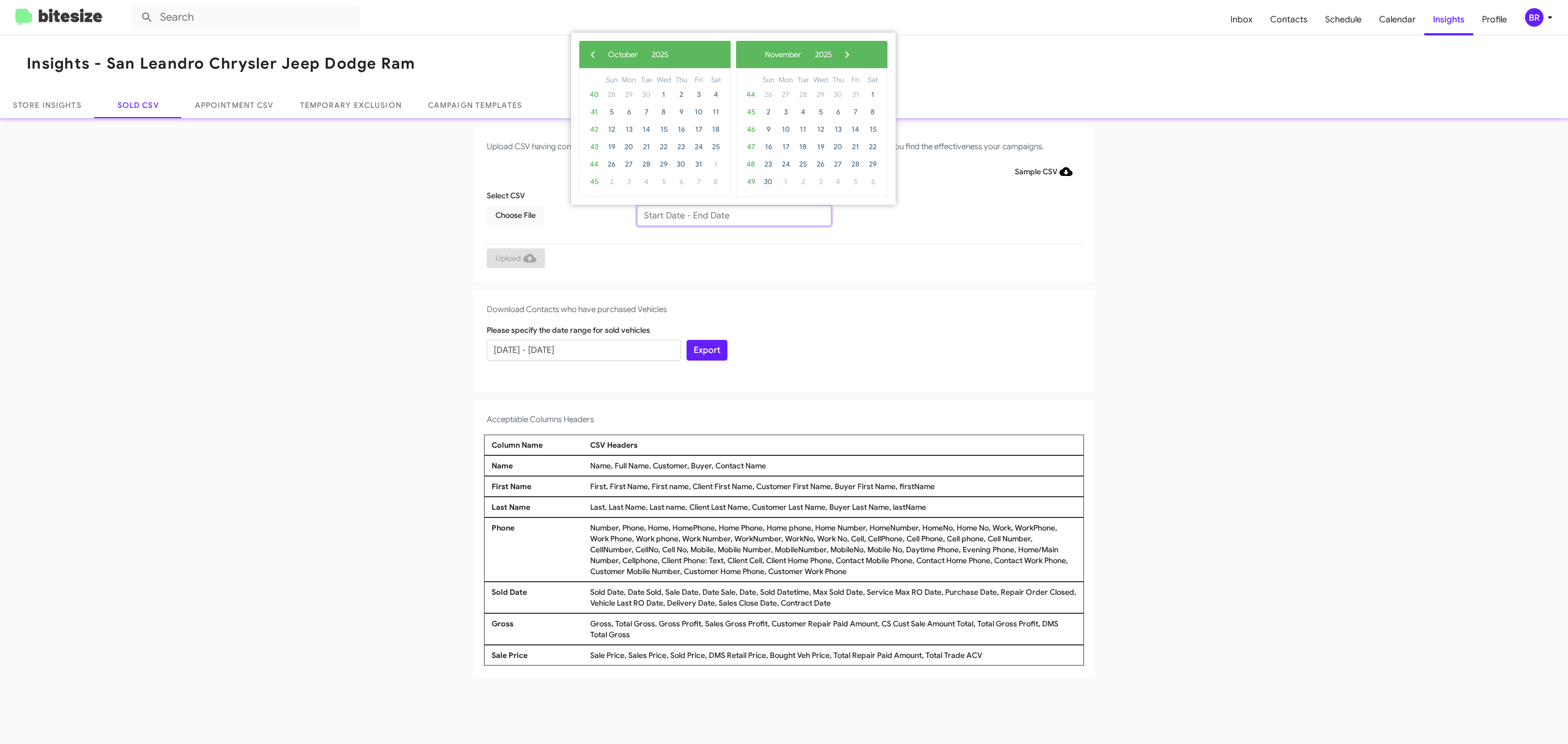
type input "[DATE] - [DATE]"
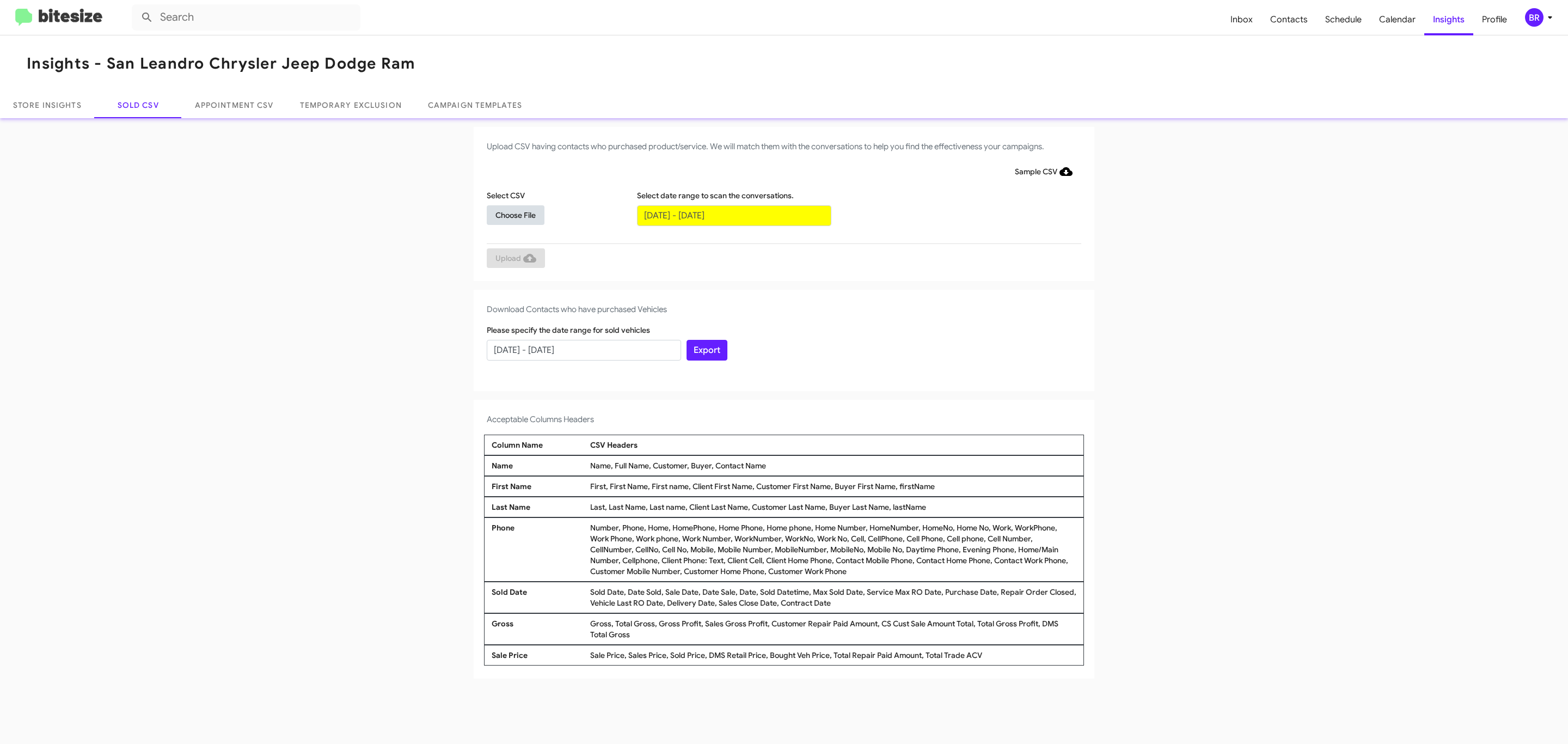
click at [515, 214] on span "Choose File" at bounding box center [515, 215] width 40 height 20
click at [514, 259] on span "Upload" at bounding box center [516, 259] width 41 height 20
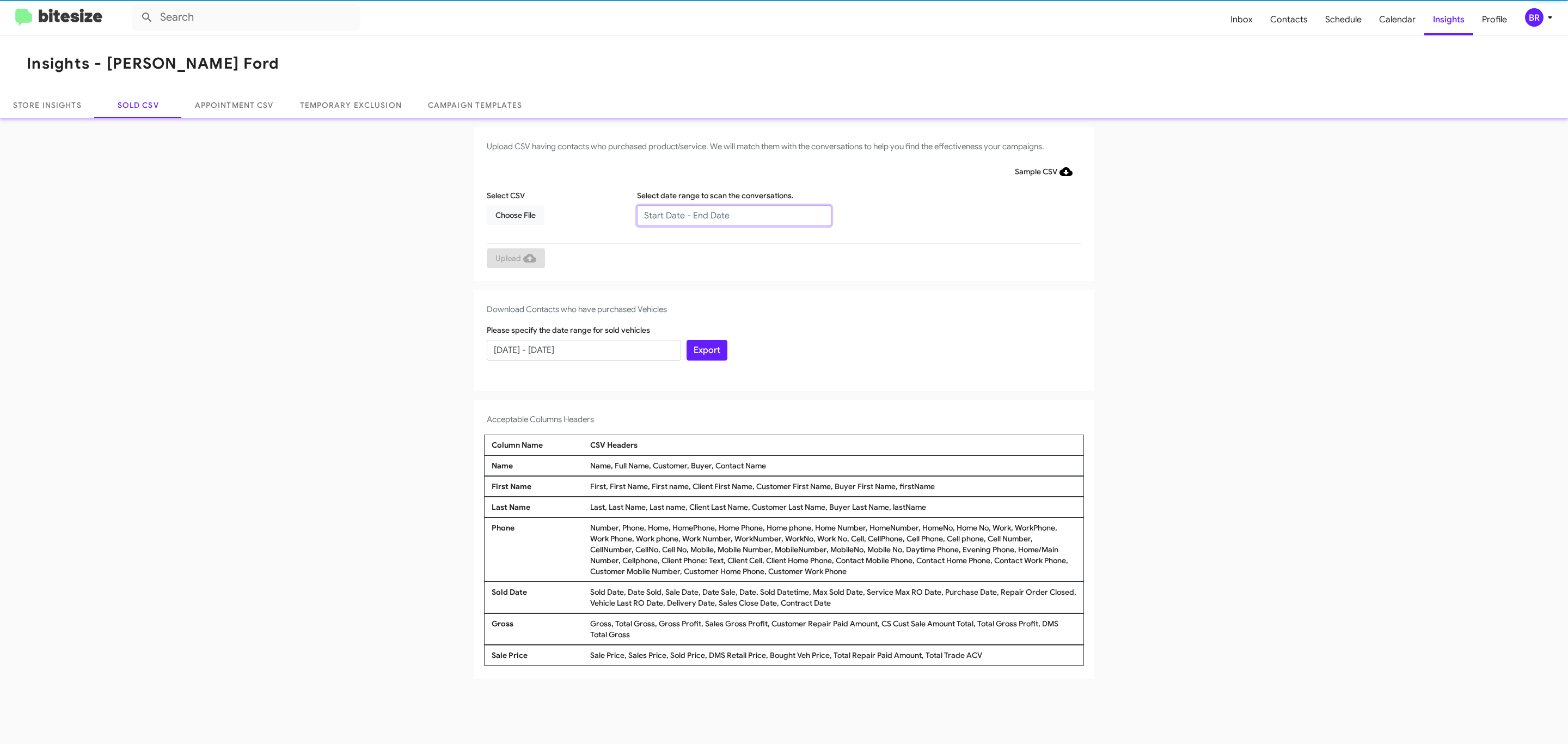
click at [733, 214] on input "text" at bounding box center [734, 216] width 194 height 21
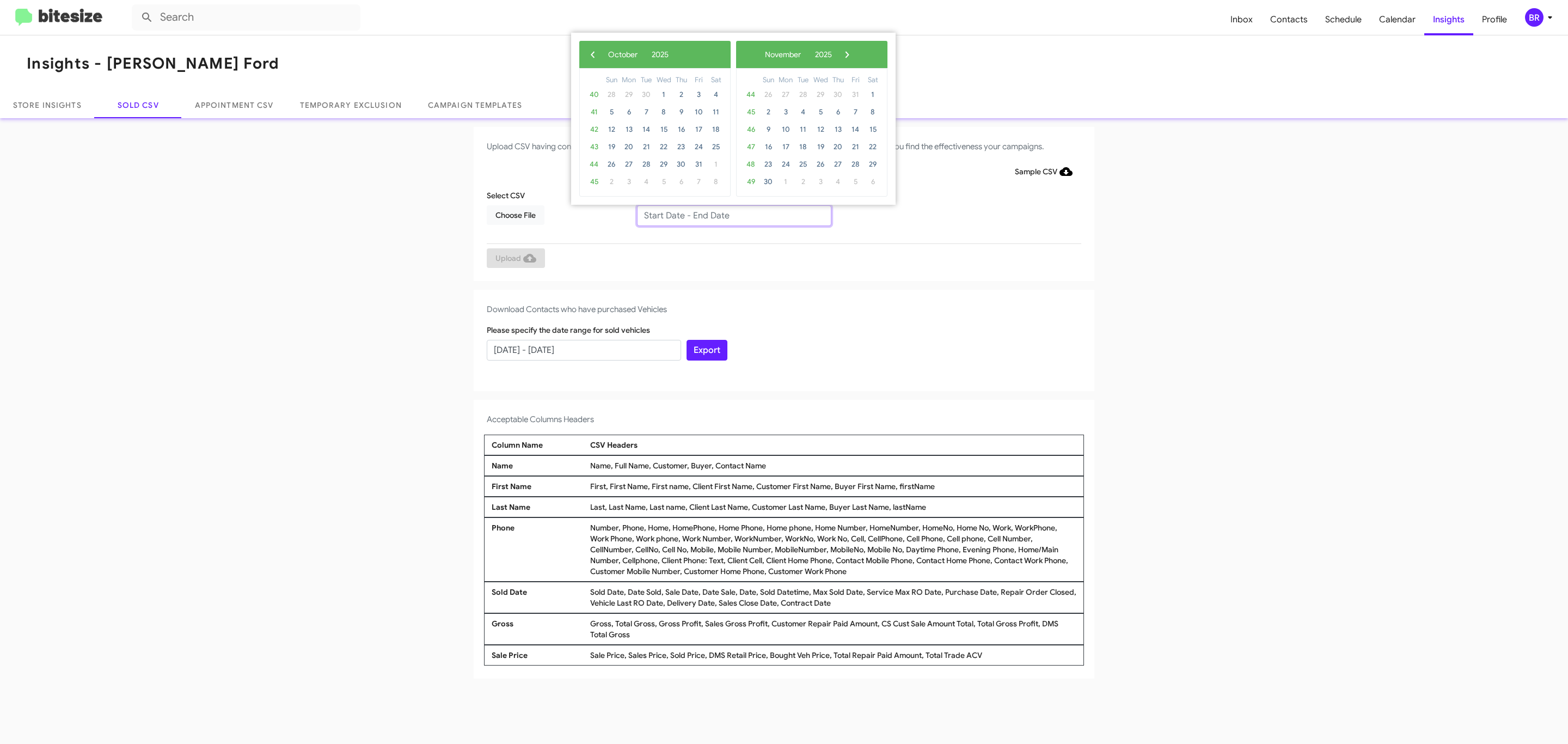
type input "[DATE] - [DATE]"
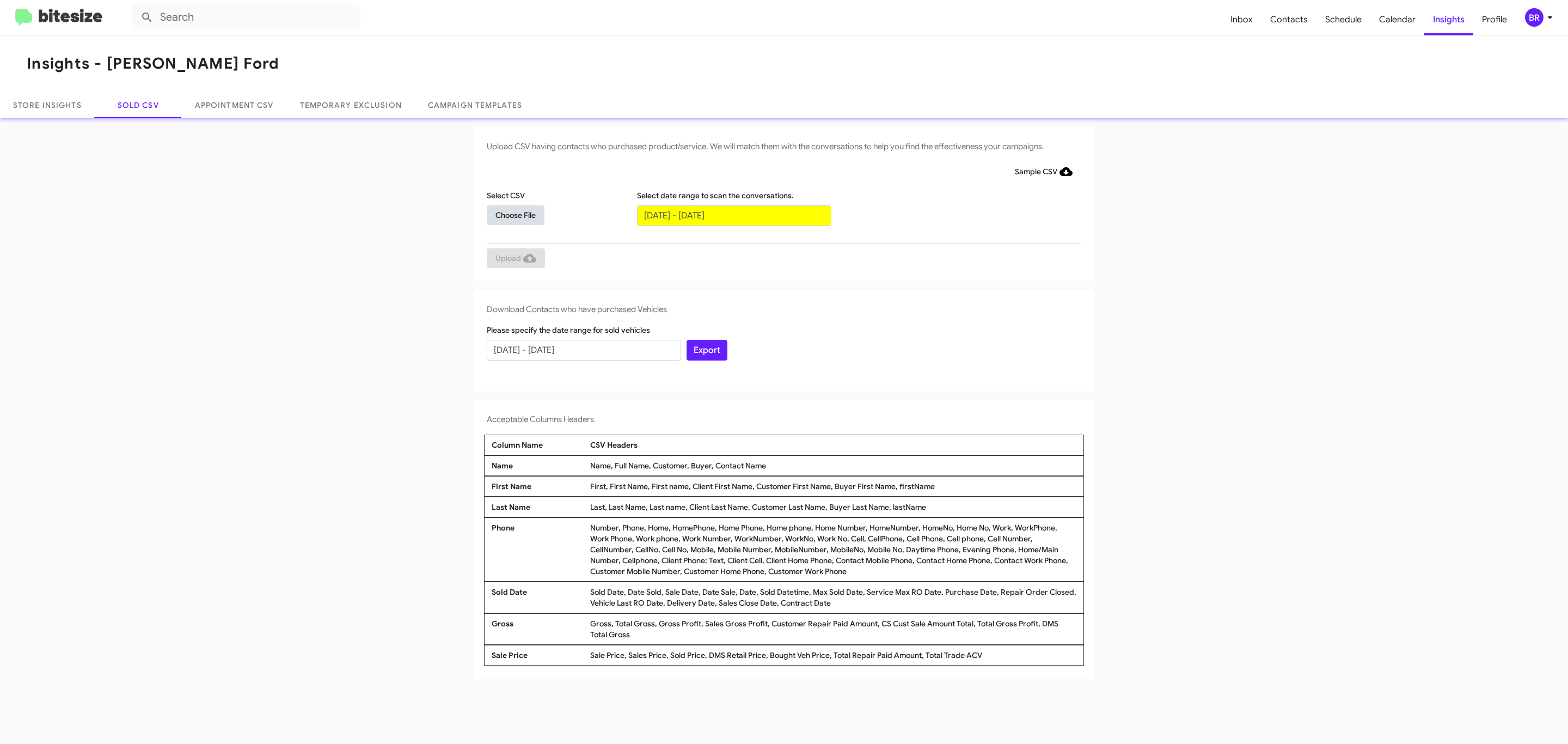
click at [515, 214] on span "Choose File" at bounding box center [515, 215] width 40 height 20
click at [514, 259] on span "Upload" at bounding box center [516, 259] width 41 height 20
click at [733, 214] on input "text" at bounding box center [734, 216] width 194 height 21
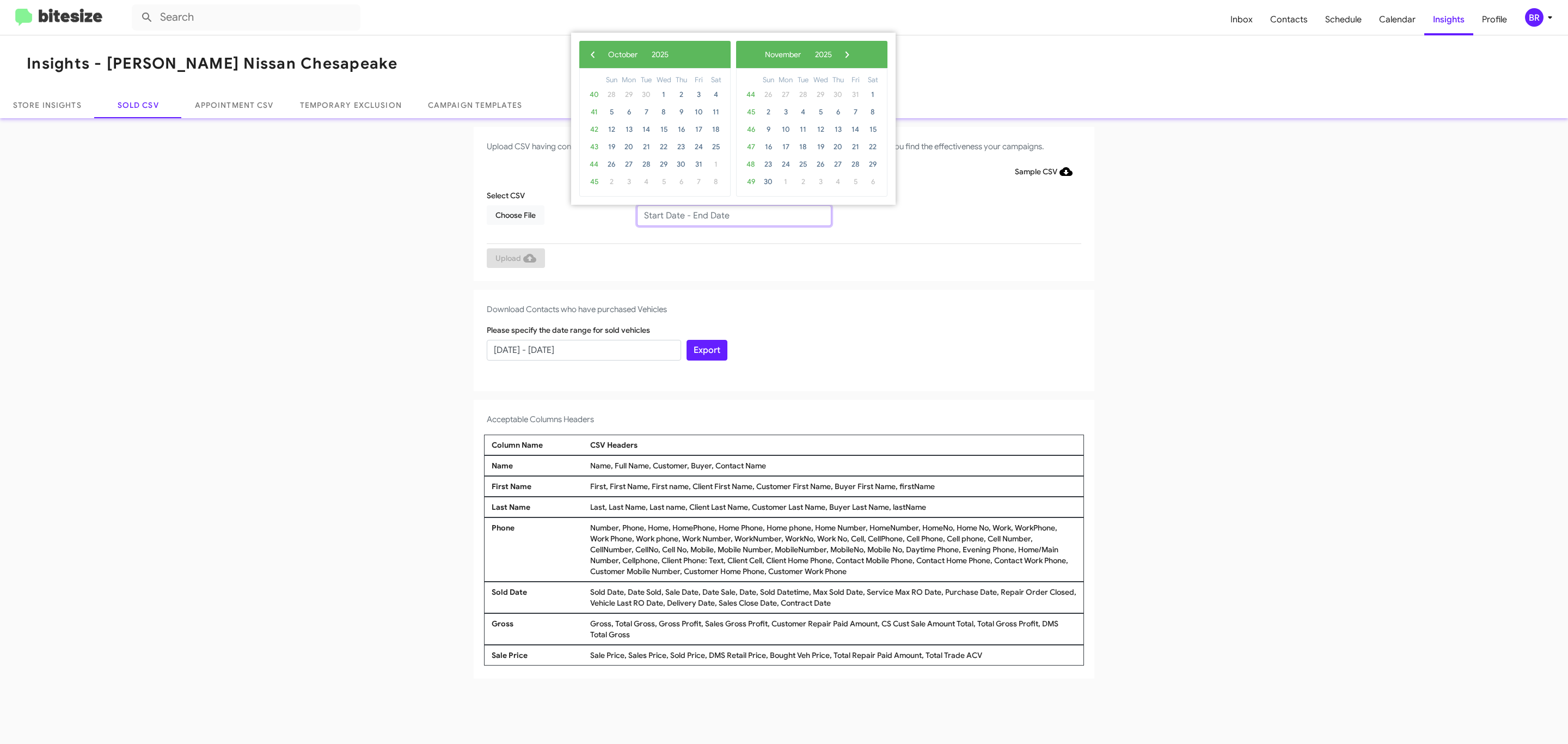
type input "08/01/2025 - 10/01/2025"
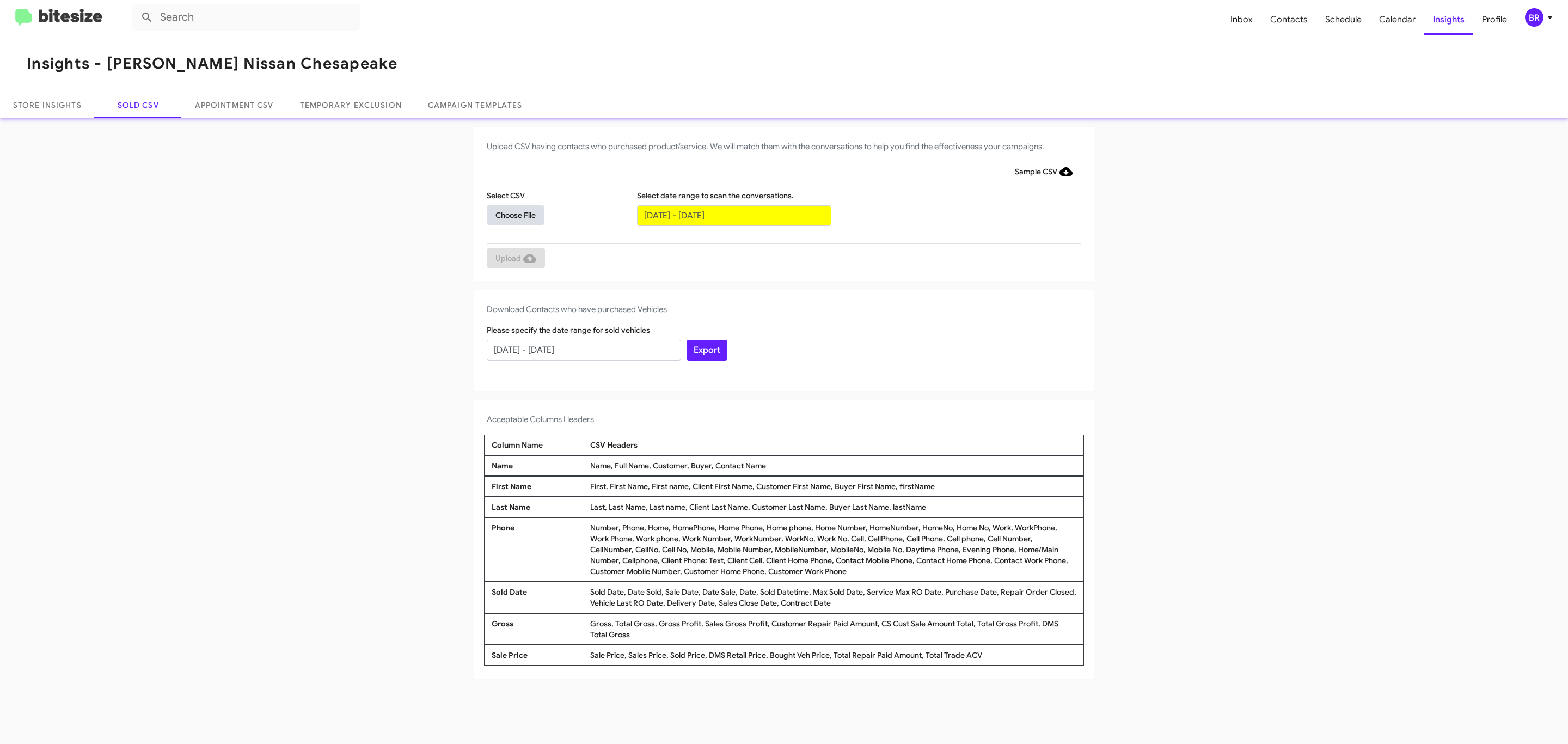
click at [515, 214] on span "Choose File" at bounding box center [515, 215] width 40 height 20
click at [514, 259] on span "Upload" at bounding box center [516, 259] width 41 height 20
click at [733, 214] on input "text" at bounding box center [734, 216] width 194 height 21
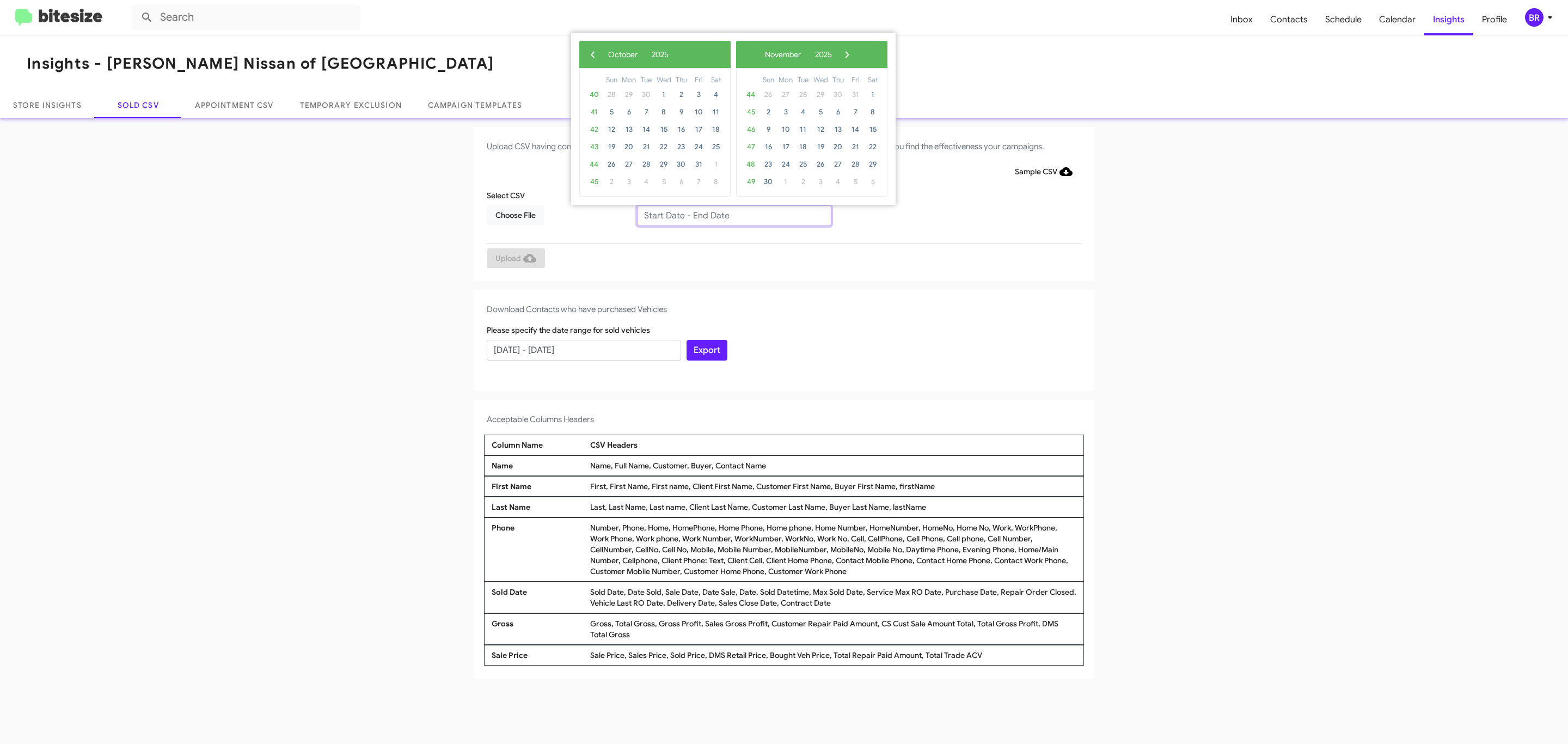
type input "08/01/2025 - 10/01/2025"
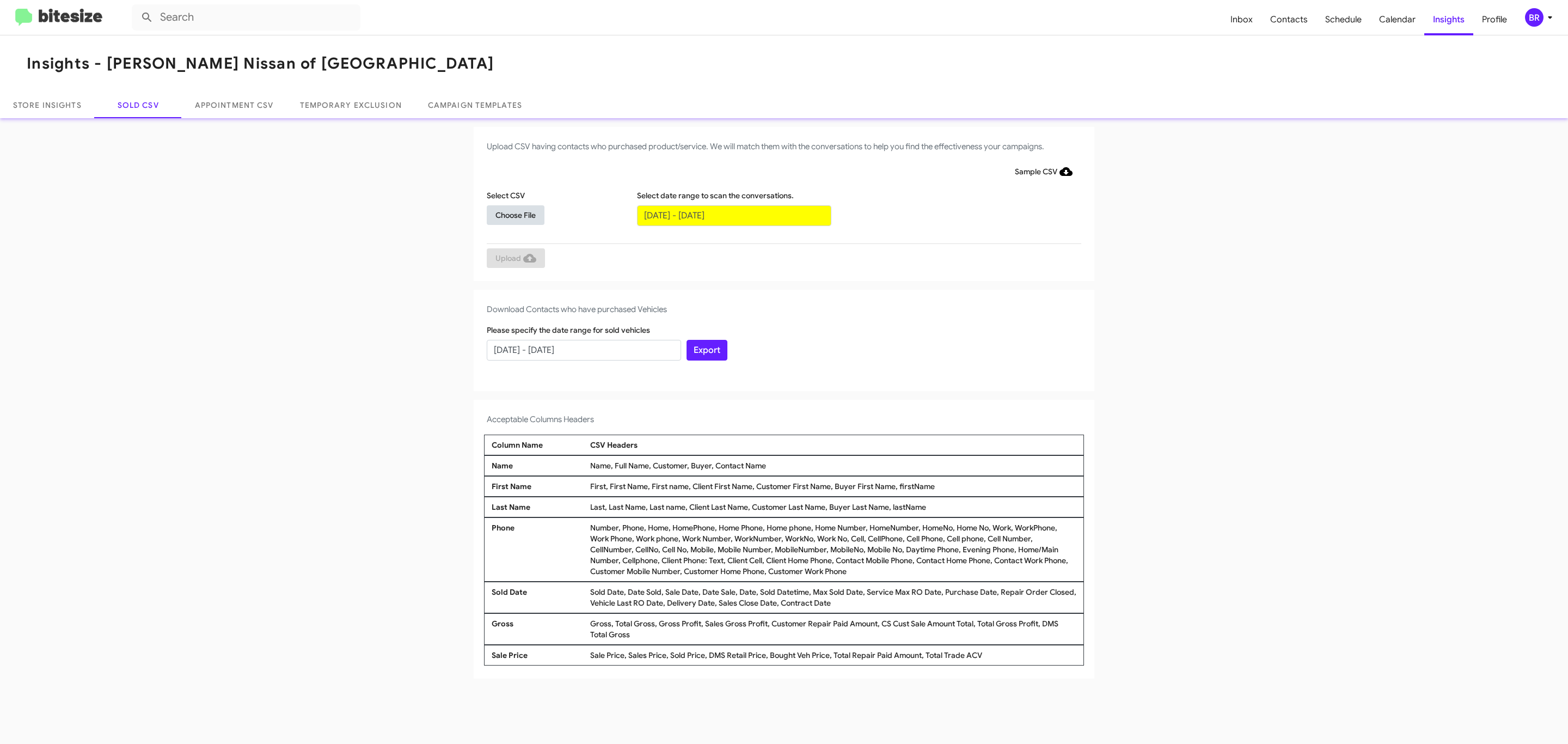
click at [515, 214] on span "Choose File" at bounding box center [515, 215] width 40 height 20
click at [514, 259] on span "Upload" at bounding box center [516, 259] width 41 height 20
click at [733, 214] on input "text" at bounding box center [734, 216] width 194 height 21
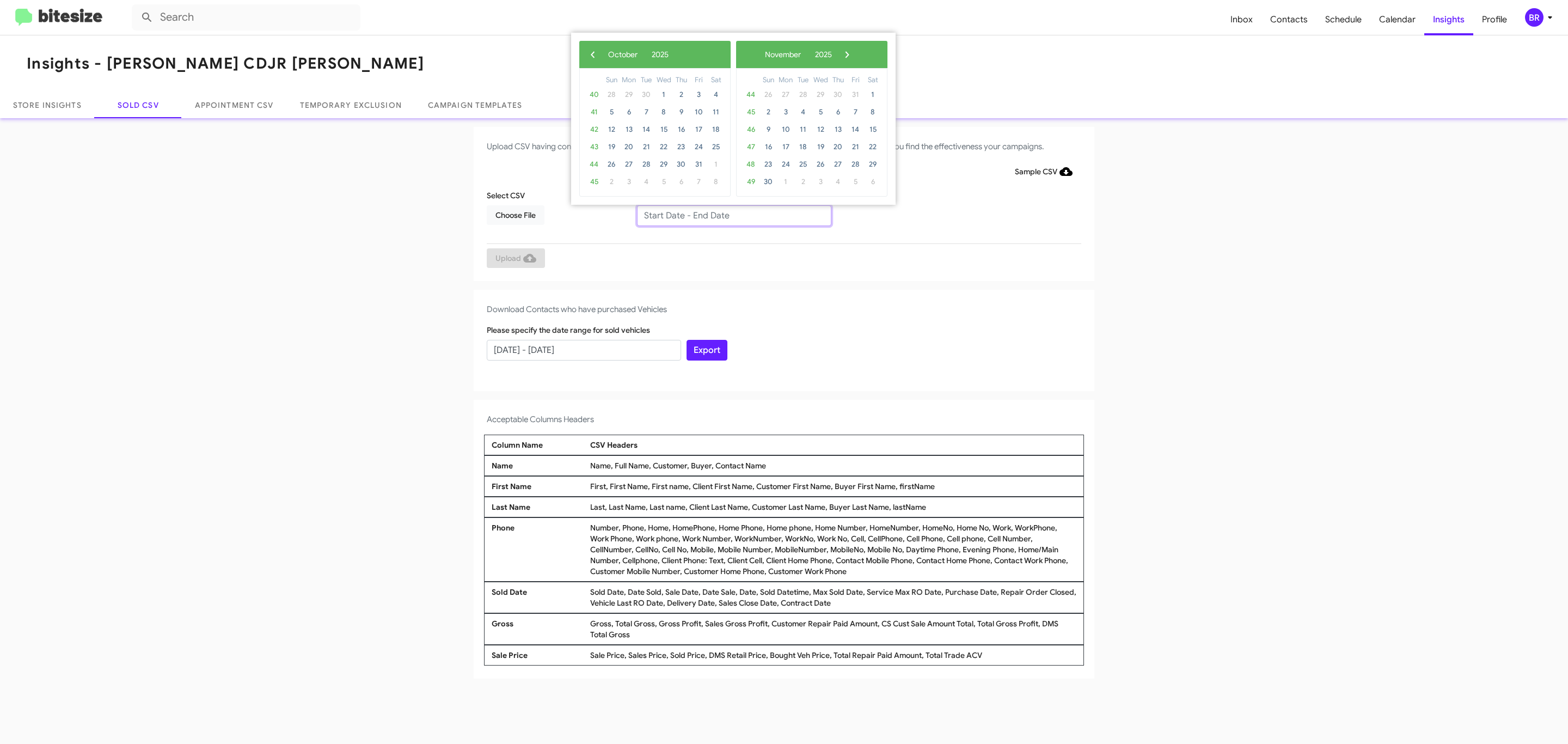
type input "08/01/2025 - 10/01/2025"
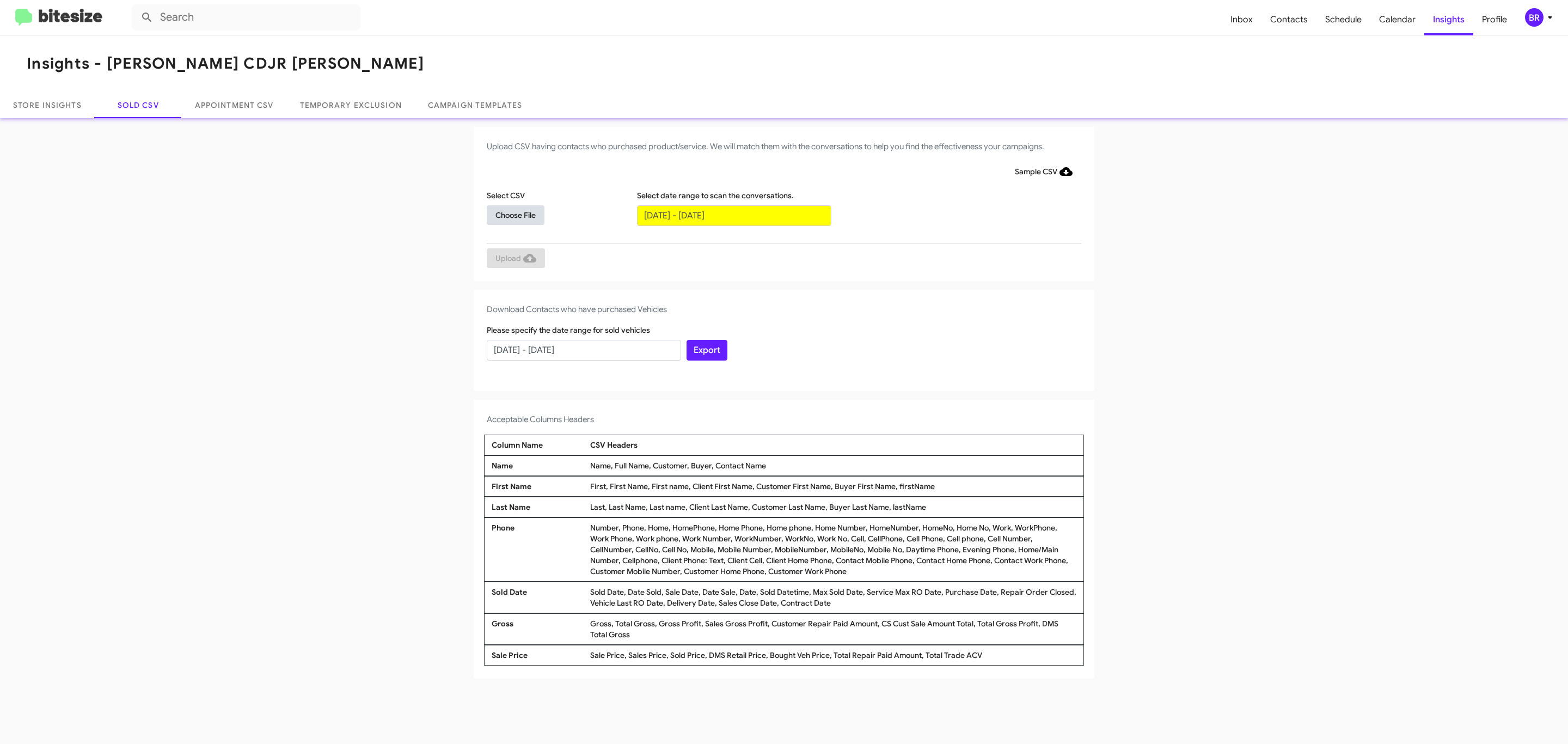
click at [515, 214] on span "Choose File" at bounding box center [515, 215] width 40 height 20
click at [514, 259] on span "Upload" at bounding box center [516, 259] width 41 height 20
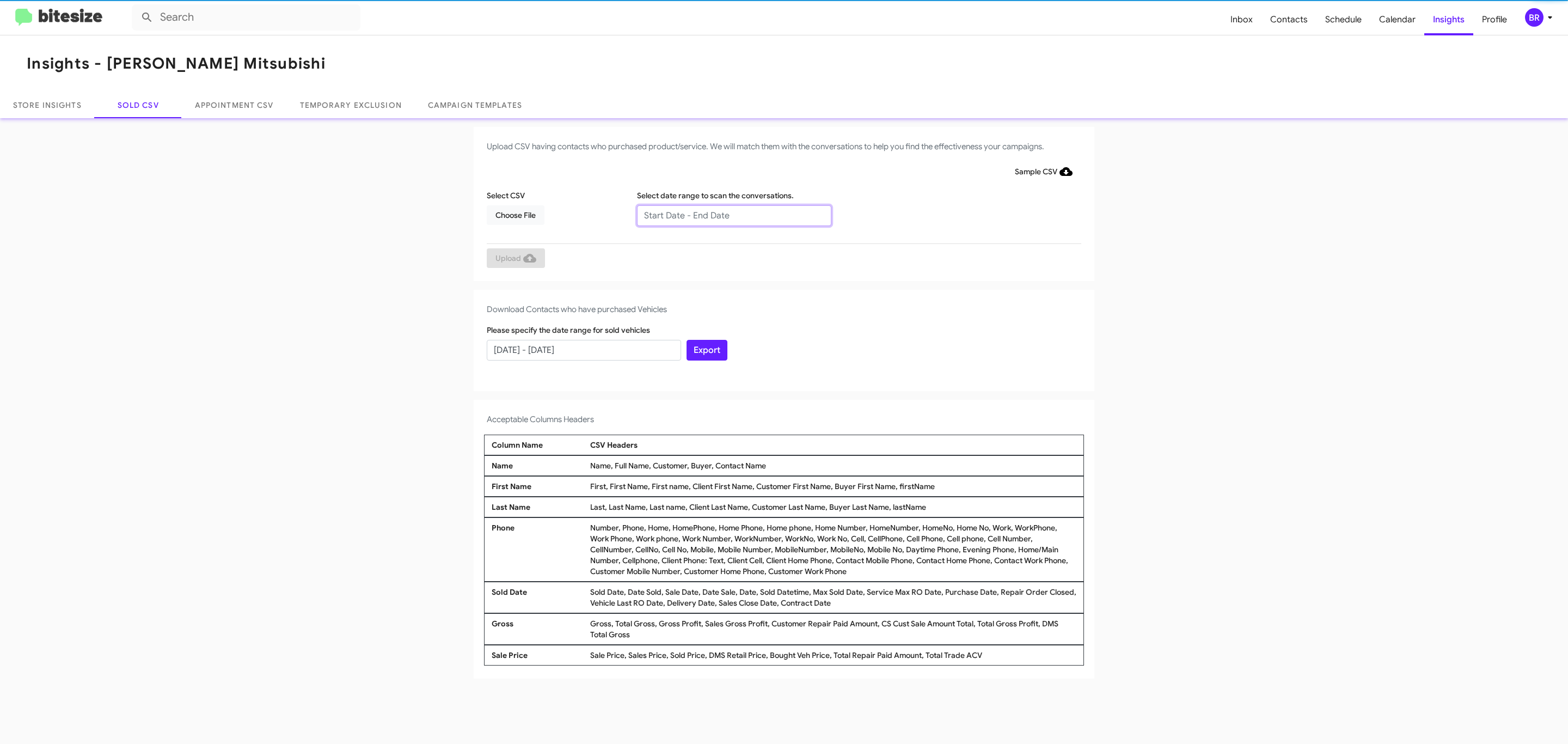
click at [733, 214] on input "text" at bounding box center [734, 216] width 194 height 21
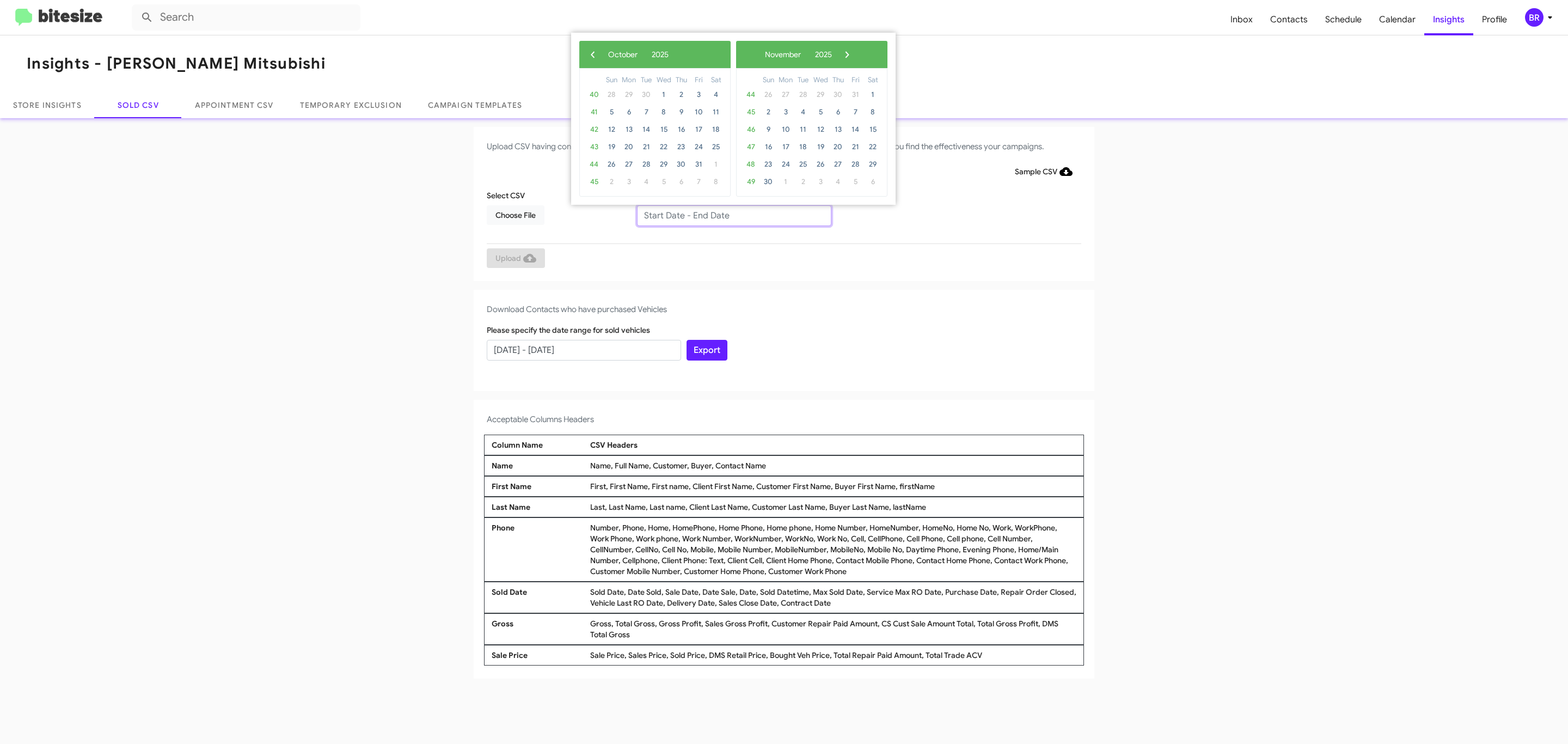
type input "08/01/2025 - 10/01/2025"
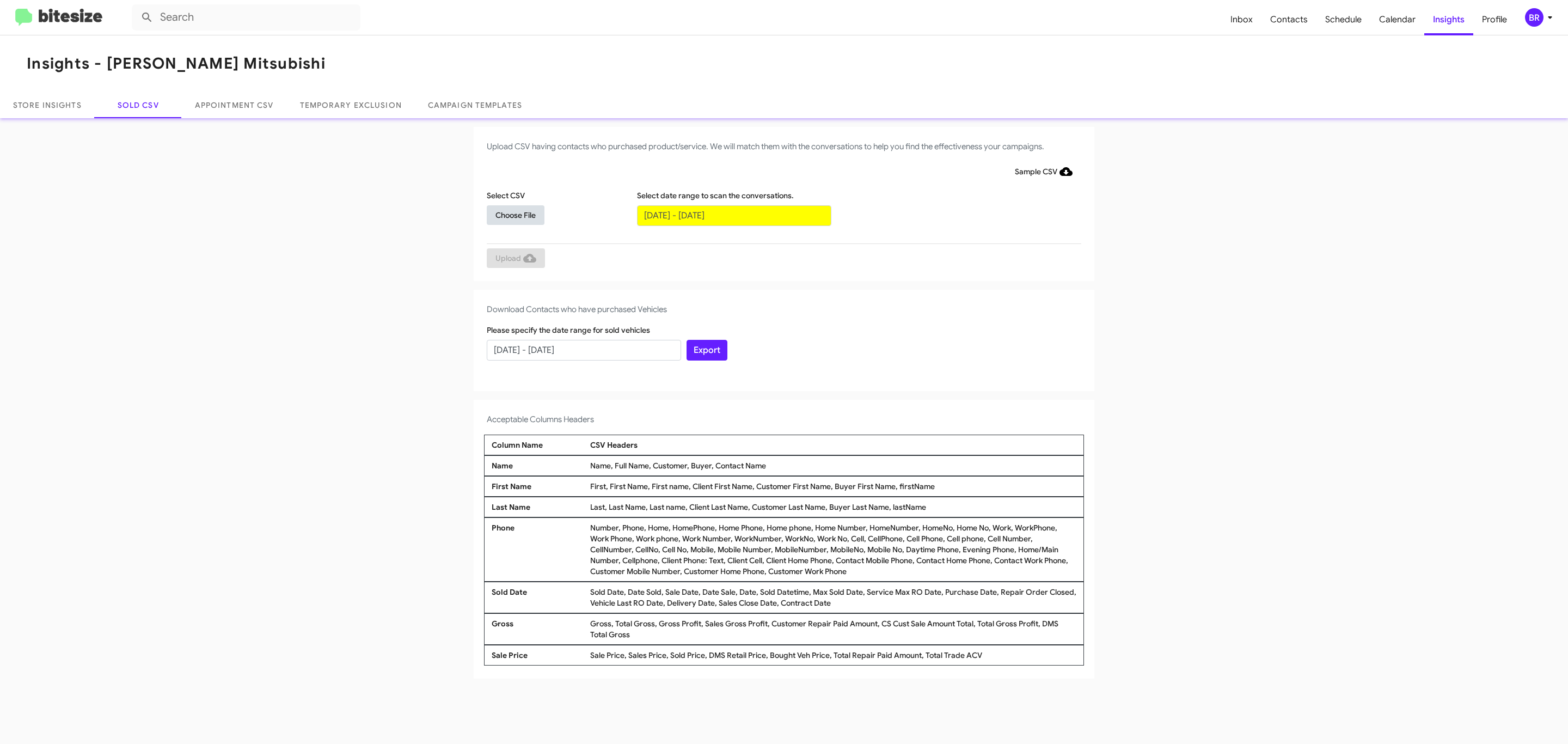
click at [515, 214] on span "Choose File" at bounding box center [515, 215] width 40 height 20
click at [514, 259] on span "Upload" at bounding box center [516, 259] width 41 height 20
click at [733, 214] on input "text" at bounding box center [734, 216] width 194 height 21
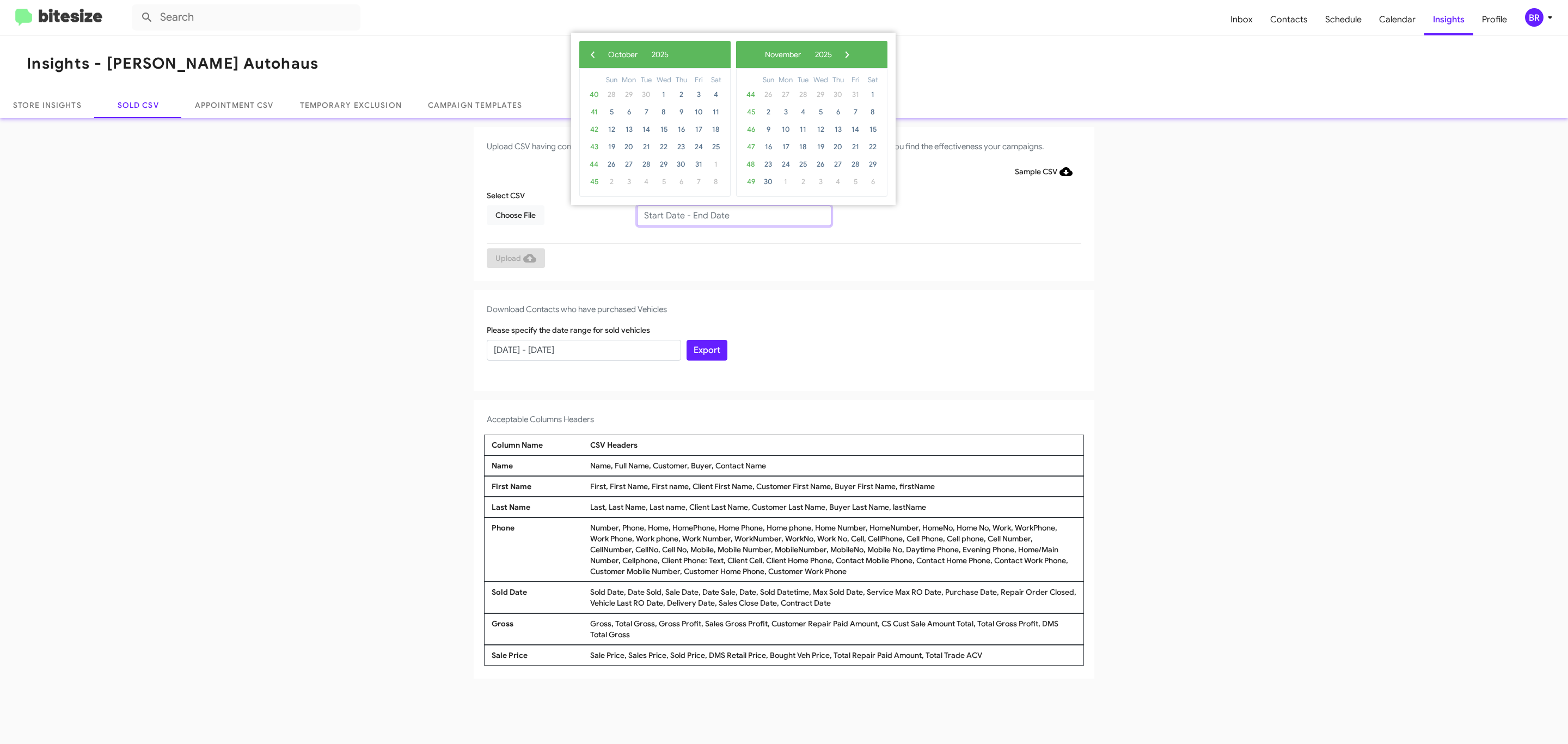
type input "08/01/2025 - 10/01/2025"
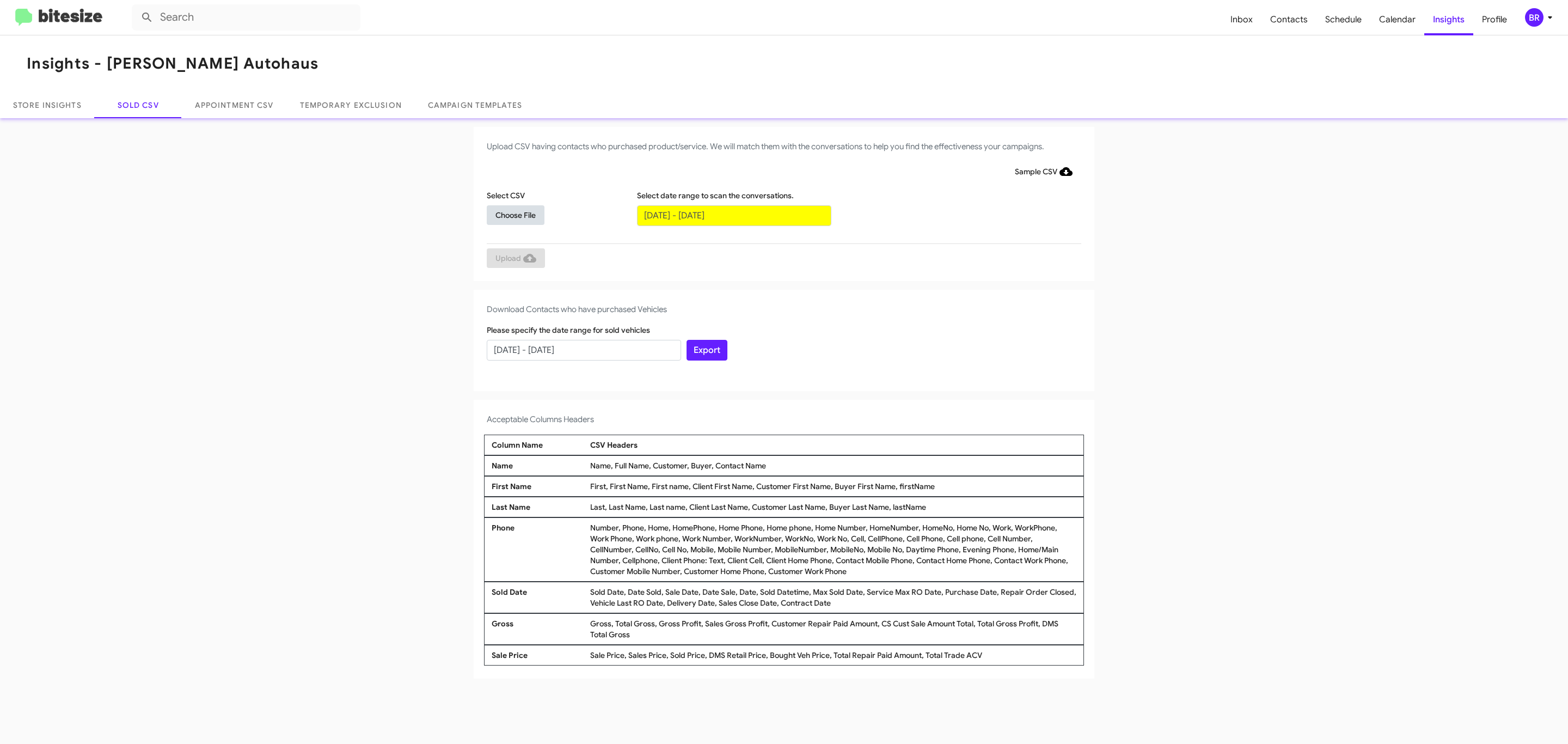
click at [515, 214] on span "Choose File" at bounding box center [515, 215] width 40 height 20
click at [514, 259] on span "Upload" at bounding box center [516, 259] width 41 height 20
click at [733, 214] on input "text" at bounding box center [734, 216] width 194 height 21
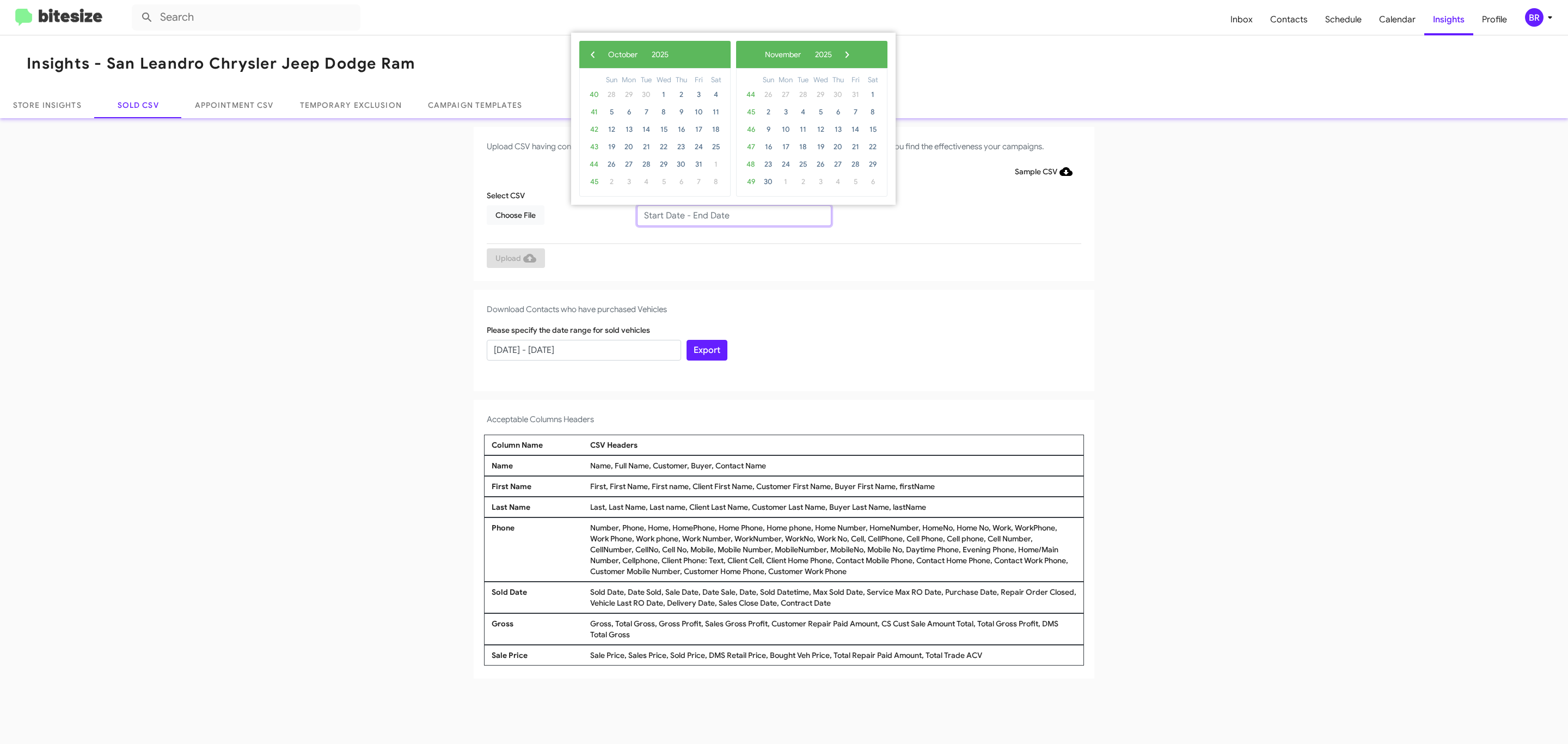
type input "[DATE] - [DATE]"
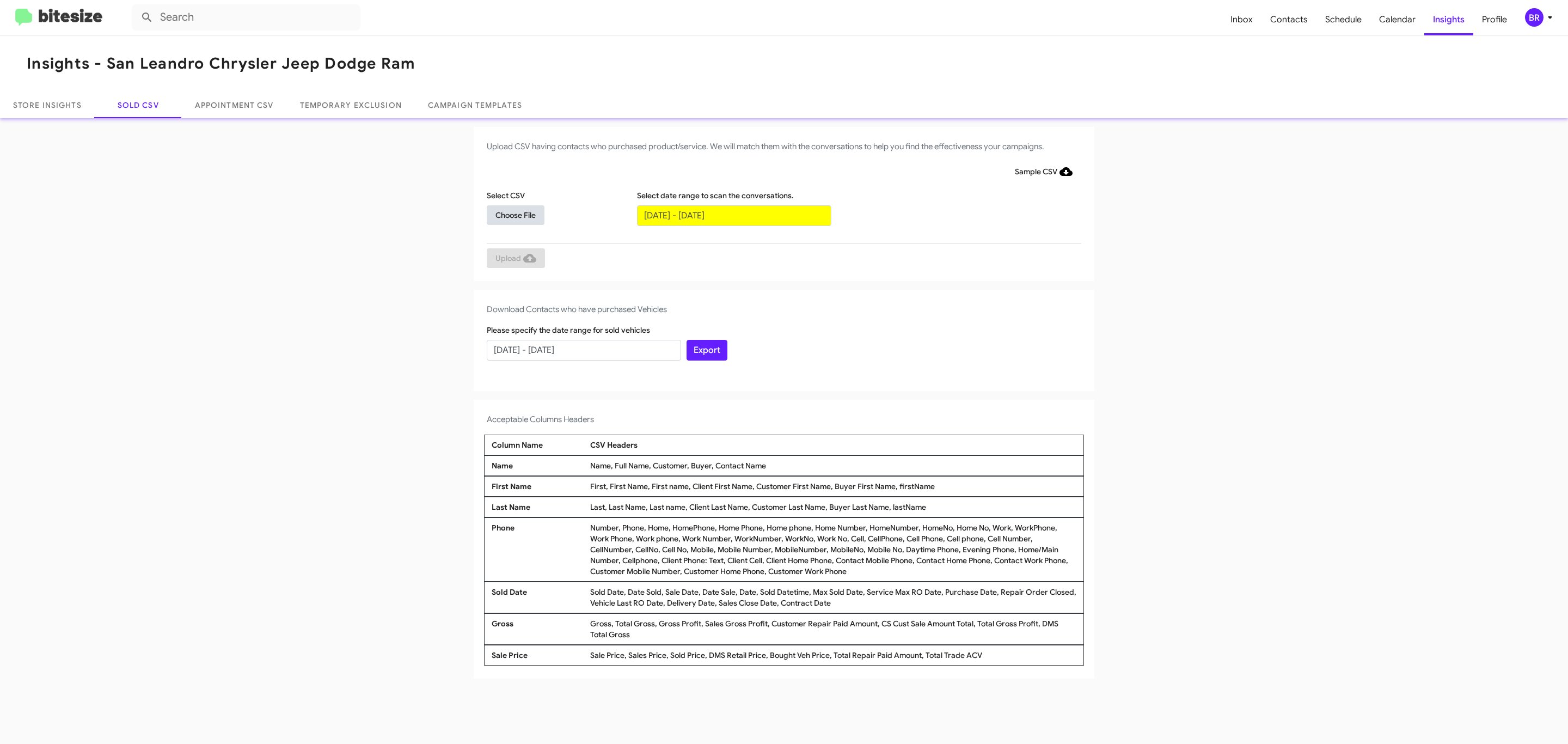
click at [515, 214] on span "Choose File" at bounding box center [515, 215] width 40 height 20
click at [514, 259] on span "Upload" at bounding box center [516, 259] width 41 height 20
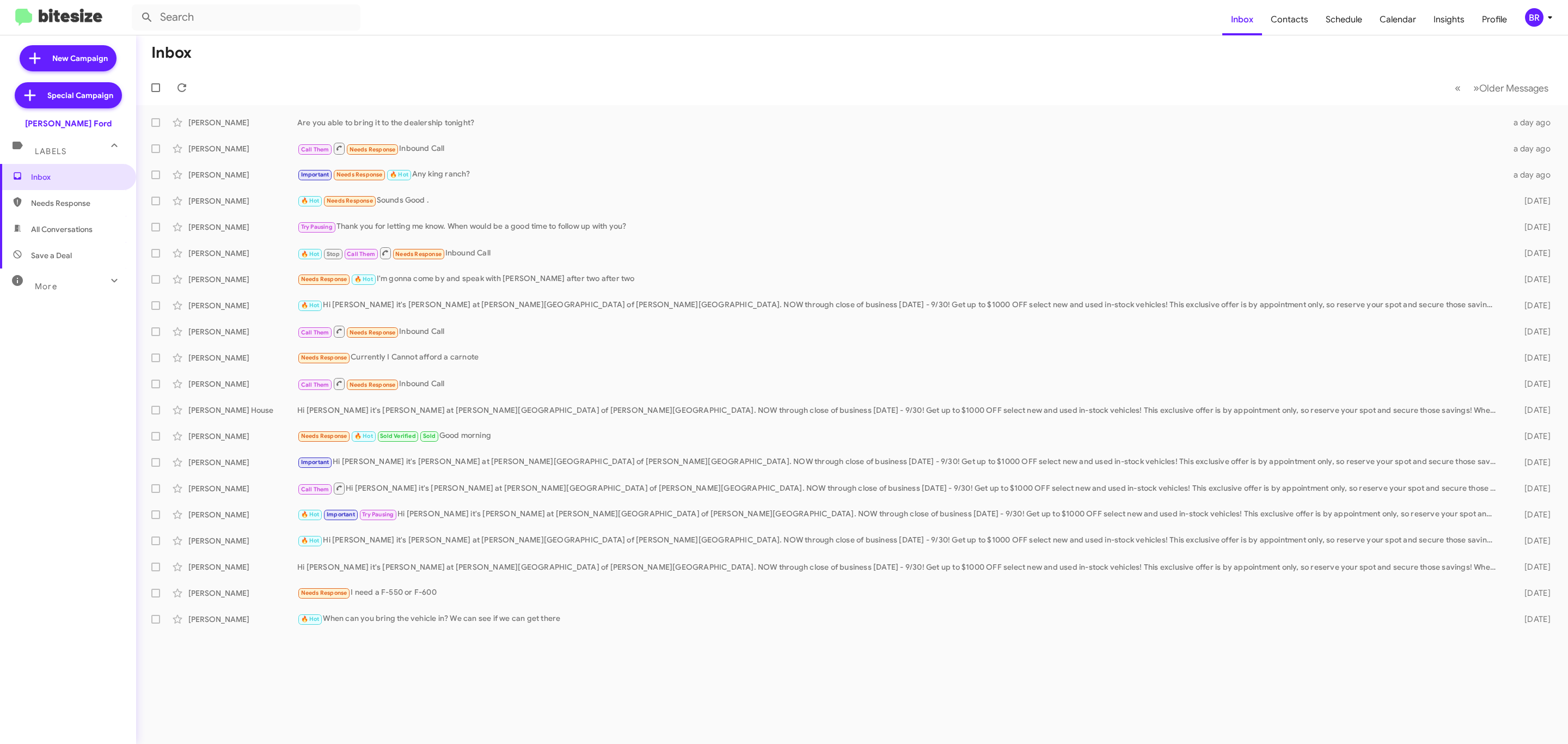
type input "in:groups"
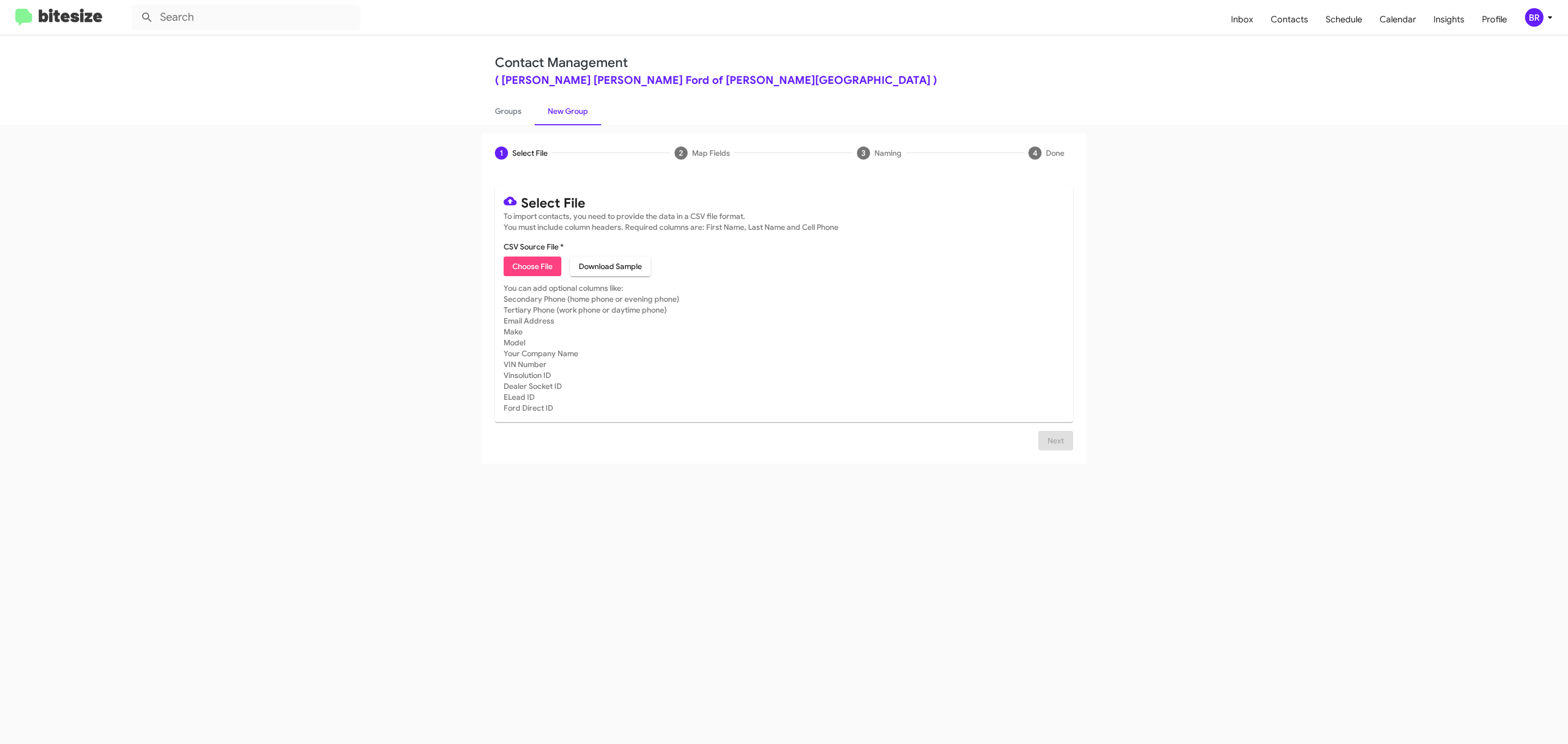
click at [531, 266] on span "Choose File" at bounding box center [532, 266] width 40 height 20
type input "BanisterFord_Opt-Out_10-01-25"
click at [1054, 440] on div "Select File To import contacts, you need to provide the data in a CSV file form…" at bounding box center [784, 318] width 578 height 264
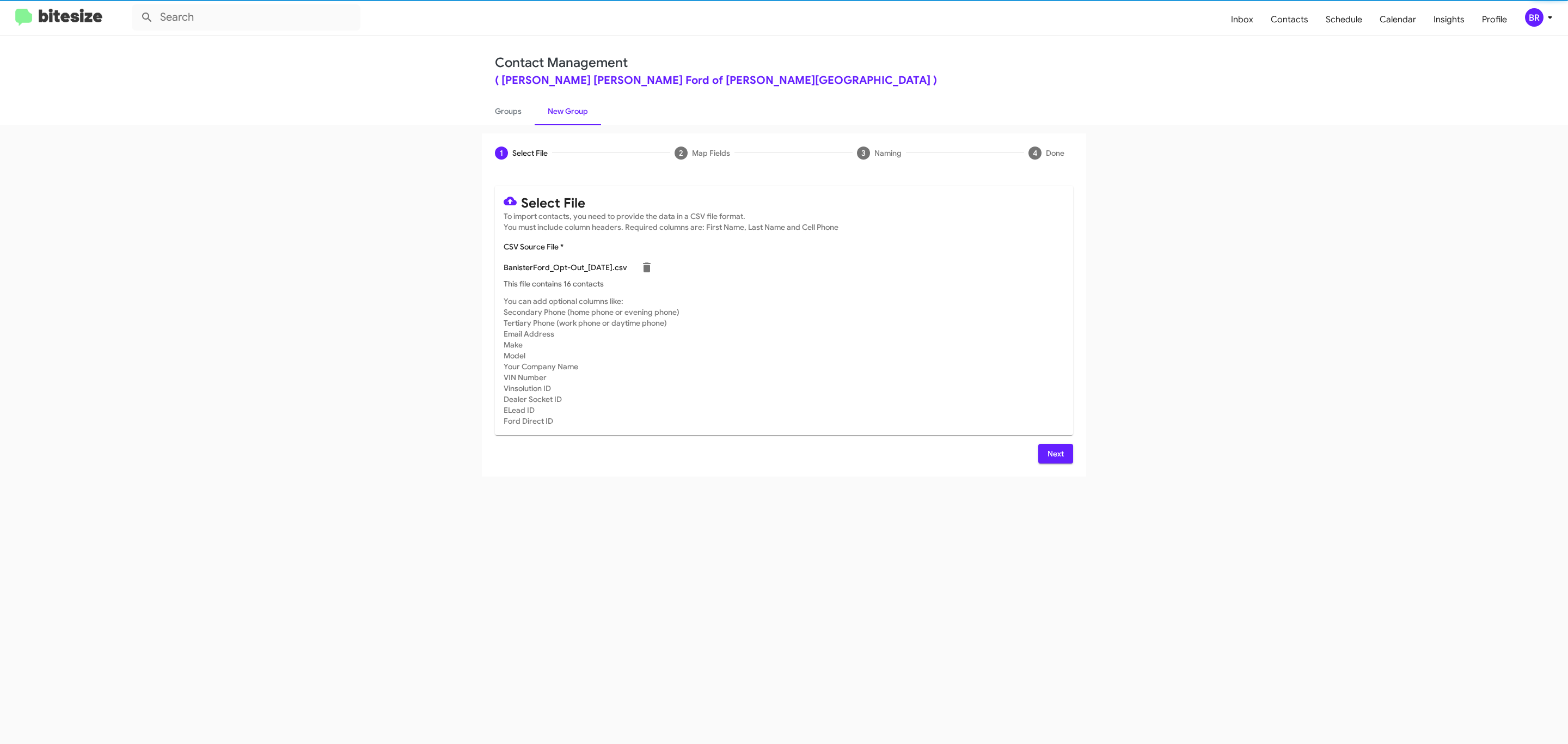
click at [1054, 453] on span "Next" at bounding box center [1055, 454] width 17 height 20
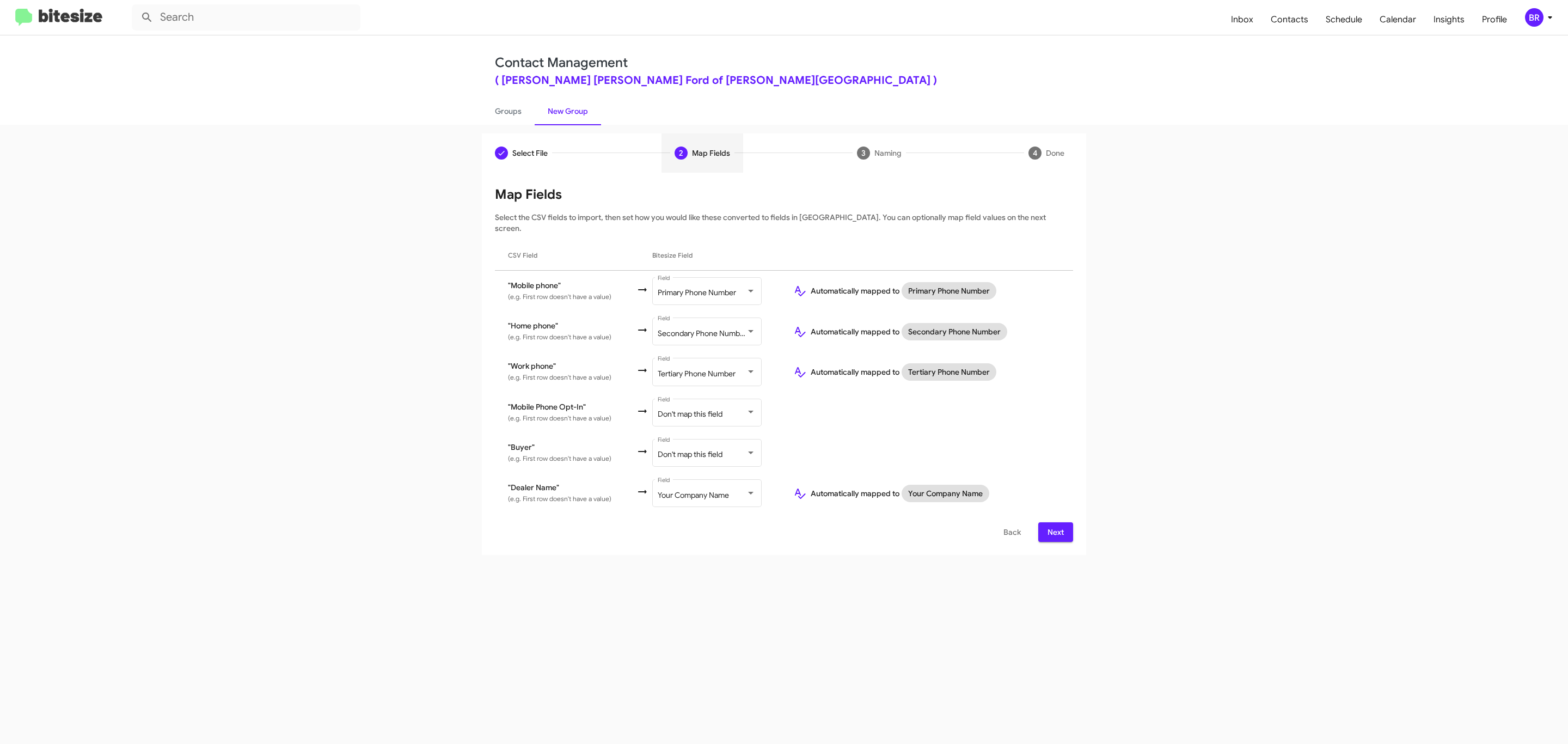
click at [1085, 702] on input "Mark as DNC" at bounding box center [1085, 702] width 1 height 1
checkbox input "true"
click at [1046, 522] on button "Next" at bounding box center [1055, 532] width 35 height 20
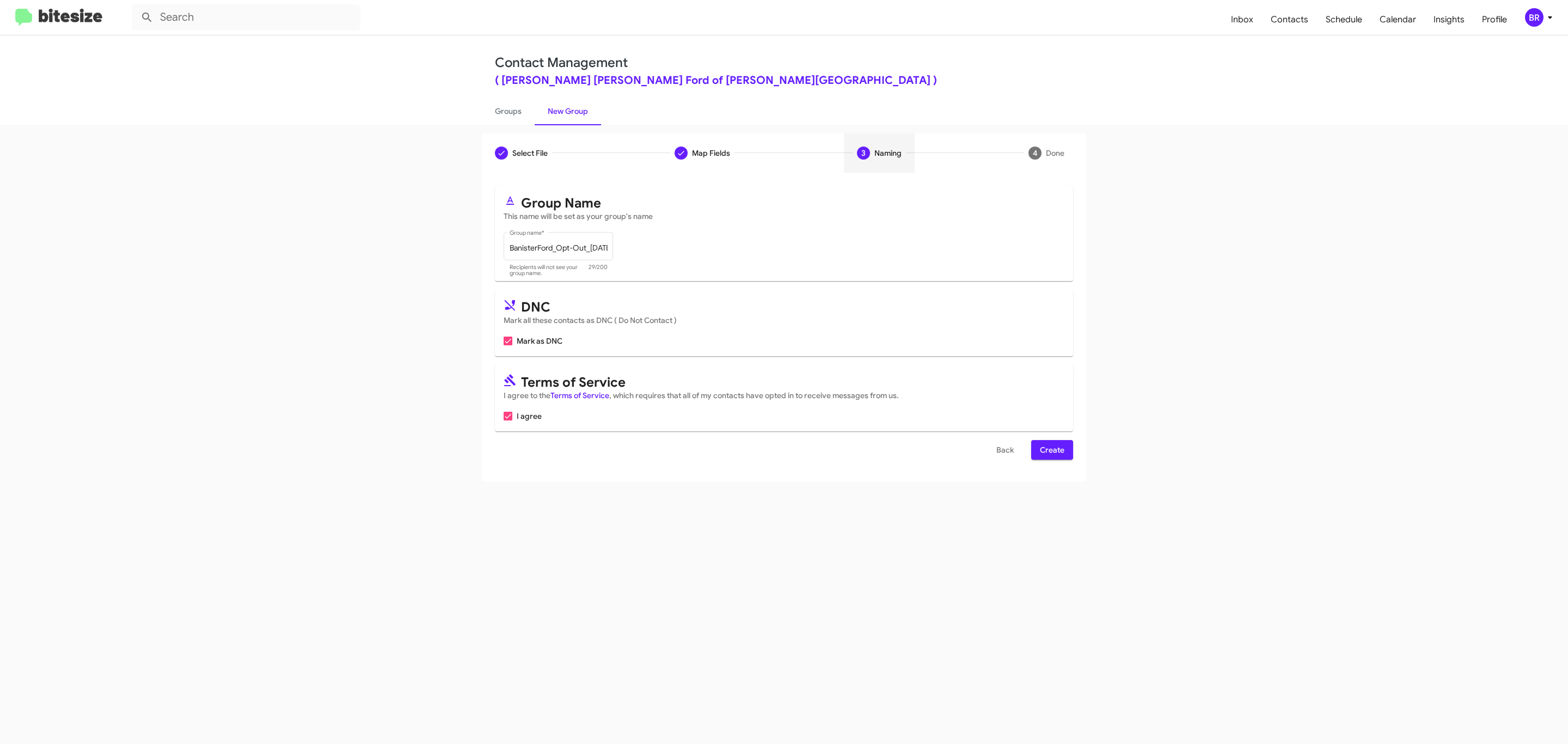
click at [1050, 451] on span "Create" at bounding box center [1052, 449] width 25 height 20
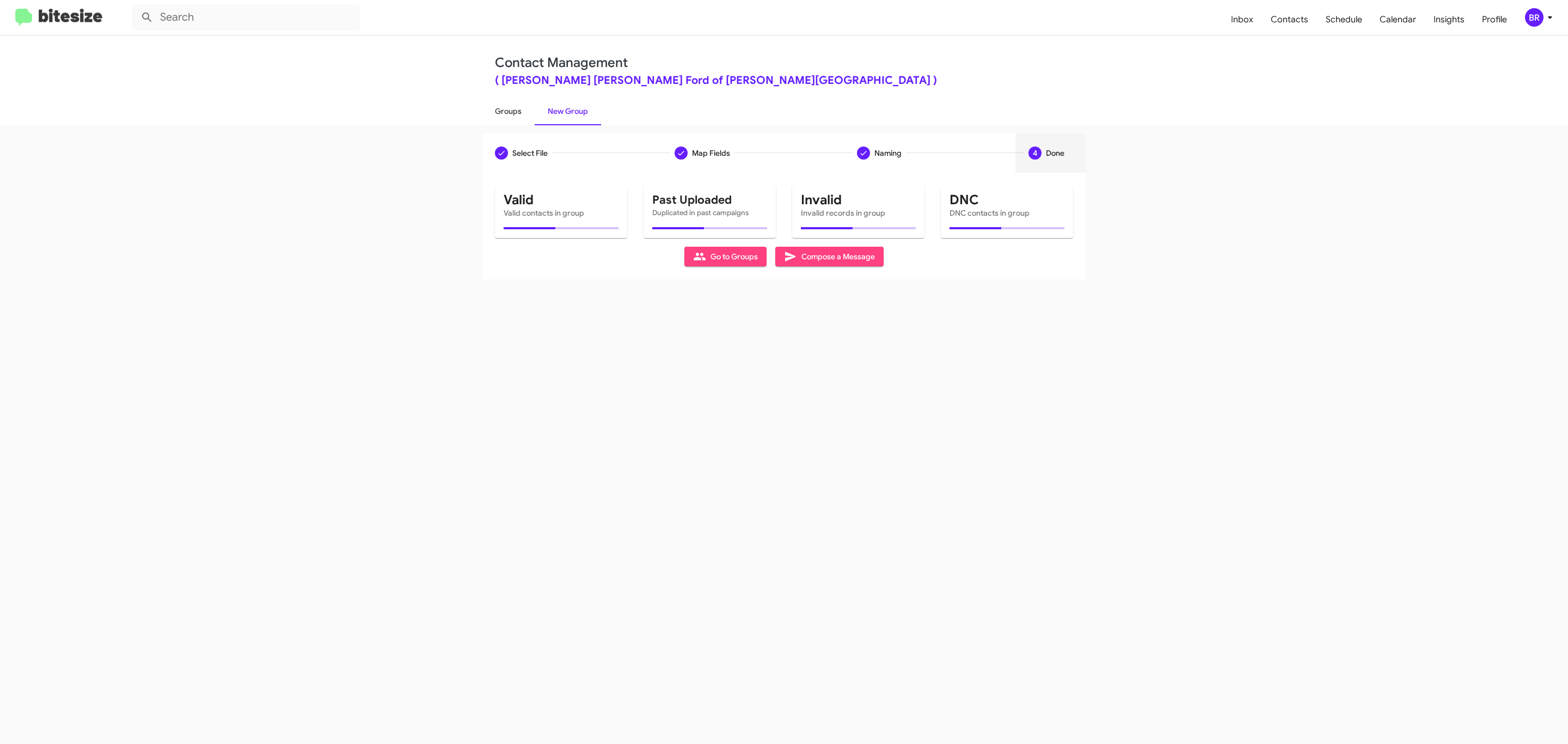
click at [507, 110] on link "Groups" at bounding box center [508, 111] width 53 height 28
type input "in:groups"
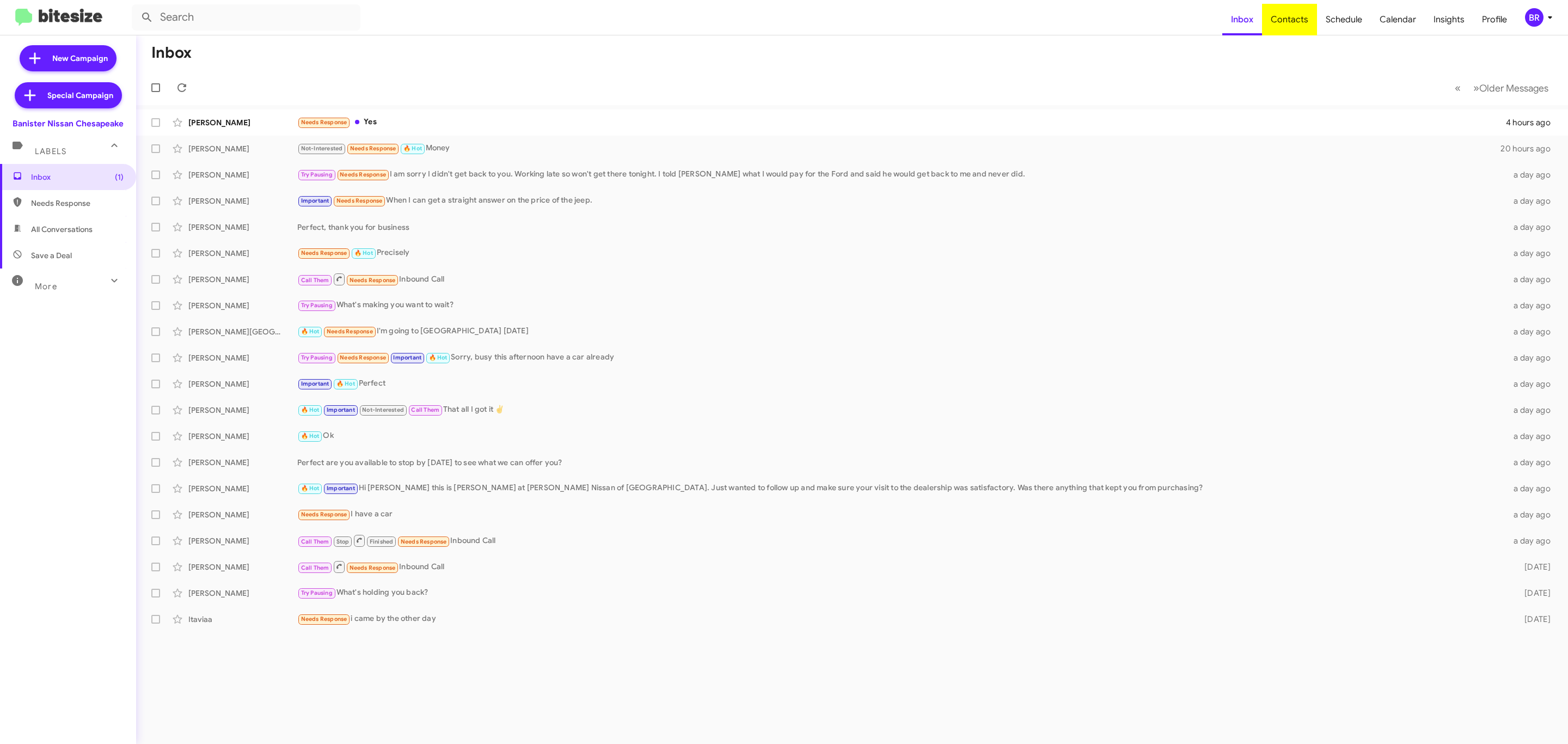
type input "in:groups"
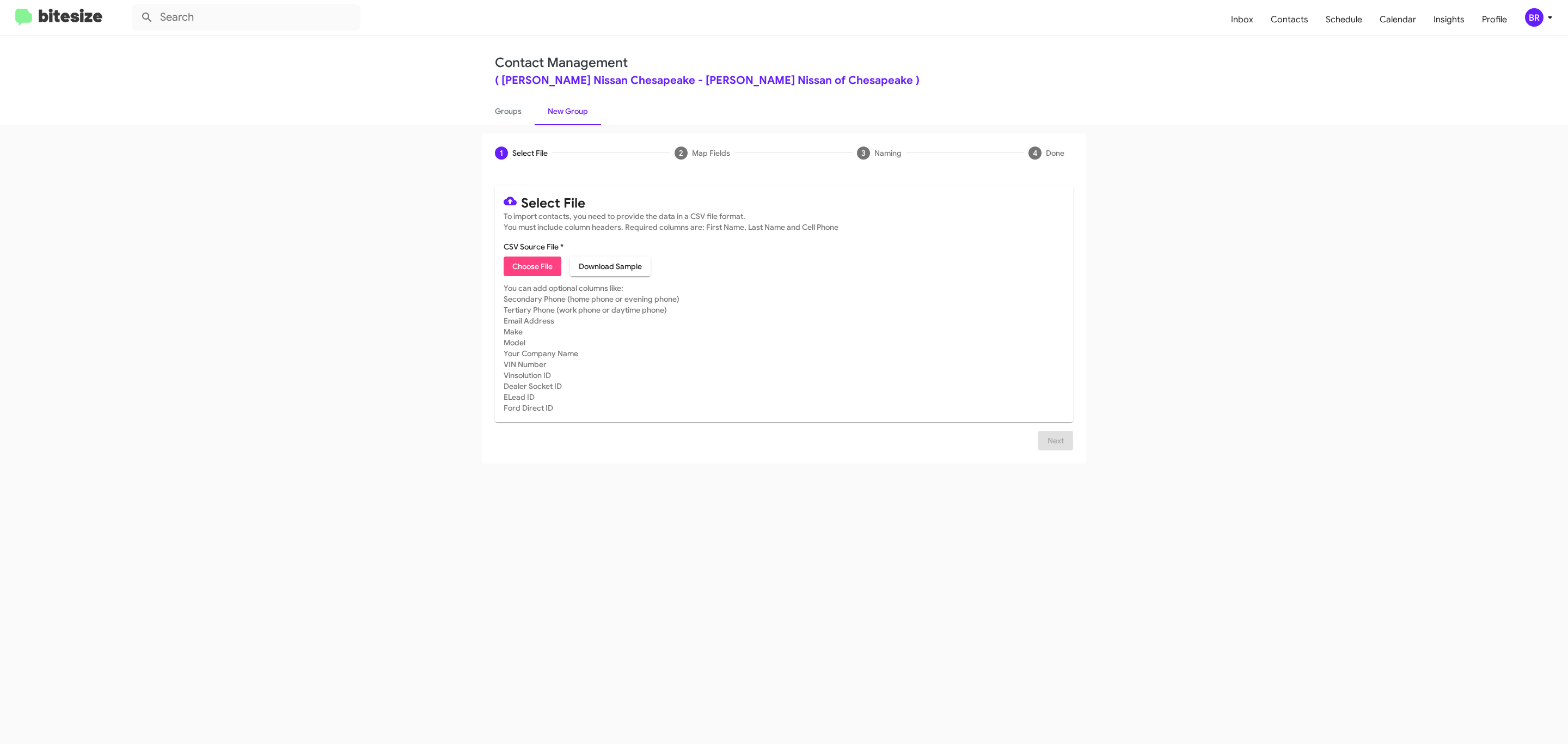
click at [531, 266] on span "Choose File" at bounding box center [532, 266] width 40 height 20
type input "BanisterNissanChesa_Opt-Out_10-01-25"
click at [1054, 453] on span "Next" at bounding box center [1055, 454] width 17 height 20
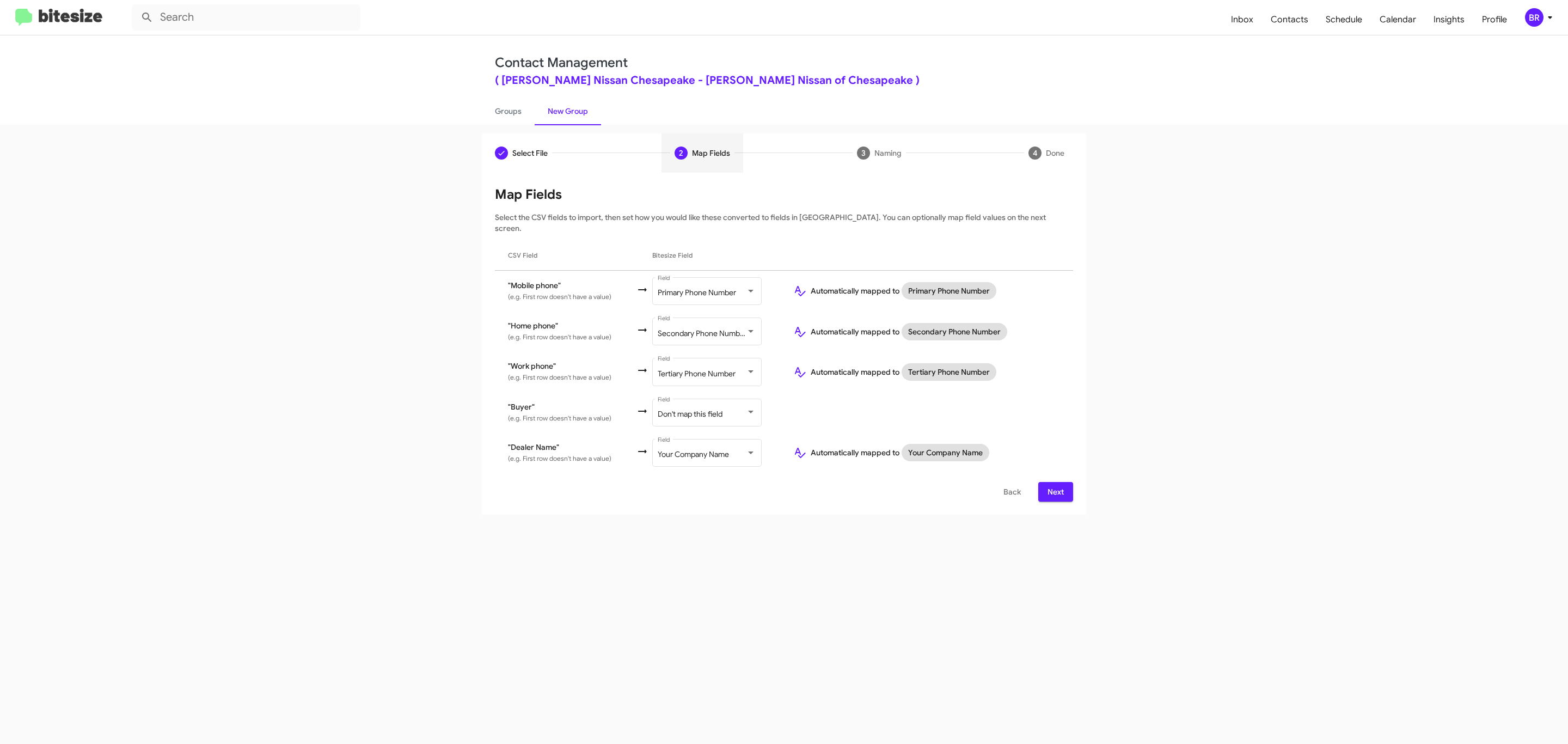
click at [1054, 482] on span "Next" at bounding box center [1055, 492] width 17 height 20
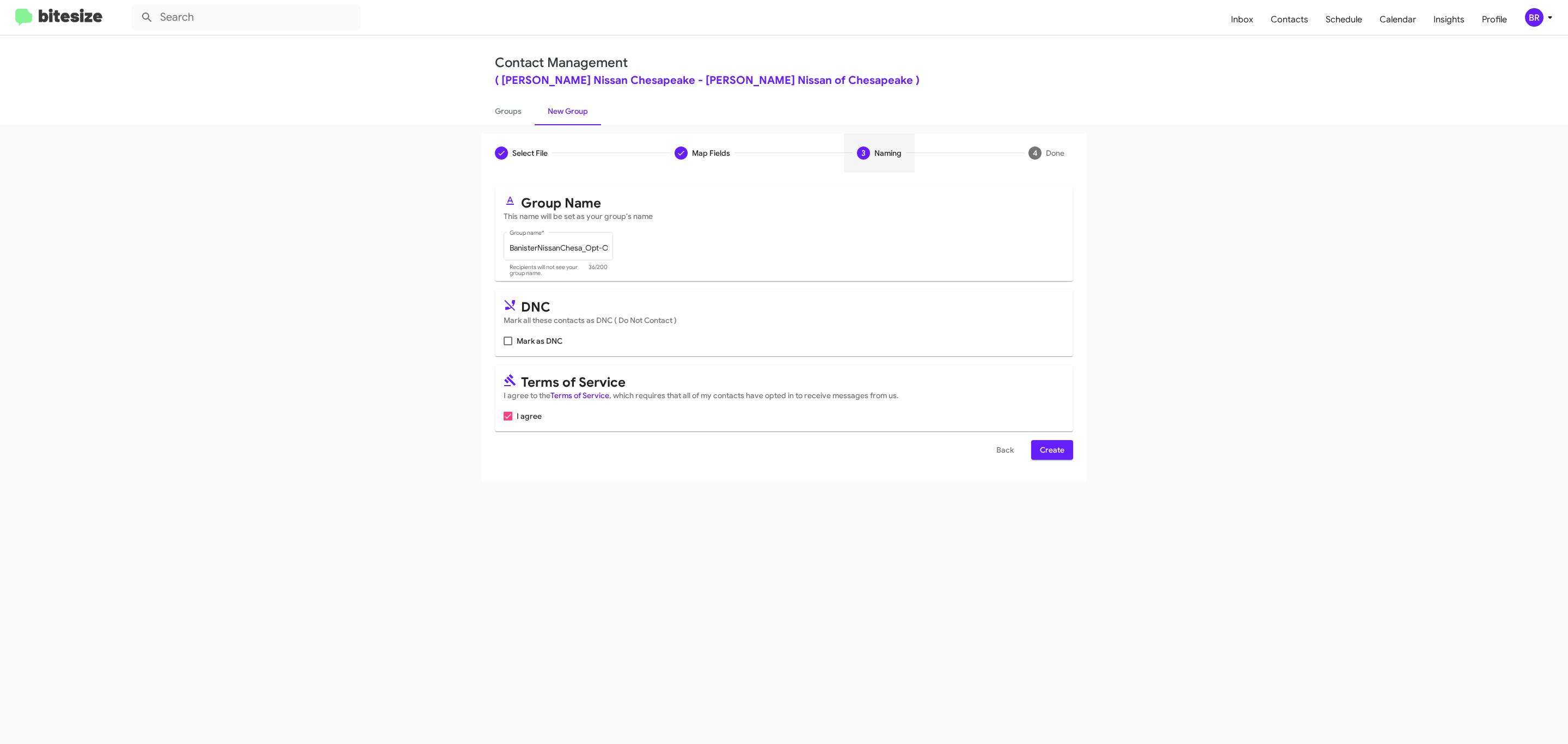
click at [507, 345] on input "Mark as DNC" at bounding box center [507, 345] width 1 height 1
checkbox input "true"
click at [1050, 451] on span "Create" at bounding box center [1052, 449] width 25 height 20
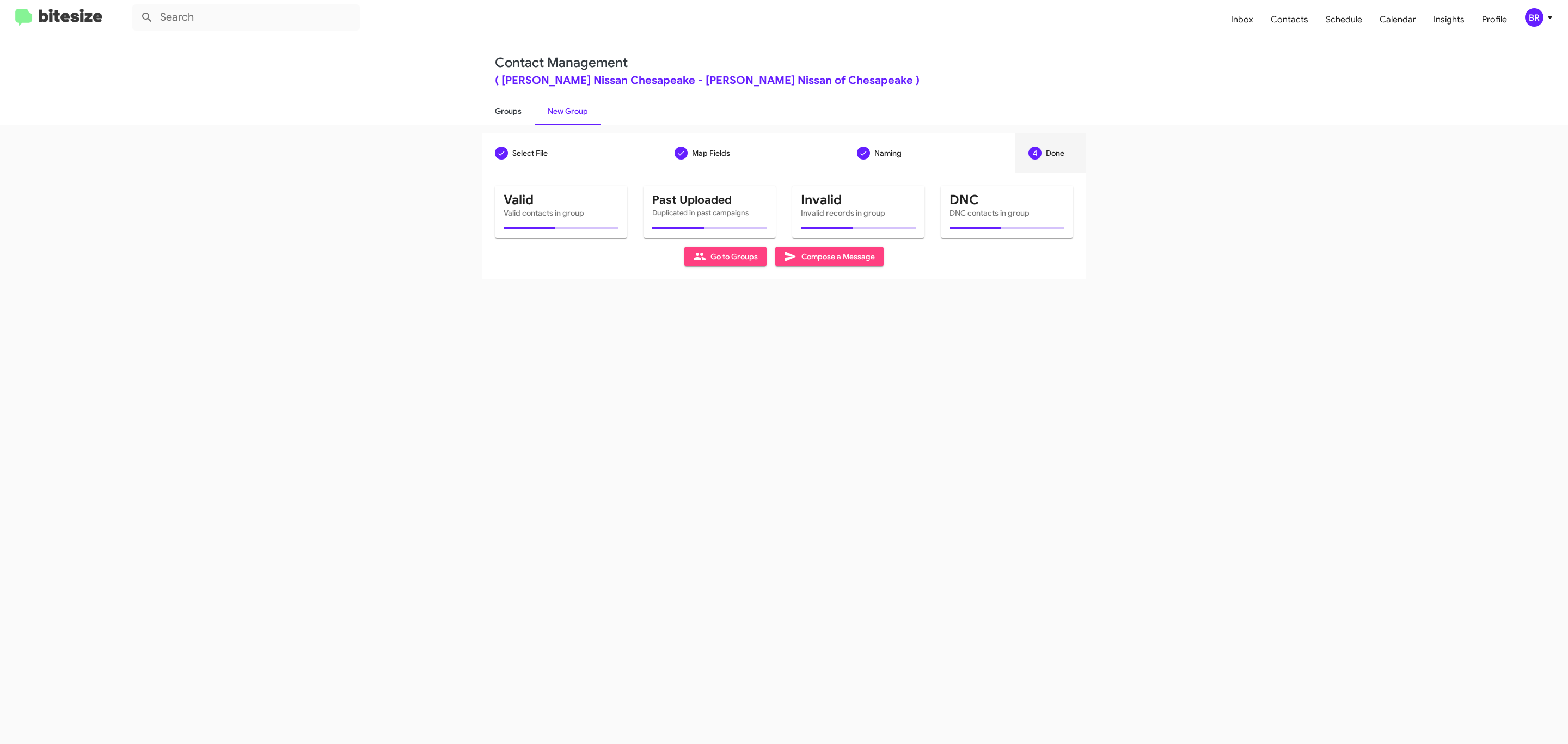
click at [507, 110] on link "Groups" at bounding box center [508, 111] width 53 height 28
type input "in:groups"
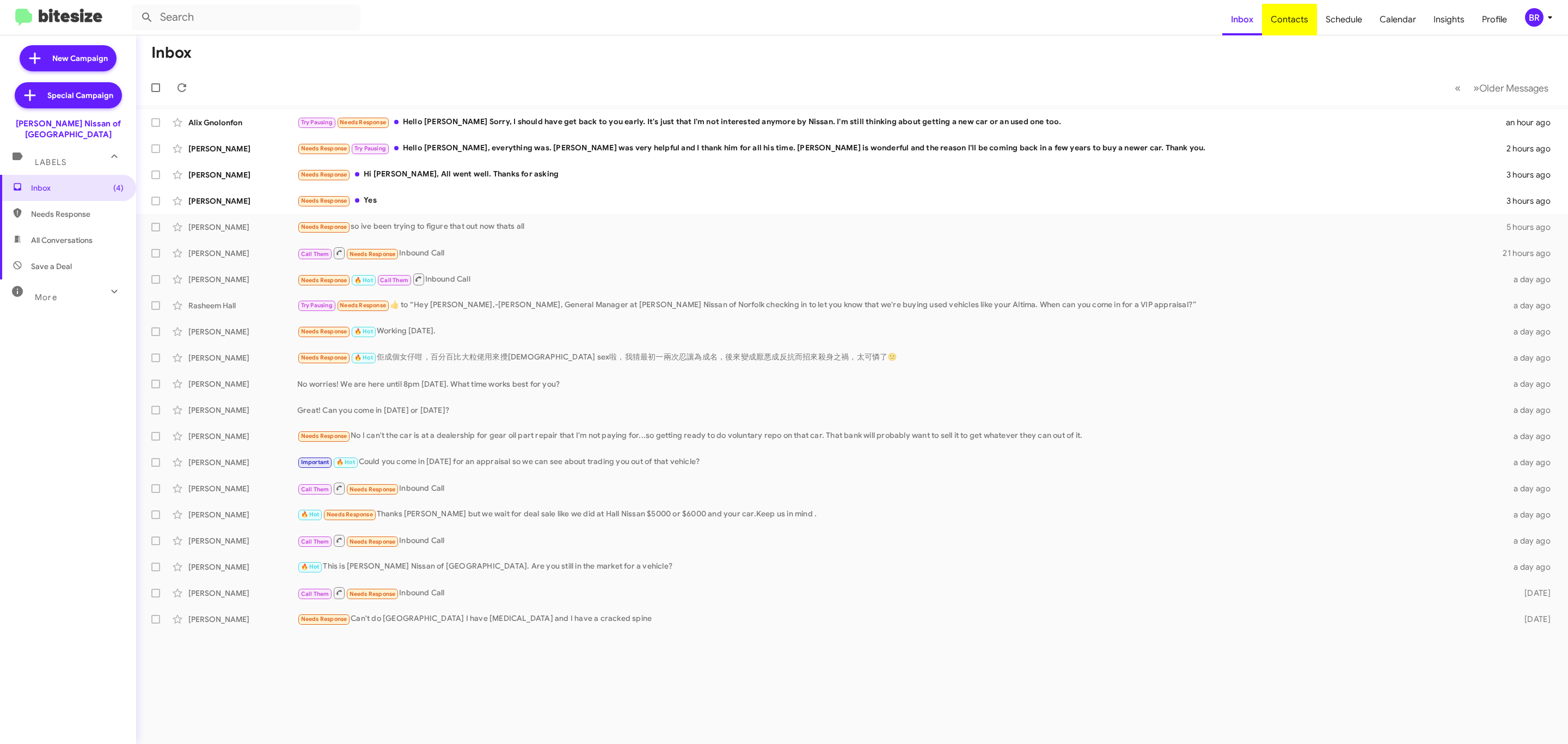
type input "in:groups"
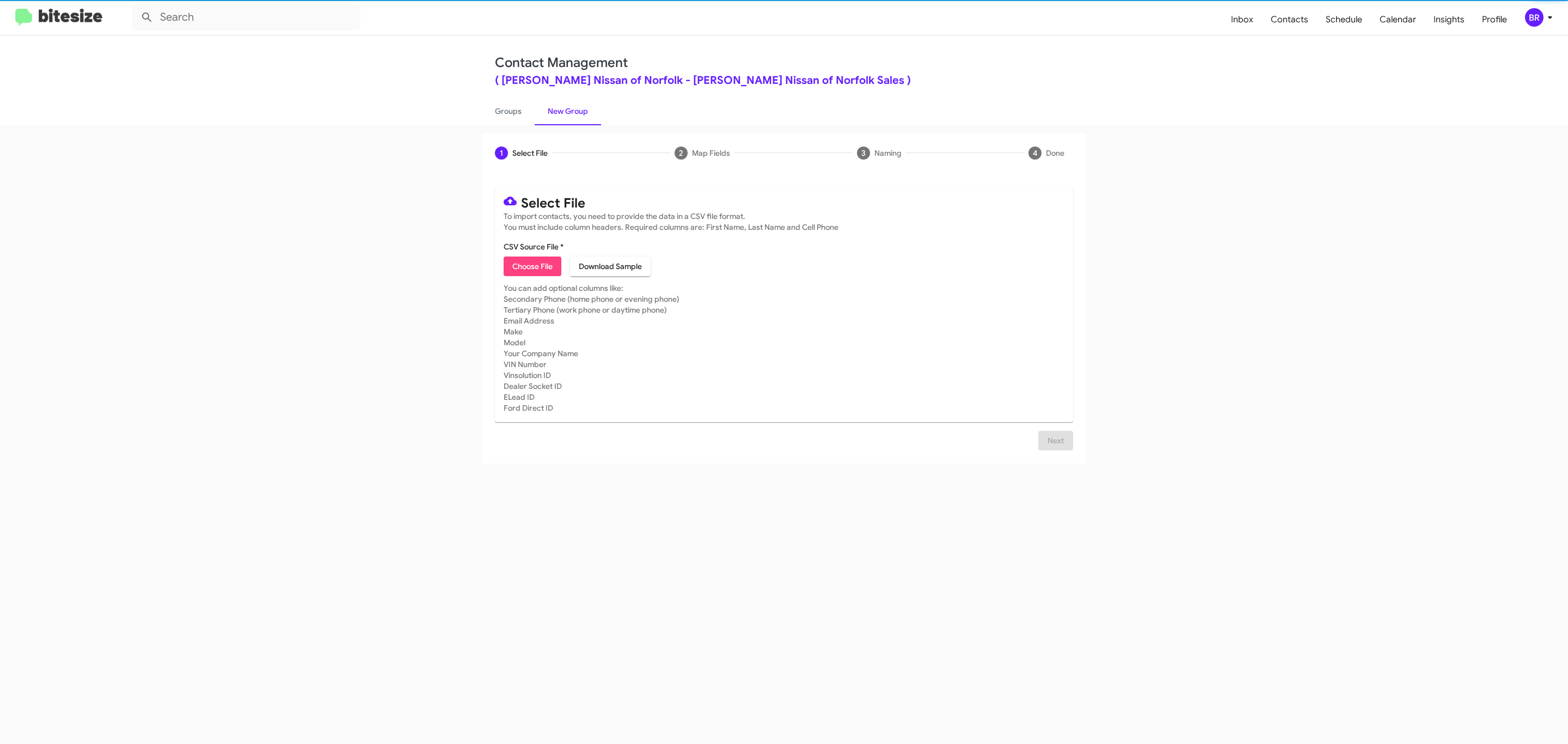
click at [531, 266] on span "Choose File" at bounding box center [532, 266] width 40 height 20
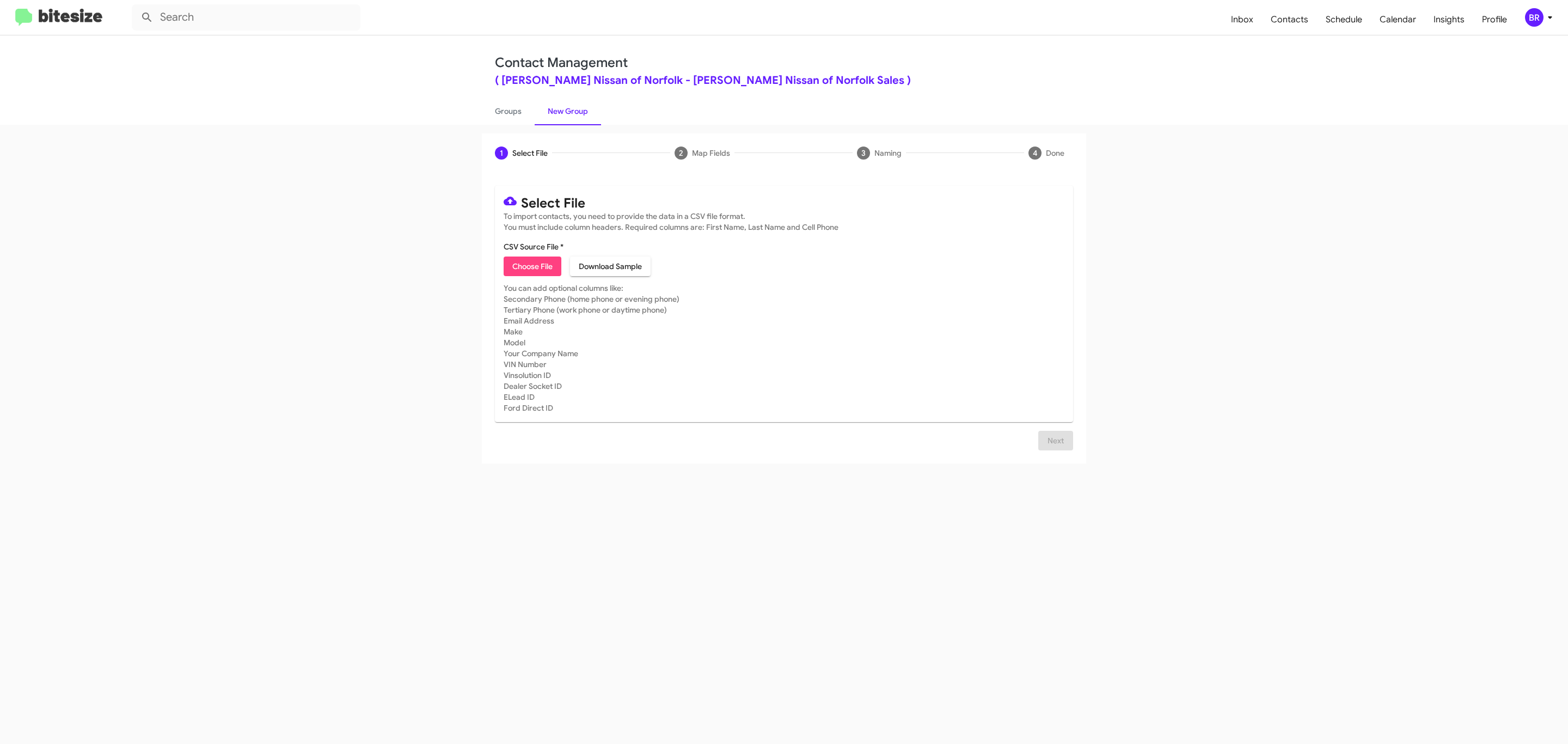
type input "[GEOGRAPHIC_DATA]-Out_[DATE]"
click at [1054, 450] on span "Next" at bounding box center [1055, 441] width 17 height 20
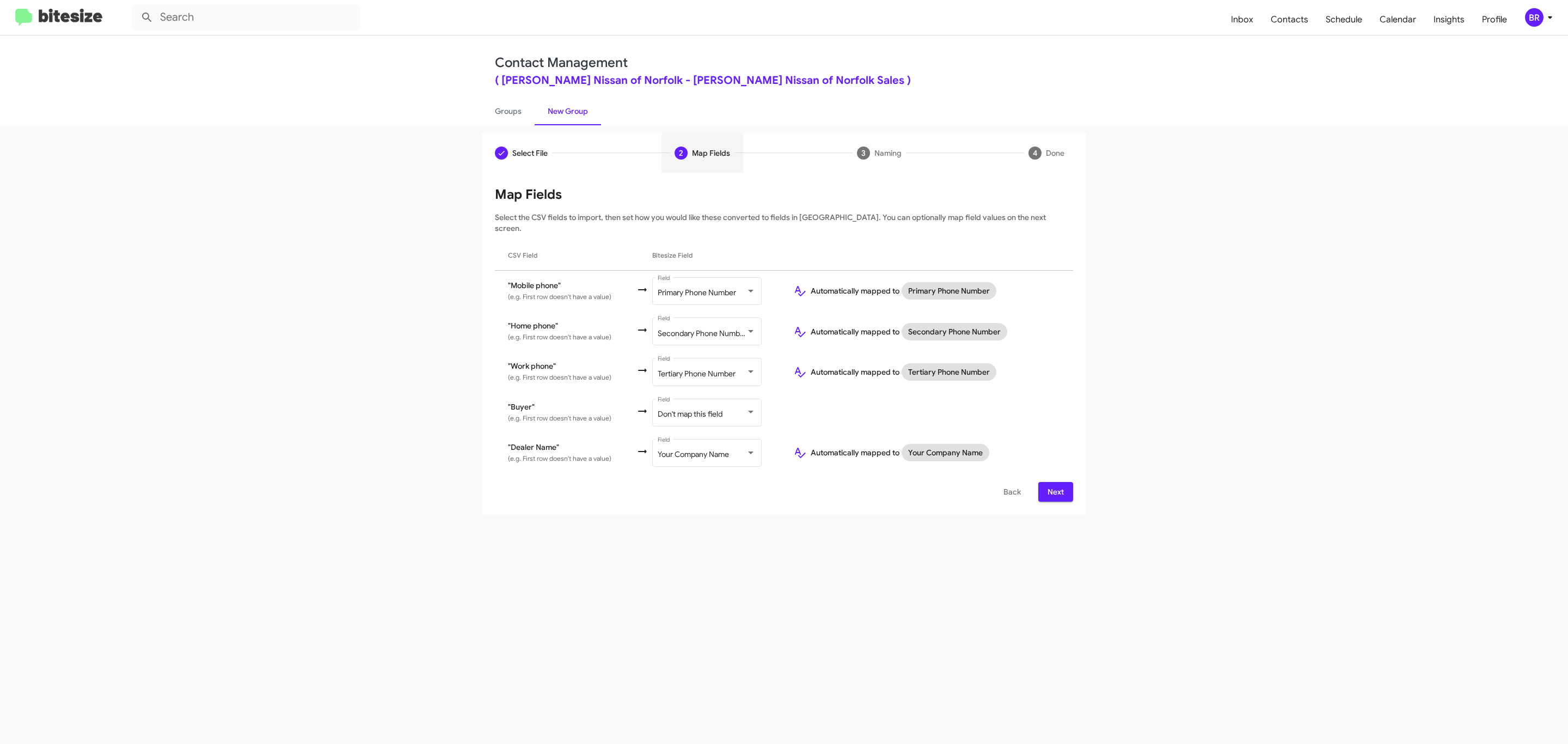
click at [1054, 482] on span "Next" at bounding box center [1055, 492] width 17 height 20
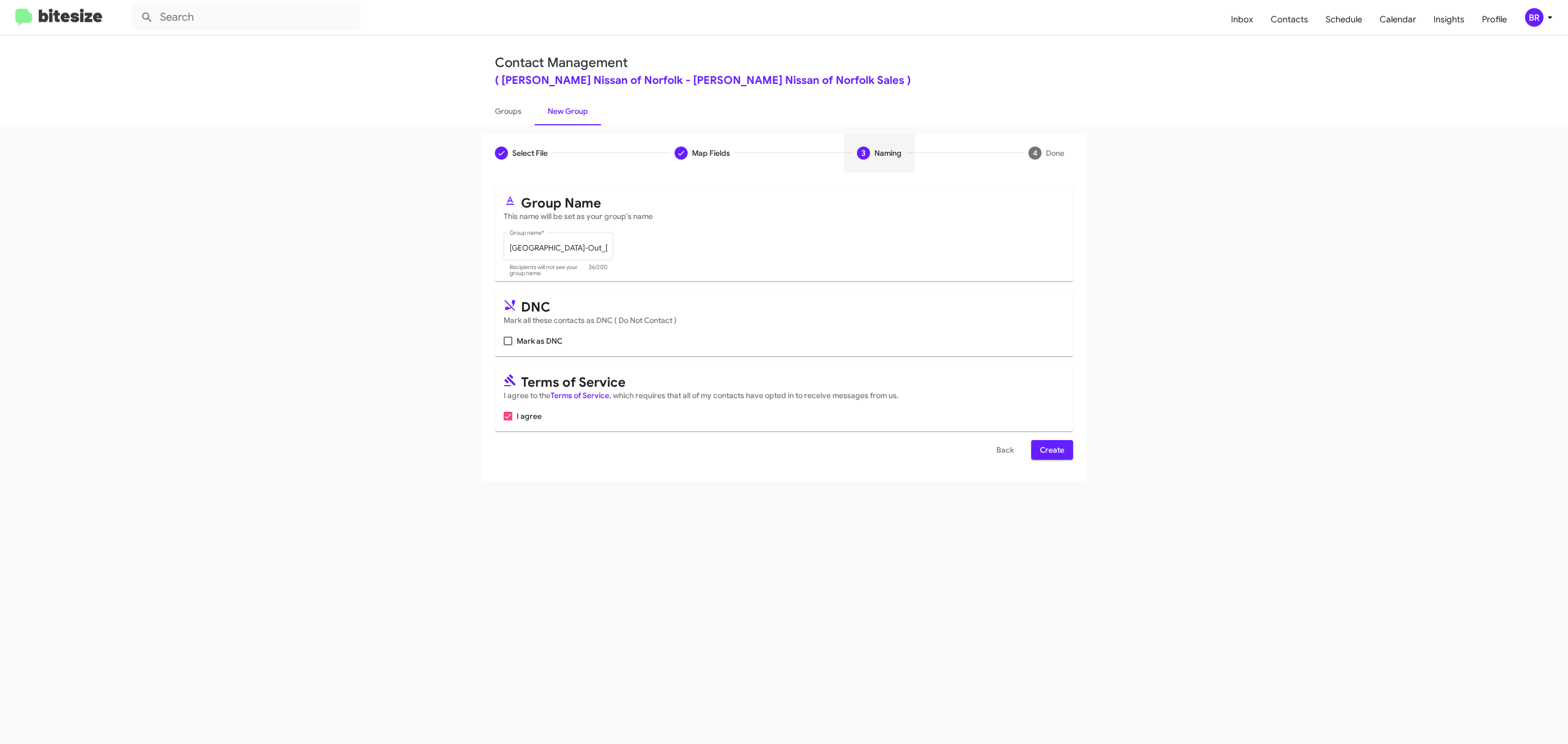
click at [507, 345] on input "Mark as DNC" at bounding box center [507, 345] width 1 height 1
checkbox input "true"
click at [1050, 451] on span "Create" at bounding box center [1052, 449] width 25 height 20
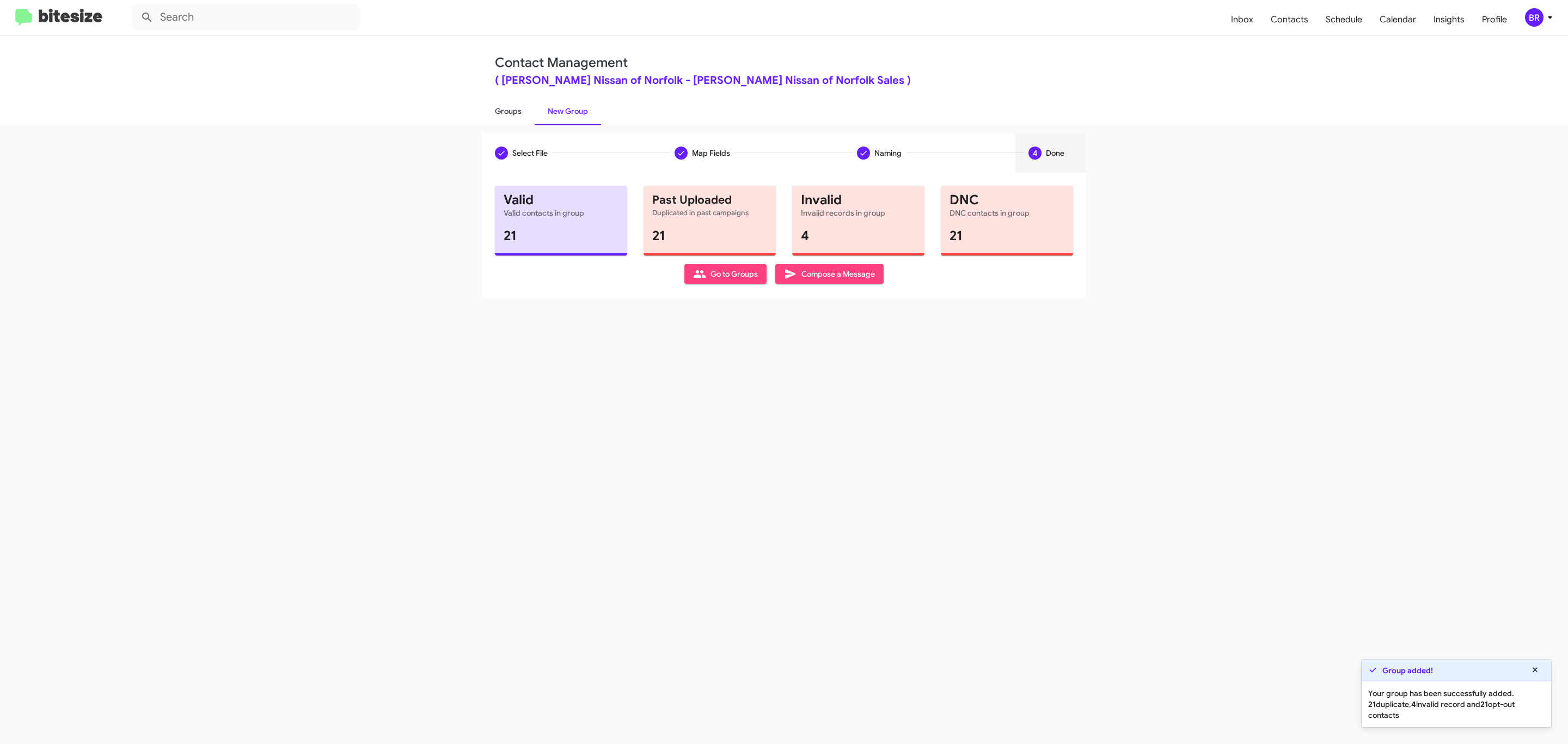
click at [507, 110] on link "Groups" at bounding box center [508, 111] width 53 height 28
type input "in:groups"
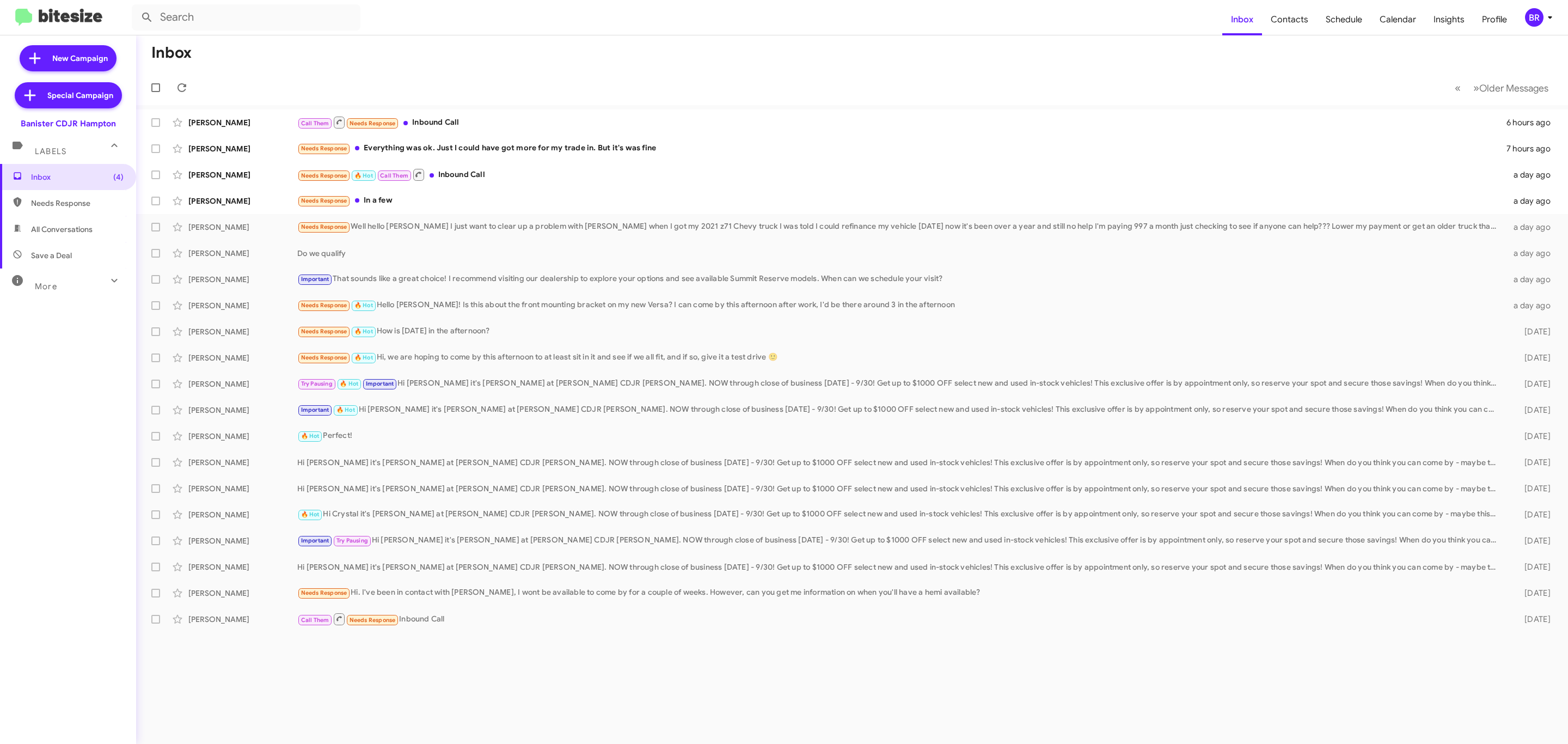
type input "in:groups"
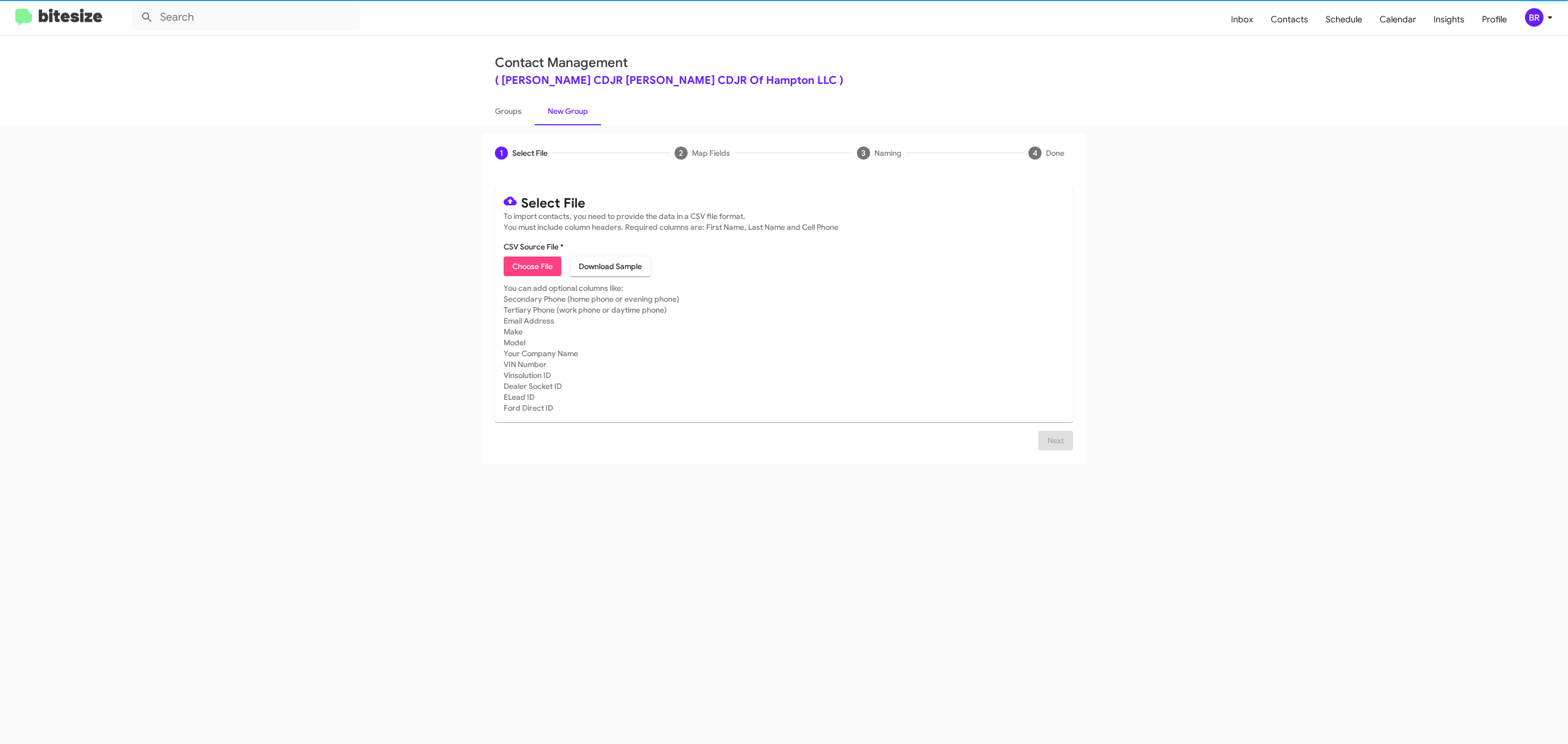
click at [531, 266] on span "Choose File" at bounding box center [532, 266] width 40 height 20
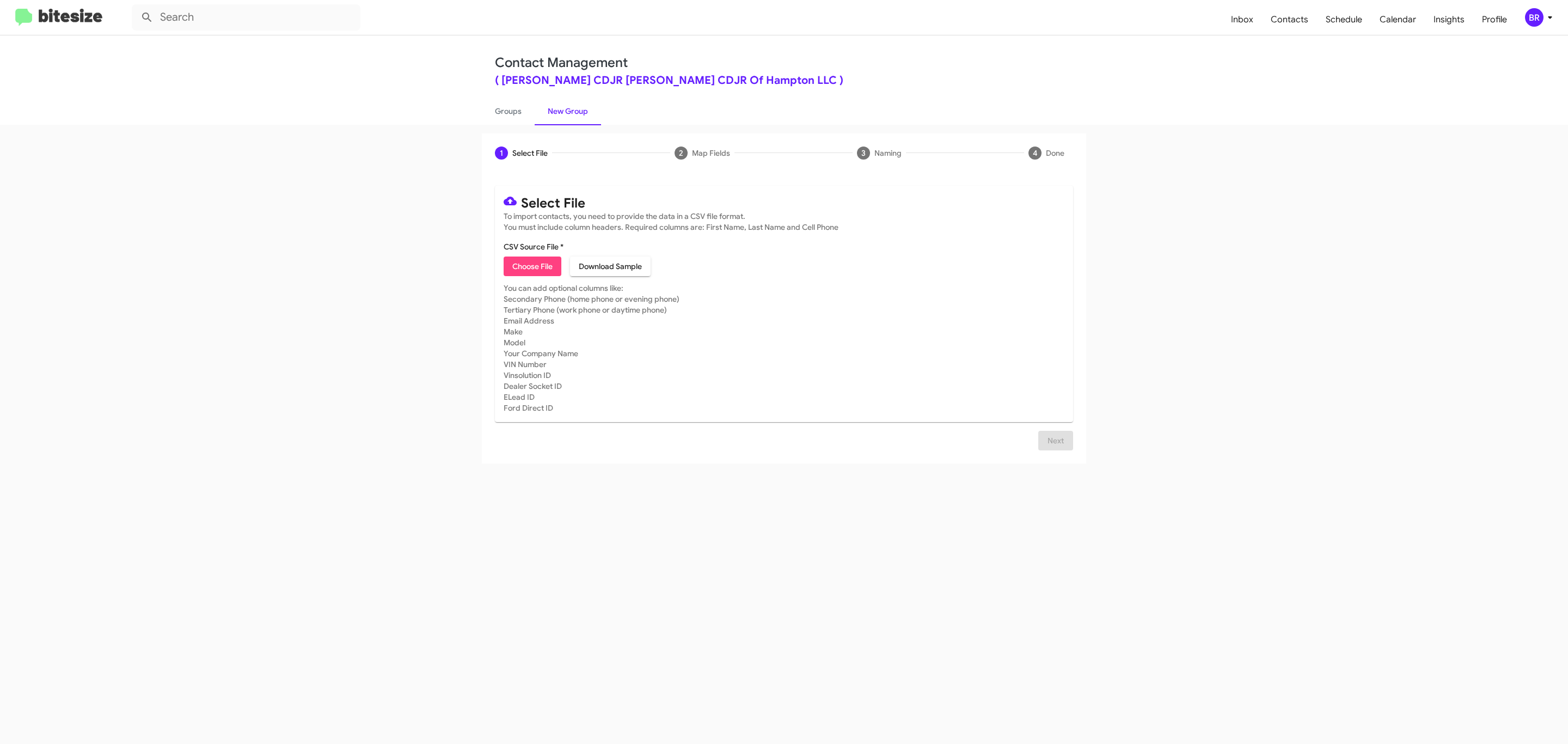
type input "BanisterCDJRHamp_Opt-Out_10-01-25"
click at [1054, 450] on span "Next" at bounding box center [1055, 441] width 17 height 20
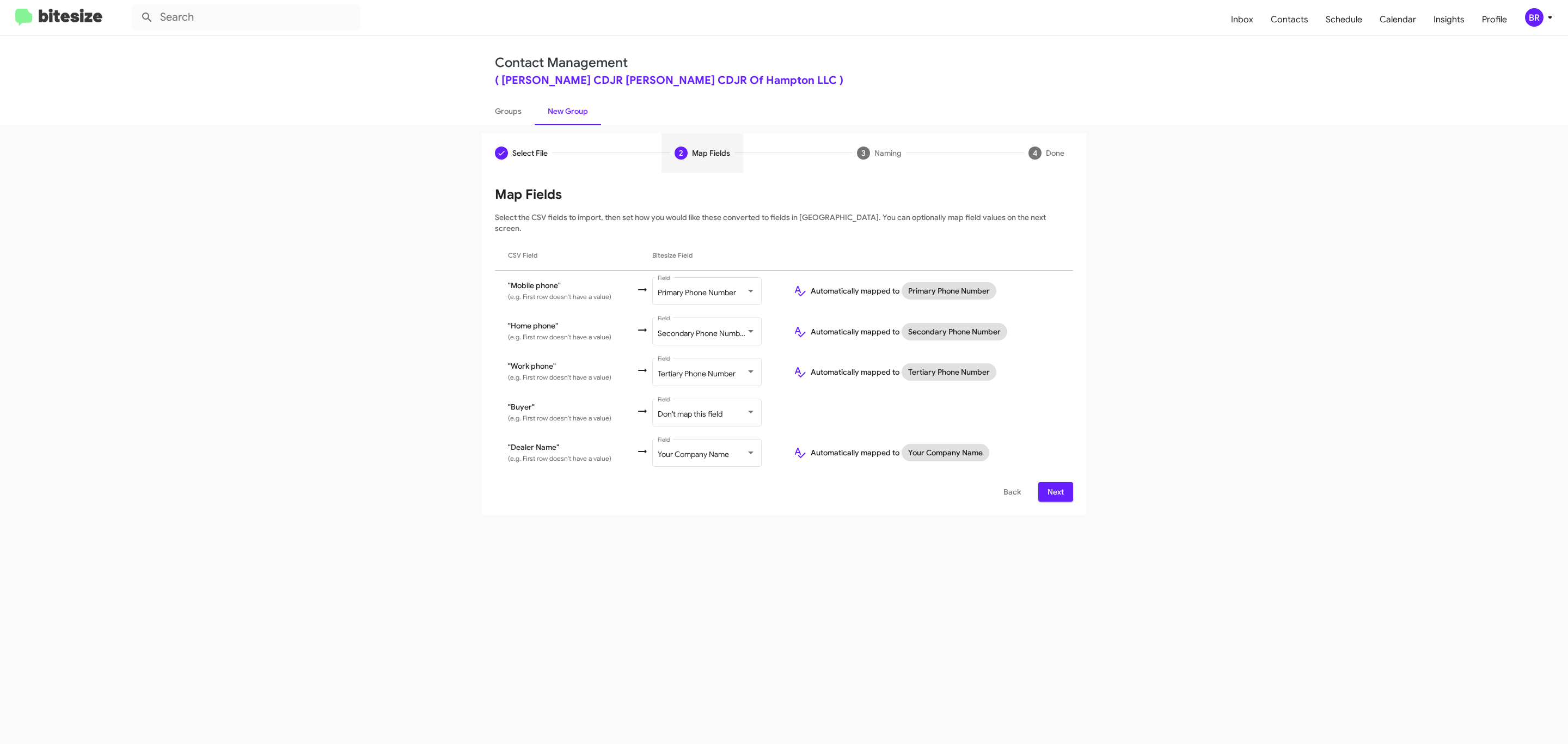
click at [1054, 482] on span "Next" at bounding box center [1055, 492] width 17 height 20
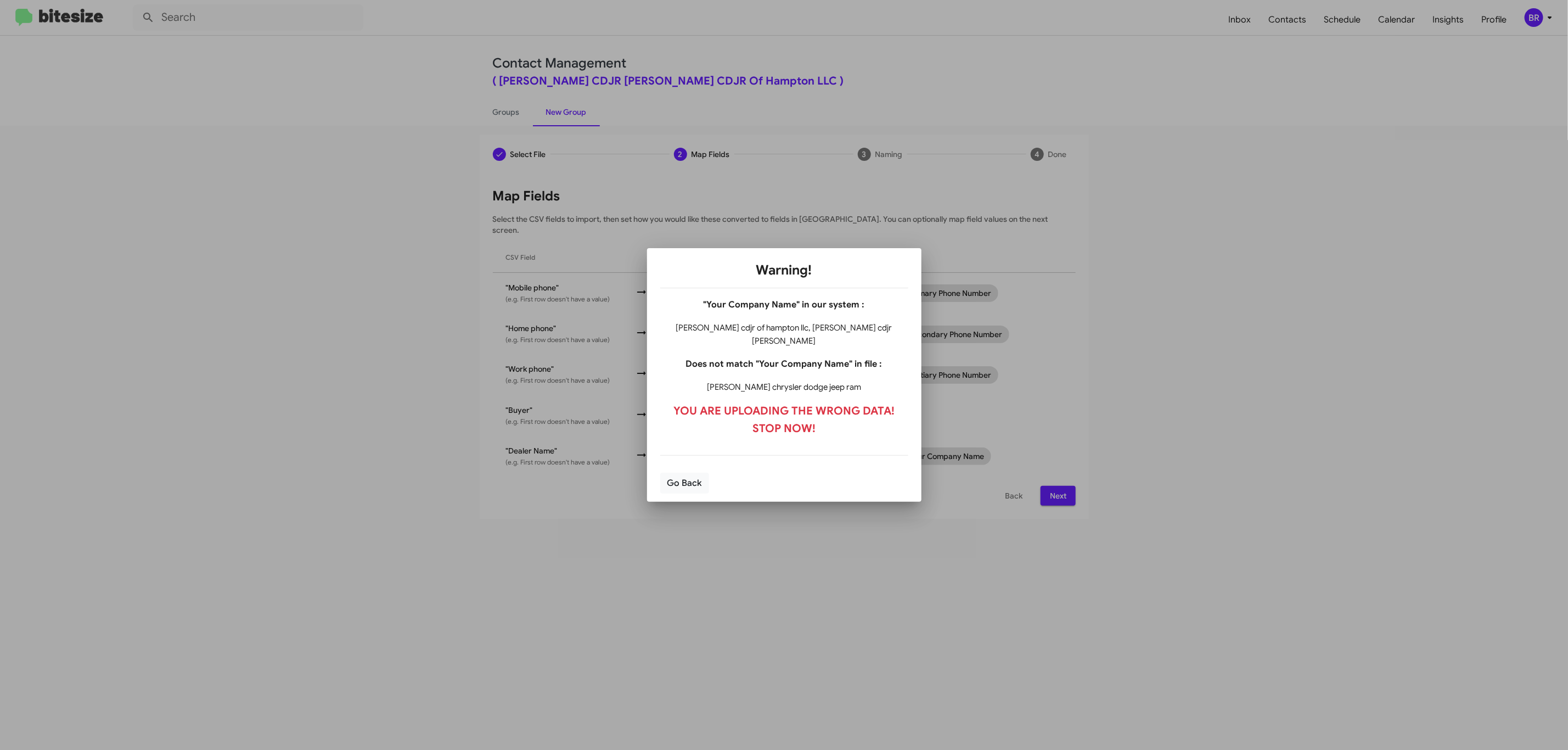
click at [1089, 666] on input "Mark as DNC" at bounding box center [1089, 666] width 1 height 1
checkbox input "true"
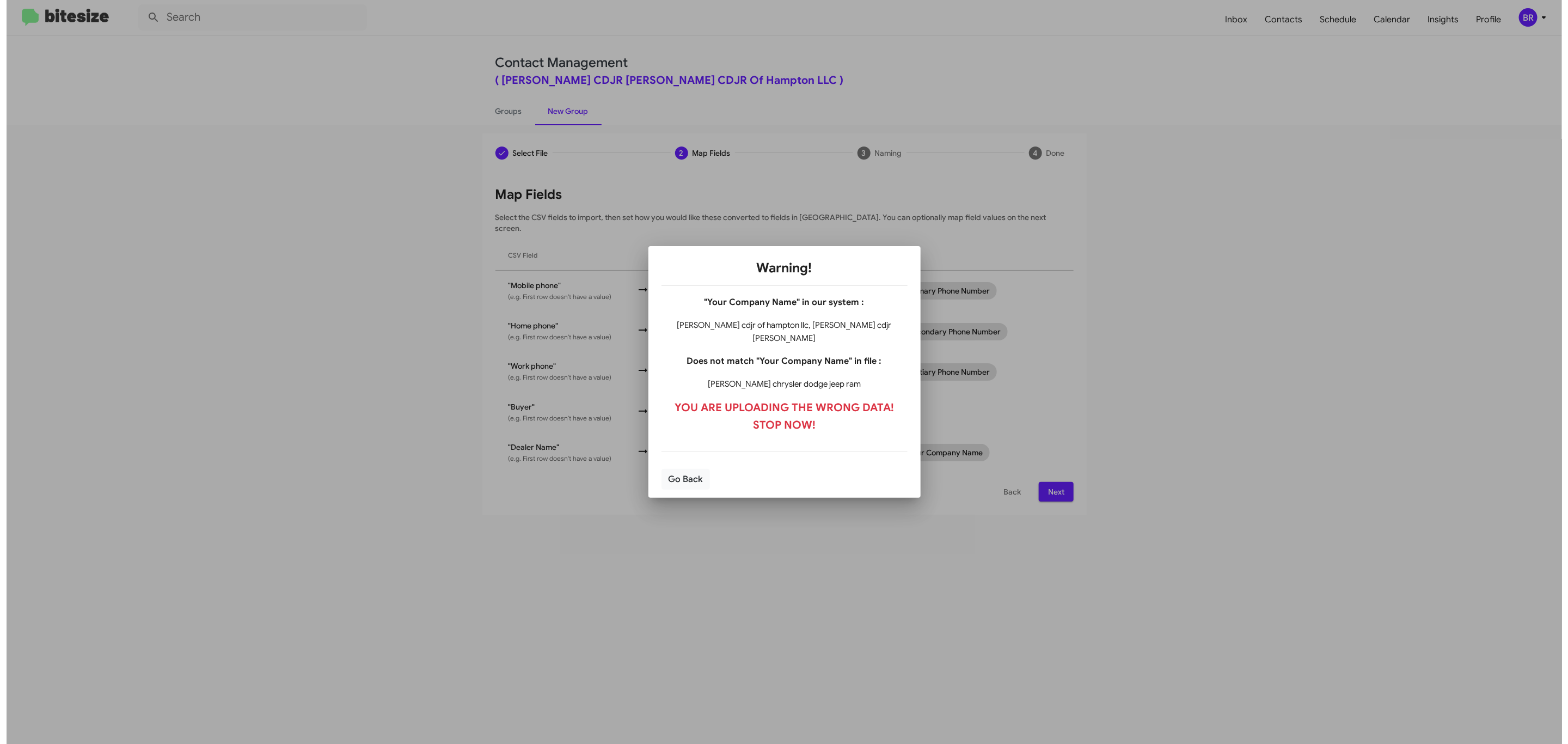
scroll to position [152, 0]
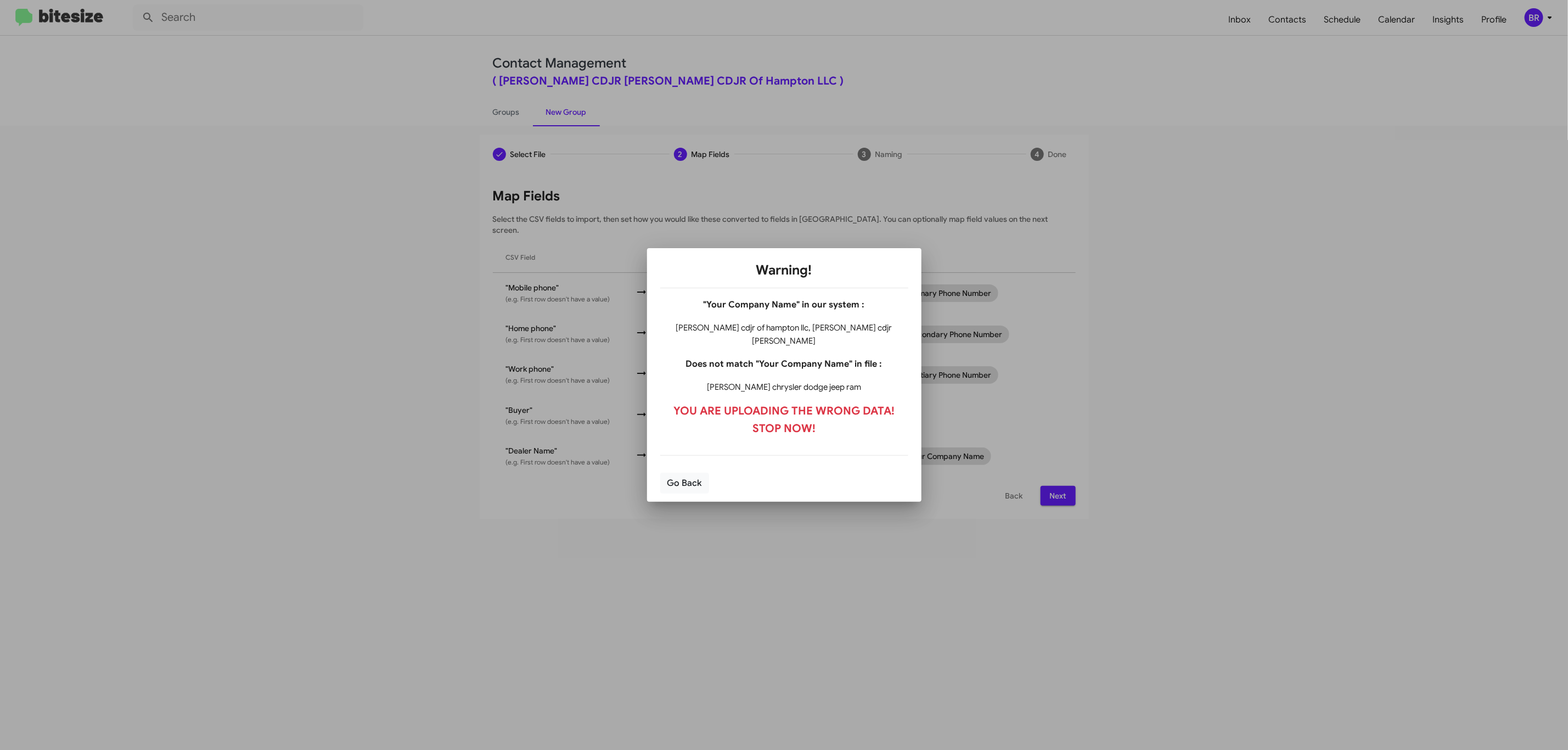
drag, startPoint x: 878, startPoint y: 334, endPoint x: 794, endPoint y: 331, distance: 84.1
click at [794, 331] on h4 "banister cdjr of hampton llc, banister cdjr hampton" at bounding box center [784, 334] width 248 height 26
click at [867, 340] on h4 "banister cdjr of hampton llc, banister cdjr hampton" at bounding box center [784, 334] width 248 height 26
drag, startPoint x: 876, startPoint y: 334, endPoint x: 795, endPoint y: 334, distance: 81.0
click at [795, 334] on h4 "banister cdjr of hampton llc, banister cdjr hampton" at bounding box center [784, 334] width 248 height 26
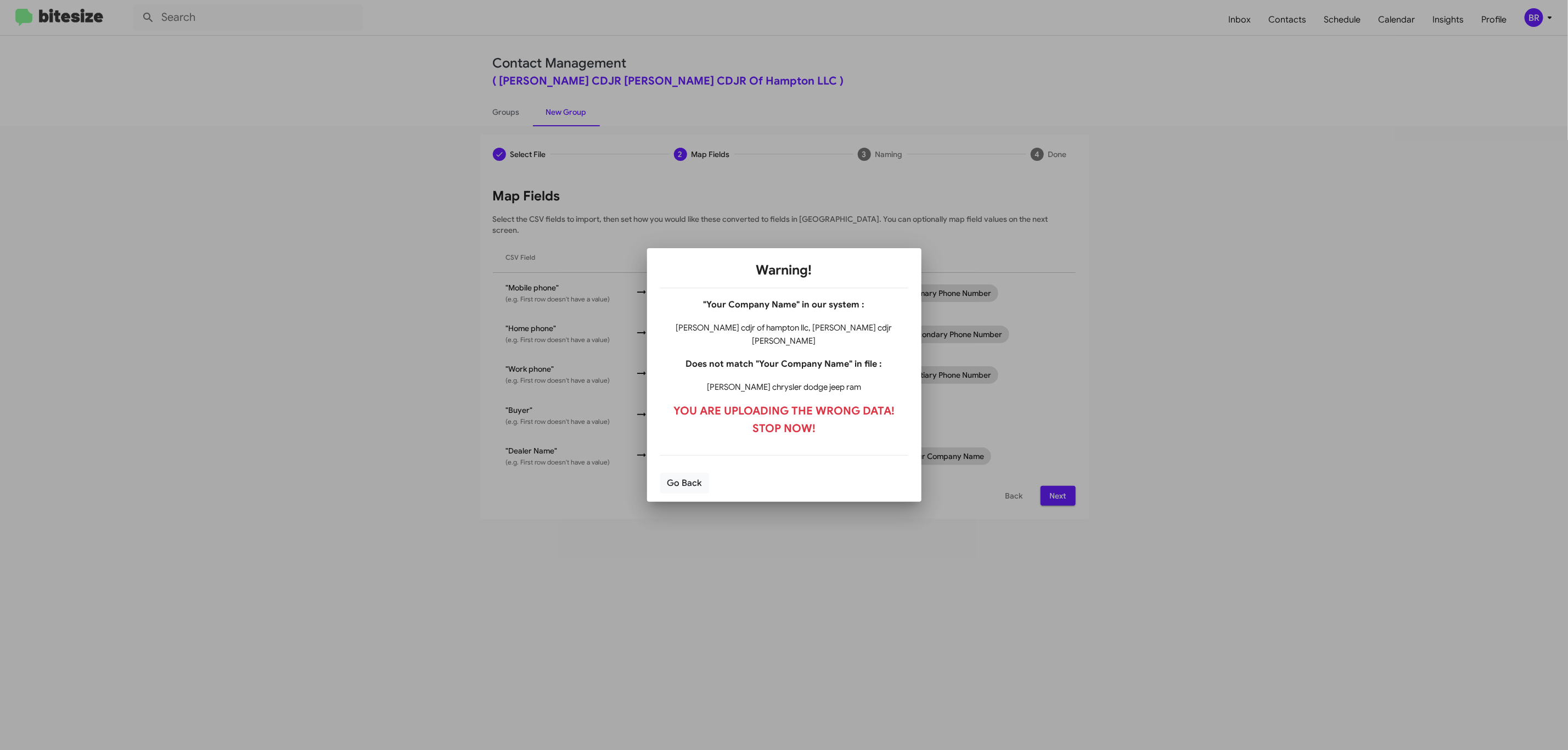
copy h4 "banister cdjr hampton"
click at [684, 483] on button "Go Back" at bounding box center [684, 483] width 49 height 21
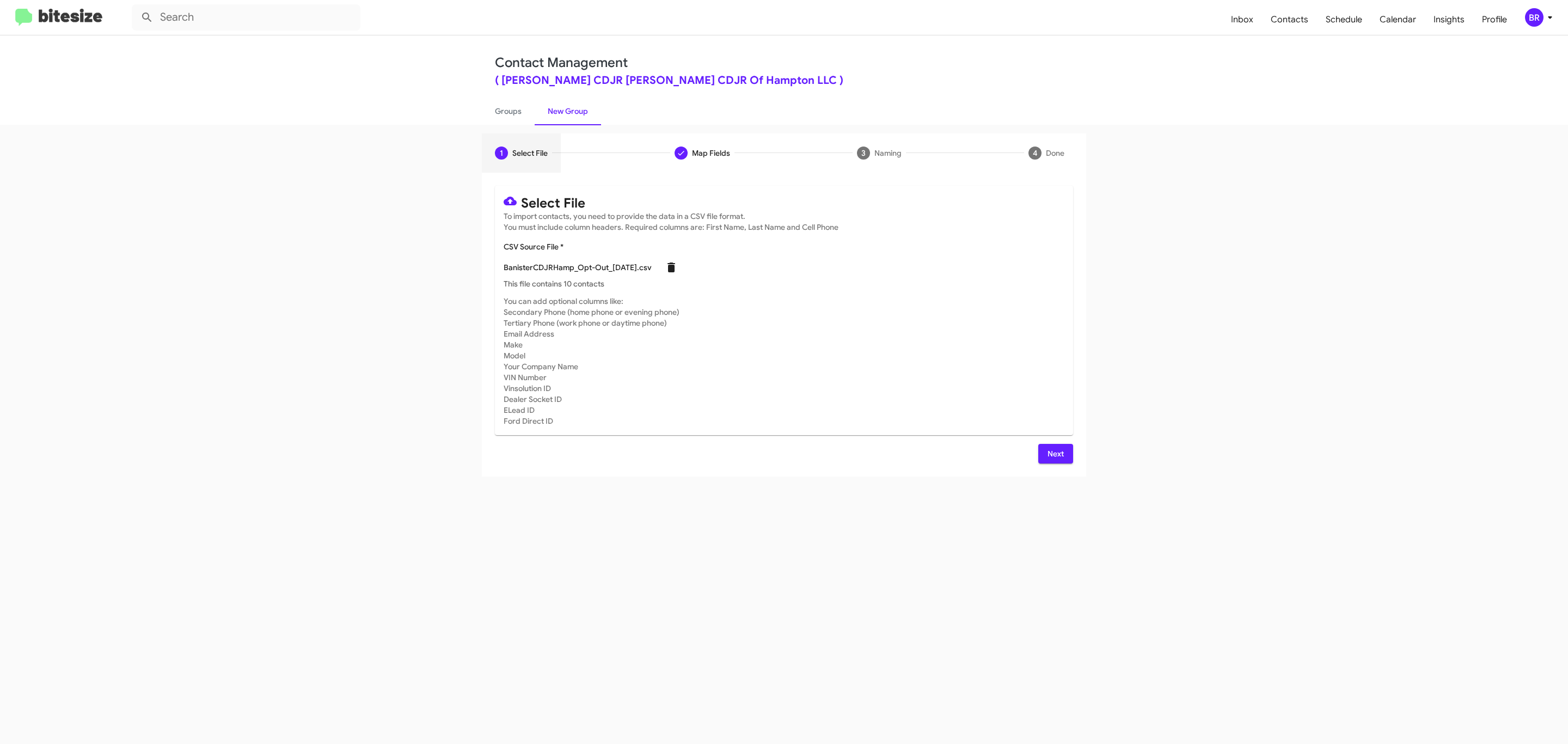
click at [675, 264] on icon at bounding box center [671, 267] width 8 height 10
checkbox input "false"
click at [547, 266] on span "Choose File" at bounding box center [532, 266] width 40 height 20
type input "BanisterCDJRHamp_Opt-Out_10-01-25"
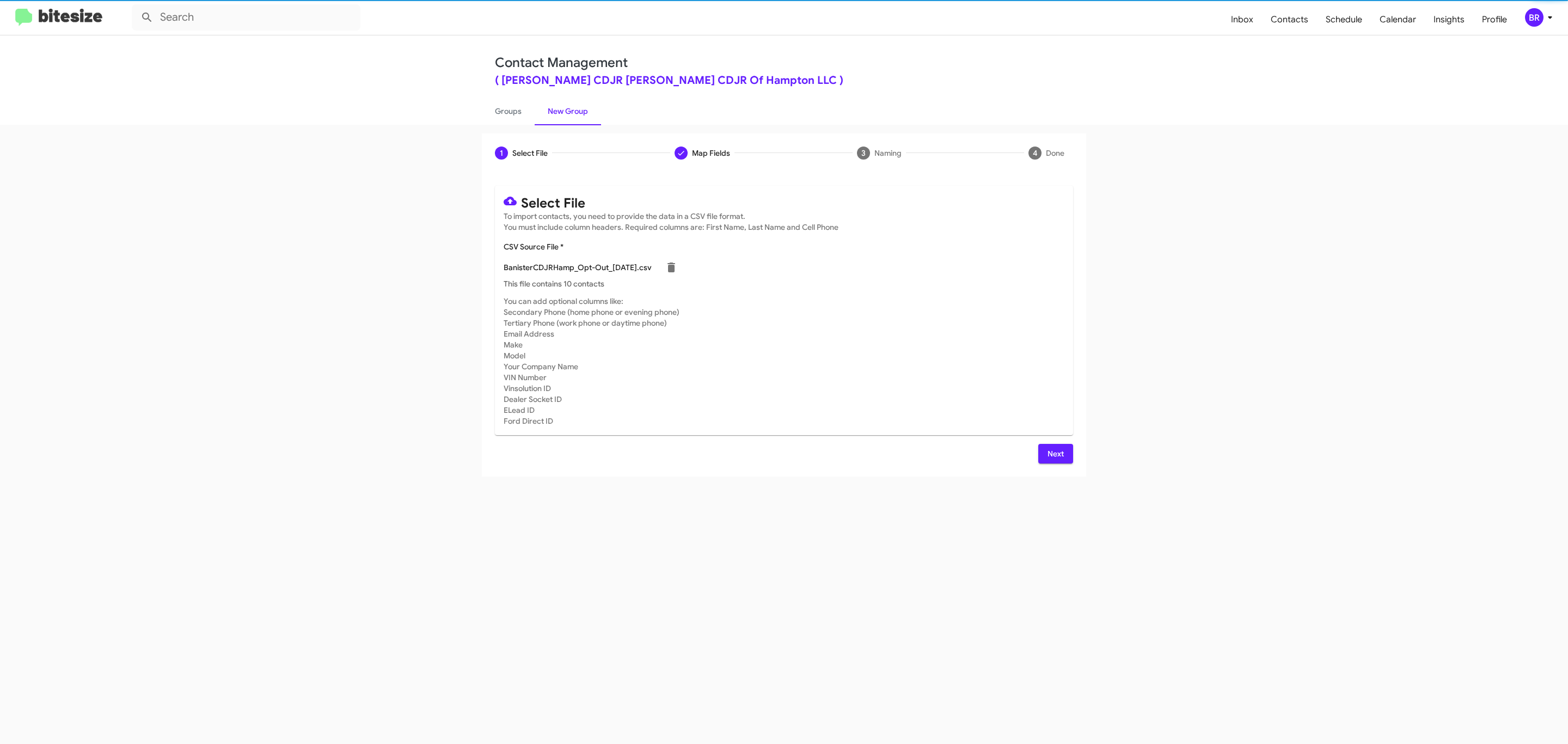
click at [1056, 456] on span "Next" at bounding box center [1055, 454] width 17 height 20
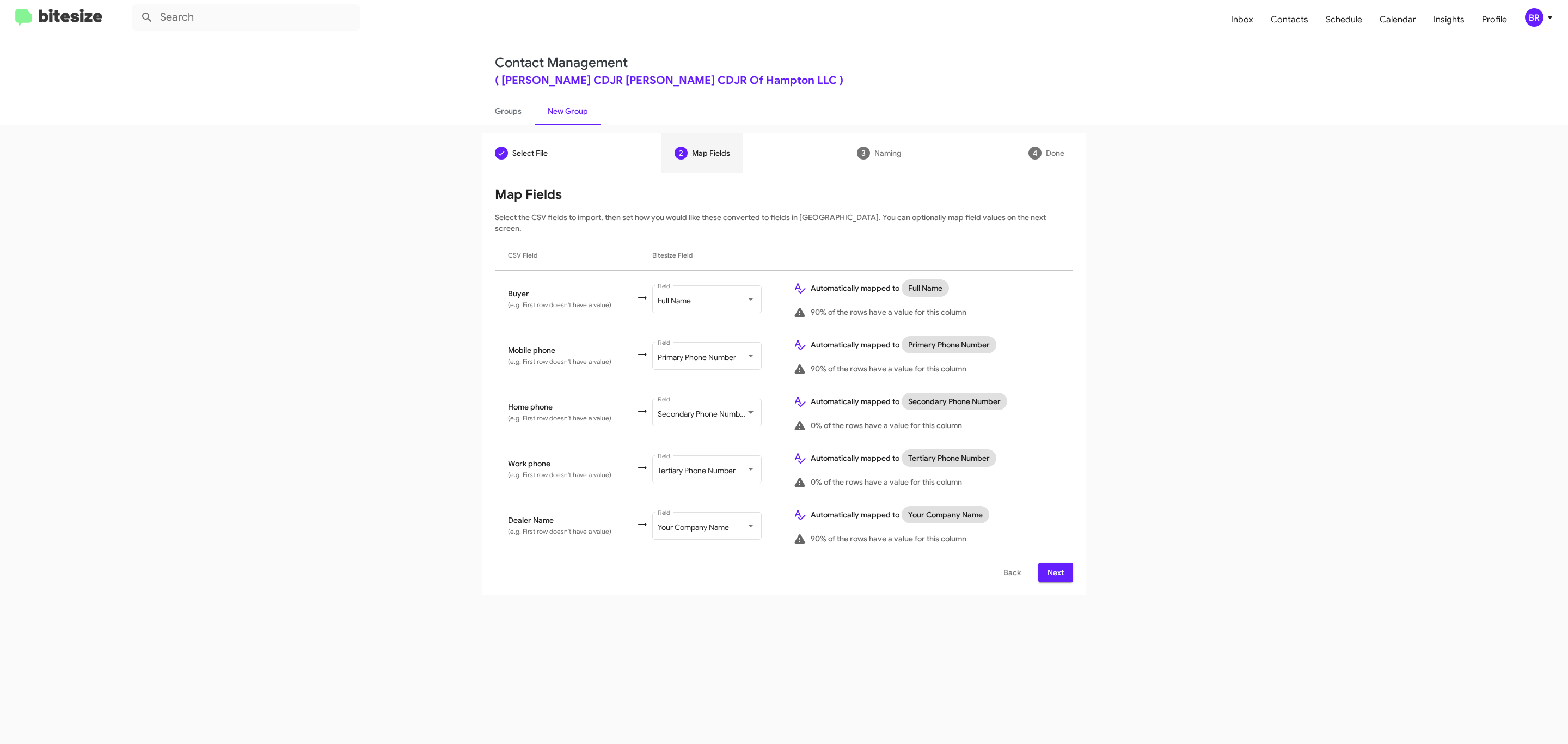
click at [1054, 562] on span "Next" at bounding box center [1055, 572] width 17 height 20
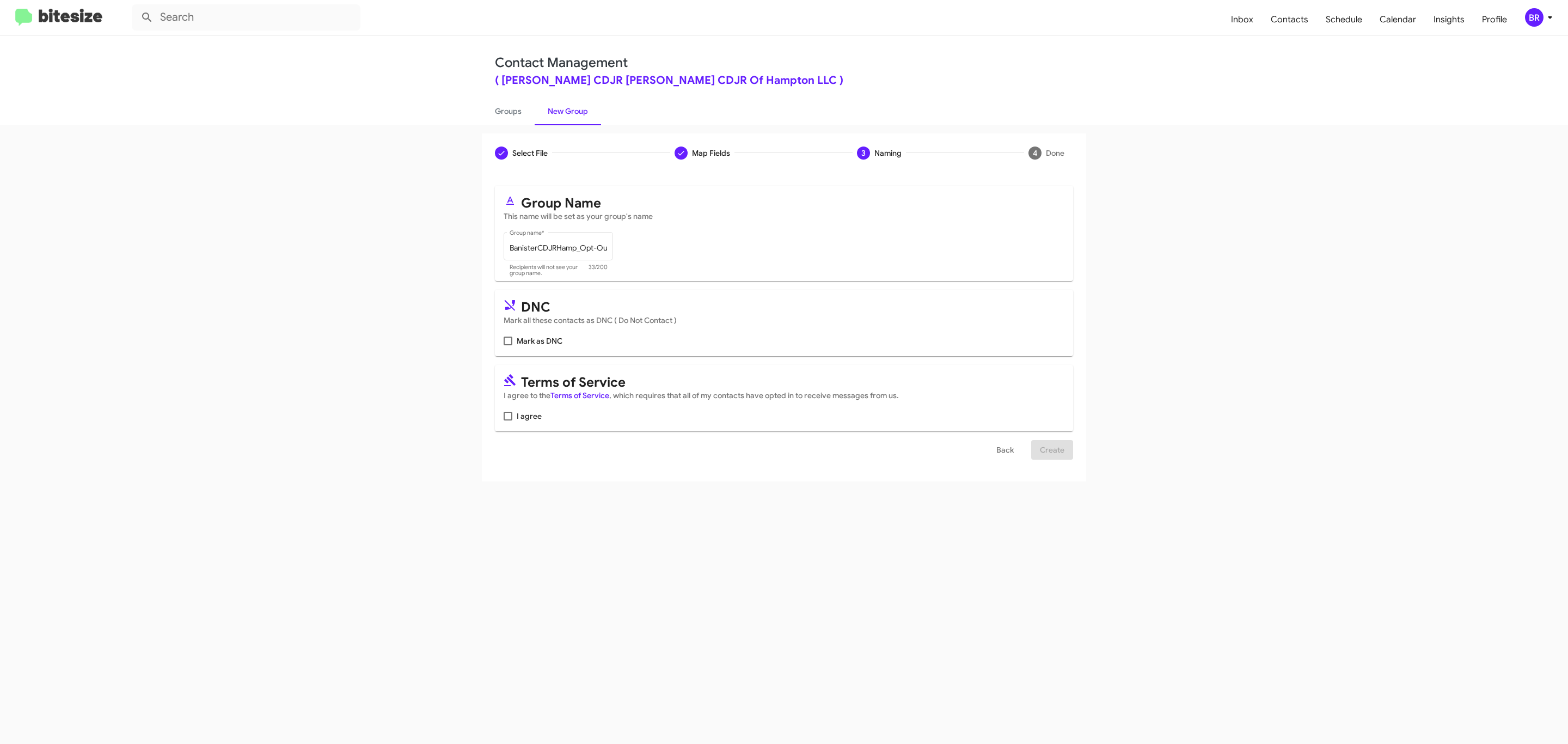
click at [551, 343] on span "Mark as DNC" at bounding box center [539, 340] width 46 height 13
click at [508, 345] on input "Mark as DNC" at bounding box center [507, 345] width 1 height 1
checkbox input "true"
click at [533, 423] on span "I agree" at bounding box center [529, 416] width 25 height 13
click at [508, 421] on input "I agree" at bounding box center [507, 421] width 1 height 1
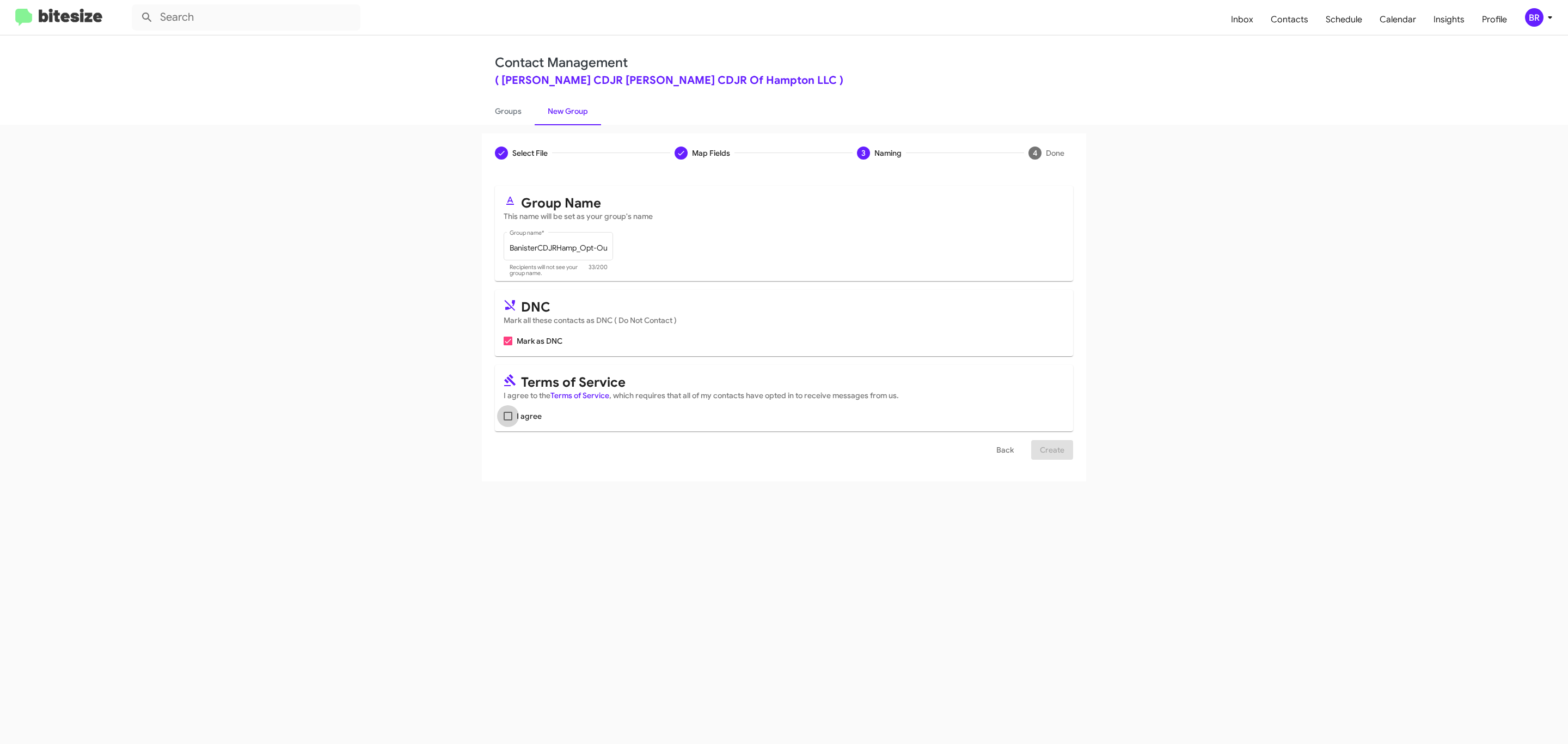
checkbox input "true"
click at [865, 683] on div "Select File Map Fields 3 Naming 4 Done Select File To import contacts, you need…" at bounding box center [784, 434] width 1568 height 619
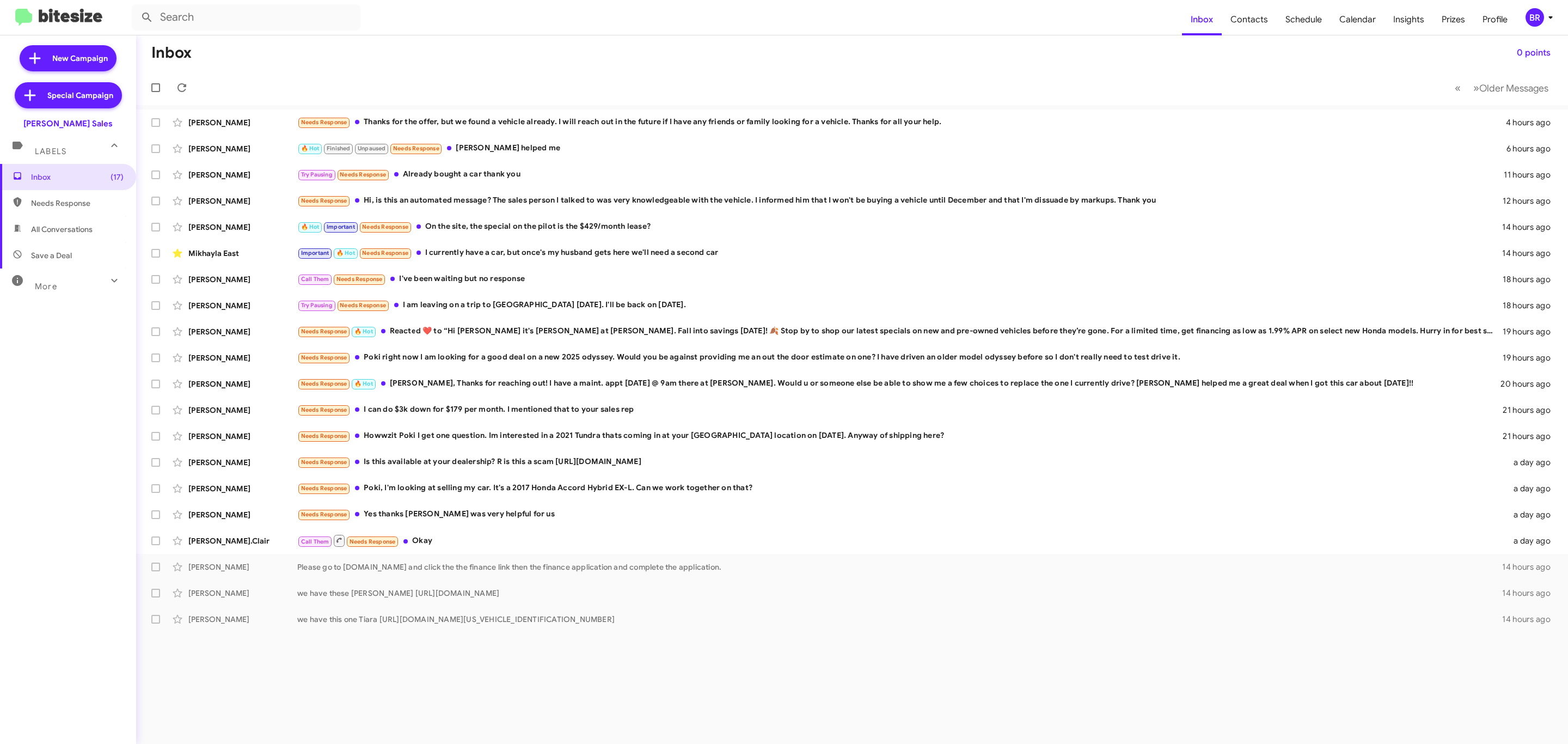
type input "in:groups"
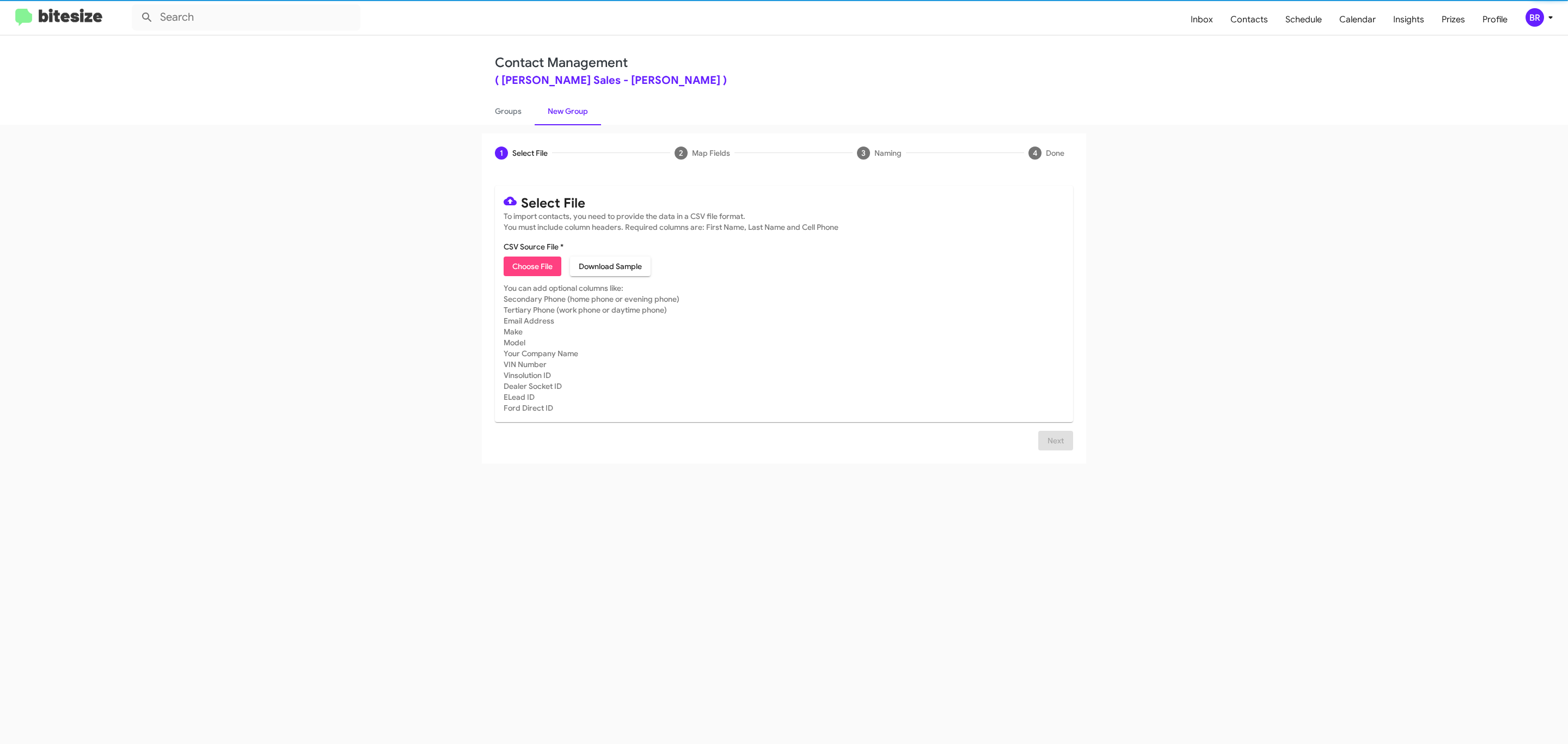
click at [531, 266] on span "Choose File" at bounding box center [532, 266] width 40 height 20
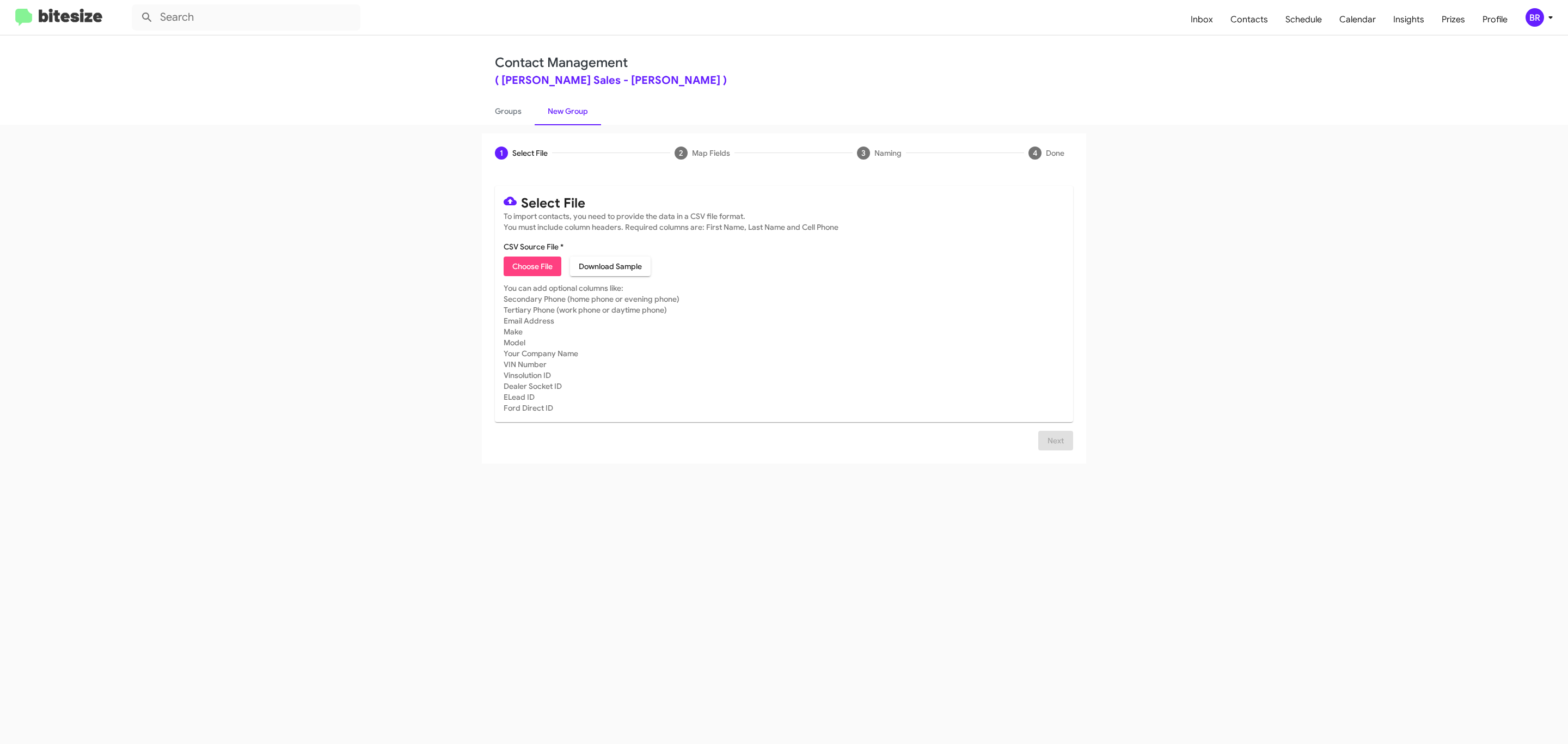
type input "TonyHondaSales_Opt-Out_10-01-25"
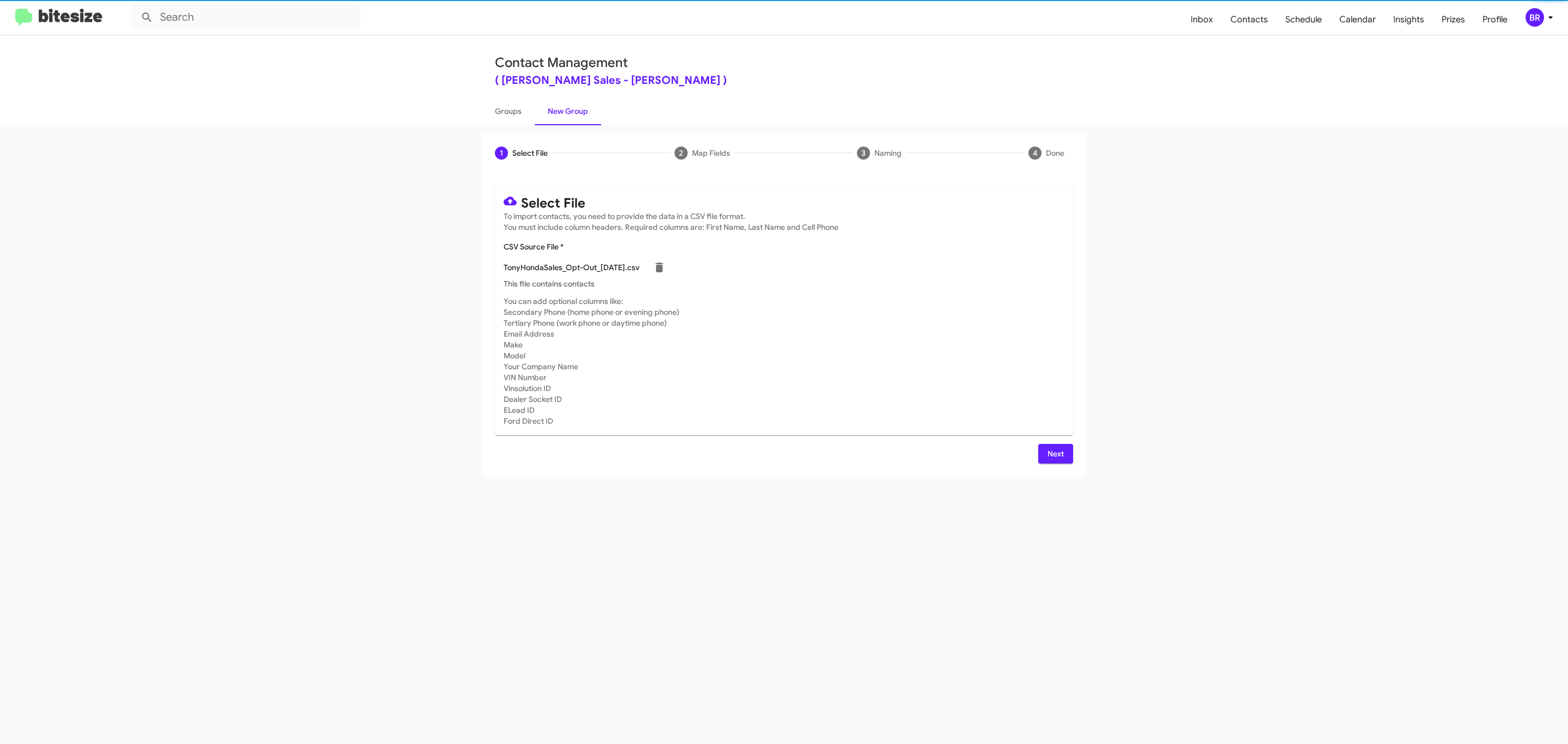
click at [1054, 453] on span "Next" at bounding box center [1055, 454] width 17 height 20
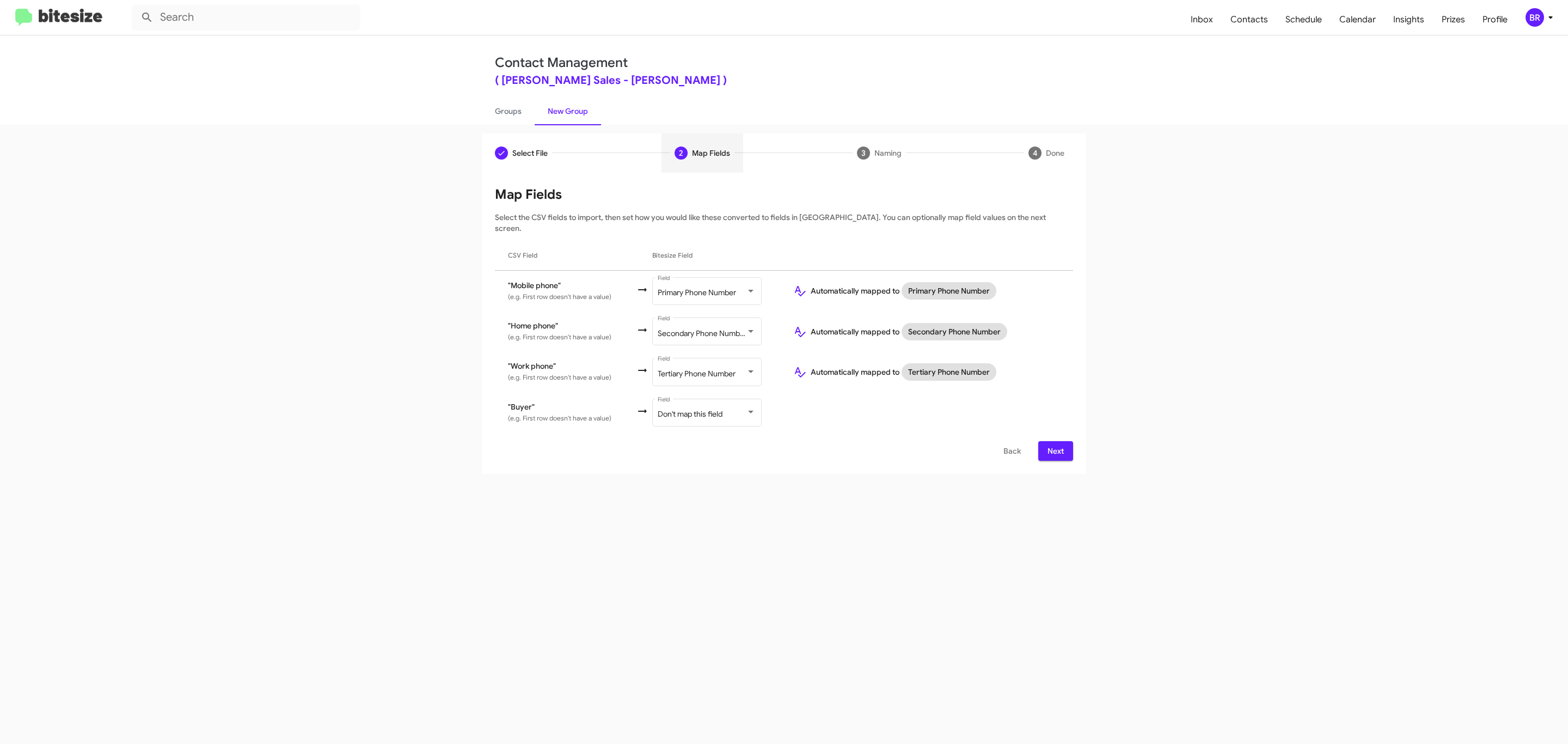
click at [1054, 441] on span "Next" at bounding box center [1055, 451] width 17 height 20
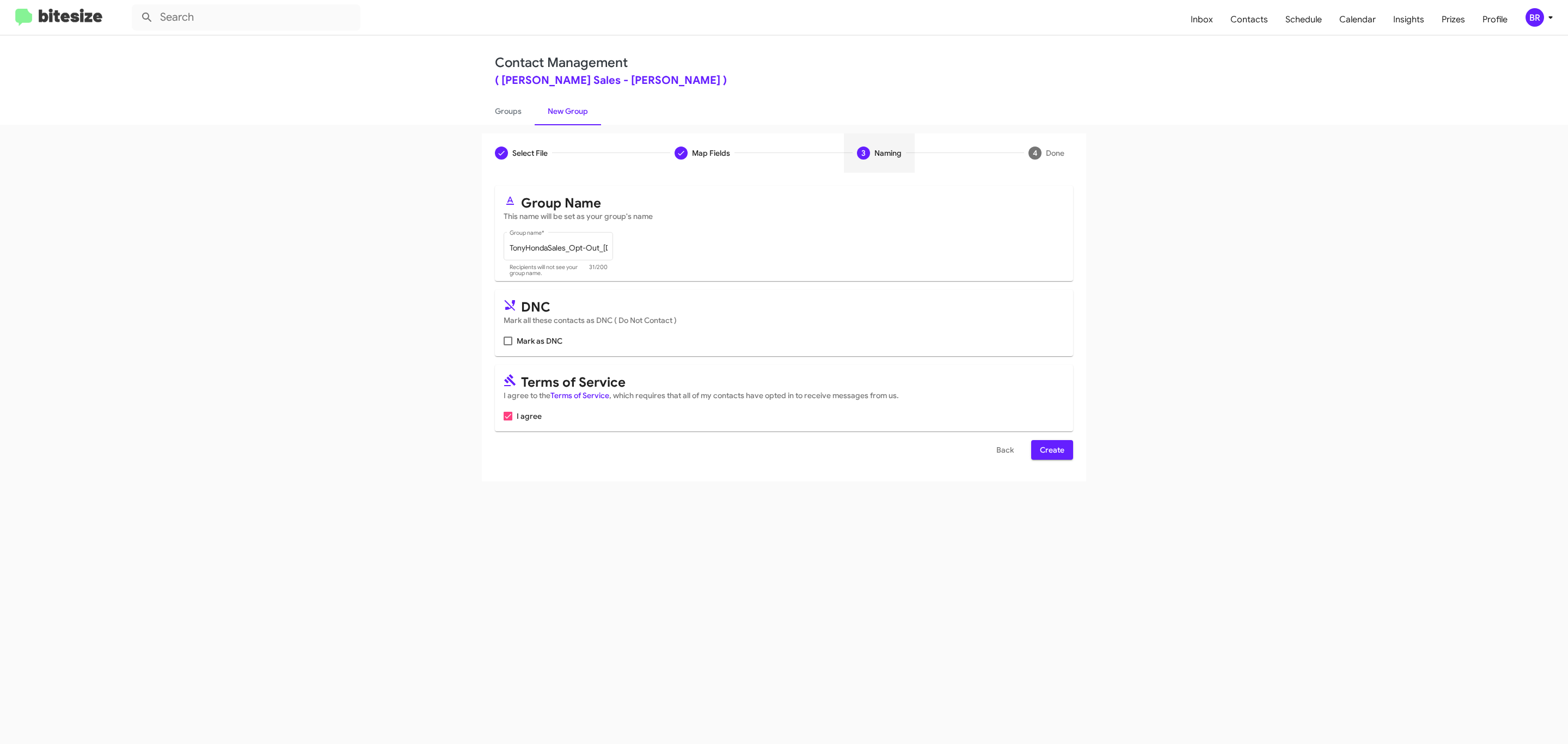
click at [507, 345] on input "Mark as DNC" at bounding box center [507, 345] width 1 height 1
checkbox input "true"
click at [1050, 451] on span "Create" at bounding box center [1052, 449] width 25 height 20
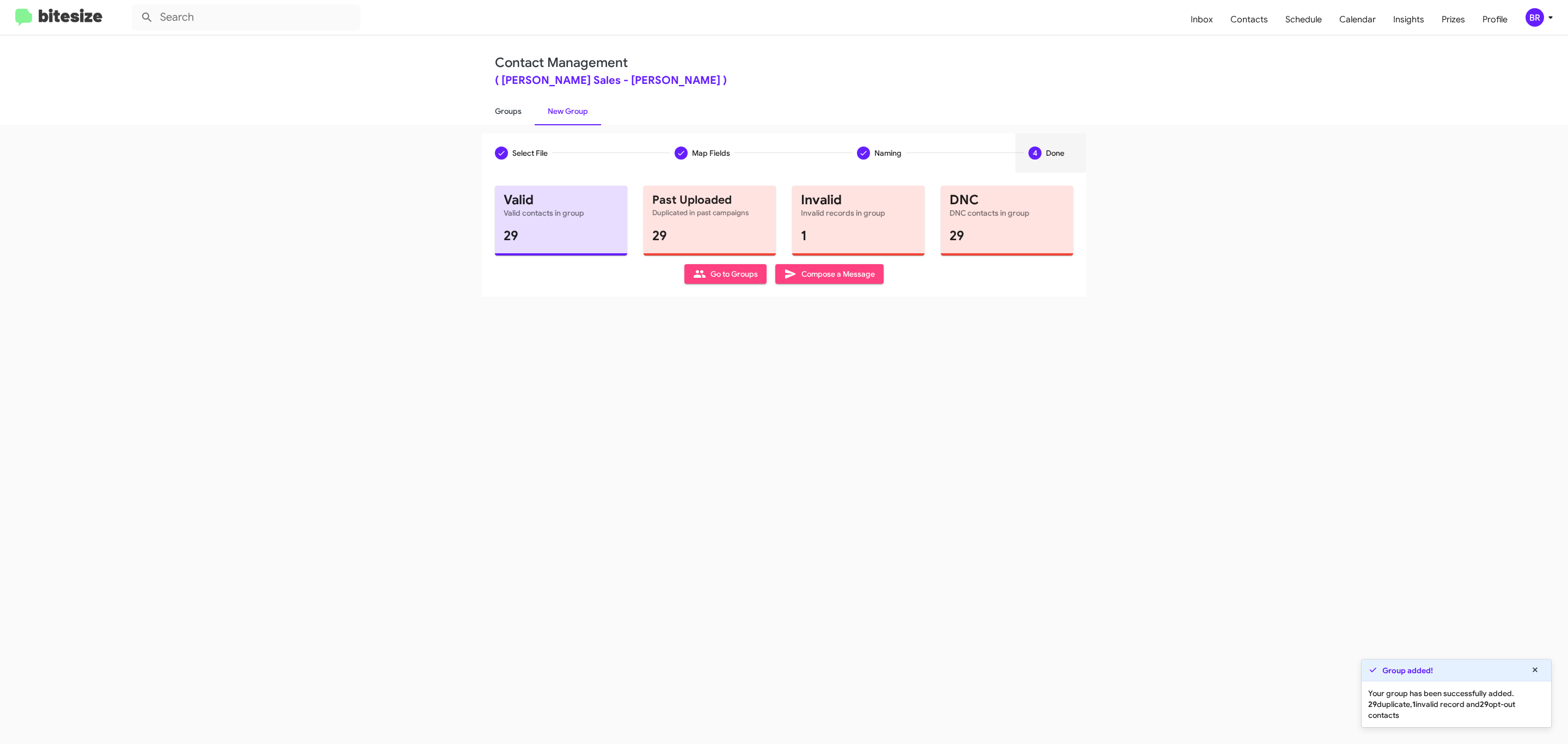
click at [507, 110] on link "Groups" at bounding box center [508, 111] width 53 height 28
type input "in:groups"
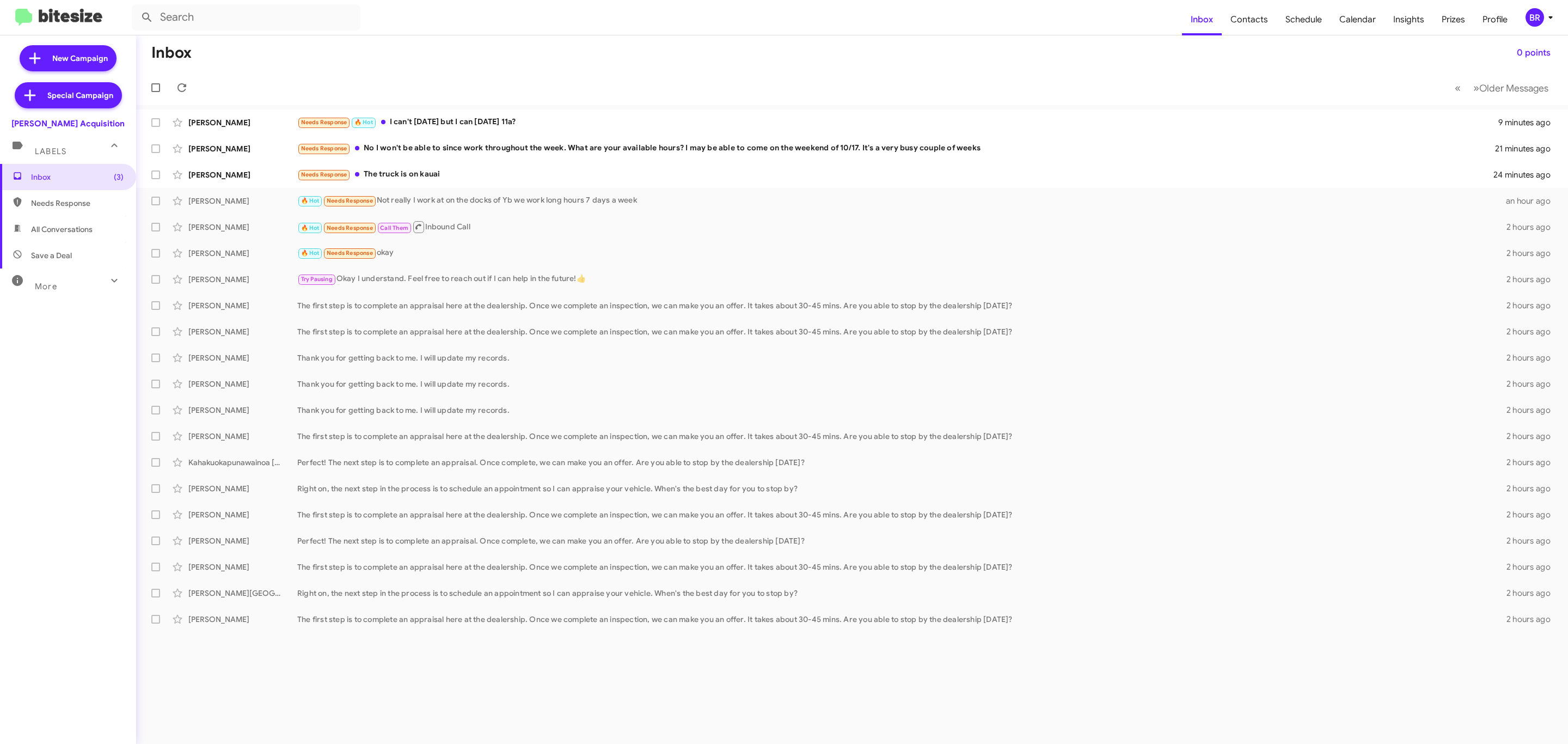
type input "in:groups"
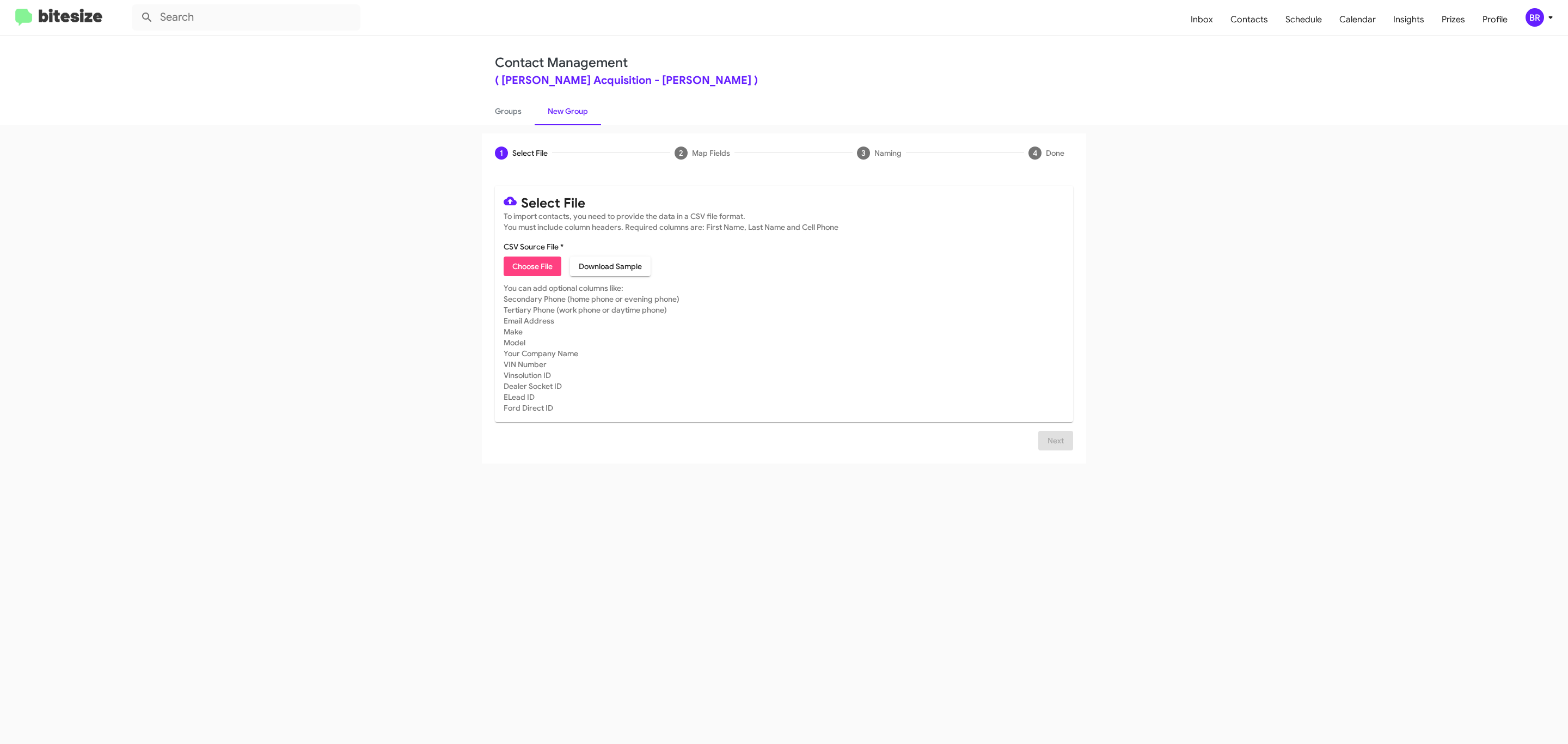
click at [531, 266] on span "Choose File" at bounding box center [532, 266] width 40 height 20
type input "TonyHondaAcqui_Opt-Out_[DATE]"
click at [1054, 450] on span "Next" at bounding box center [1055, 441] width 17 height 20
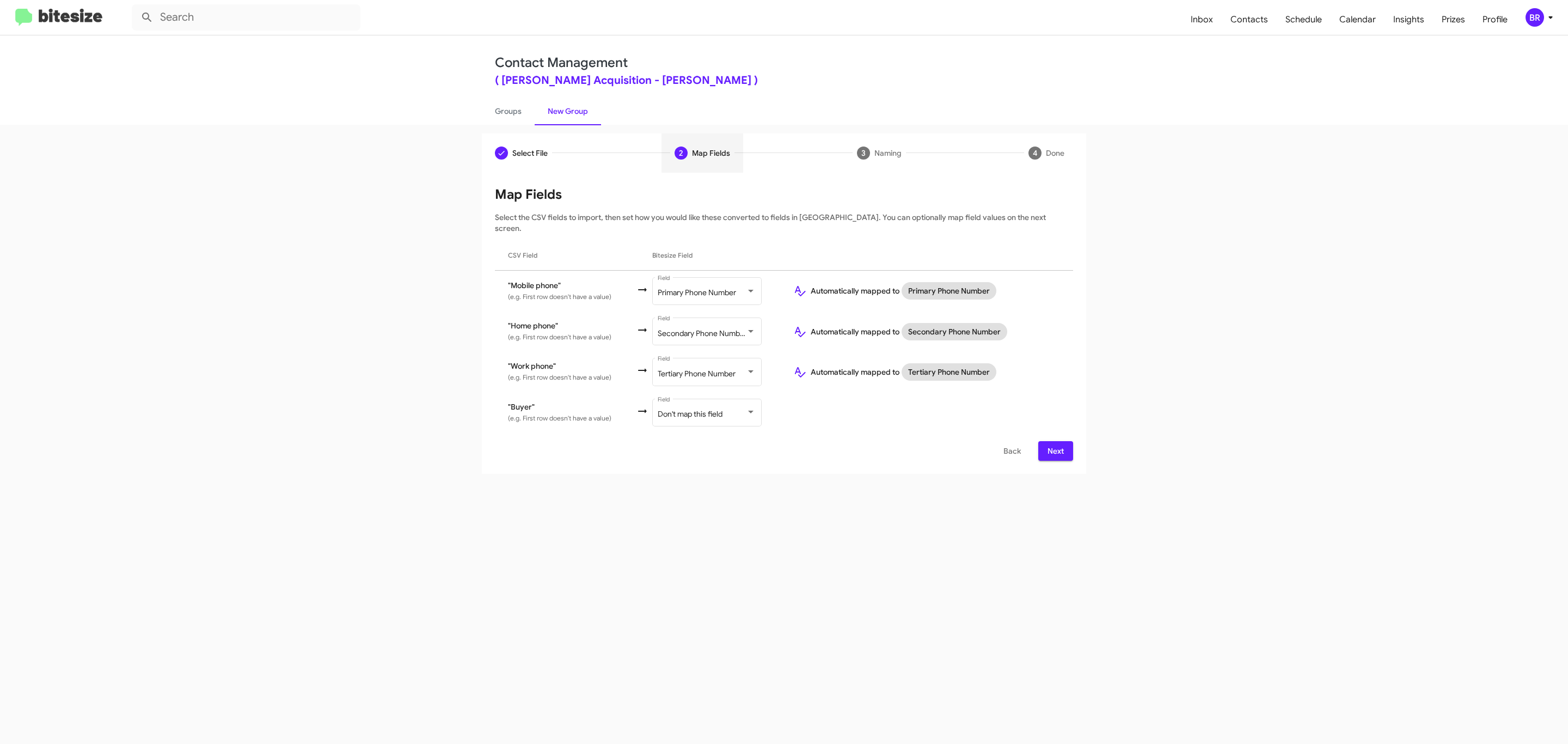
click at [1054, 441] on span "Next" at bounding box center [1055, 451] width 17 height 20
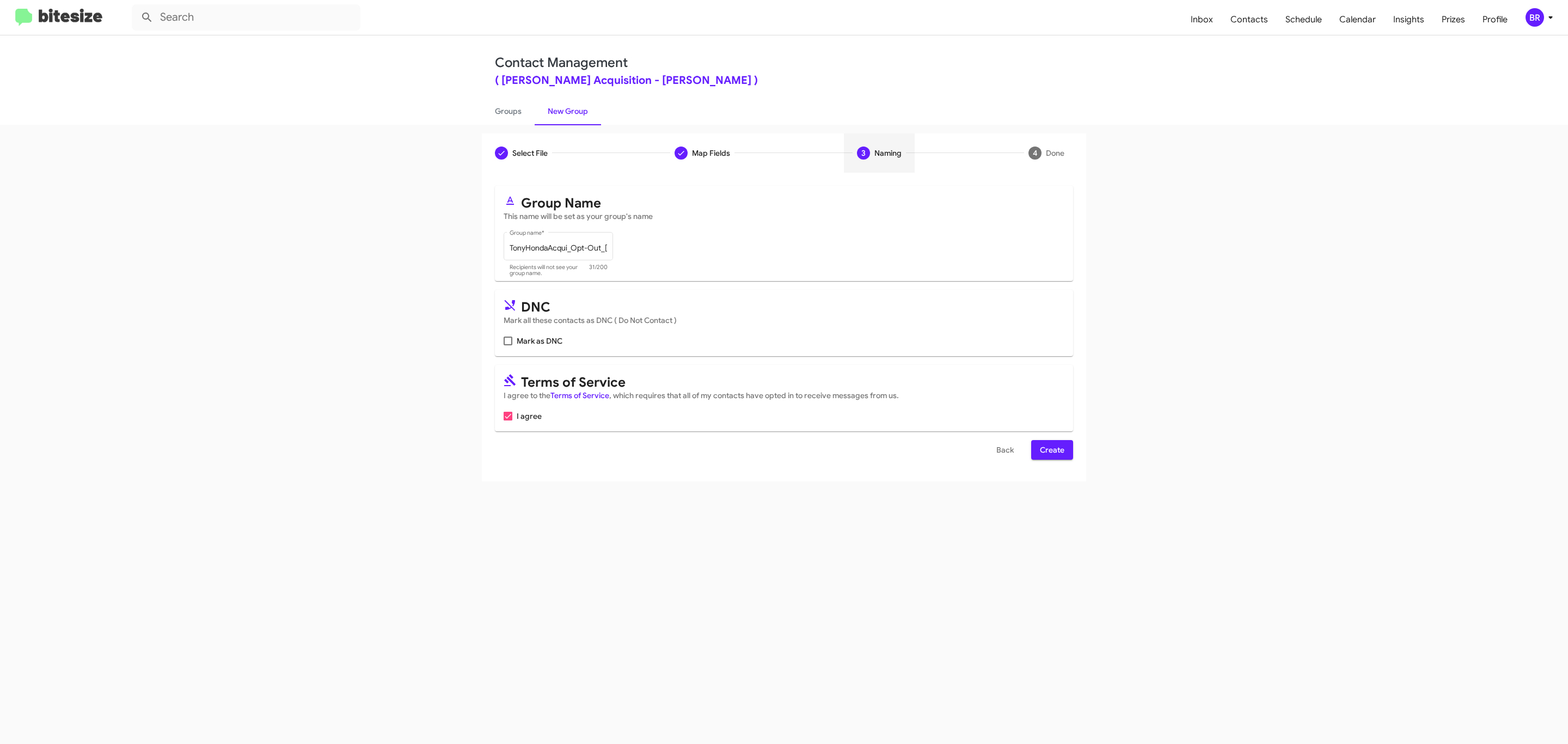
click at [507, 345] on input "Mark as DNC" at bounding box center [507, 345] width 1 height 1
checkbox input "true"
click at [1050, 451] on span "Create" at bounding box center [1052, 449] width 25 height 20
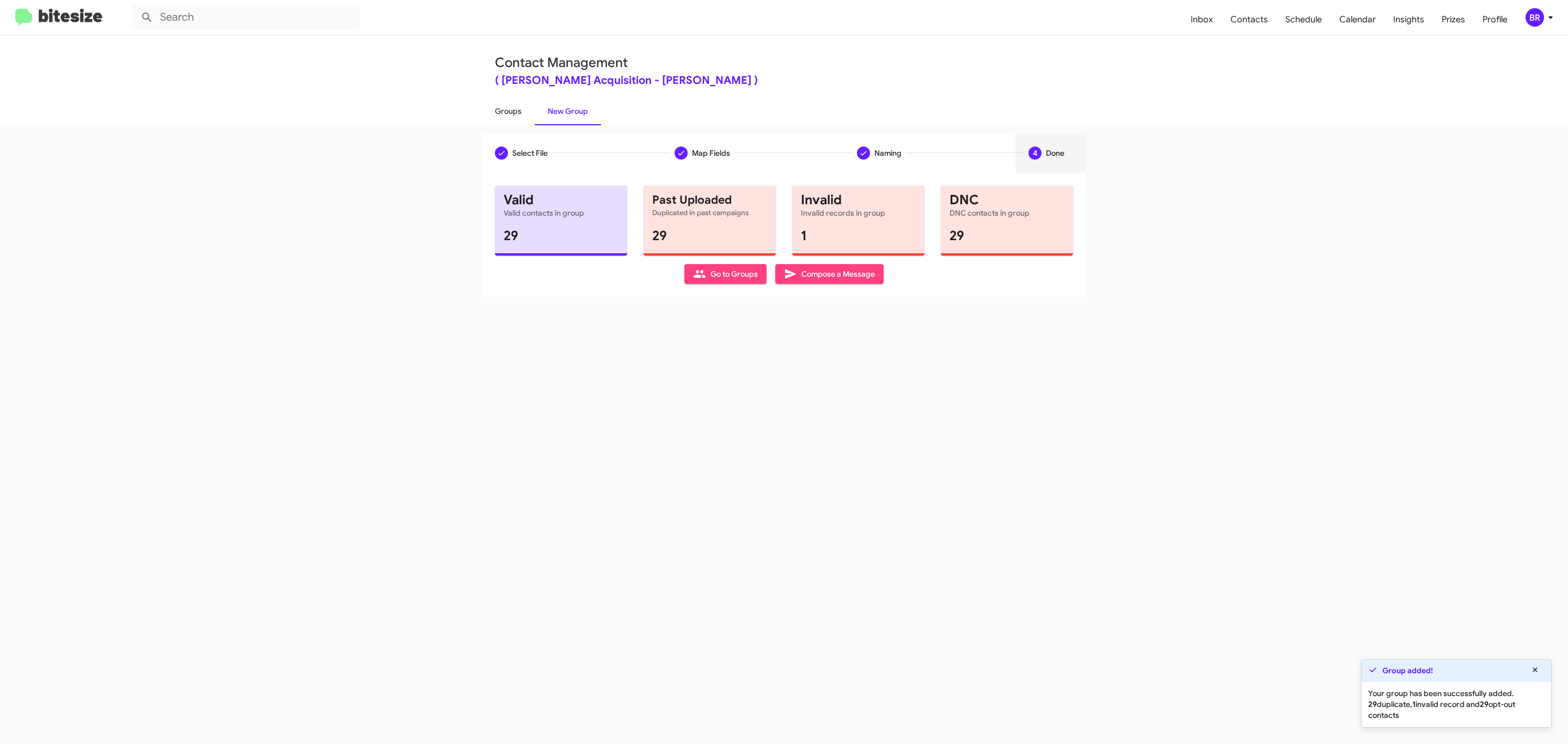
click at [507, 110] on link "Groups" at bounding box center [508, 111] width 53 height 28
type input "in:groups"
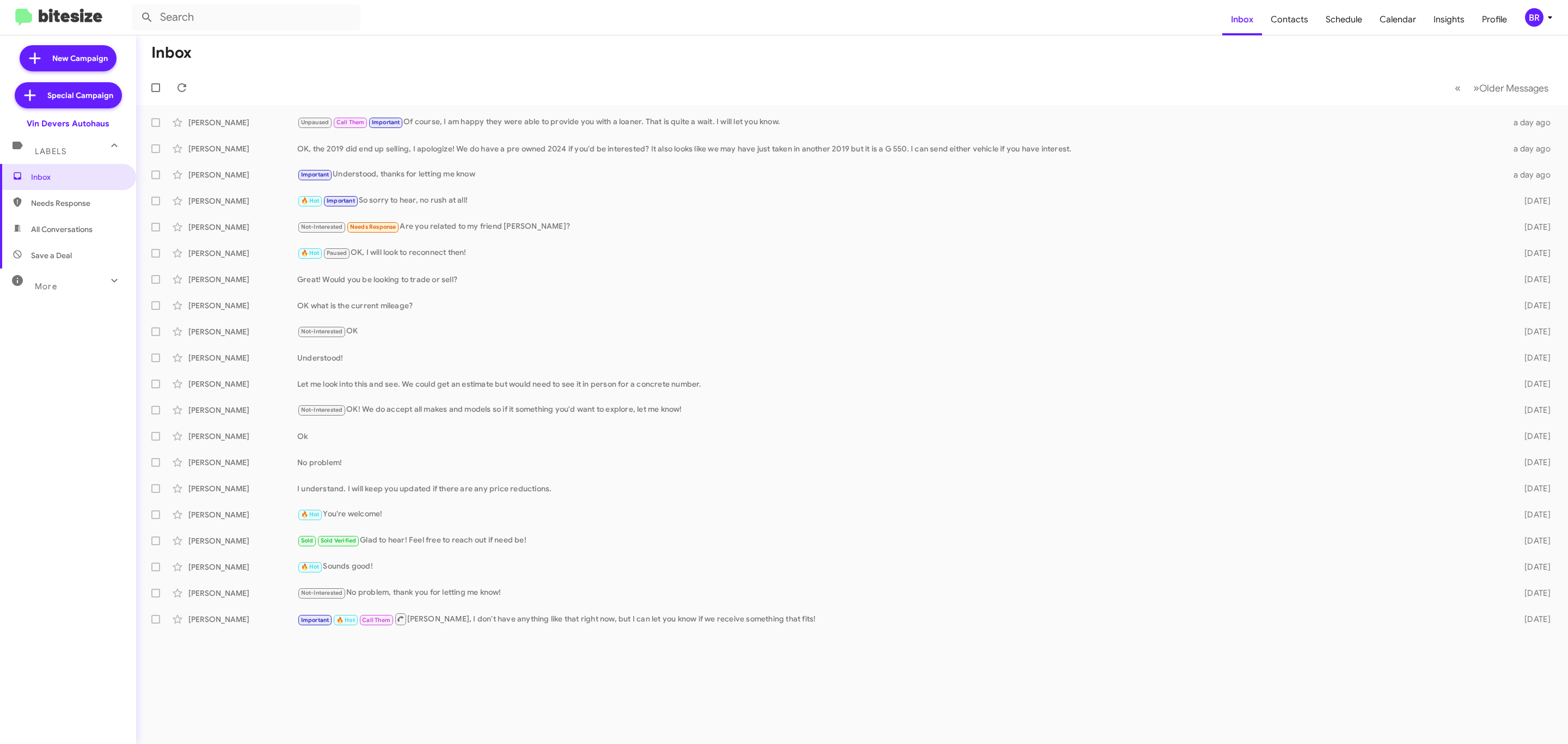
type input "in:groups"
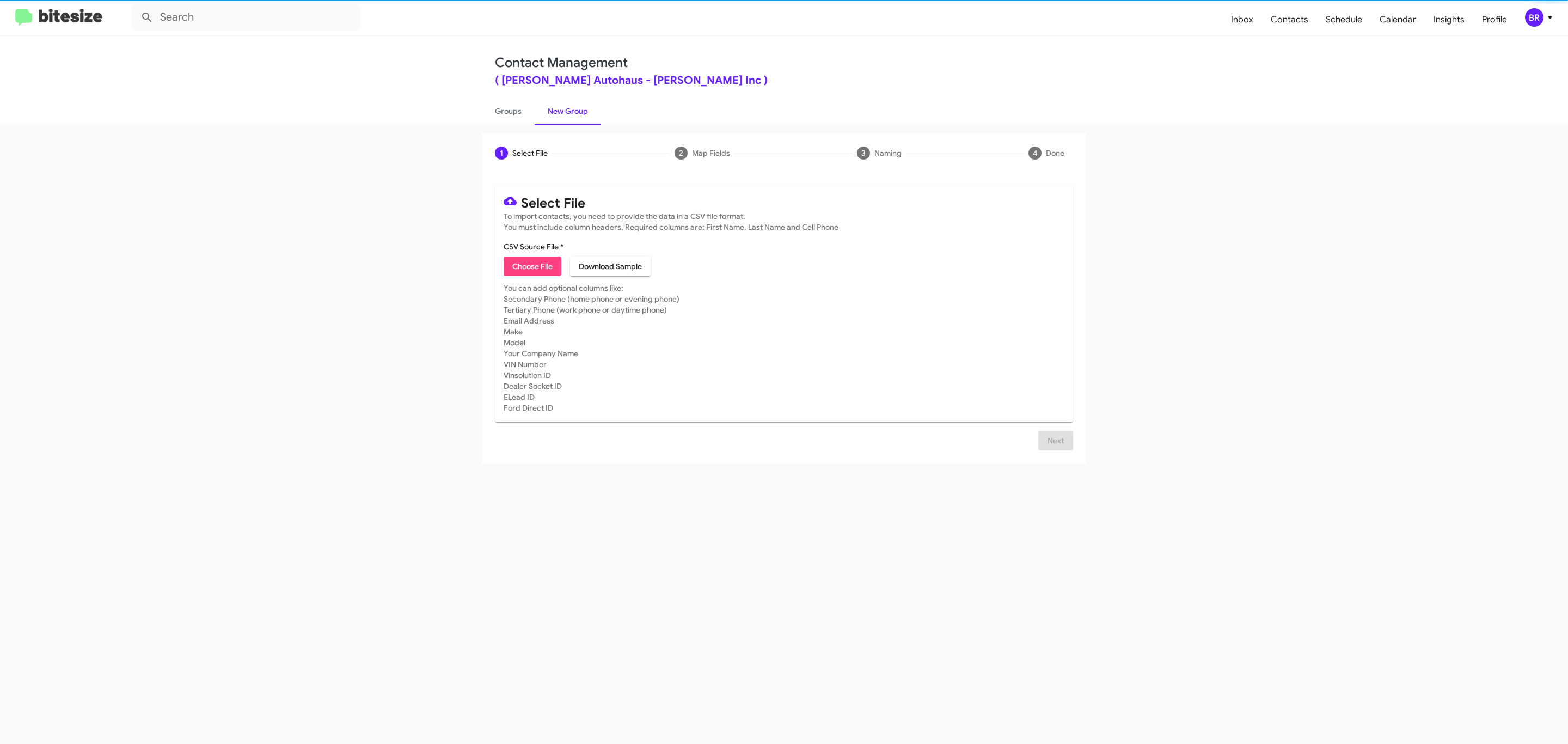
click at [531, 266] on span "Choose File" at bounding box center [532, 266] width 40 height 20
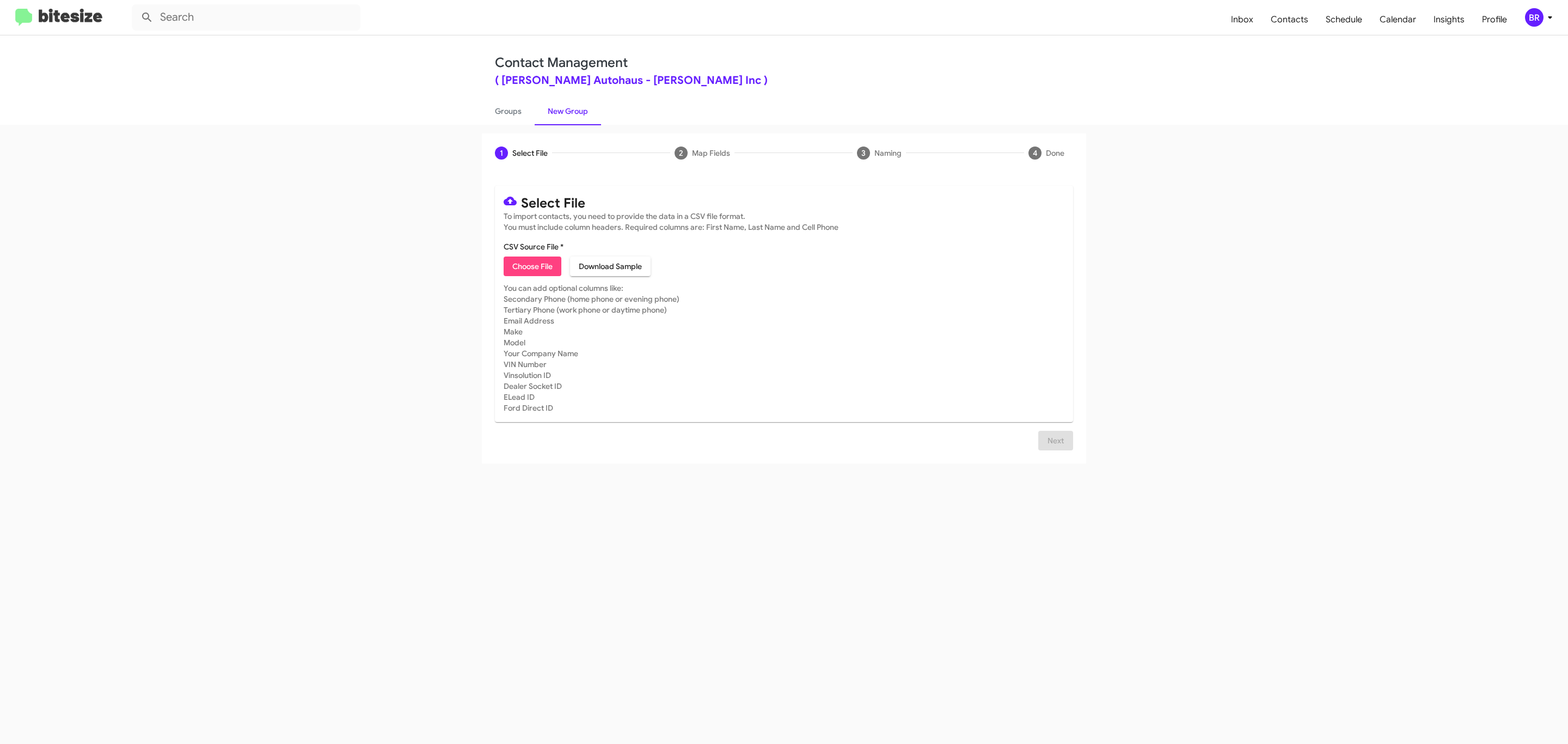
type input "VinDev_Opt-Out_10-01-25"
click at [1054, 453] on span "Next" at bounding box center [1055, 454] width 17 height 20
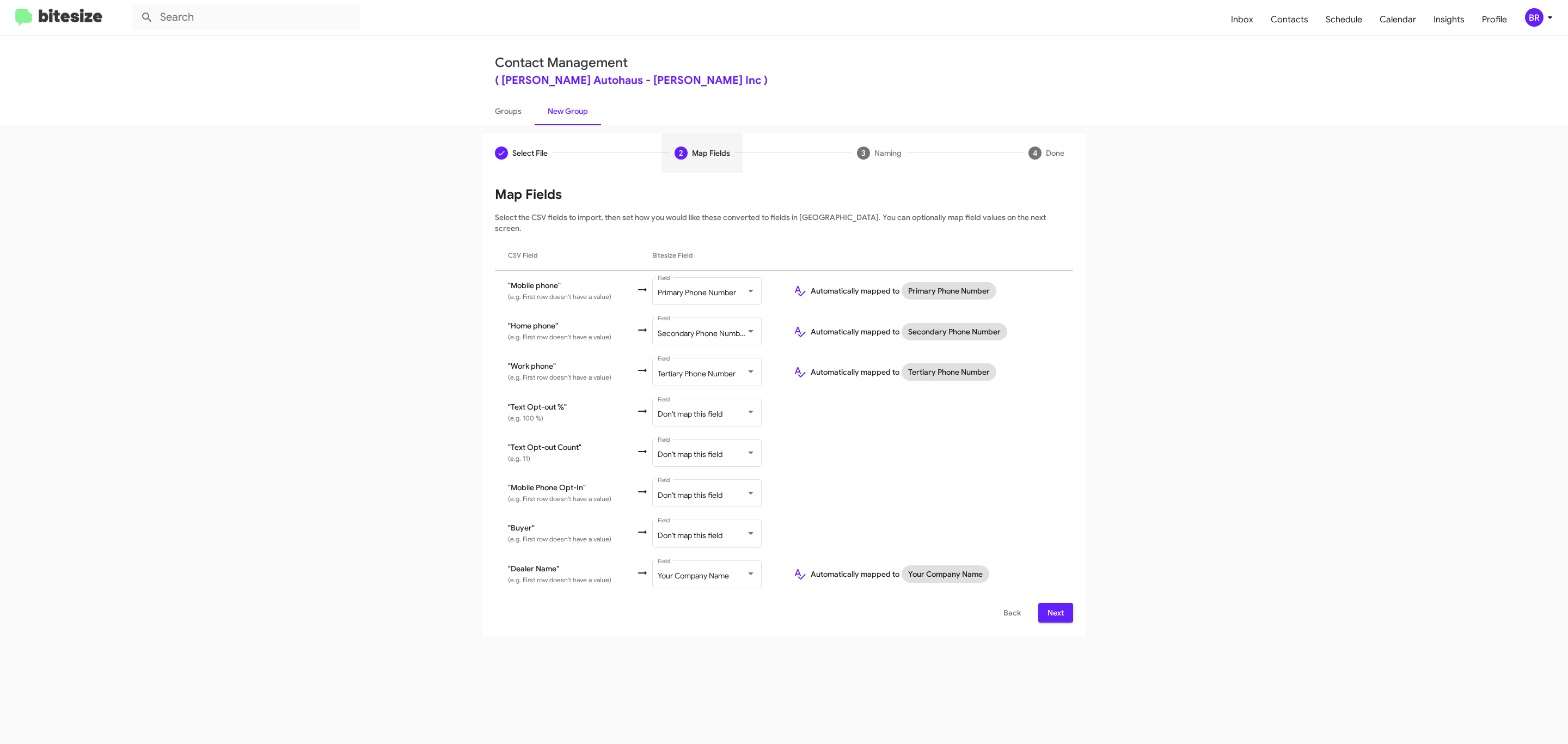
checkbox input "true"
click at [1072, 603] on button "Next" at bounding box center [1055, 612] width 35 height 20
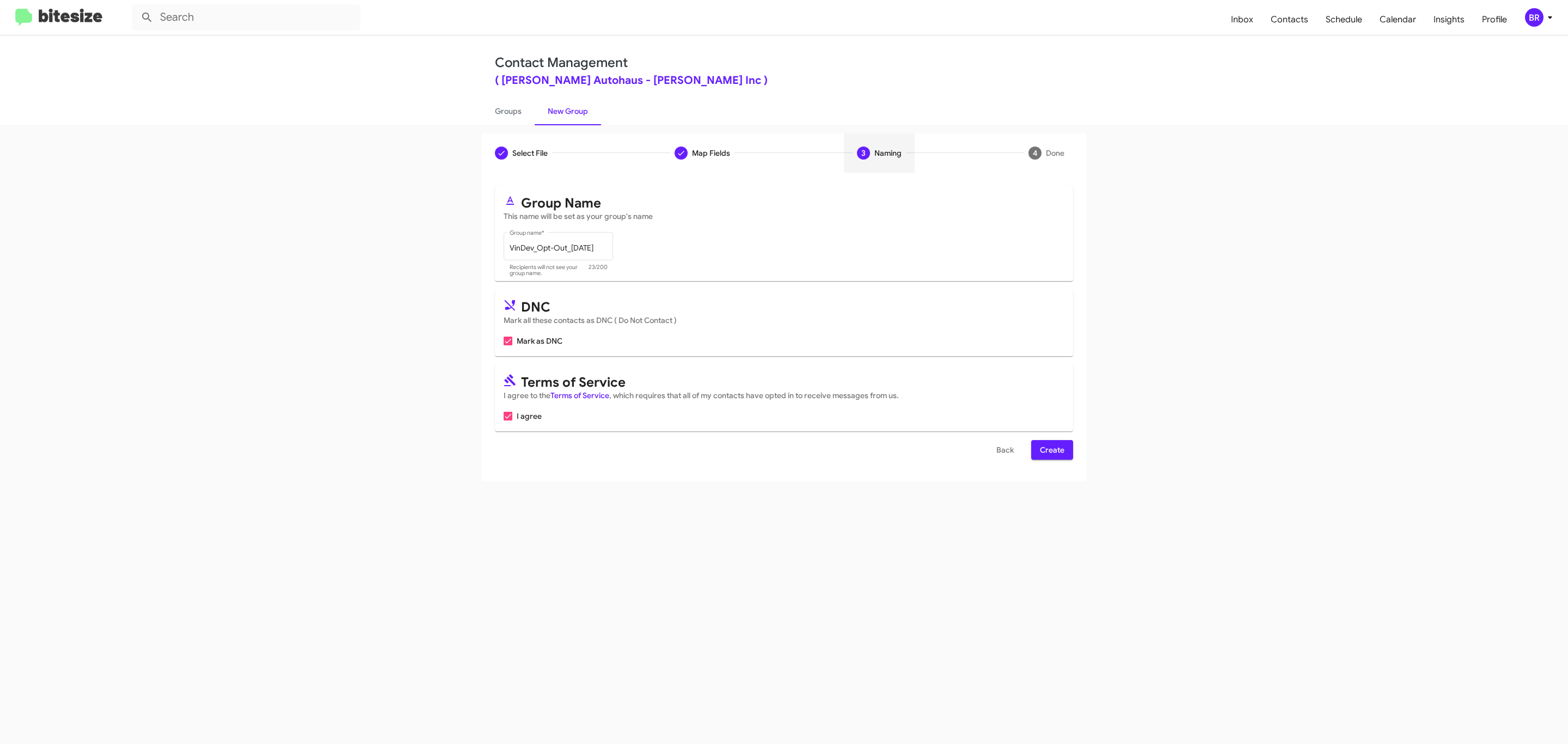
click at [1050, 451] on span "Create" at bounding box center [1052, 449] width 25 height 20
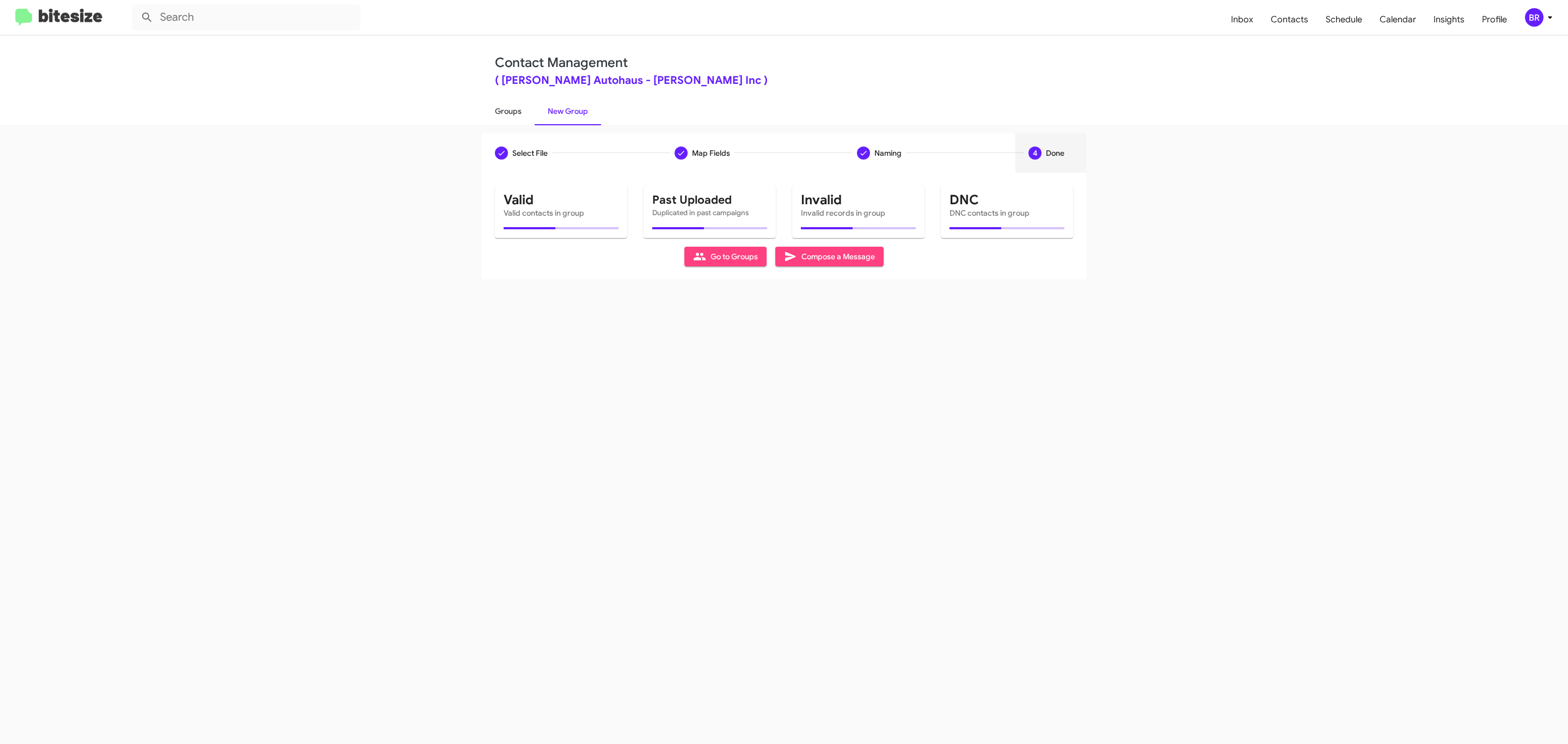
click at [507, 110] on link "Groups" at bounding box center [508, 111] width 53 height 28
type input "in:groups"
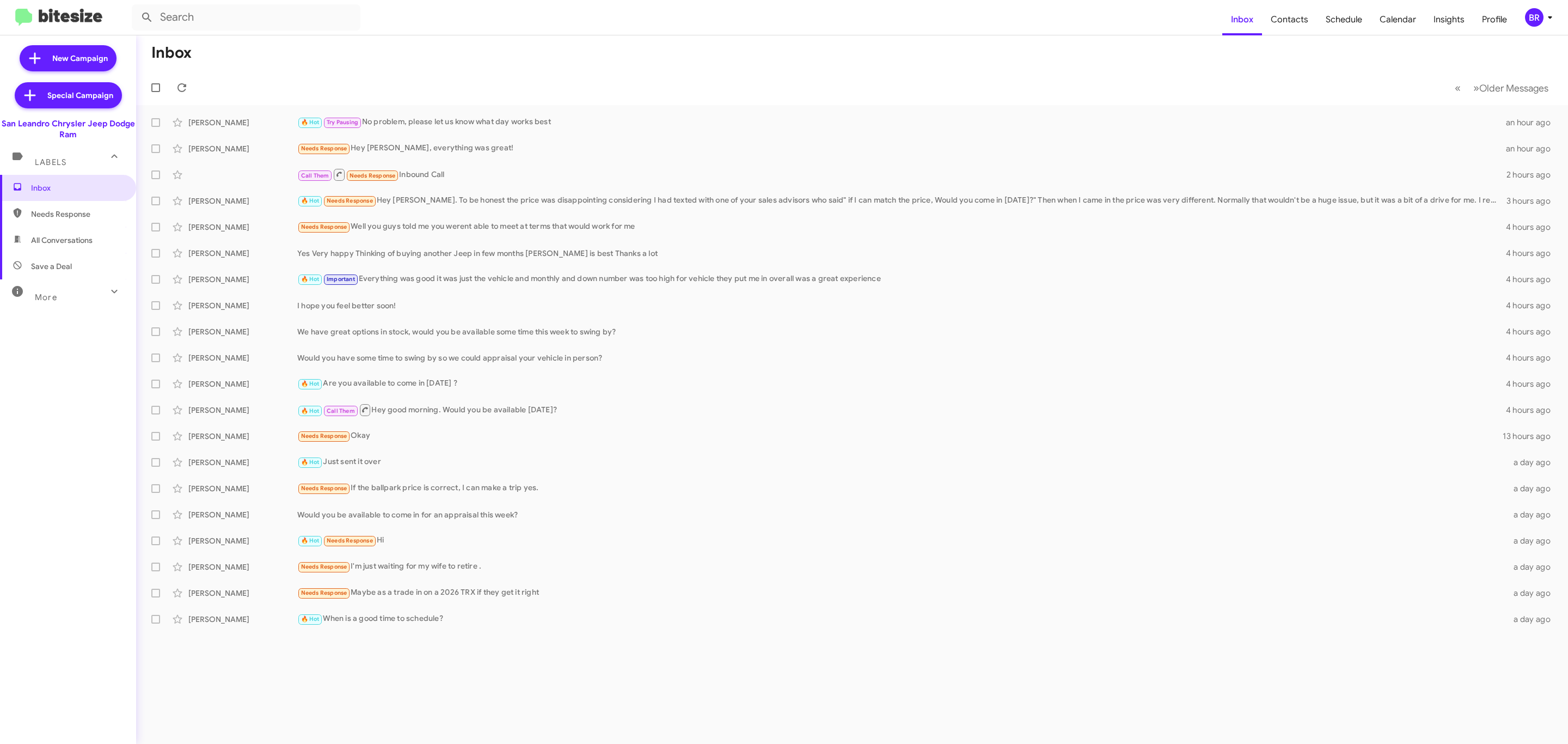
type input "in:groups"
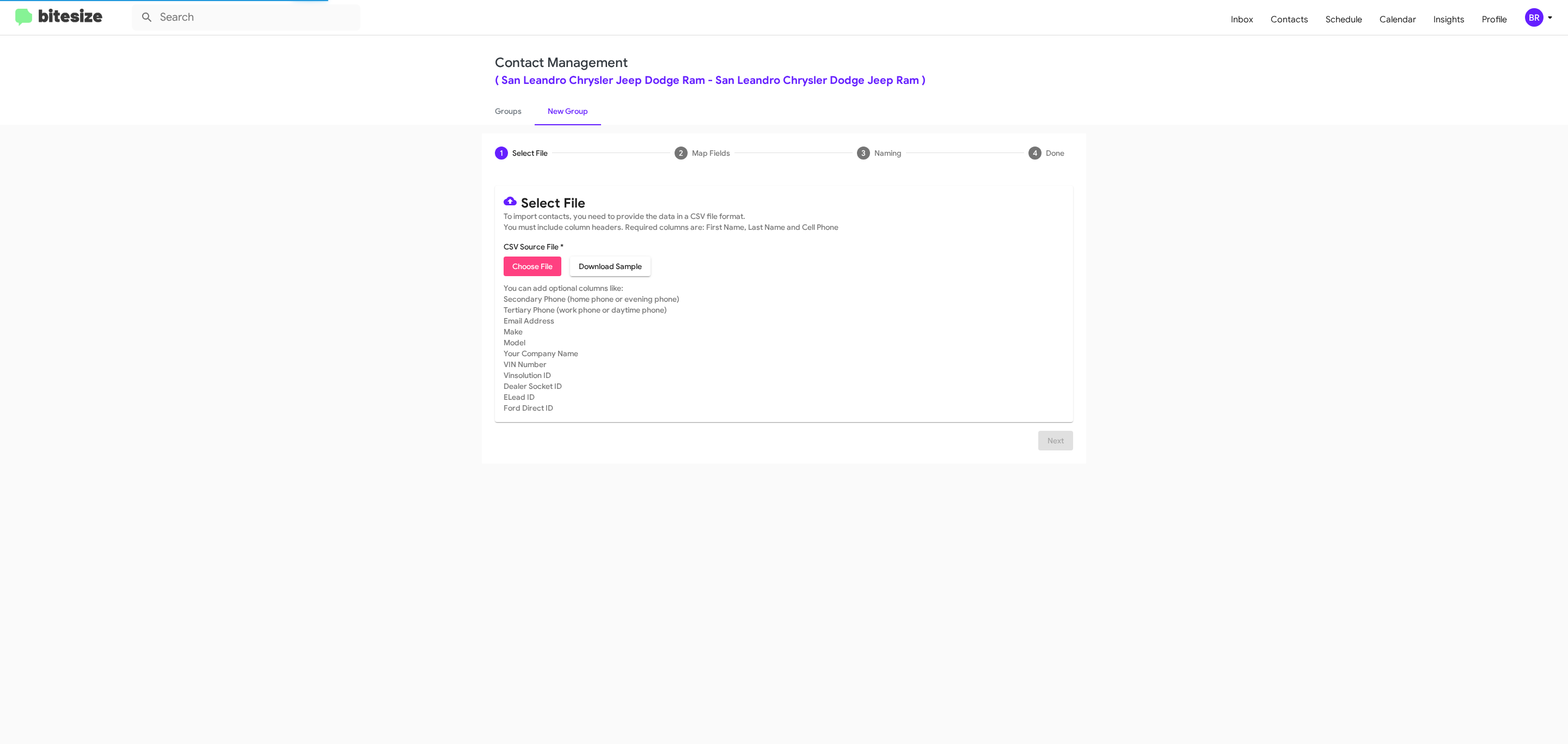
click at [531, 266] on span "Choose File" at bounding box center [532, 266] width 40 height 20
type input "SanLeandro_Opt-Out_[DATE]"
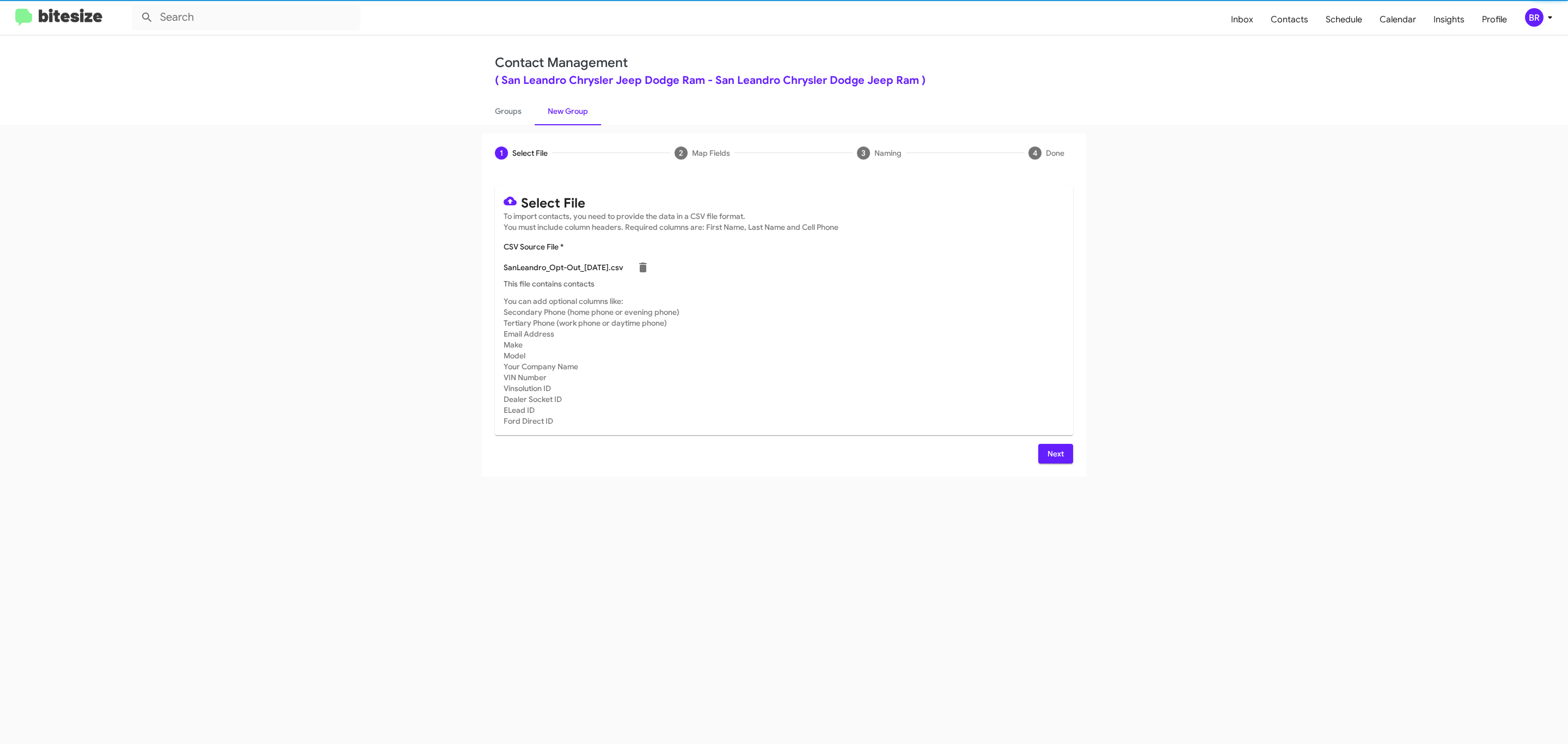
click at [1054, 453] on span "Next" at bounding box center [1055, 454] width 17 height 20
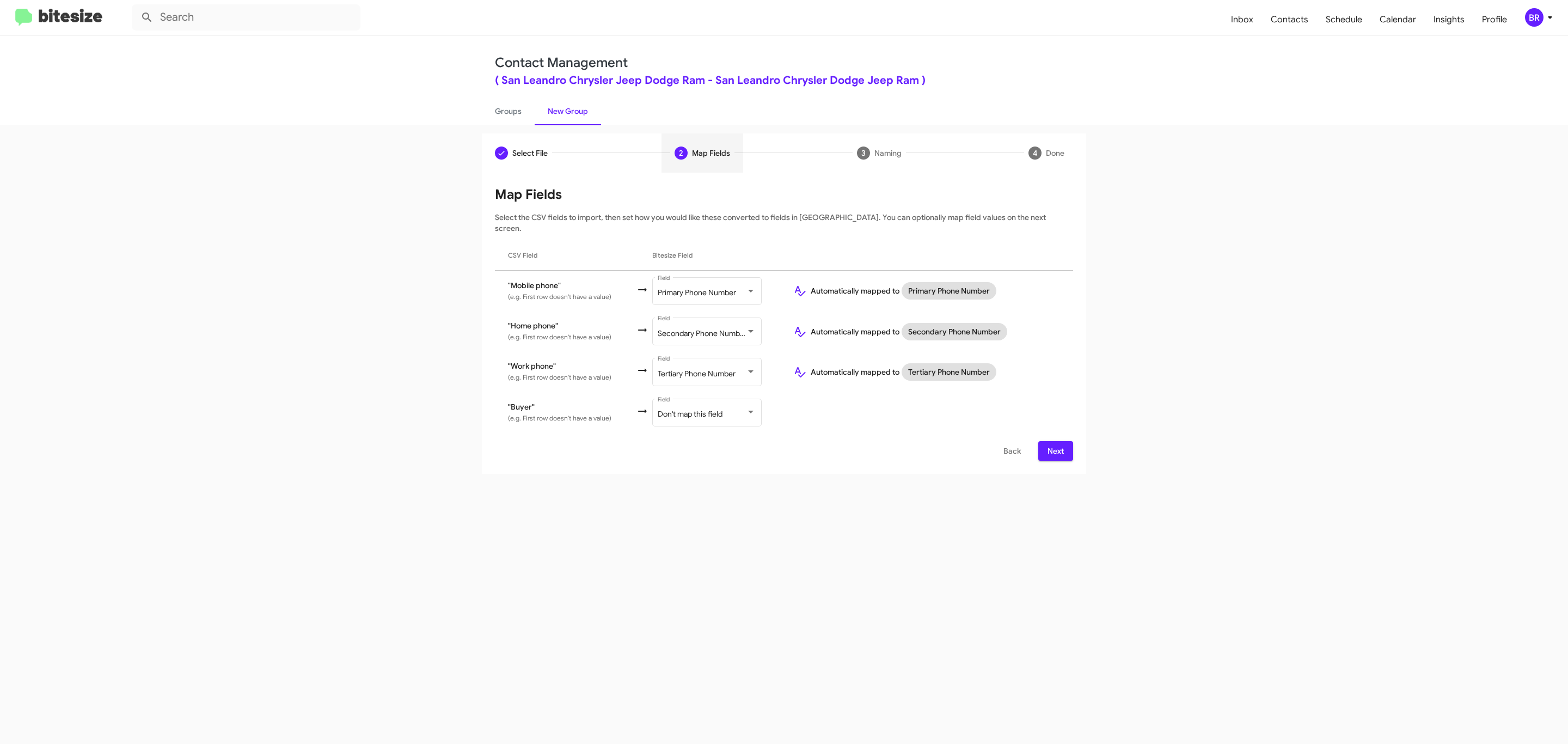
click at [1054, 441] on span "Next" at bounding box center [1055, 451] width 17 height 20
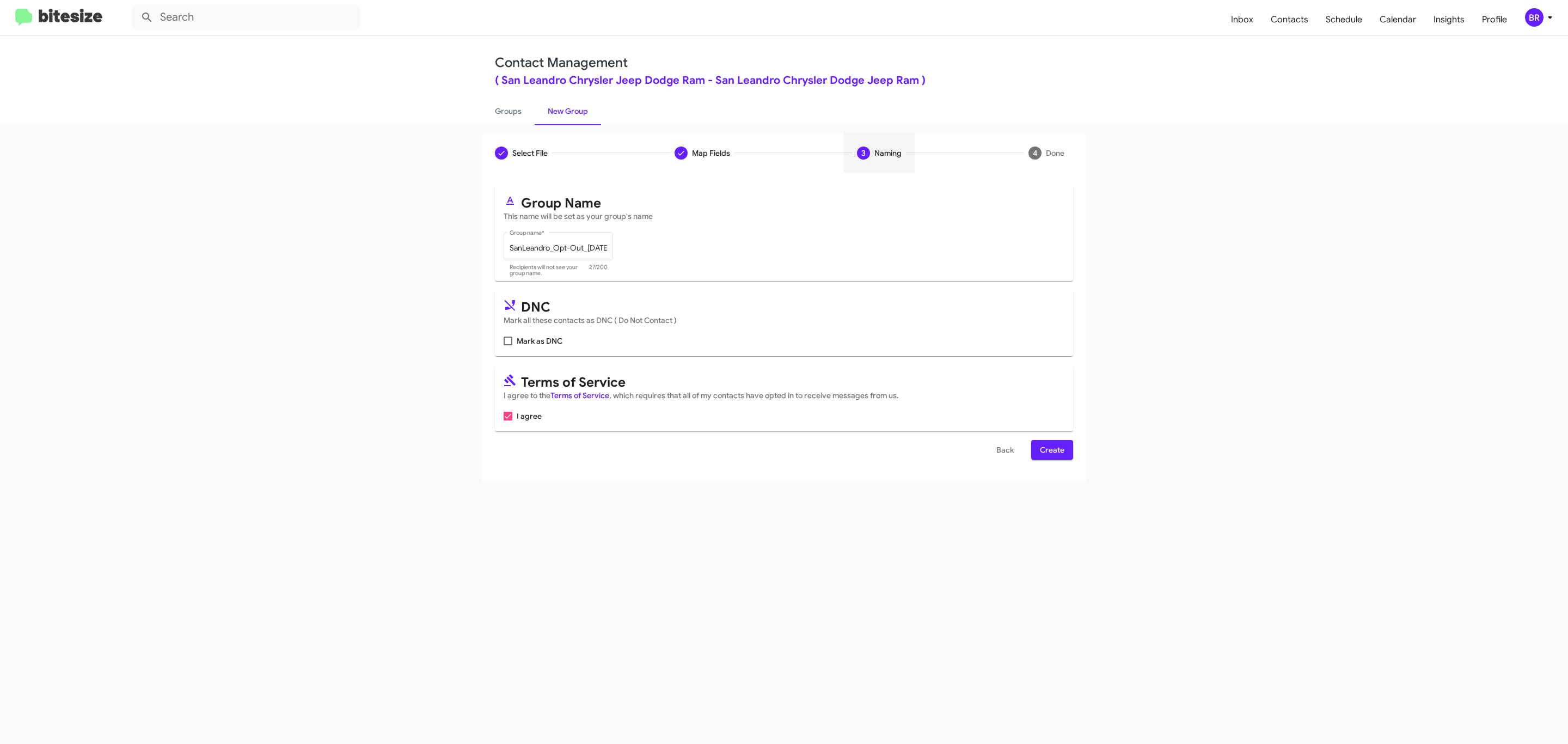
click at [507, 345] on input "Mark as DNC" at bounding box center [507, 345] width 1 height 1
checkbox input "true"
click at [1050, 451] on span "Create" at bounding box center [1052, 449] width 25 height 20
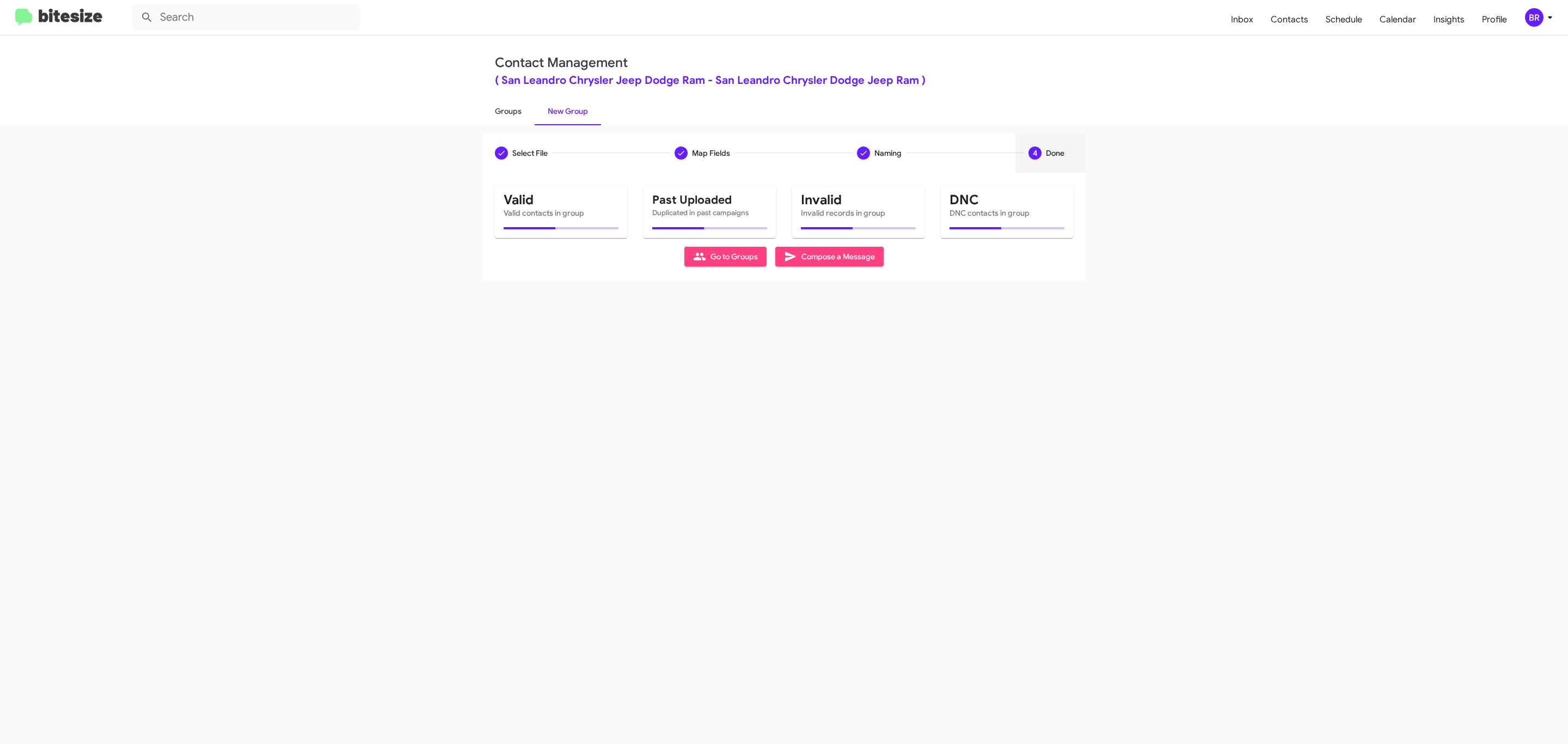
click at [507, 110] on link "Groups" at bounding box center [508, 111] width 53 height 28
type input "in:groups"
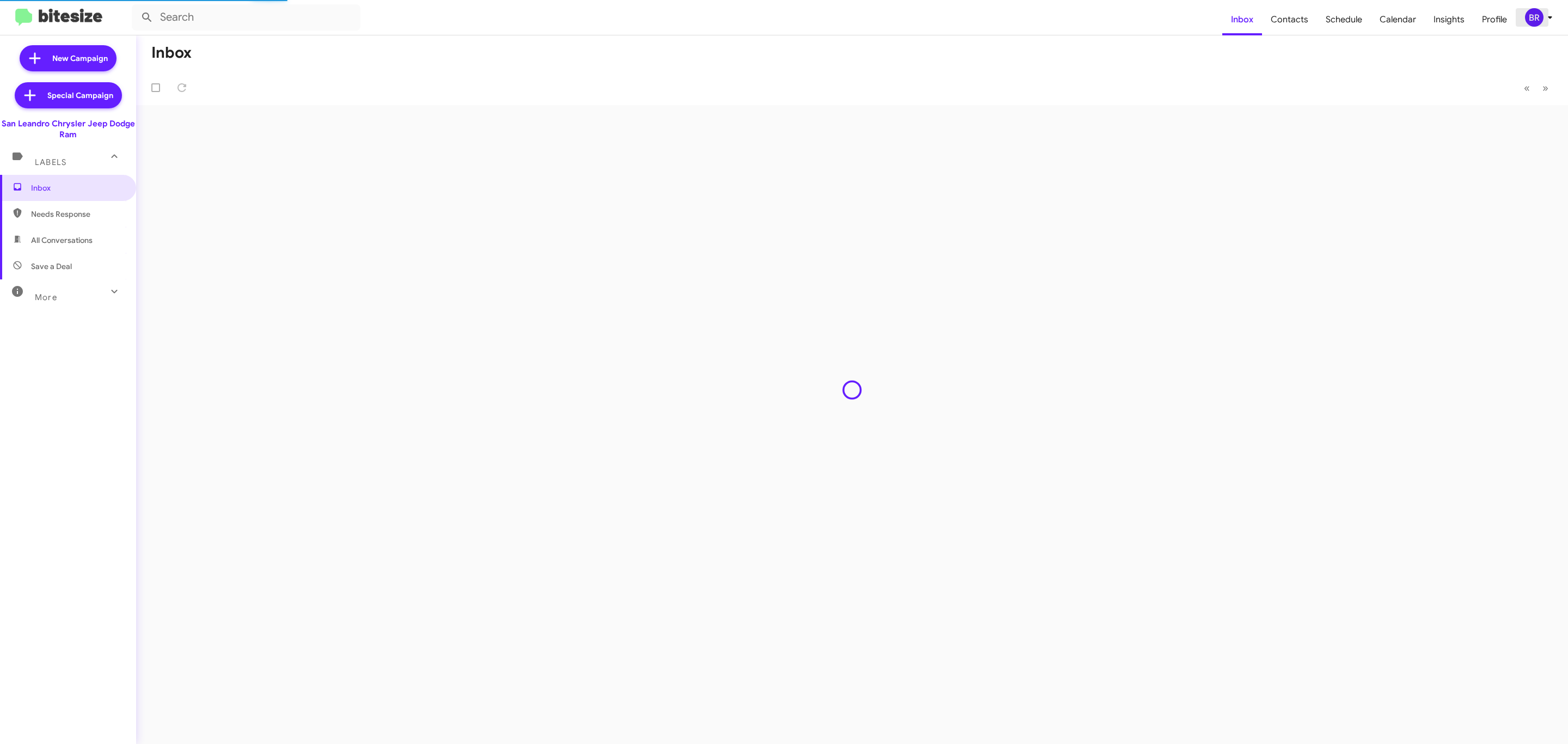
click at [1540, 21] on div "BR" at bounding box center [1534, 17] width 18 height 18
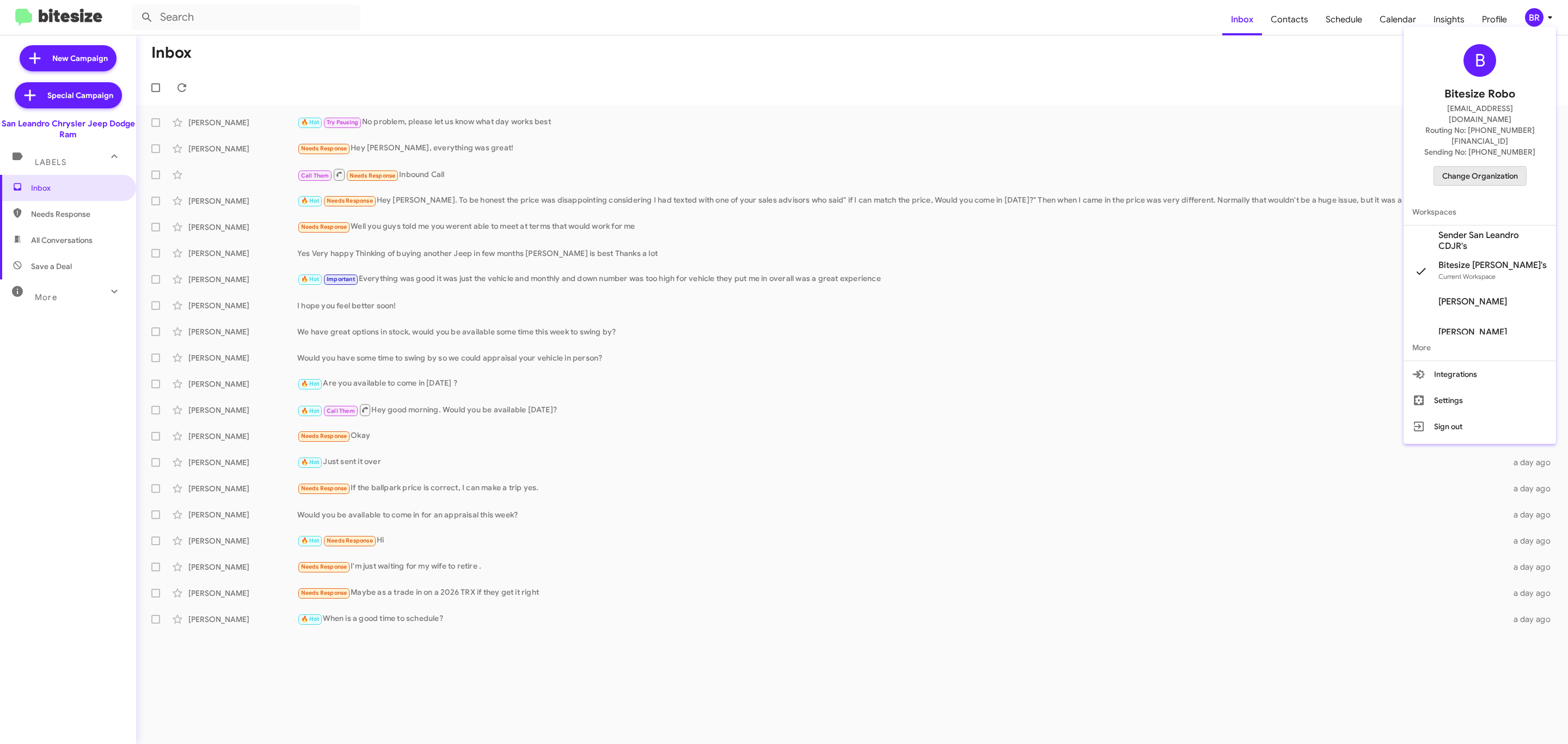
click at [1454, 166] on span "Change Organization" at bounding box center [1480, 175] width 76 height 18
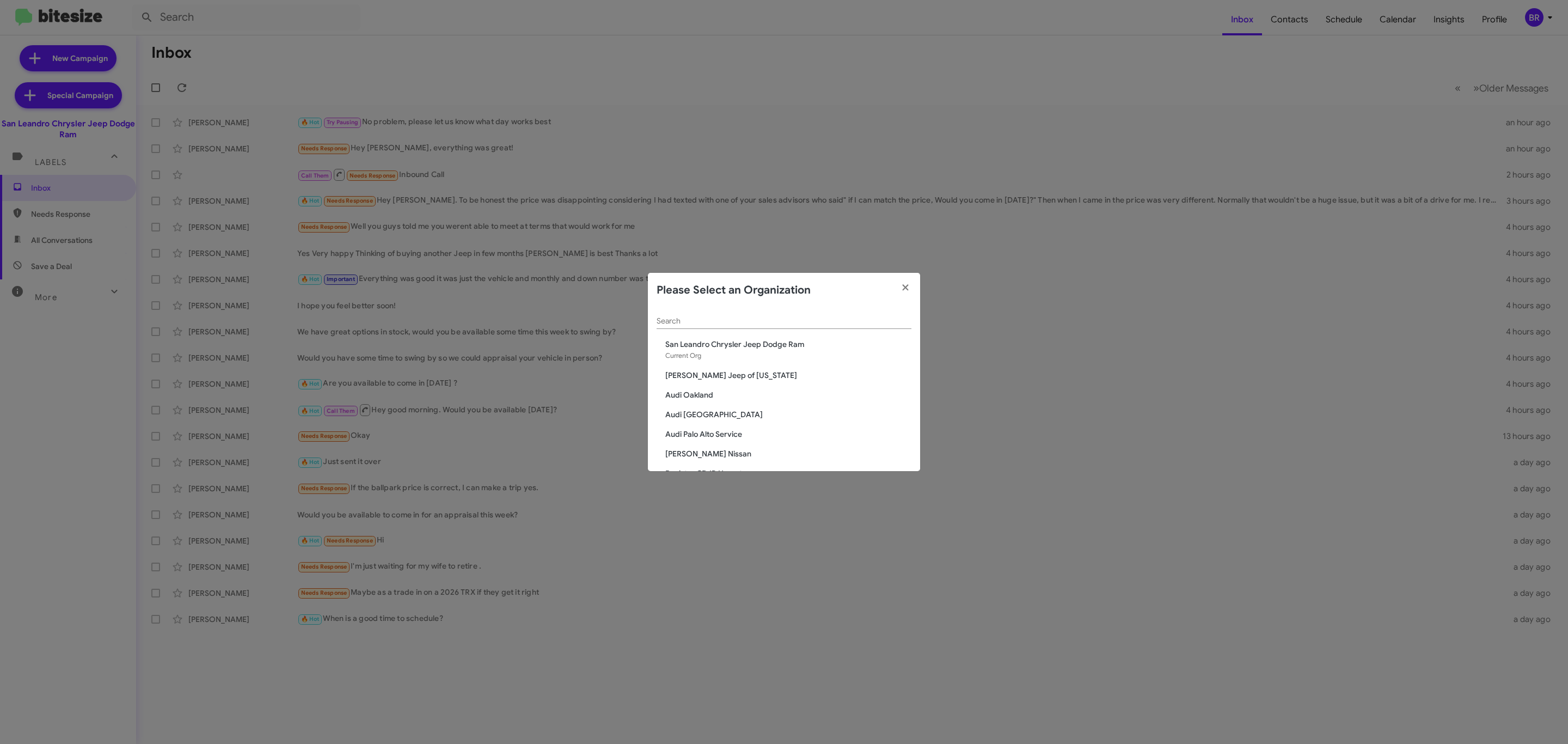
click at [798, 324] on input "Search" at bounding box center [784, 321] width 255 height 9
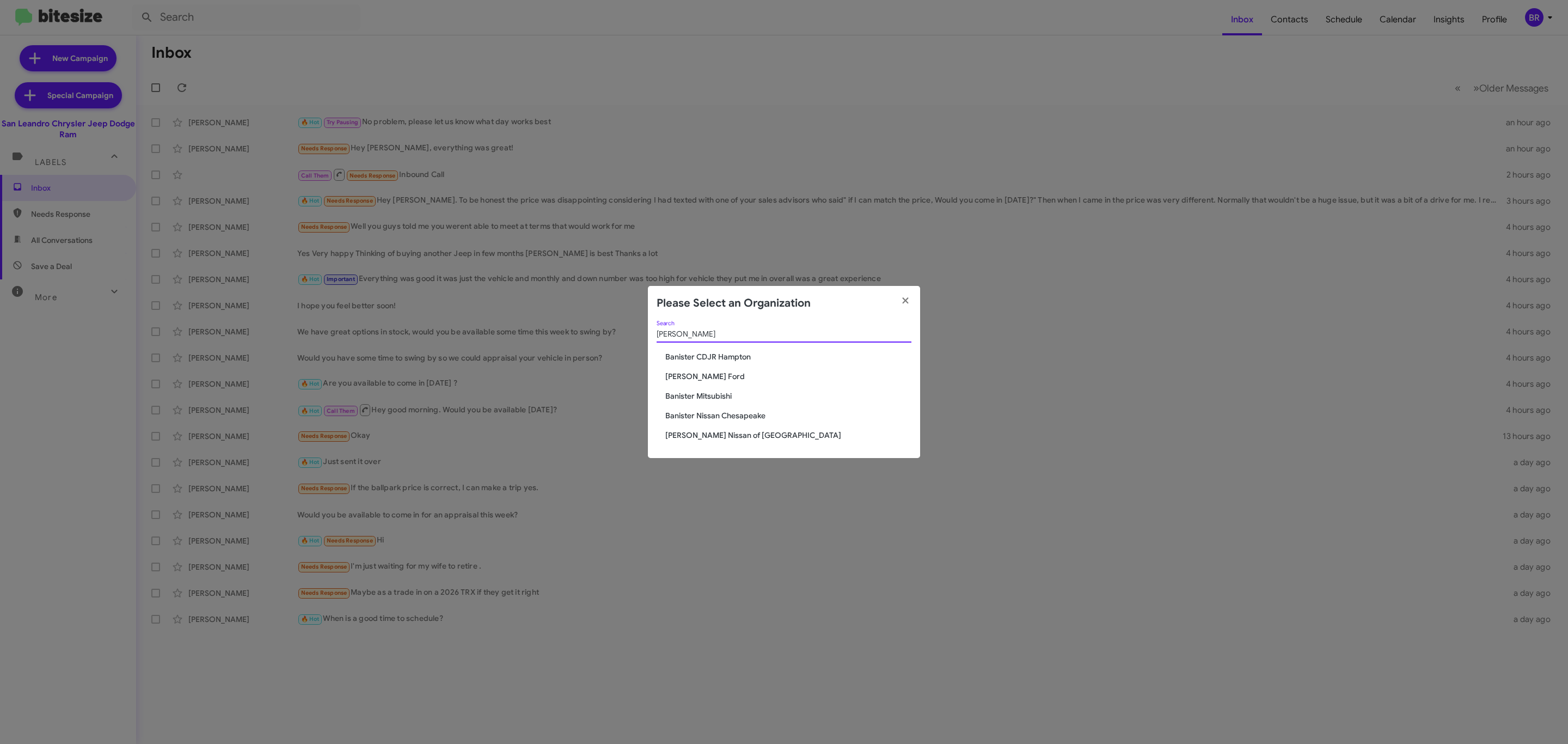
type input "banister"
click at [692, 358] on span "Banister CDJR Hampton" at bounding box center [788, 357] width 246 height 11
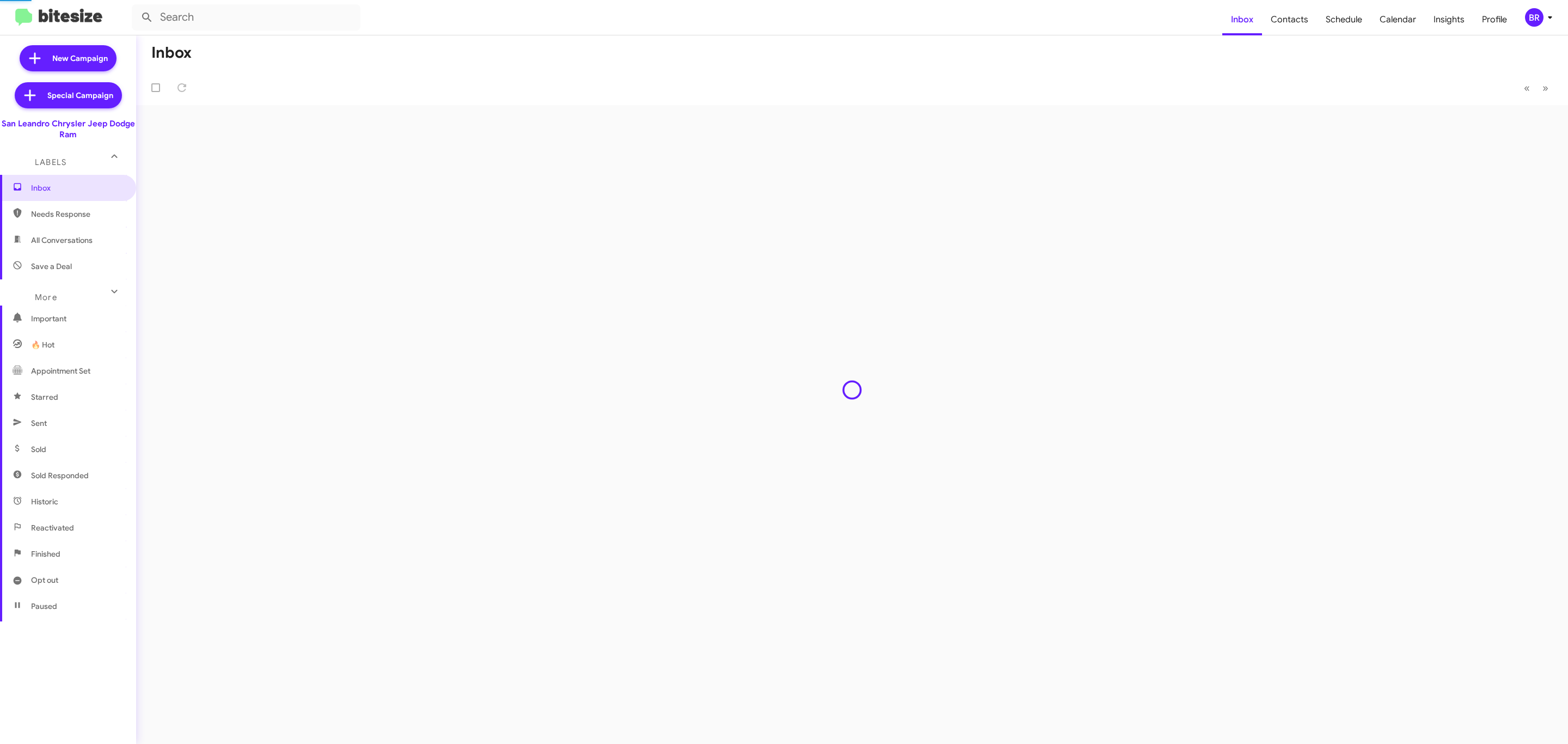
click at [1530, 18] on div "BR" at bounding box center [1534, 17] width 18 height 18
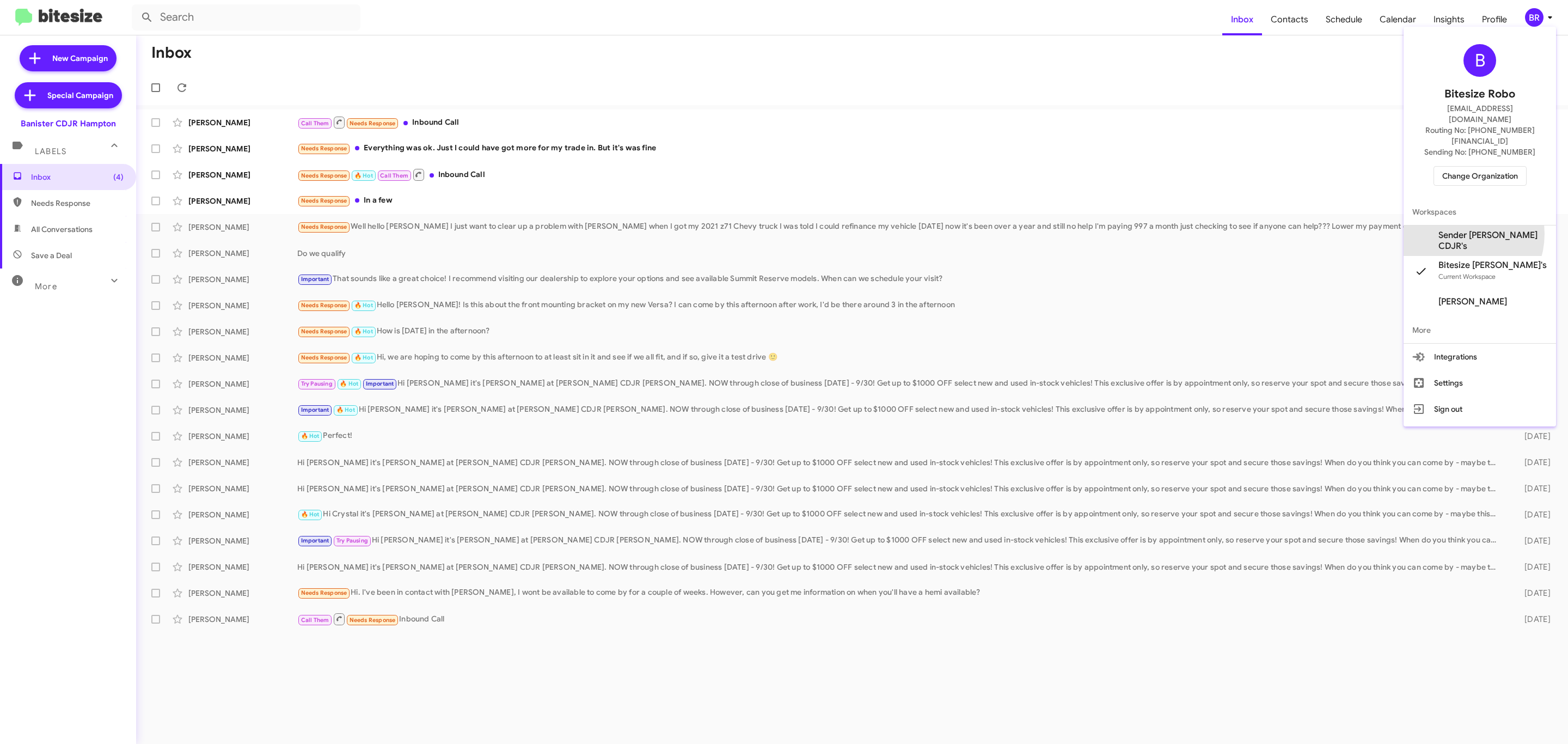
click at [1473, 225] on span "Sender [PERSON_NAME] CDJR's" at bounding box center [1480, 240] width 153 height 31
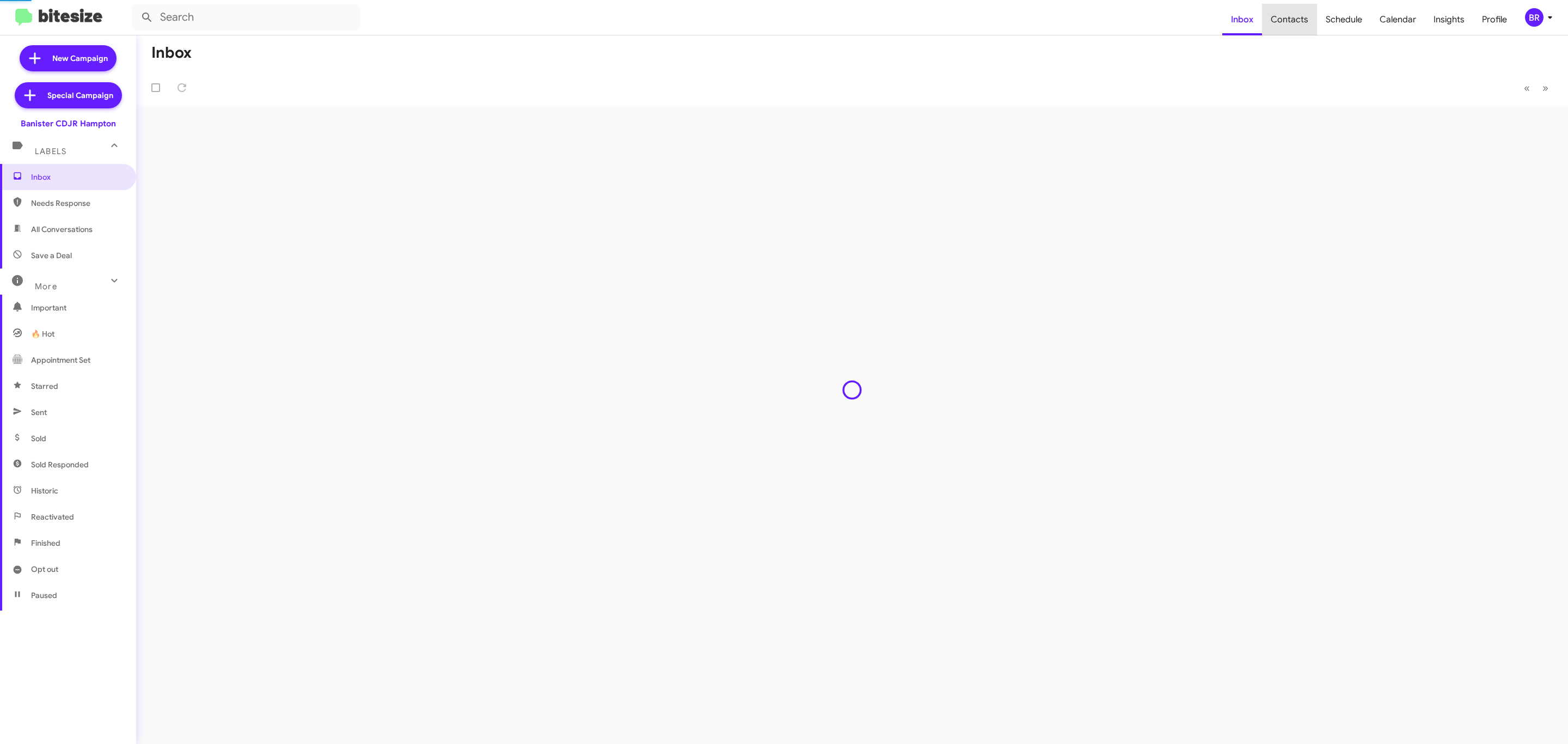
click at [1300, 21] on span "Contacts" at bounding box center [1289, 20] width 55 height 32
type input "in:groups"
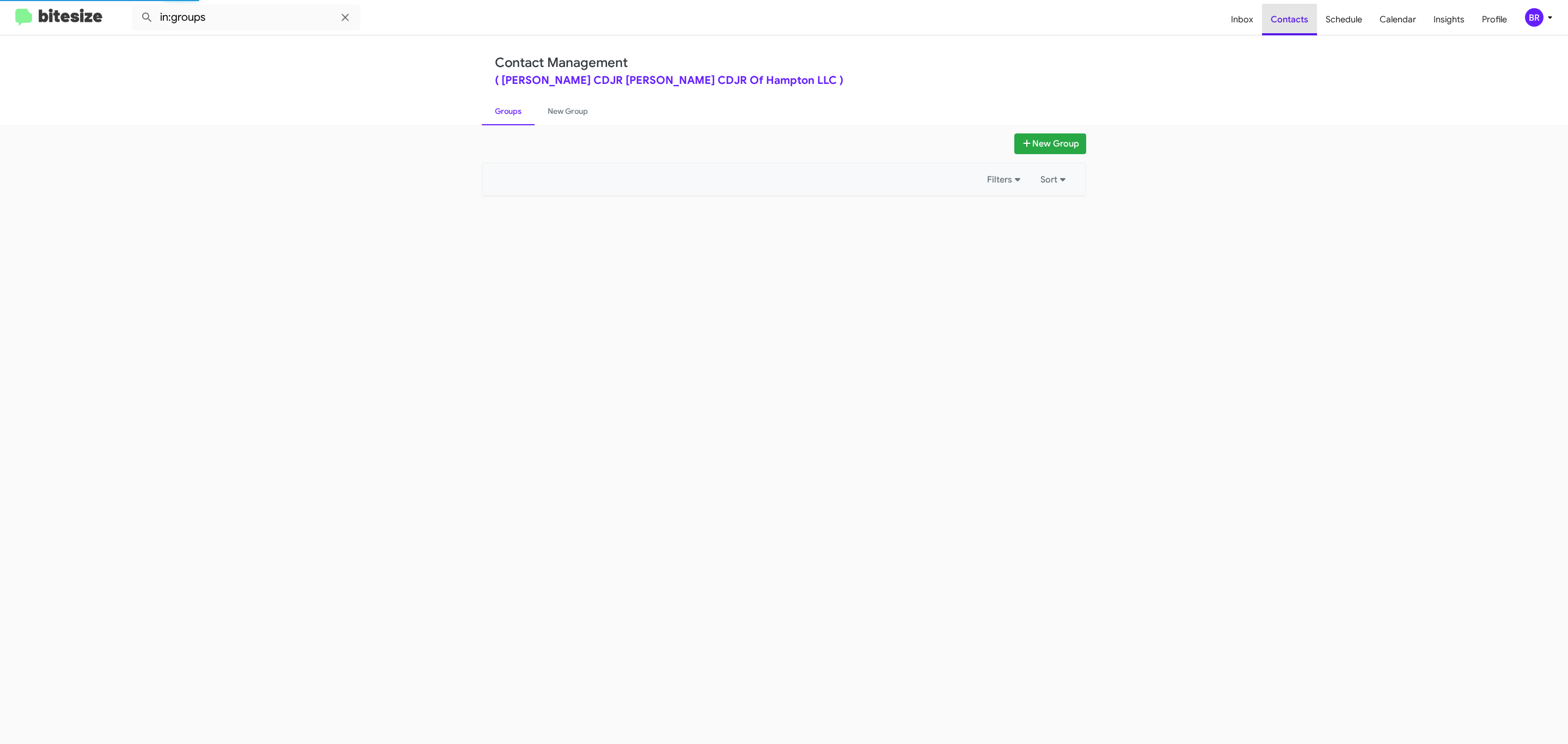
click at [1300, 21] on span "Contacts" at bounding box center [1289, 20] width 55 height 32
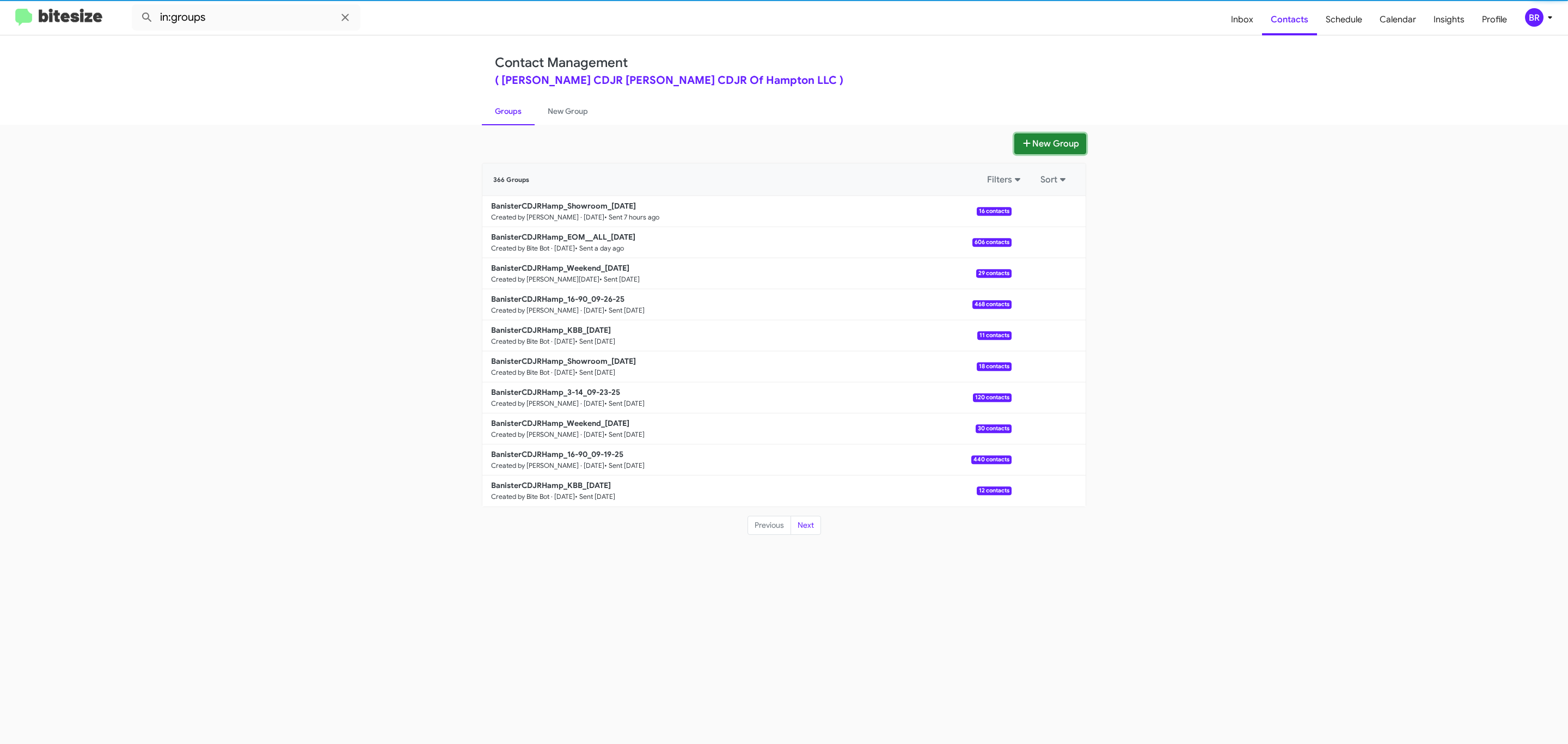
click at [1053, 139] on button "New Group" at bounding box center [1050, 144] width 72 height 21
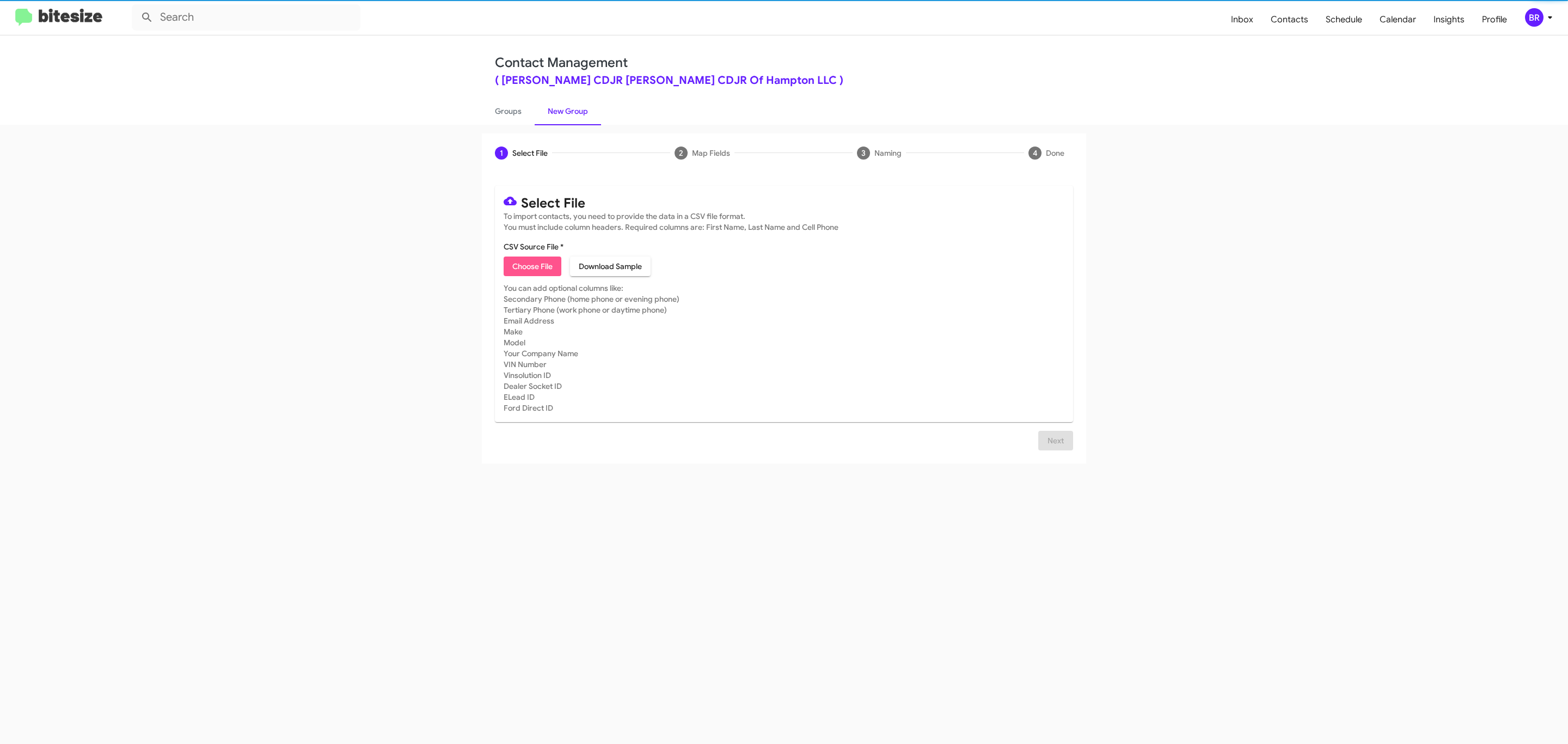
click at [535, 259] on span "Choose File" at bounding box center [532, 266] width 40 height 20
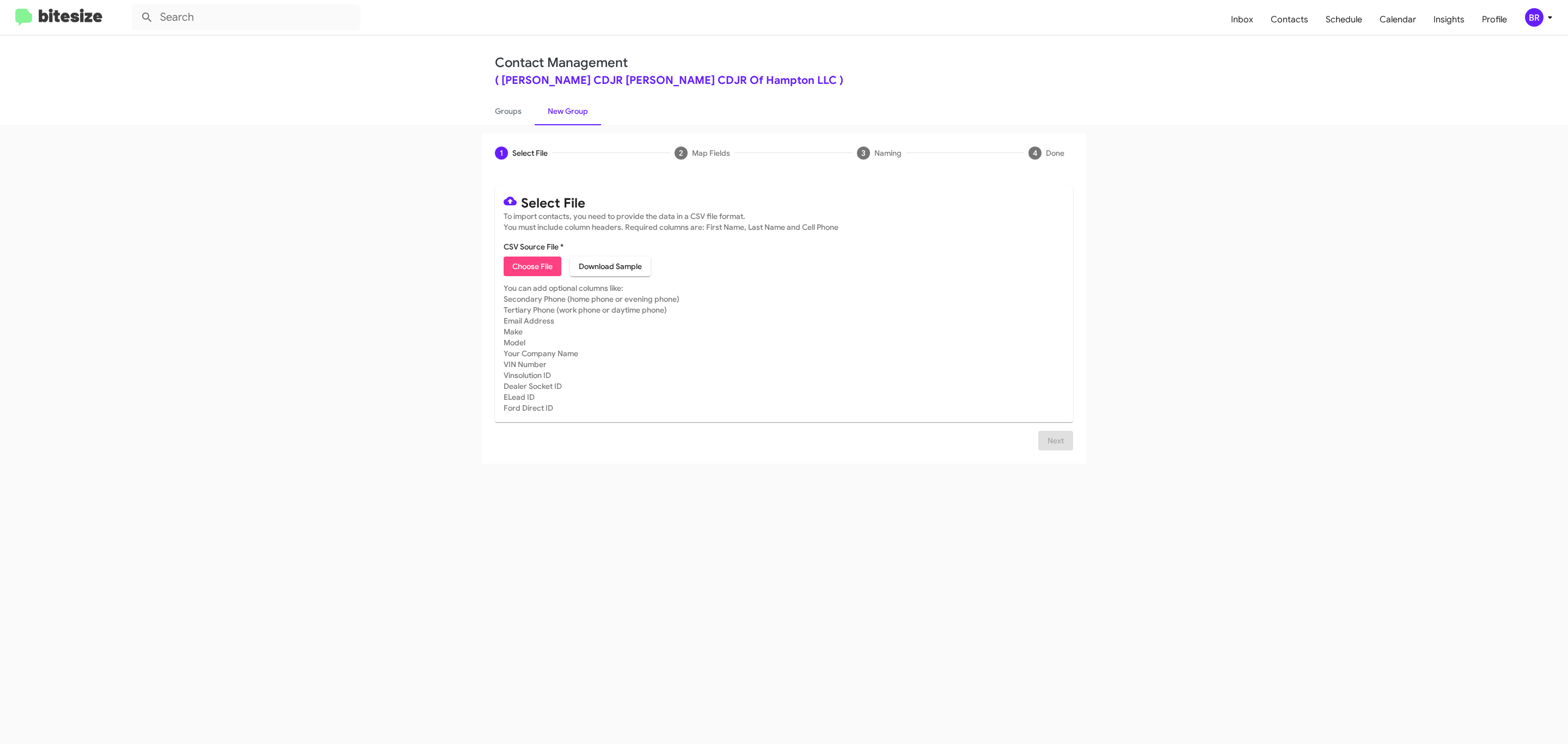
type input "BanisterCDJRHamp_Opt-Out_10-01-25"
click at [1050, 453] on span "Next" at bounding box center [1055, 454] width 17 height 20
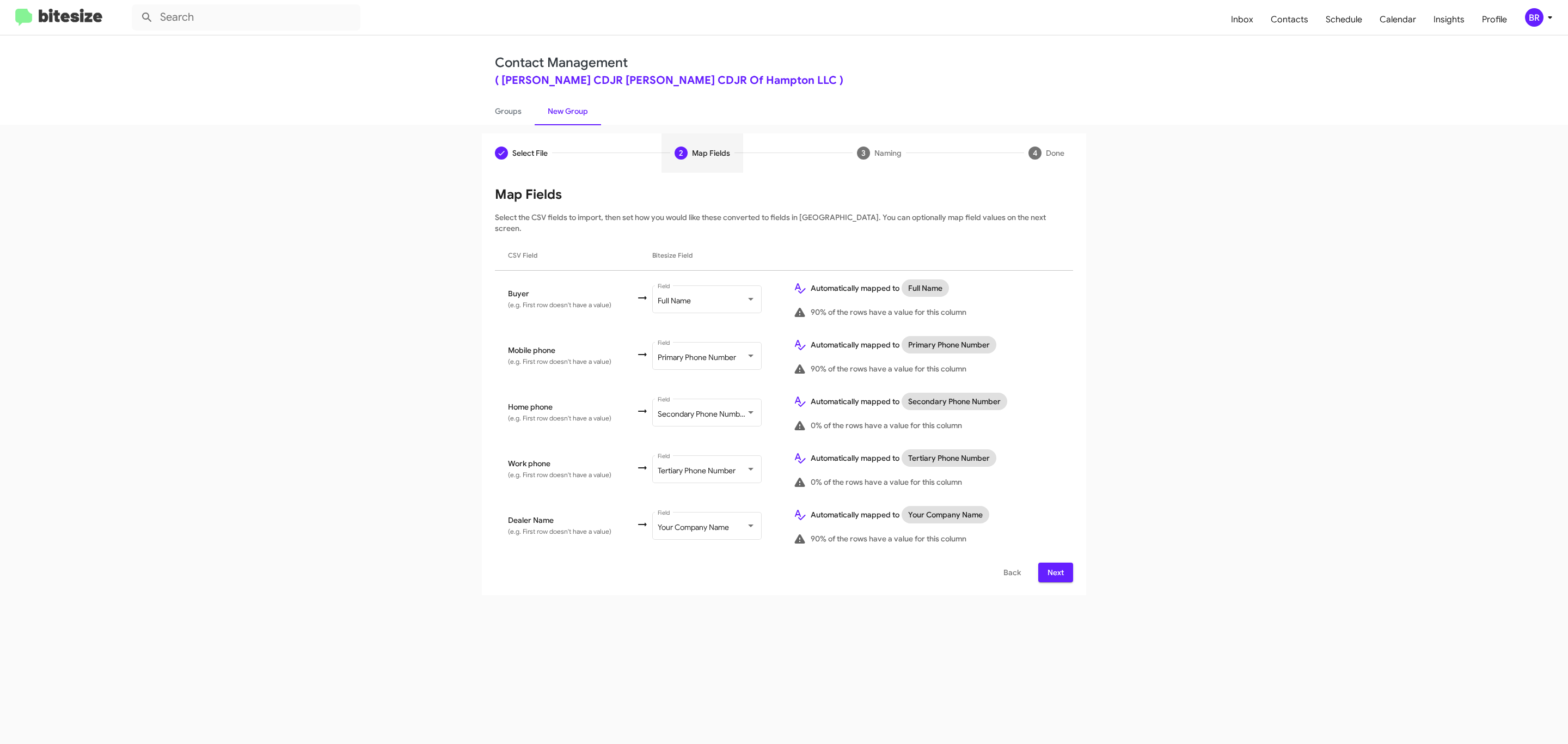
click at [1061, 562] on span "Next" at bounding box center [1055, 572] width 17 height 20
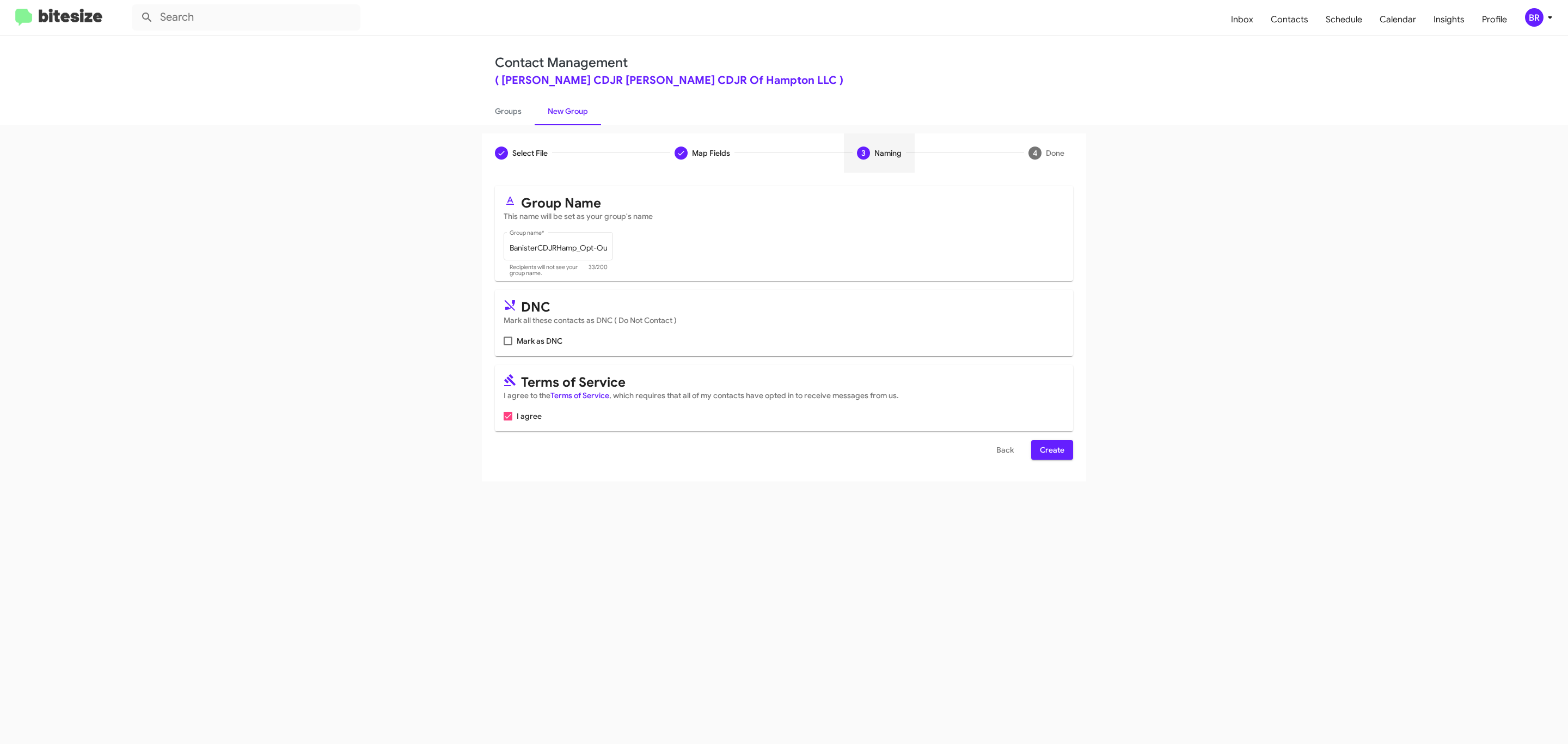
click at [546, 340] on span "Mark as DNC" at bounding box center [539, 340] width 46 height 13
click at [508, 345] on input "Mark as DNC" at bounding box center [507, 345] width 1 height 1
checkbox input "true"
click at [1052, 455] on span "Create" at bounding box center [1052, 449] width 25 height 20
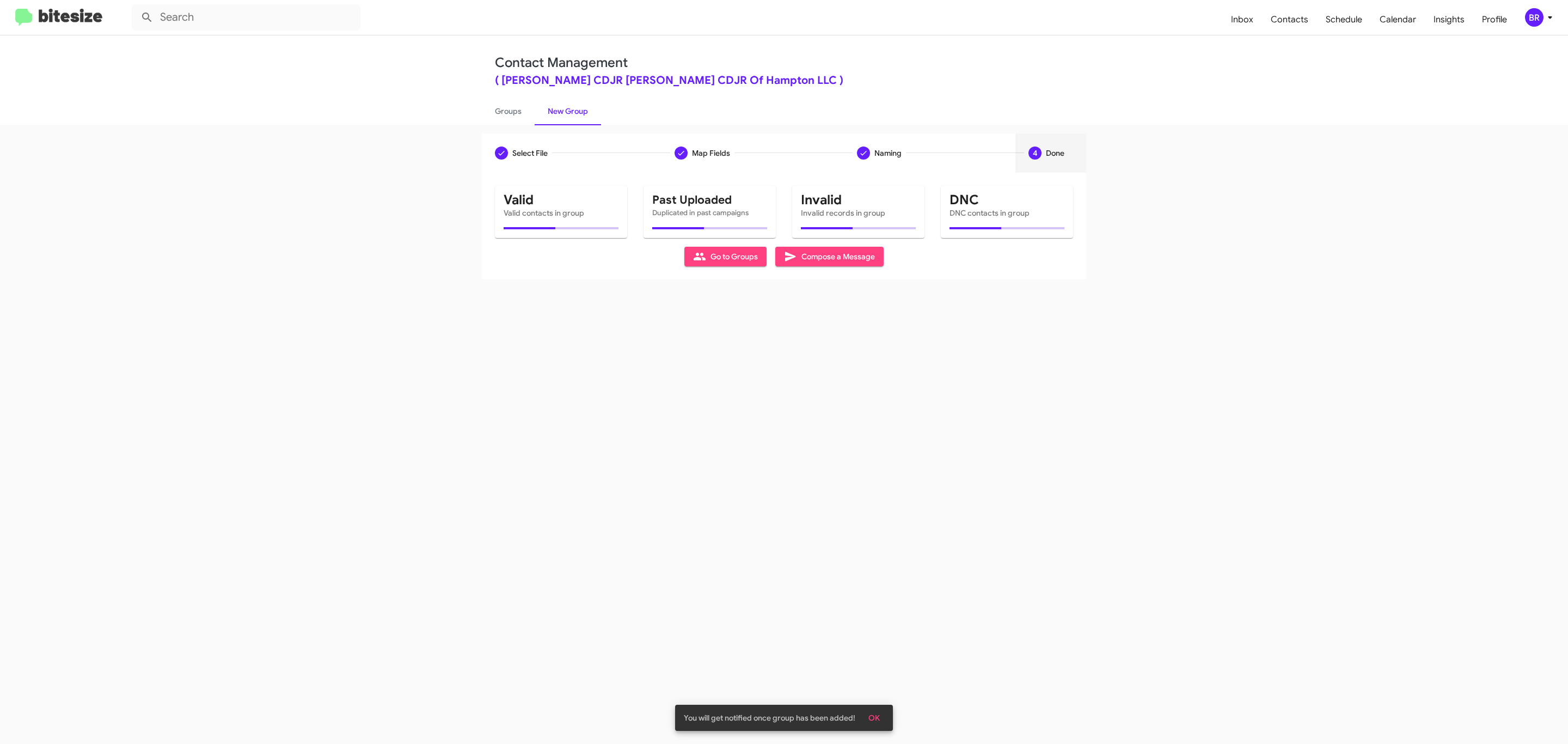
click at [1534, 21] on div "BR" at bounding box center [1534, 17] width 18 height 18
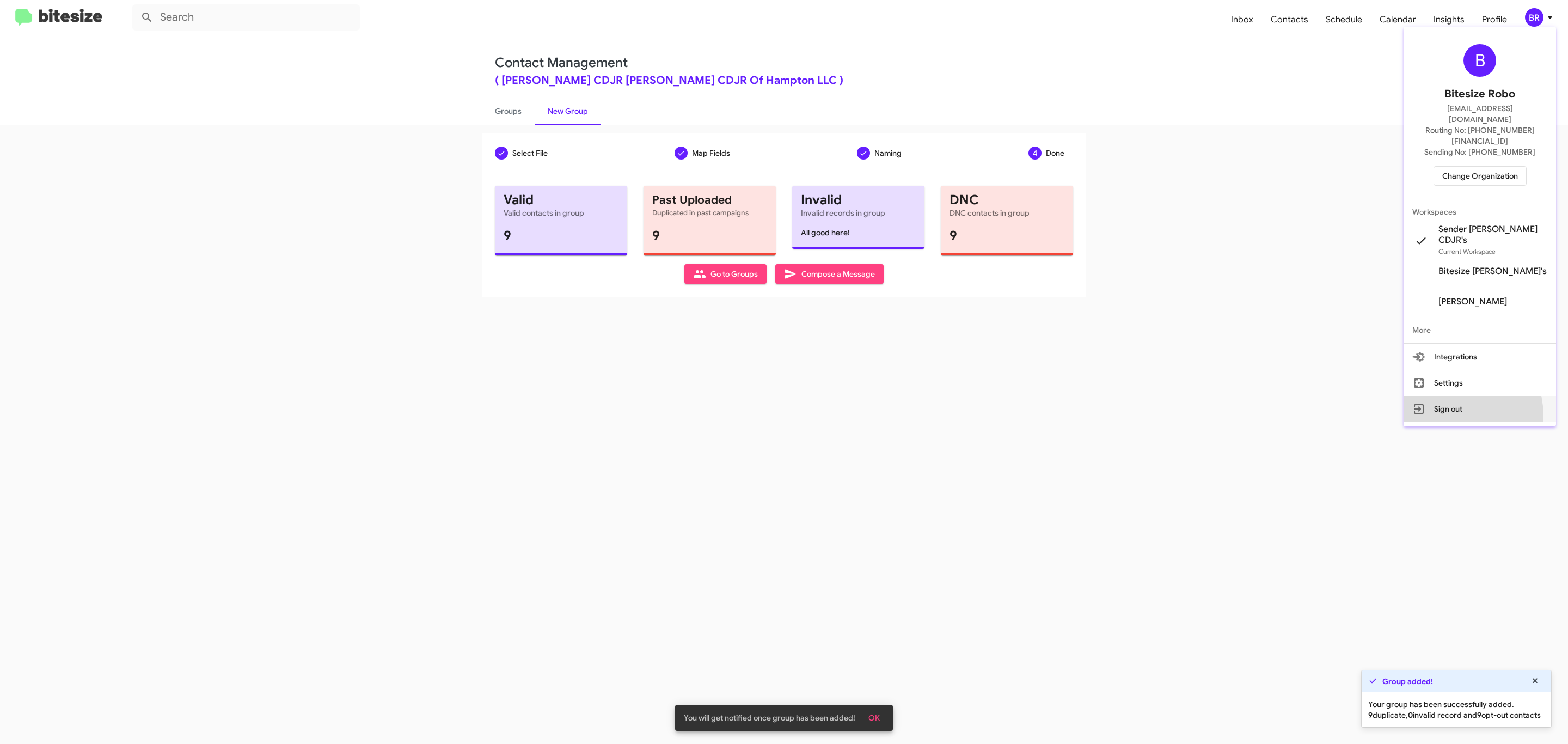
click at [1462, 396] on button "Sign out" at bounding box center [1480, 409] width 153 height 26
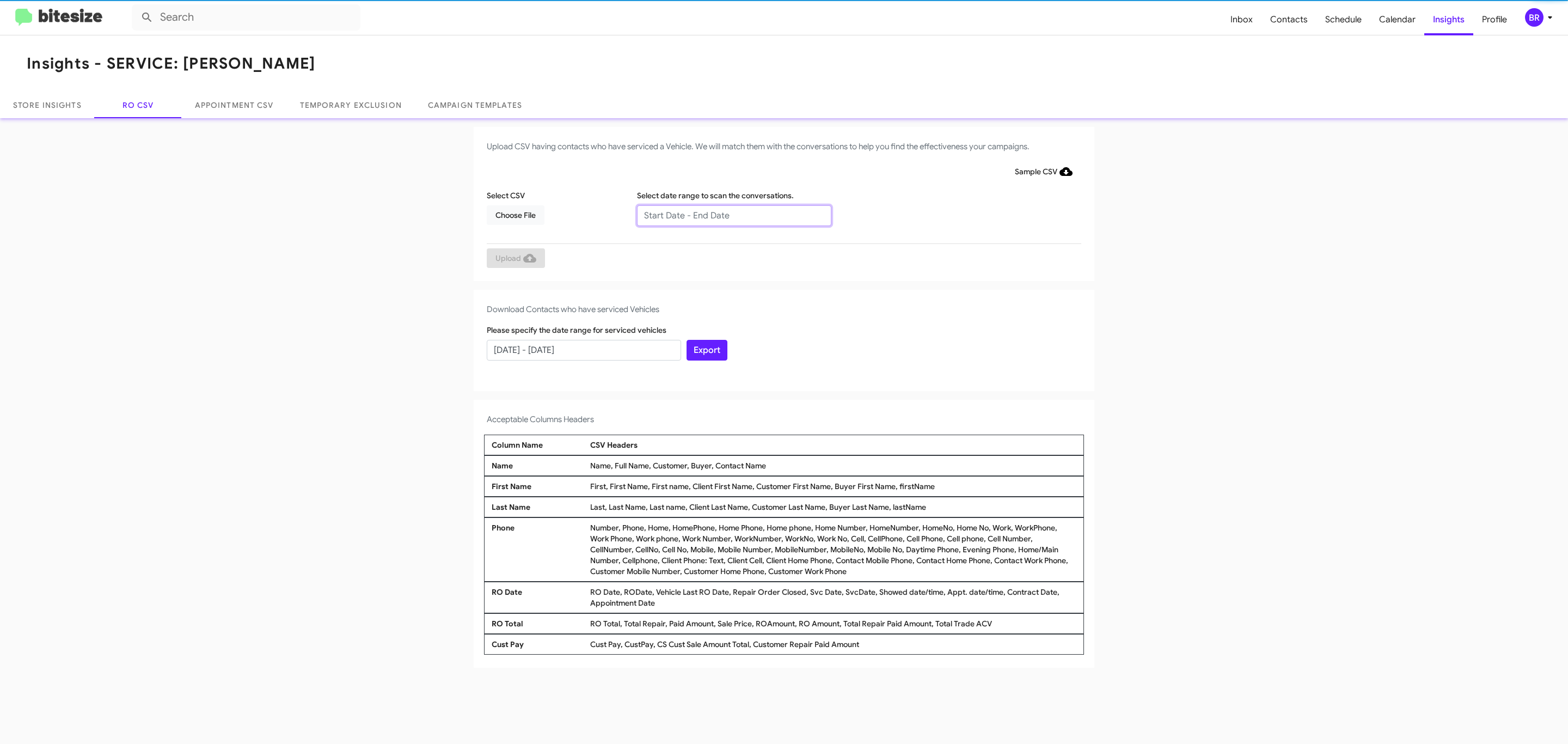
click at [733, 214] on input "text" at bounding box center [734, 216] width 194 height 21
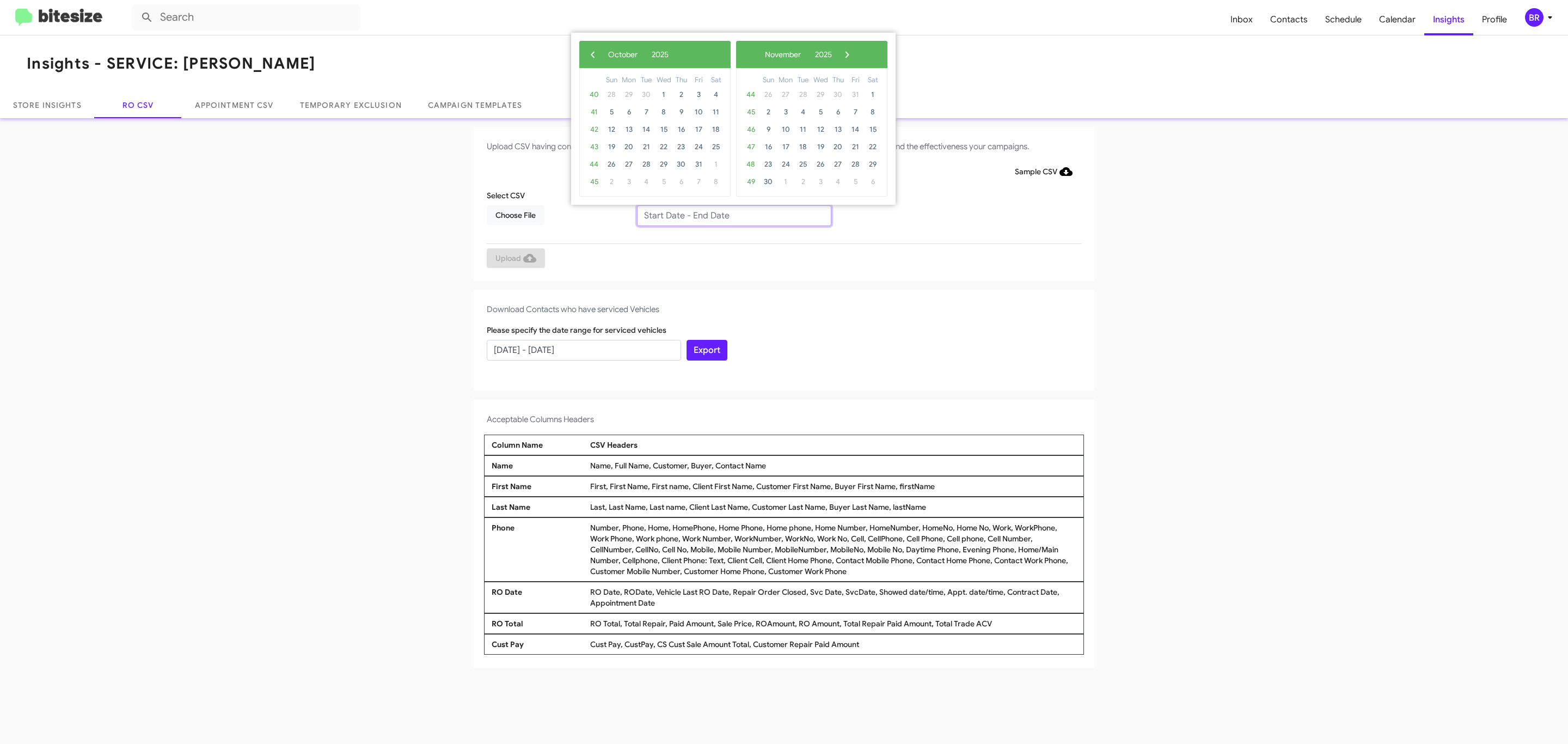
click at [733, 214] on input "text" at bounding box center [734, 216] width 194 height 21
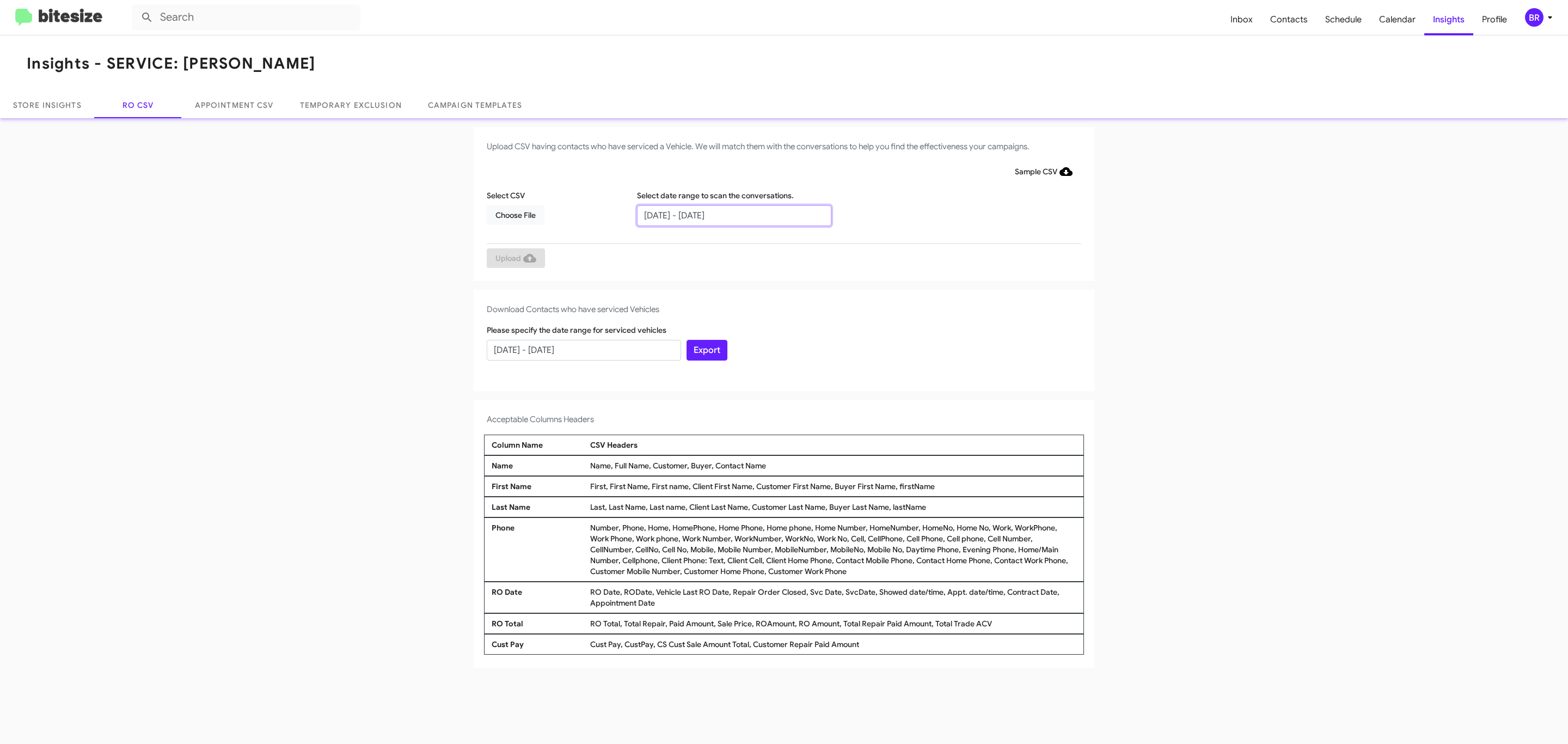
type input "[DATE] - [DATE]"
click at [515, 214] on span "Choose File" at bounding box center [515, 215] width 40 height 20
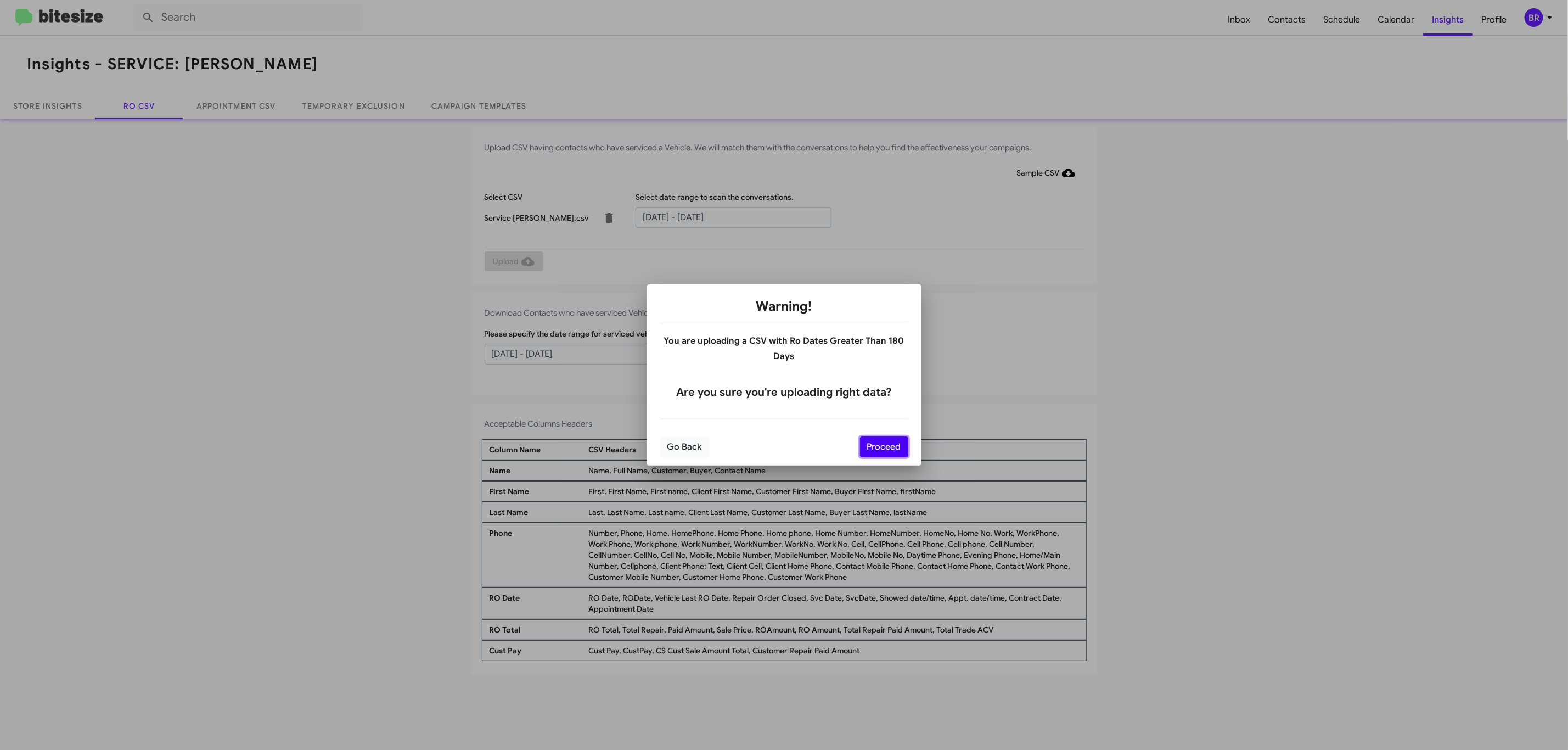
click at [882, 446] on button "Proceed" at bounding box center [884, 447] width 48 height 21
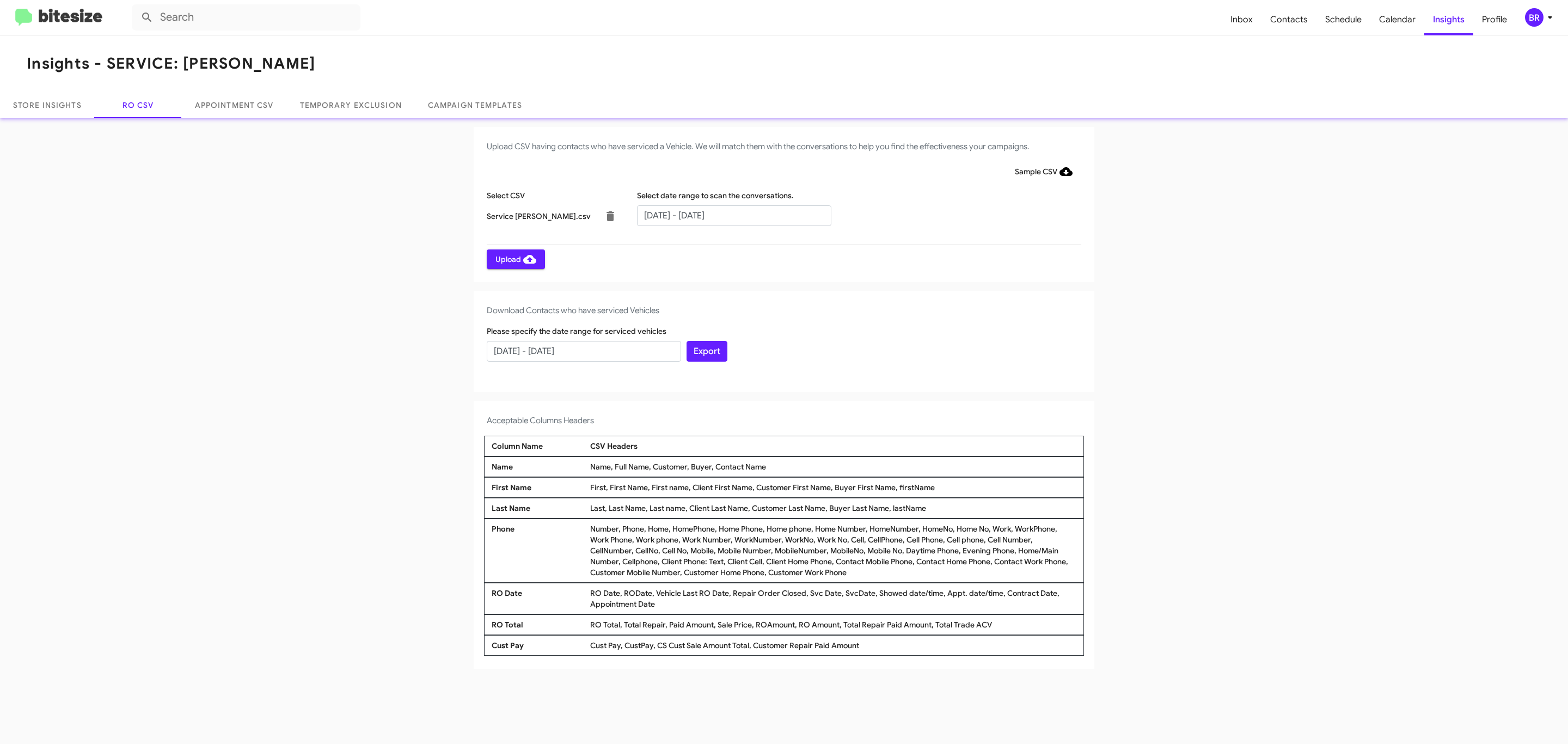
click at [514, 259] on span "Upload" at bounding box center [516, 259] width 41 height 20
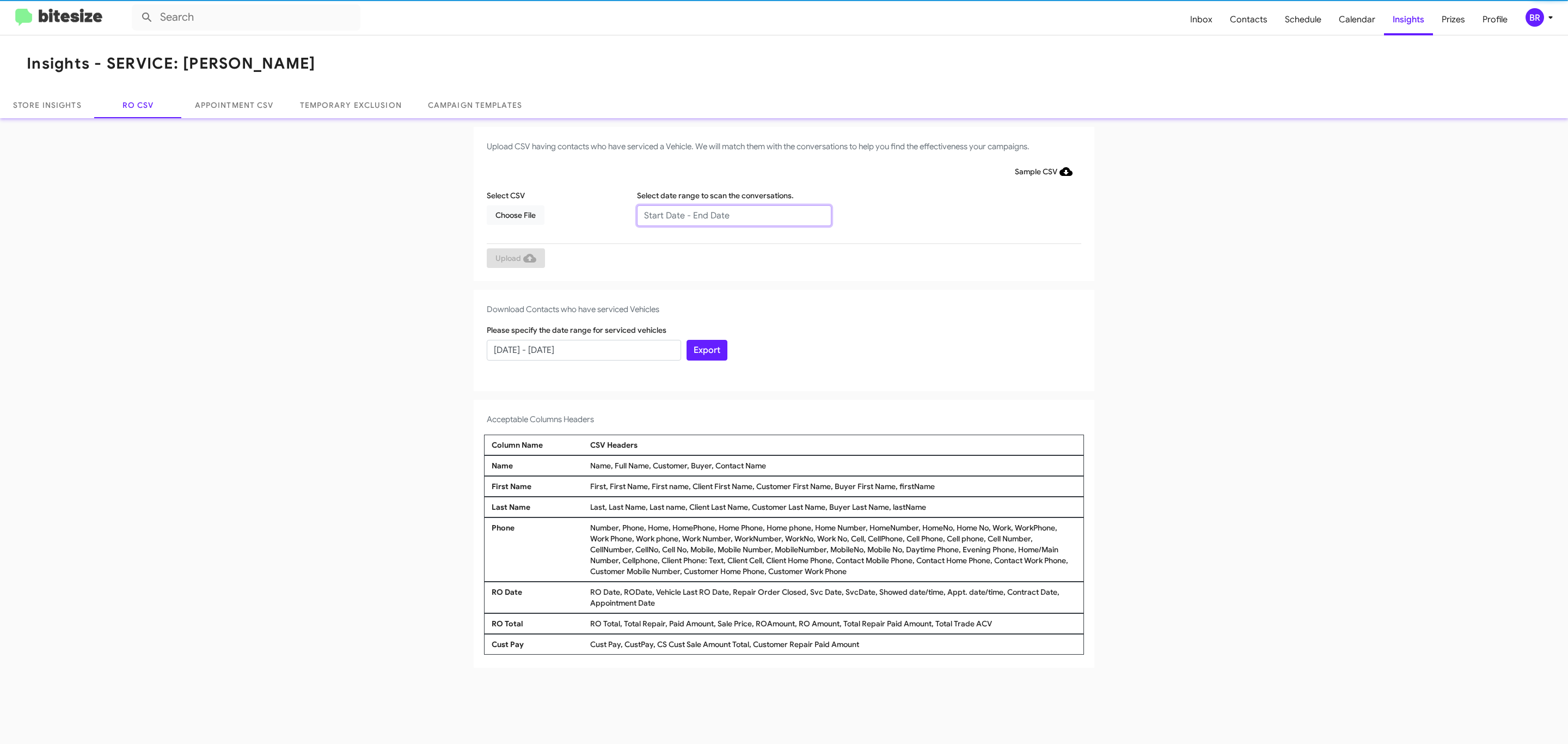
click at [733, 214] on input "text" at bounding box center [734, 216] width 194 height 21
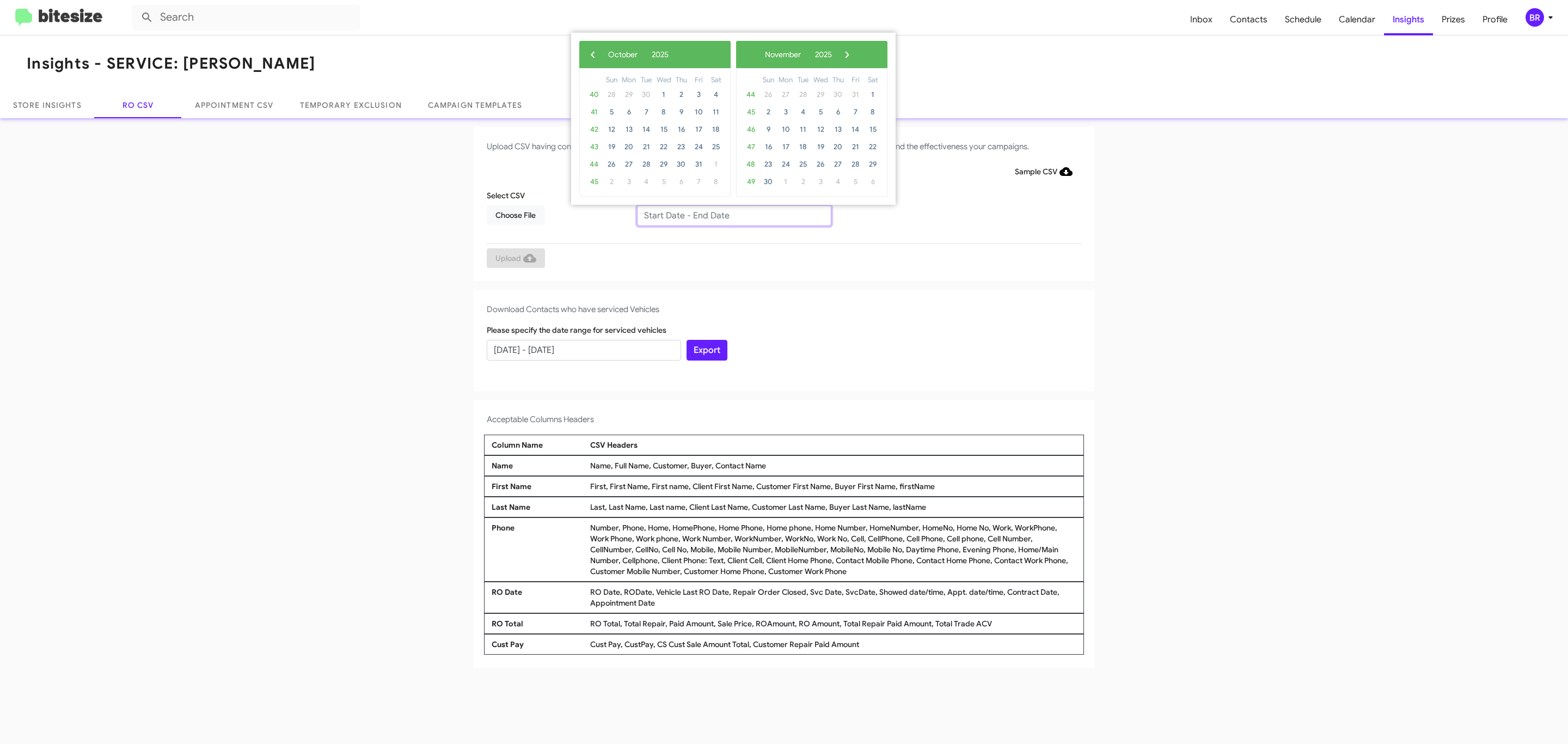
click at [733, 214] on input "text" at bounding box center [734, 216] width 194 height 21
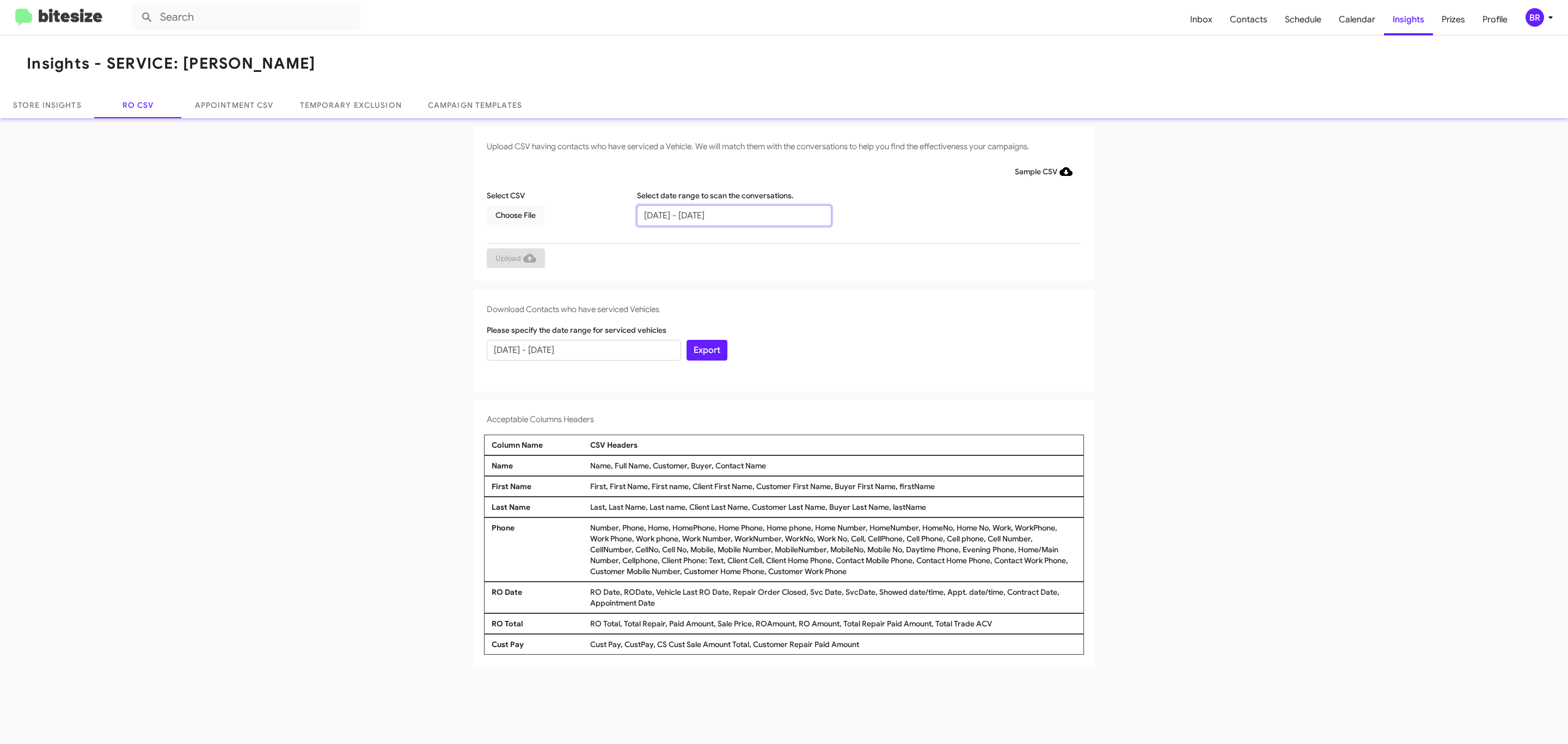
type input "[DATE] - [DATE]"
click at [515, 214] on span "Choose File" at bounding box center [515, 215] width 40 height 20
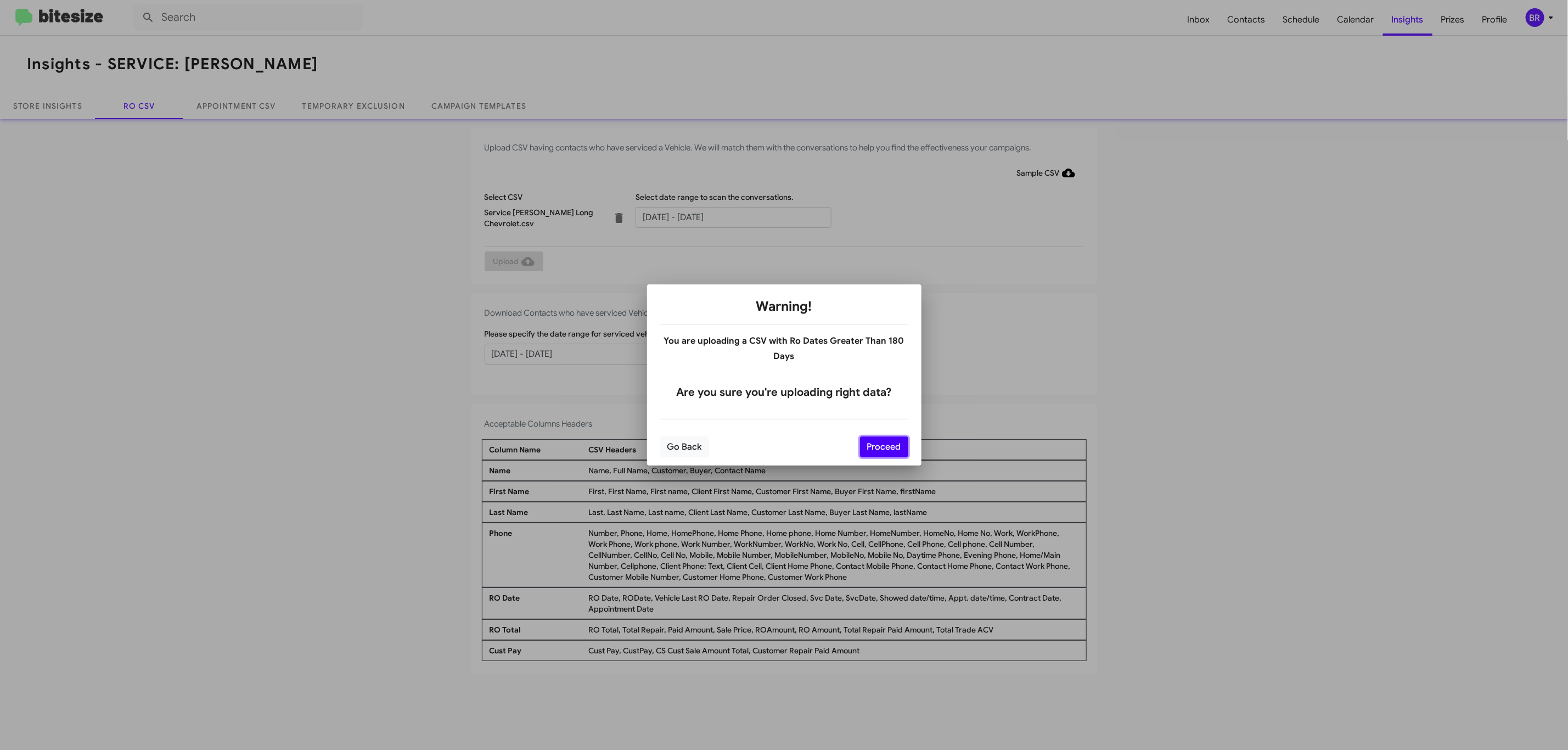
click at [882, 446] on button "Proceed" at bounding box center [884, 447] width 48 height 21
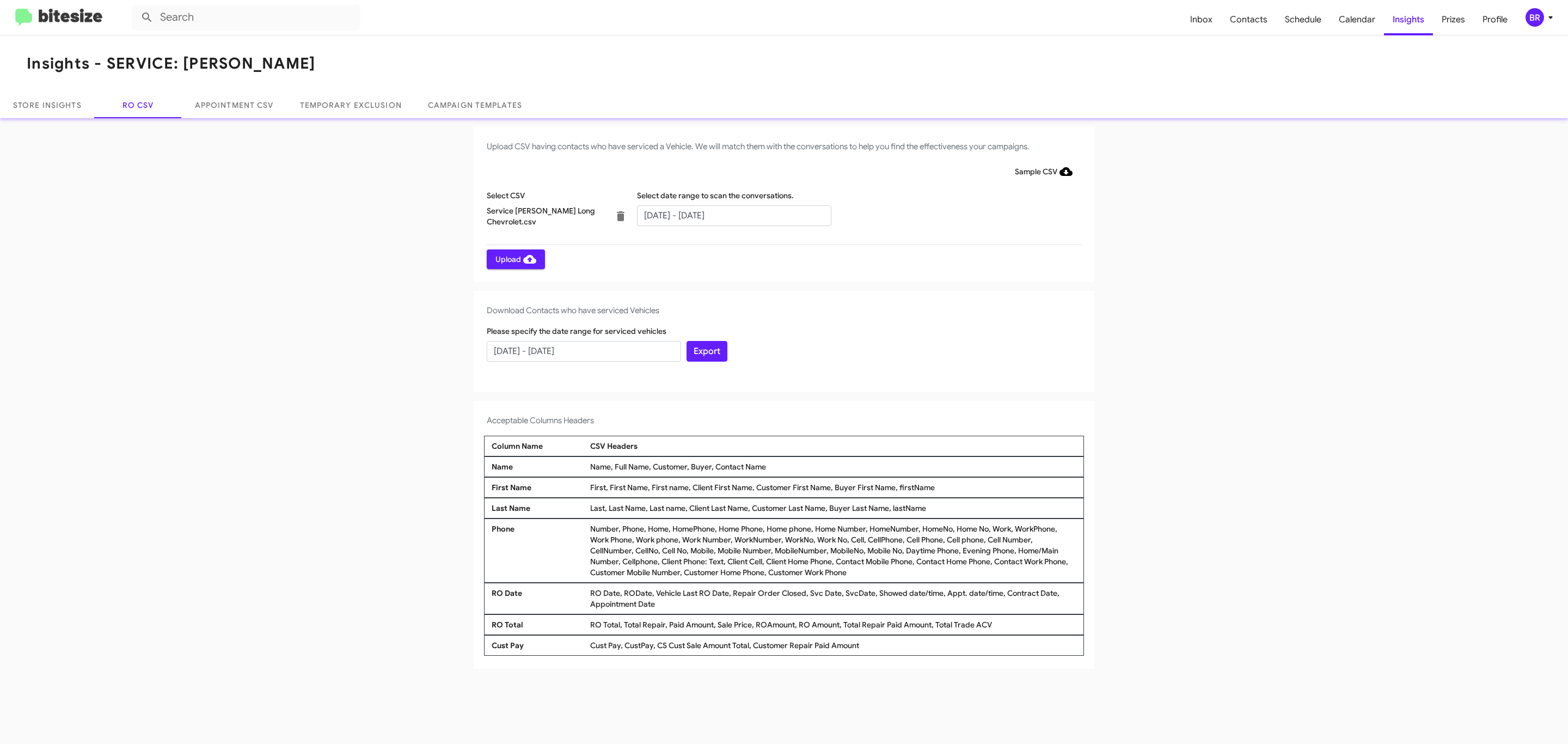
click at [514, 259] on span "Upload" at bounding box center [516, 259] width 41 height 20
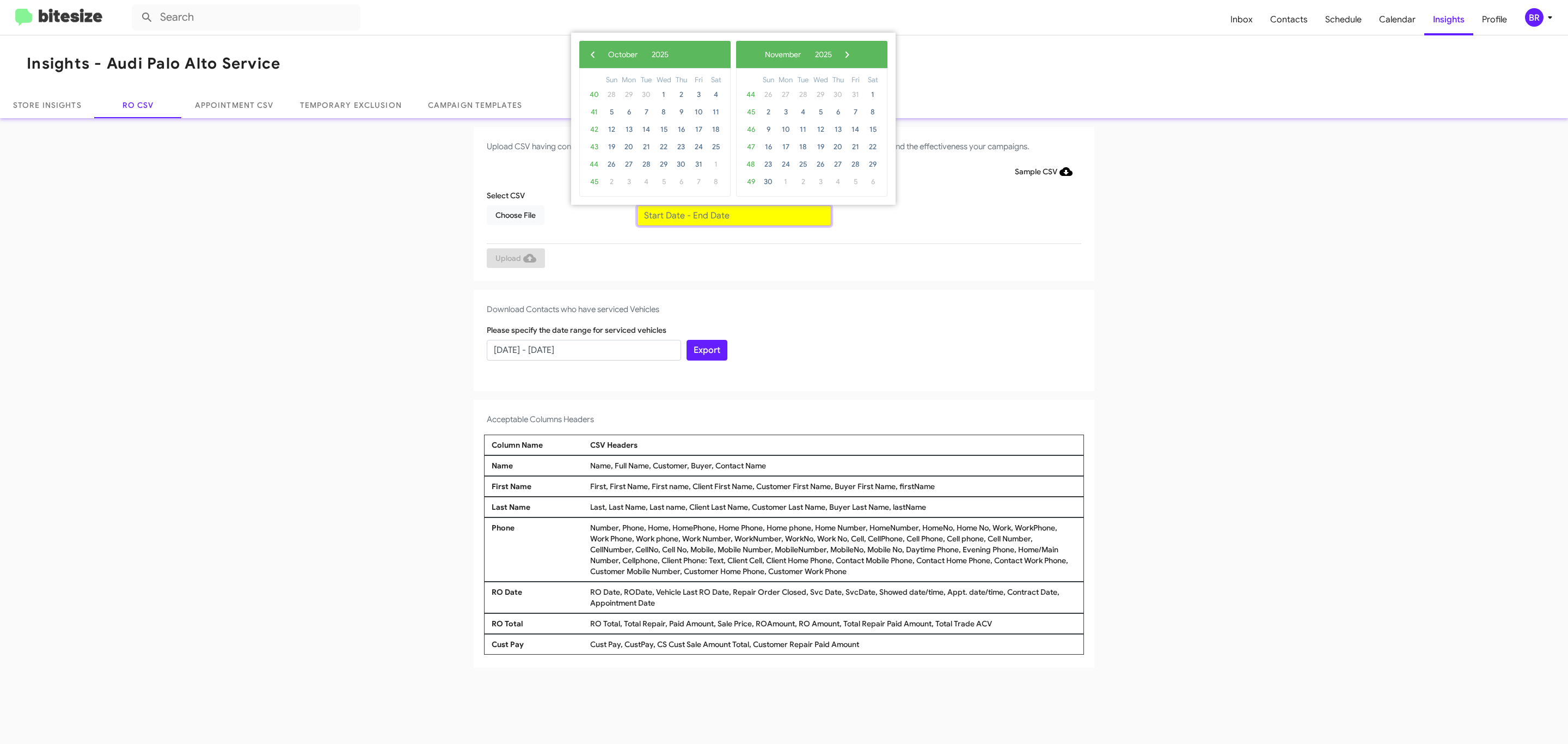
type input "08/01/2025 - 10/01/2025"
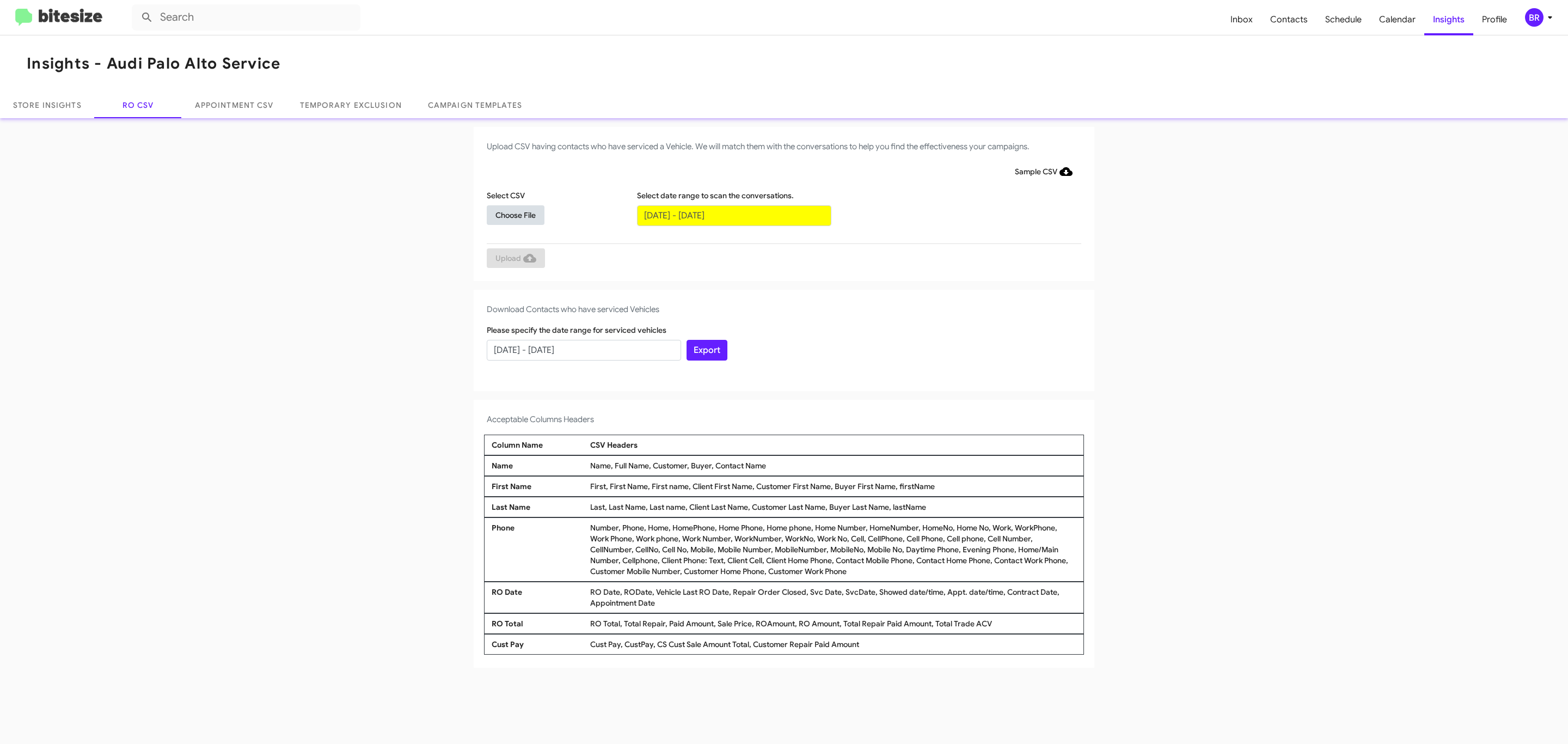
click at [515, 214] on span "Choose File" at bounding box center [515, 215] width 40 height 20
click at [514, 259] on span "Upload" at bounding box center [516, 259] width 41 height 20
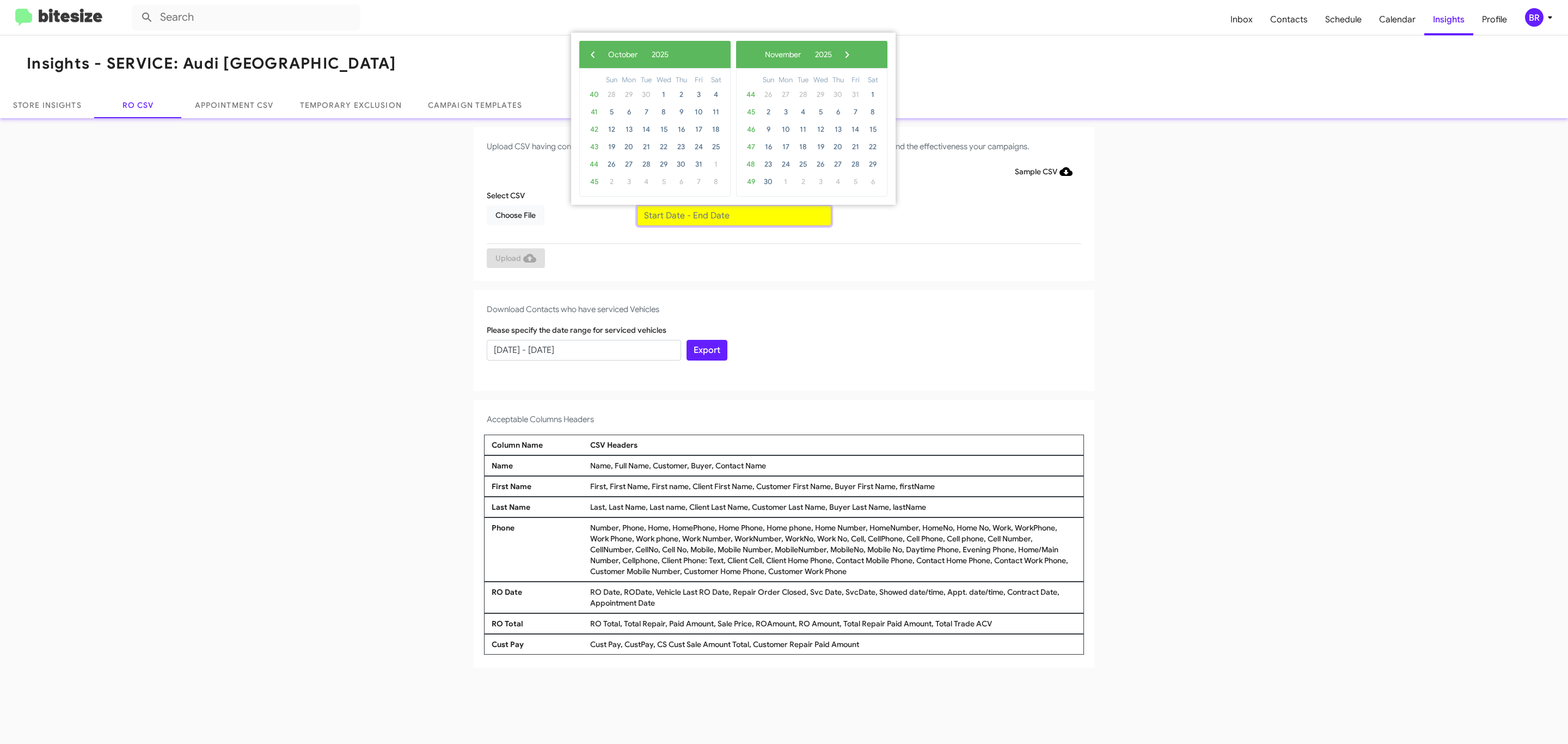
type input "08/01/2025 - 10/01/2025"
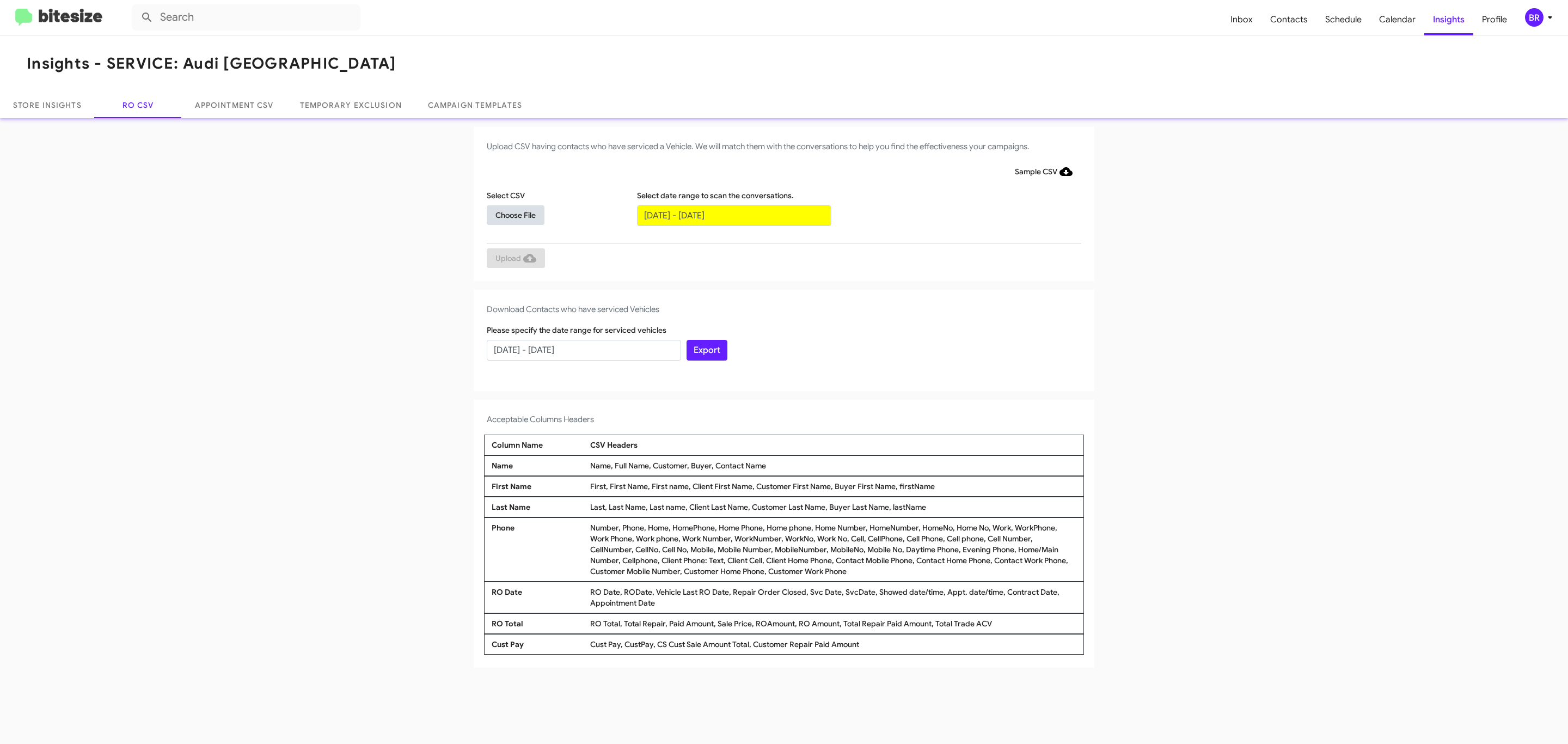
click at [515, 214] on span "Choose File" at bounding box center [515, 215] width 40 height 20
click at [514, 259] on span "Upload" at bounding box center [516, 259] width 41 height 20
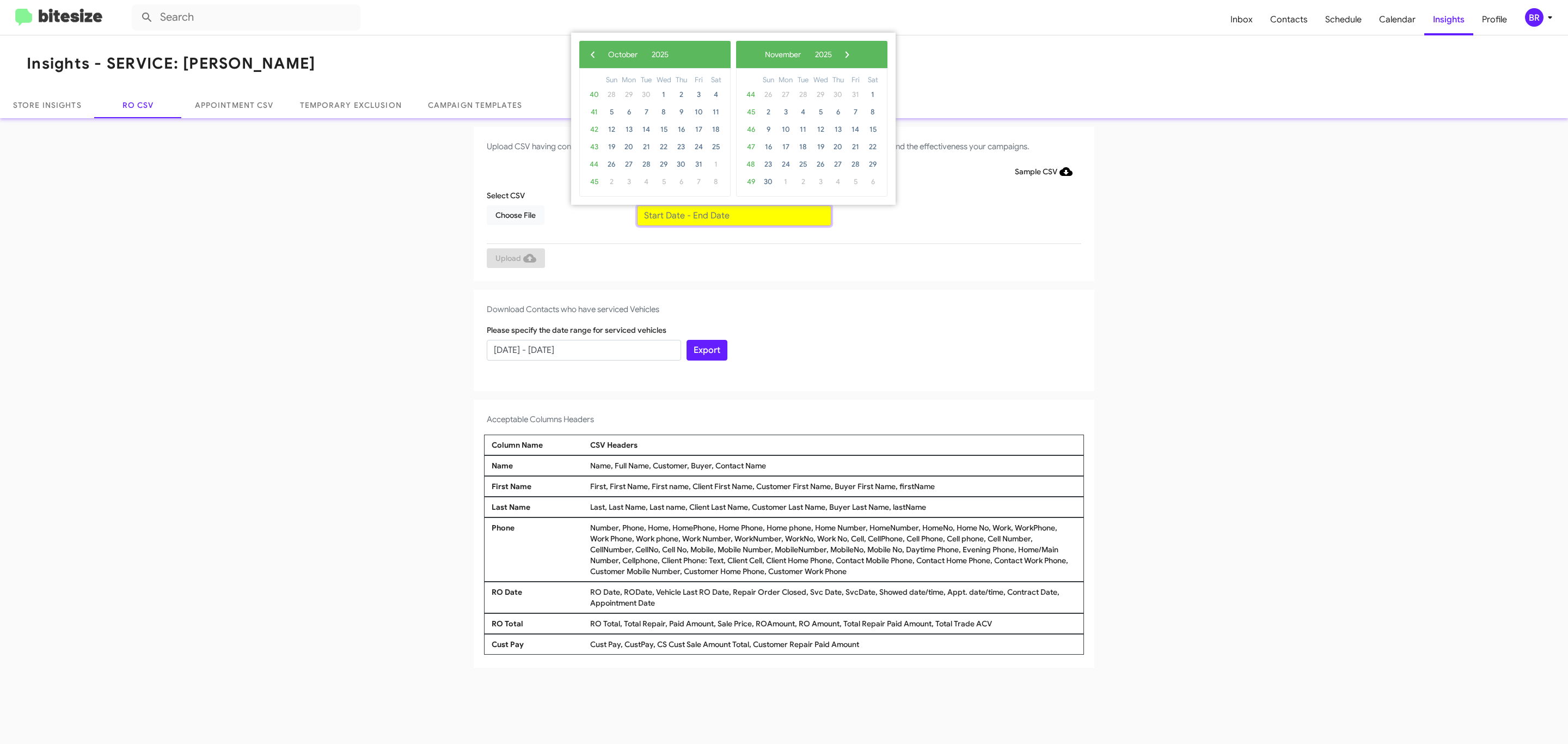
type input "[DATE] - [DATE]"
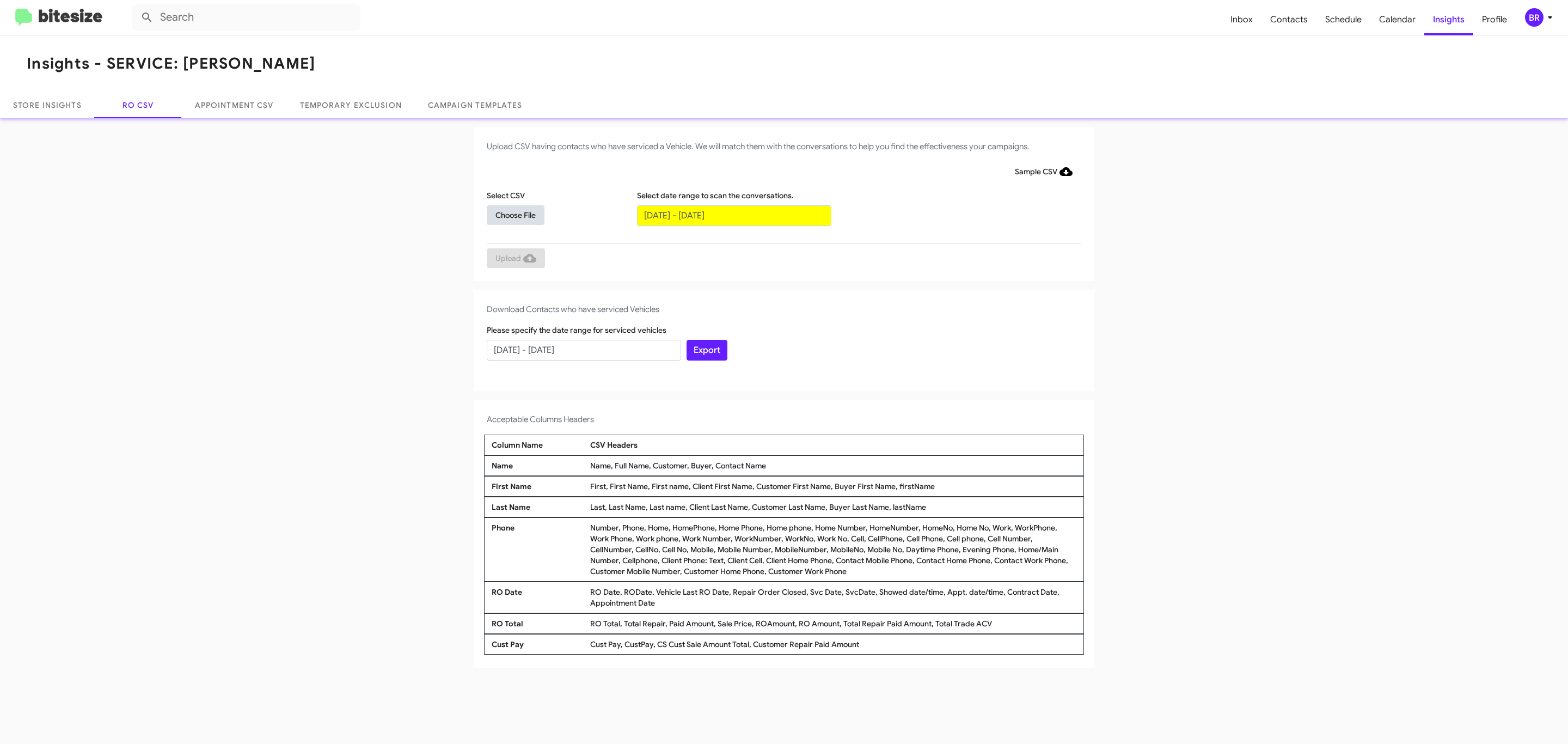
click at [515, 214] on span "Choose File" at bounding box center [515, 215] width 40 height 20
click at [514, 259] on span "Upload" at bounding box center [516, 259] width 41 height 20
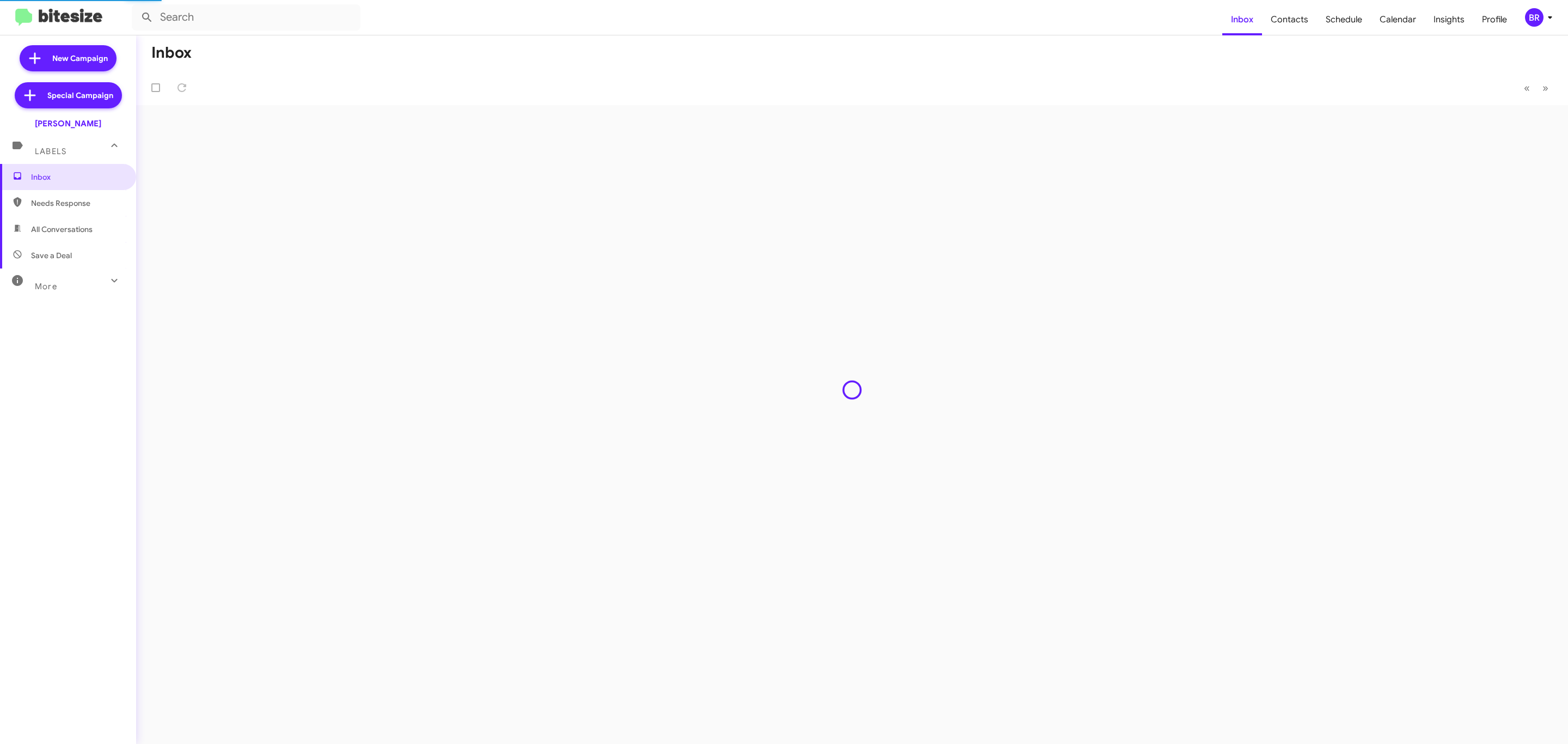
type input "in:groups"
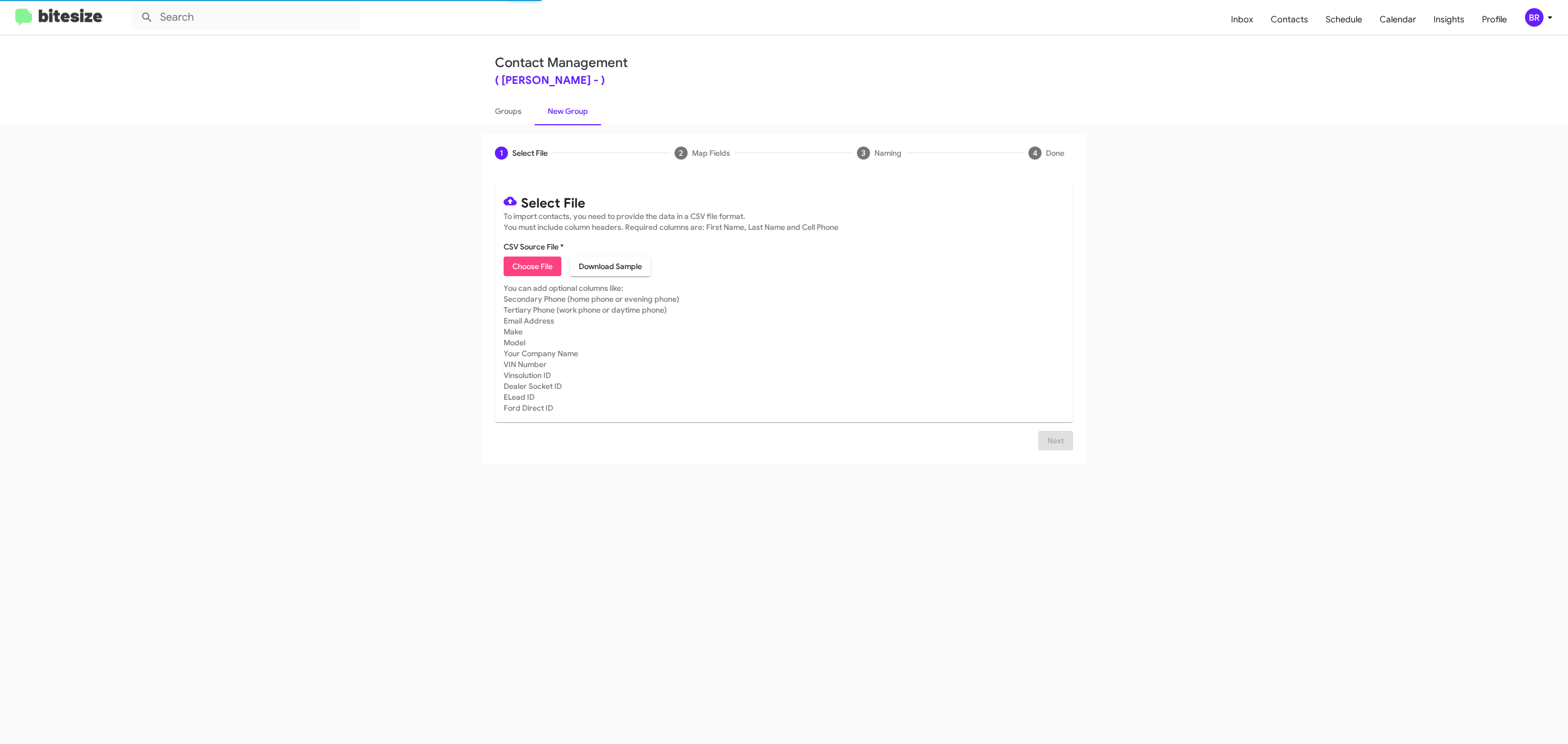
click at [531, 266] on span "Choose File" at bounding box center [532, 266] width 40 height 20
type input "Tracy Toyota"
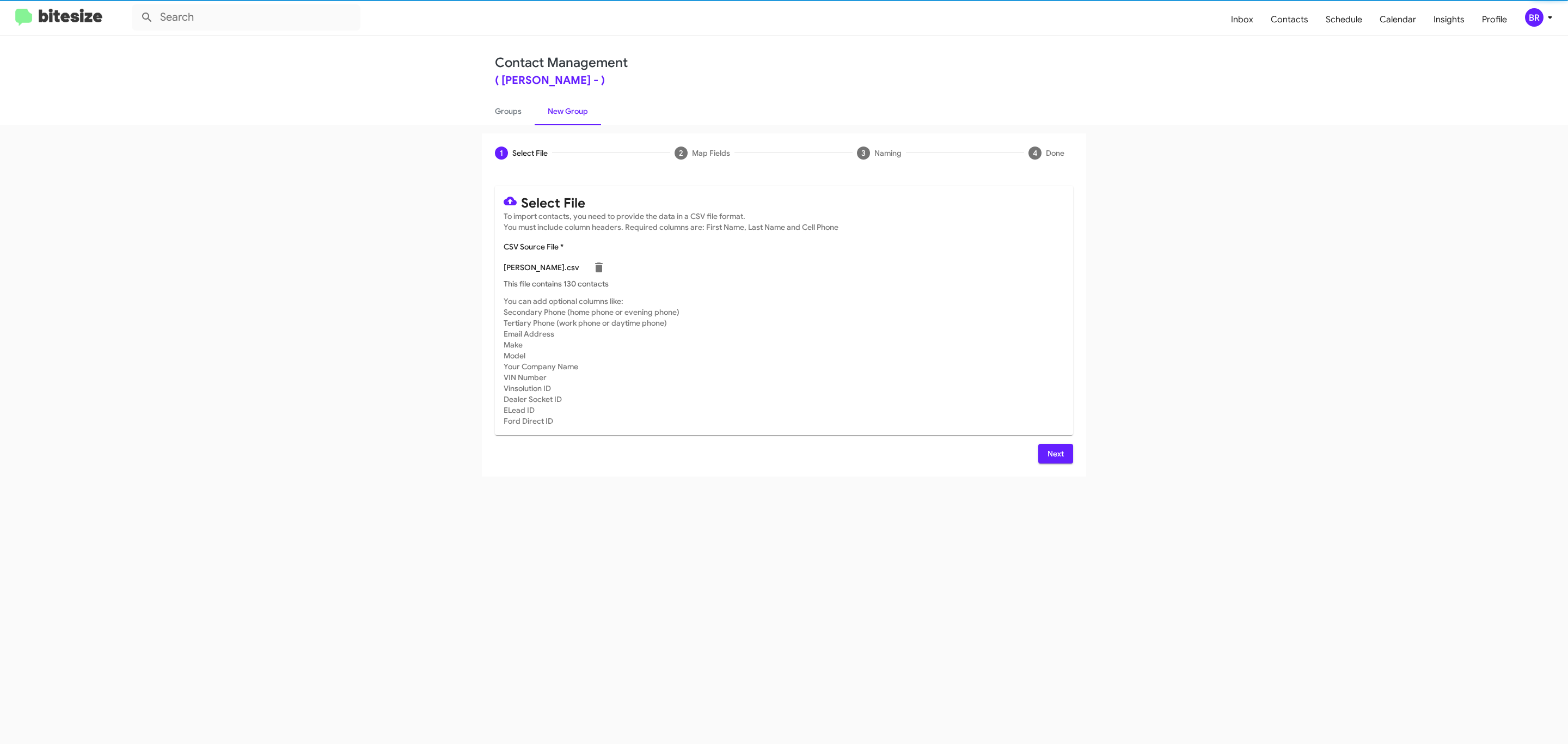
click at [1054, 453] on span "Next" at bounding box center [1055, 454] width 17 height 20
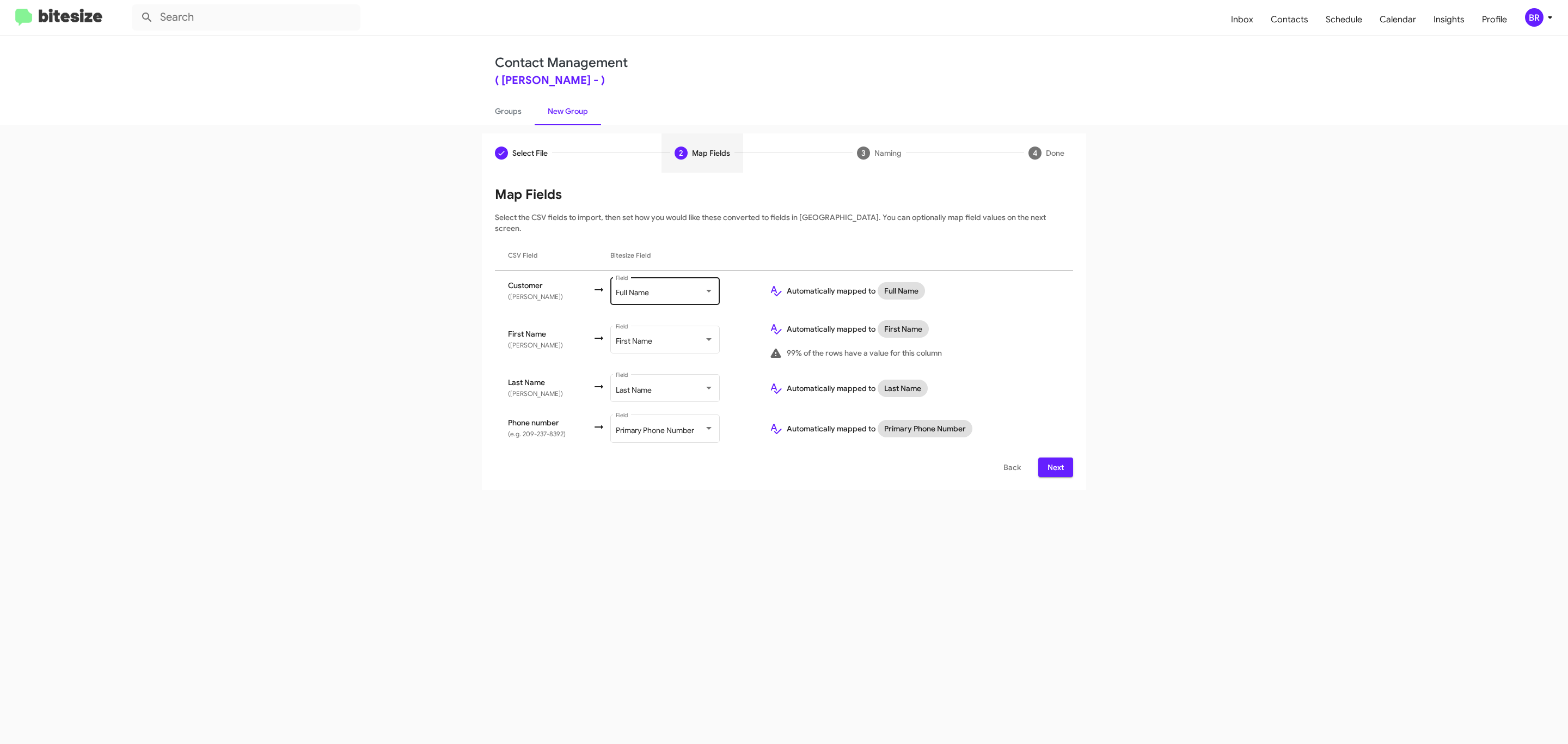
click at [676, 288] on div "Full Name" at bounding box center [659, 293] width 88 height 9
click at [689, 236] on span "Don't map this field" at bounding box center [690, 236] width 123 height 23
click at [1054, 458] on span "Next" at bounding box center [1055, 467] width 17 height 20
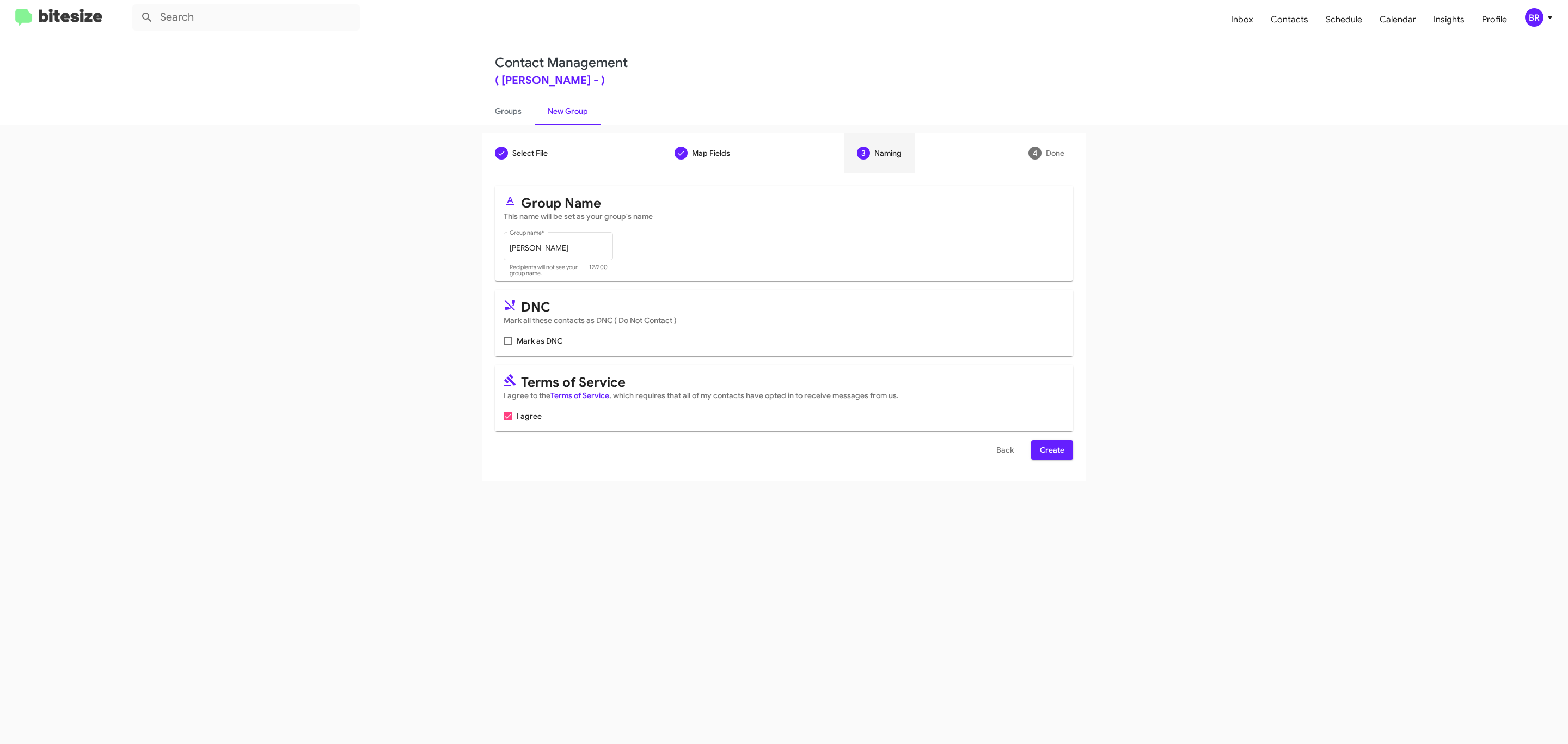
click at [507, 345] on input "Mark as DNC" at bounding box center [507, 345] width 1 height 1
checkbox input "true"
click at [1050, 451] on span "Create" at bounding box center [1052, 449] width 25 height 20
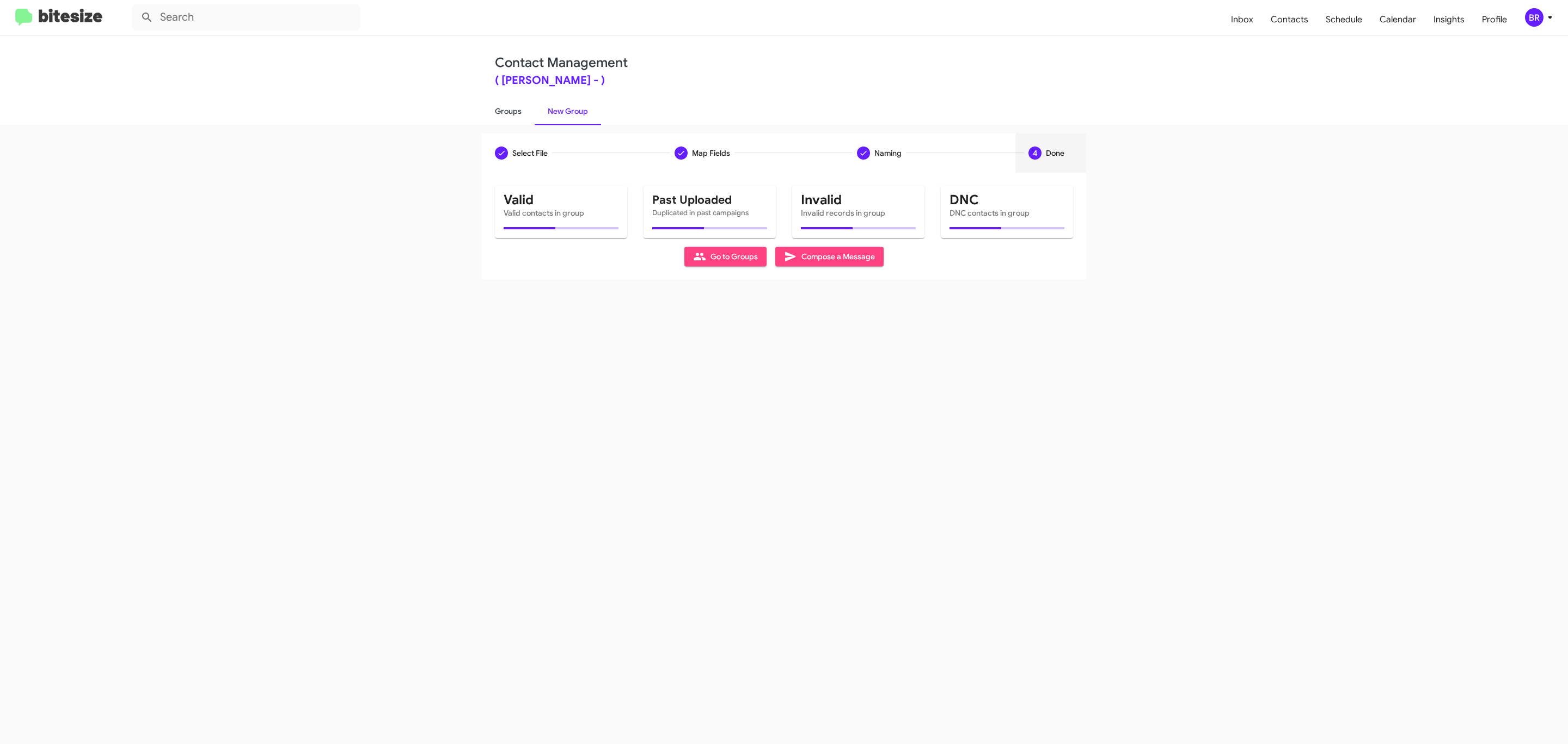
click at [507, 110] on link "Groups" at bounding box center [508, 111] width 53 height 28
type input "in:groups"
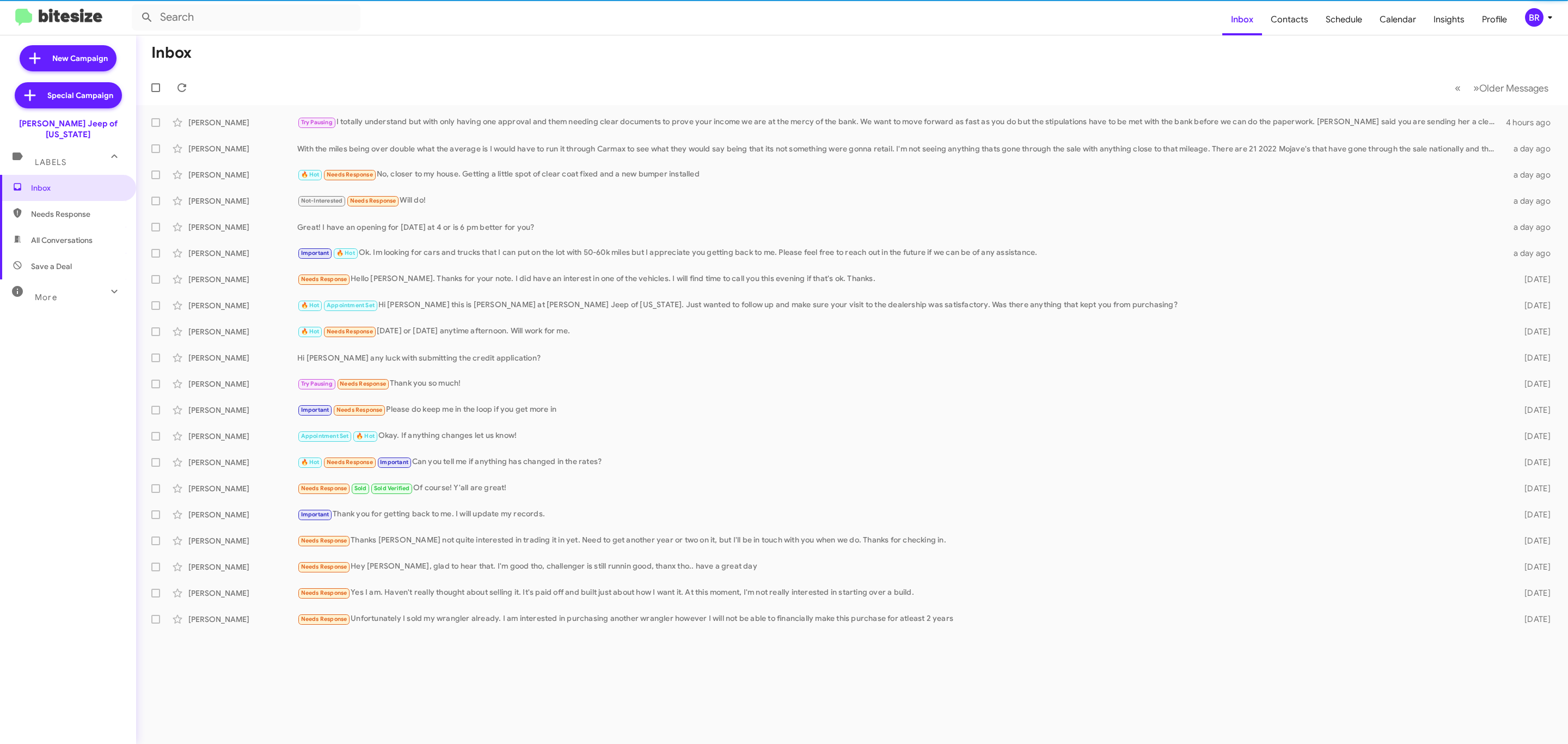
type input "in:groups"
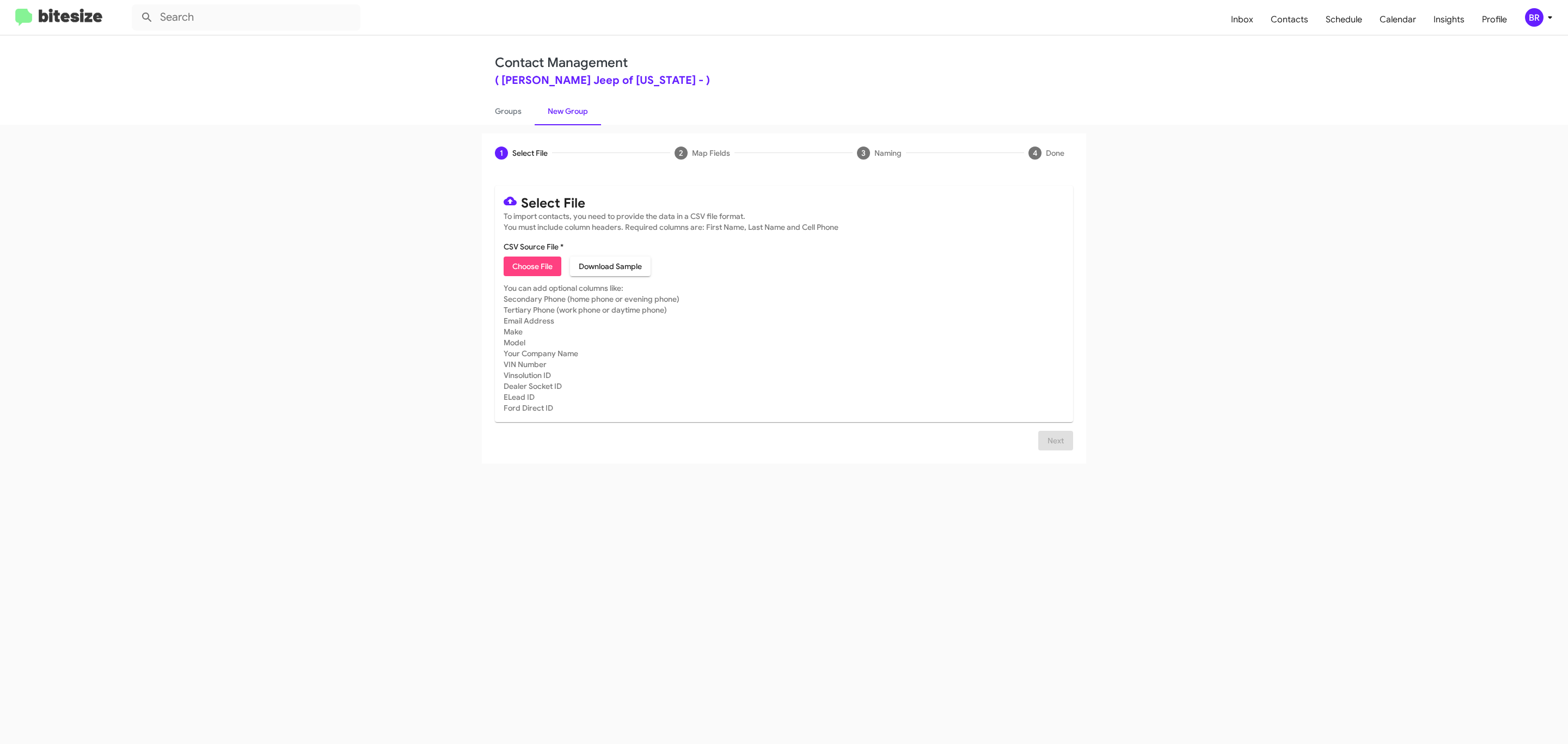
click at [531, 266] on span "Choose File" at bounding box center [532, 266] width 40 height 20
type input "[PERSON_NAME] Jeep of [US_STATE]"
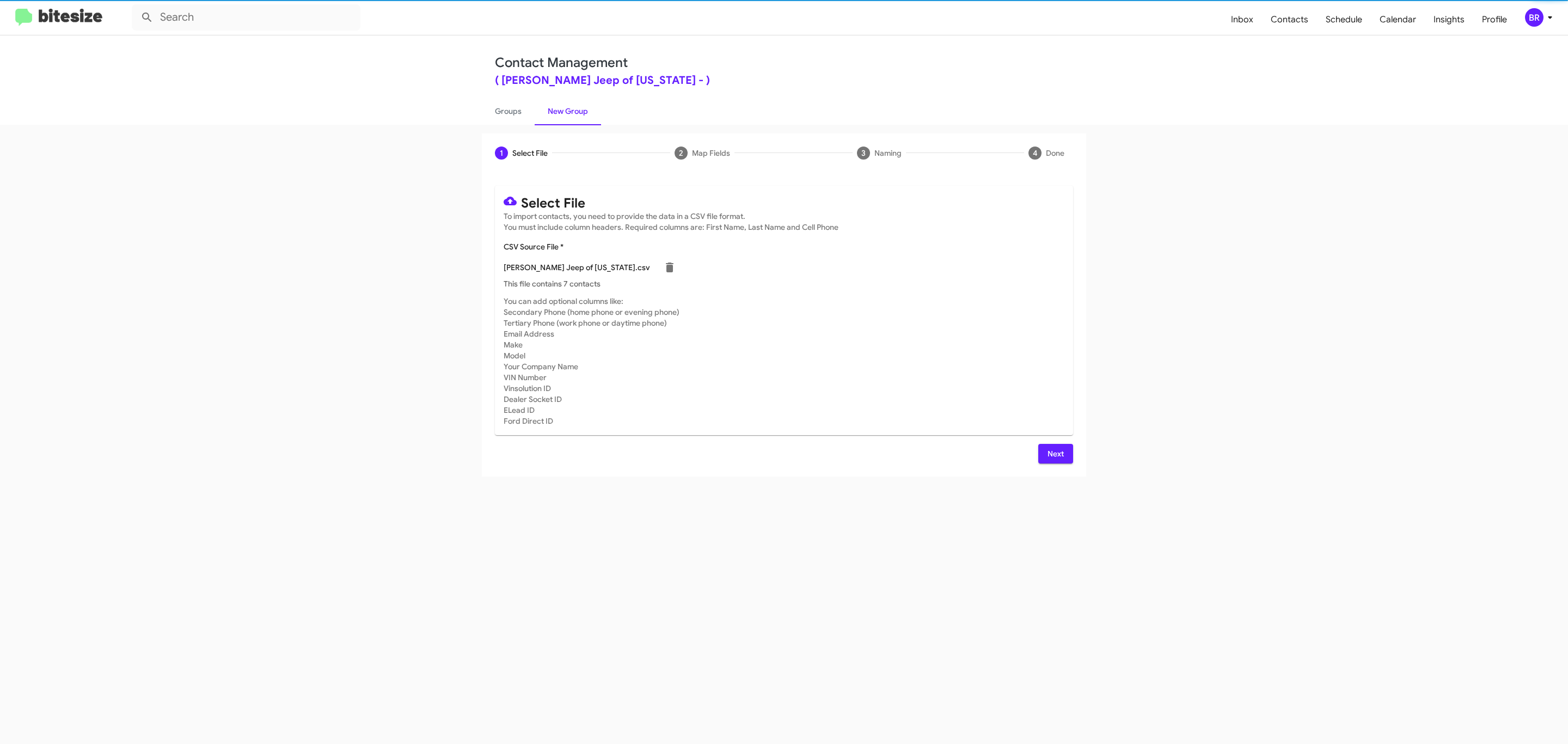
click at [1054, 453] on span "Next" at bounding box center [1055, 454] width 17 height 20
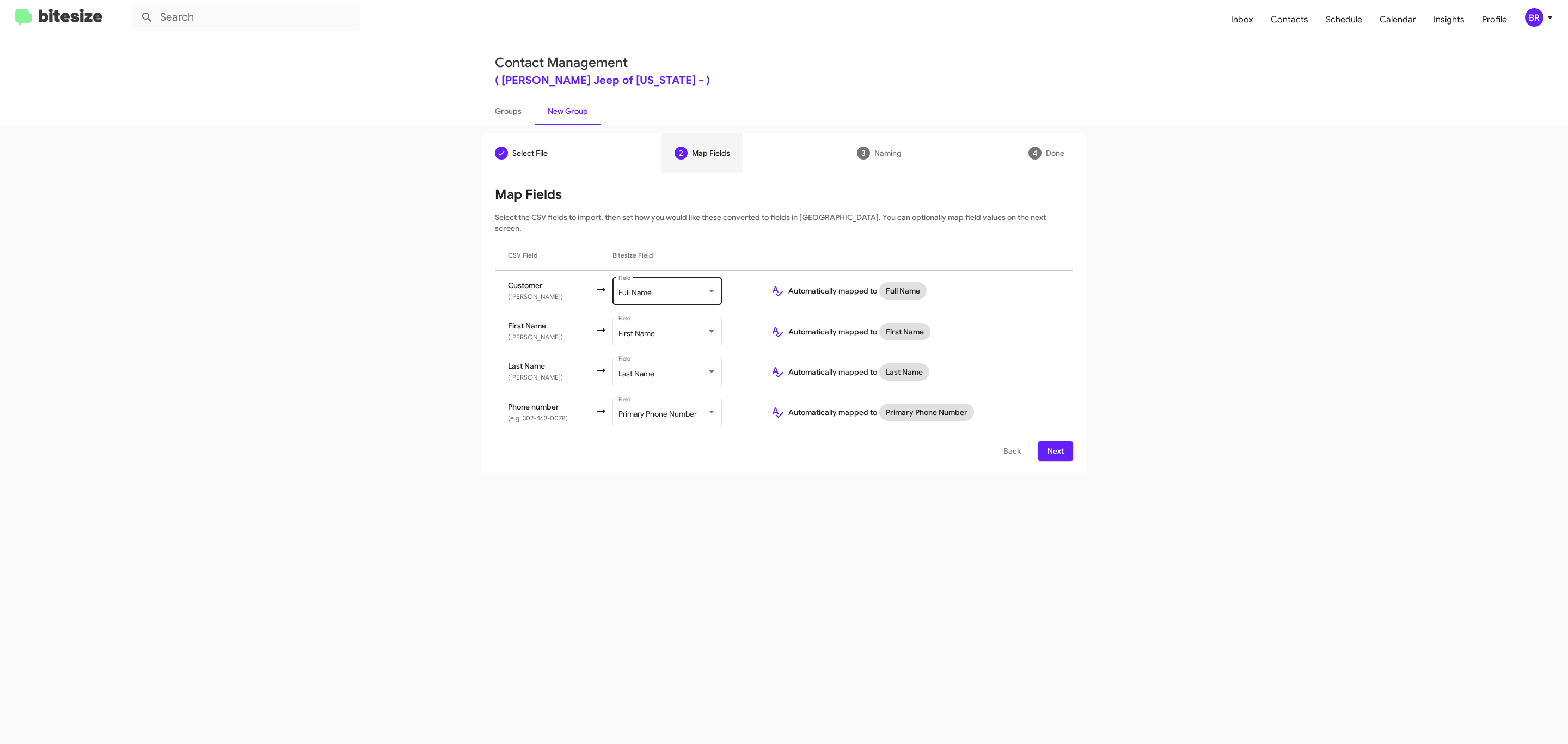
click at [666, 288] on div "Full Name" at bounding box center [662, 293] width 88 height 9
click at [678, 236] on span "Don't map this field" at bounding box center [679, 236] width 123 height 23
click at [1054, 441] on span "Next" at bounding box center [1055, 451] width 17 height 20
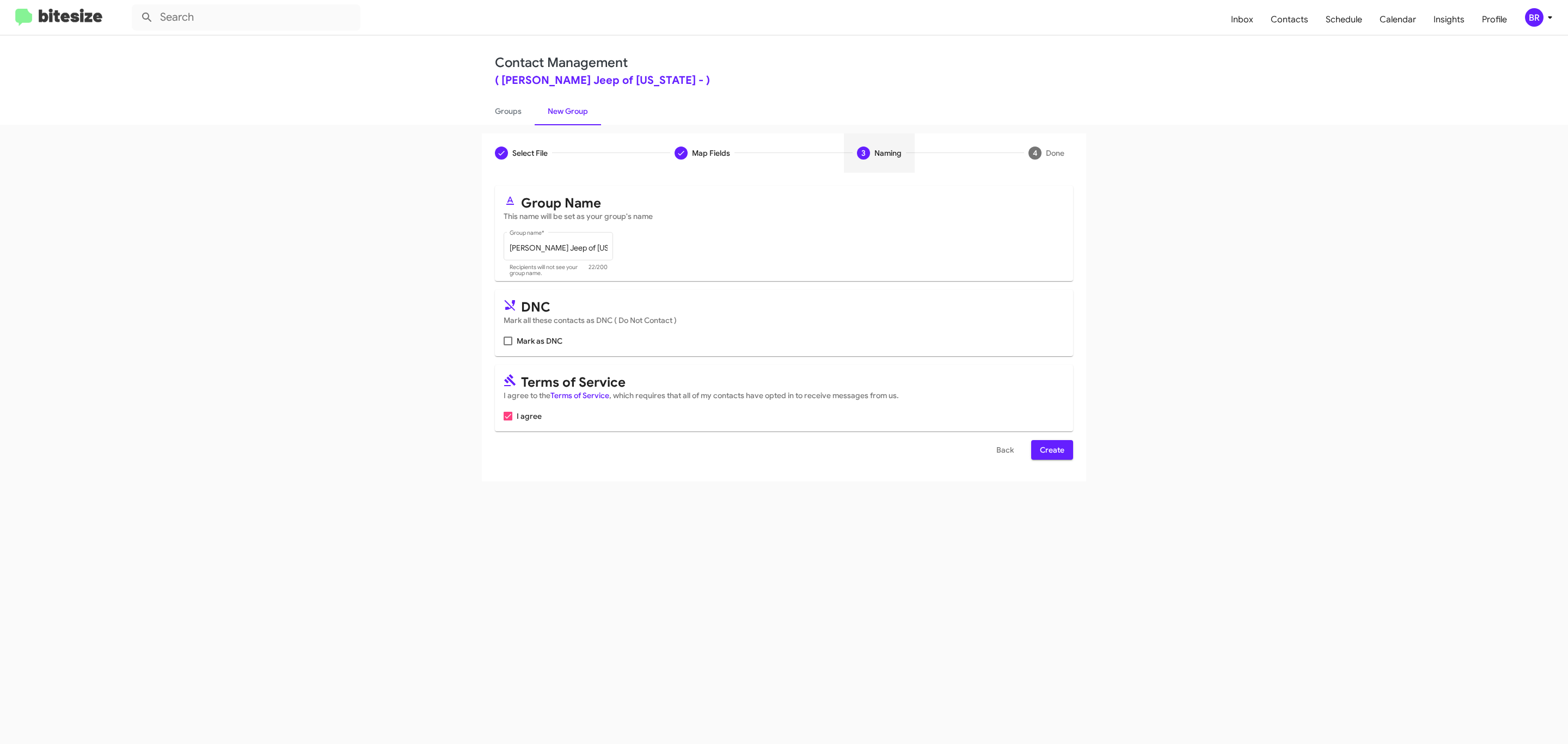
click at [507, 345] on input "Mark as DNC" at bounding box center [507, 345] width 1 height 1
checkbox input "true"
click at [1050, 451] on span "Create" at bounding box center [1052, 449] width 25 height 20
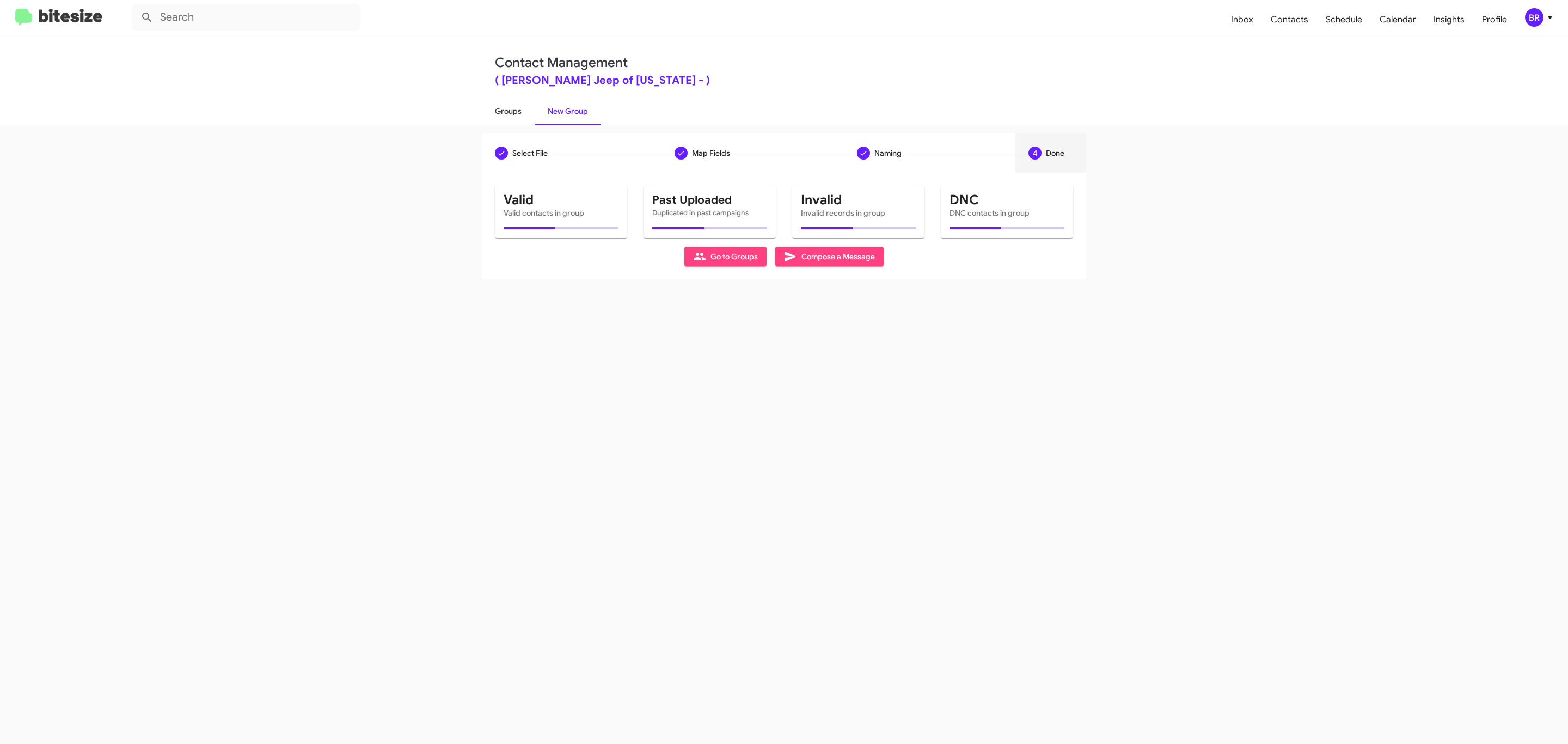
click at [507, 110] on link "Groups" at bounding box center [508, 111] width 53 height 28
type input "in:groups"
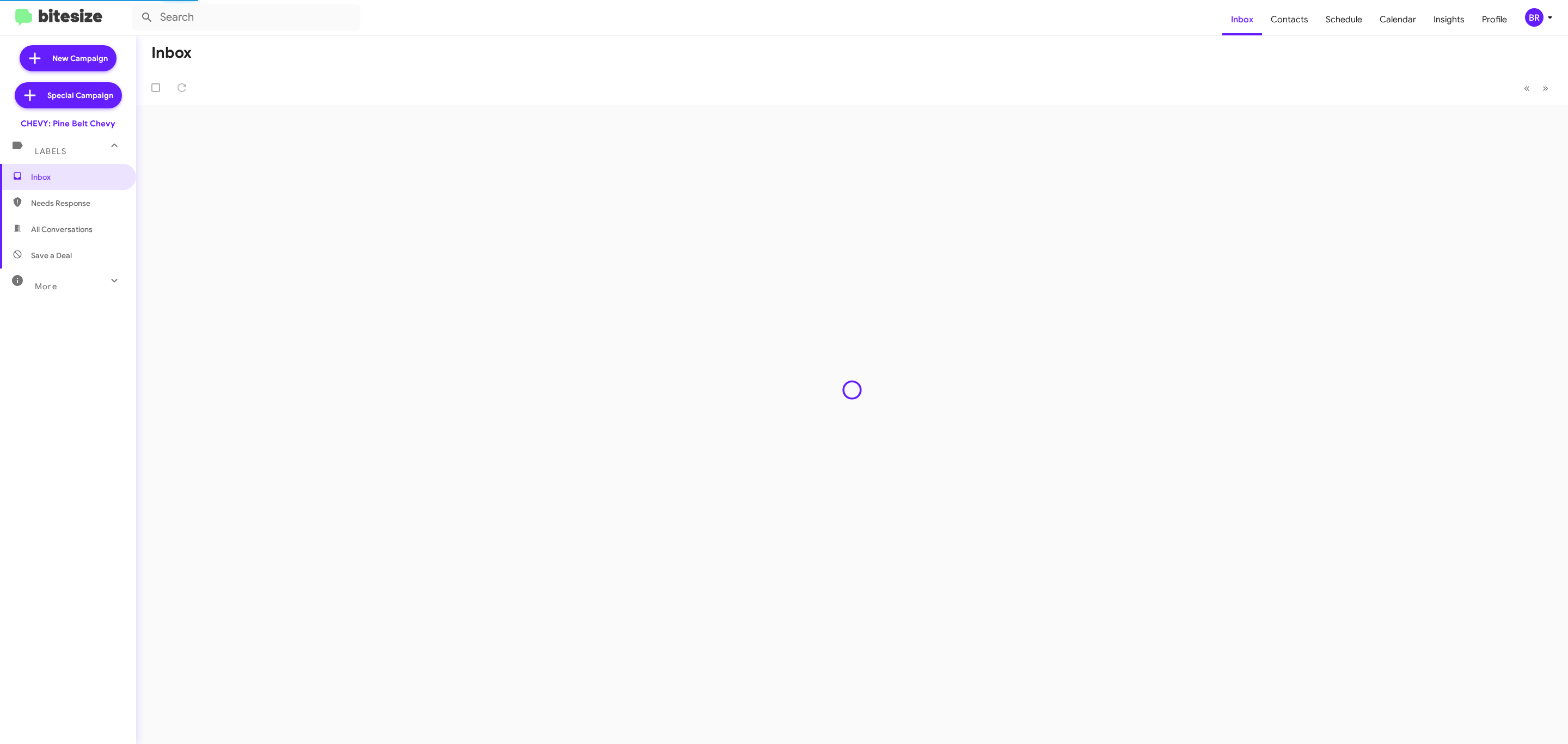
type input "in:groups"
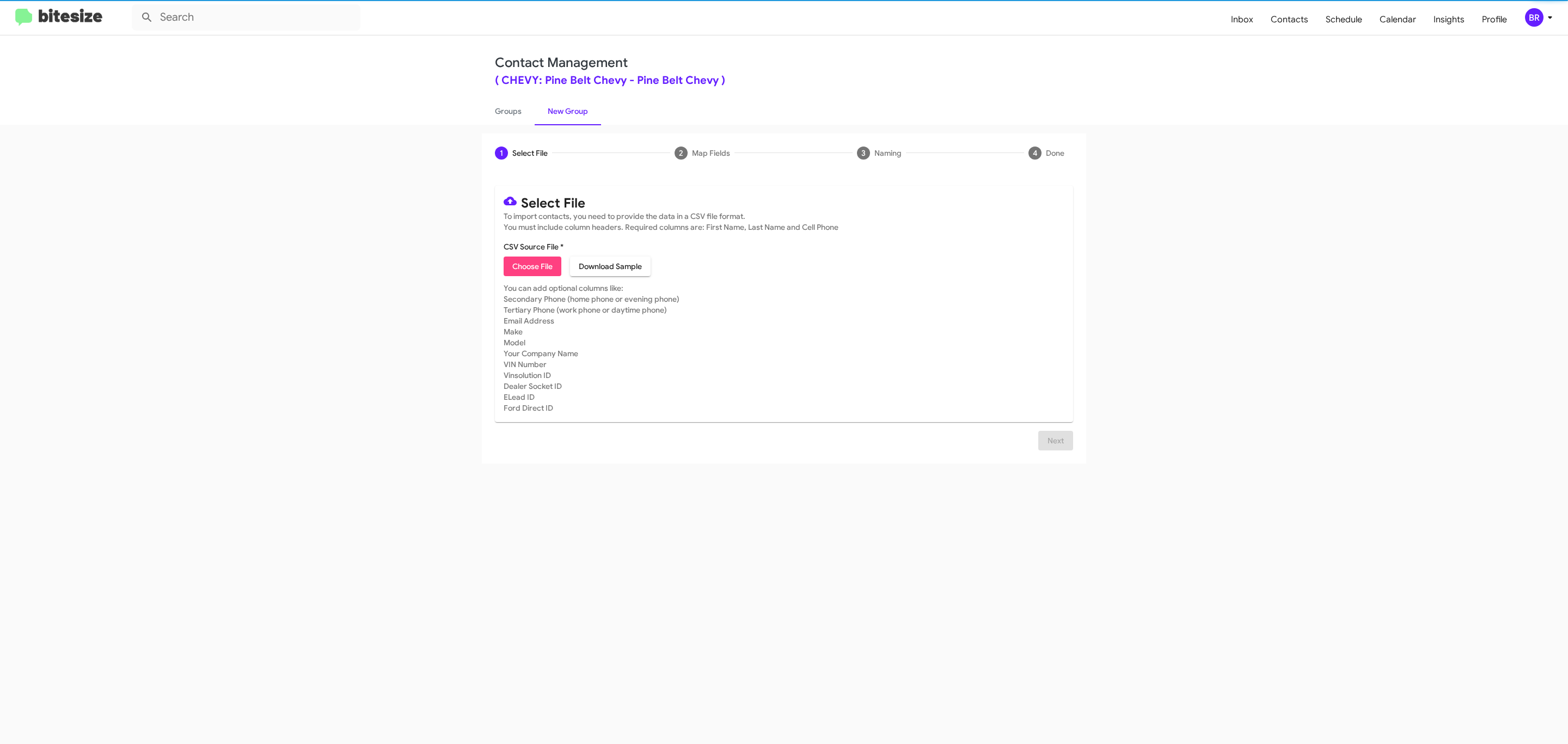
click at [531, 266] on span "Choose File" at bounding box center [532, 266] width 40 height 20
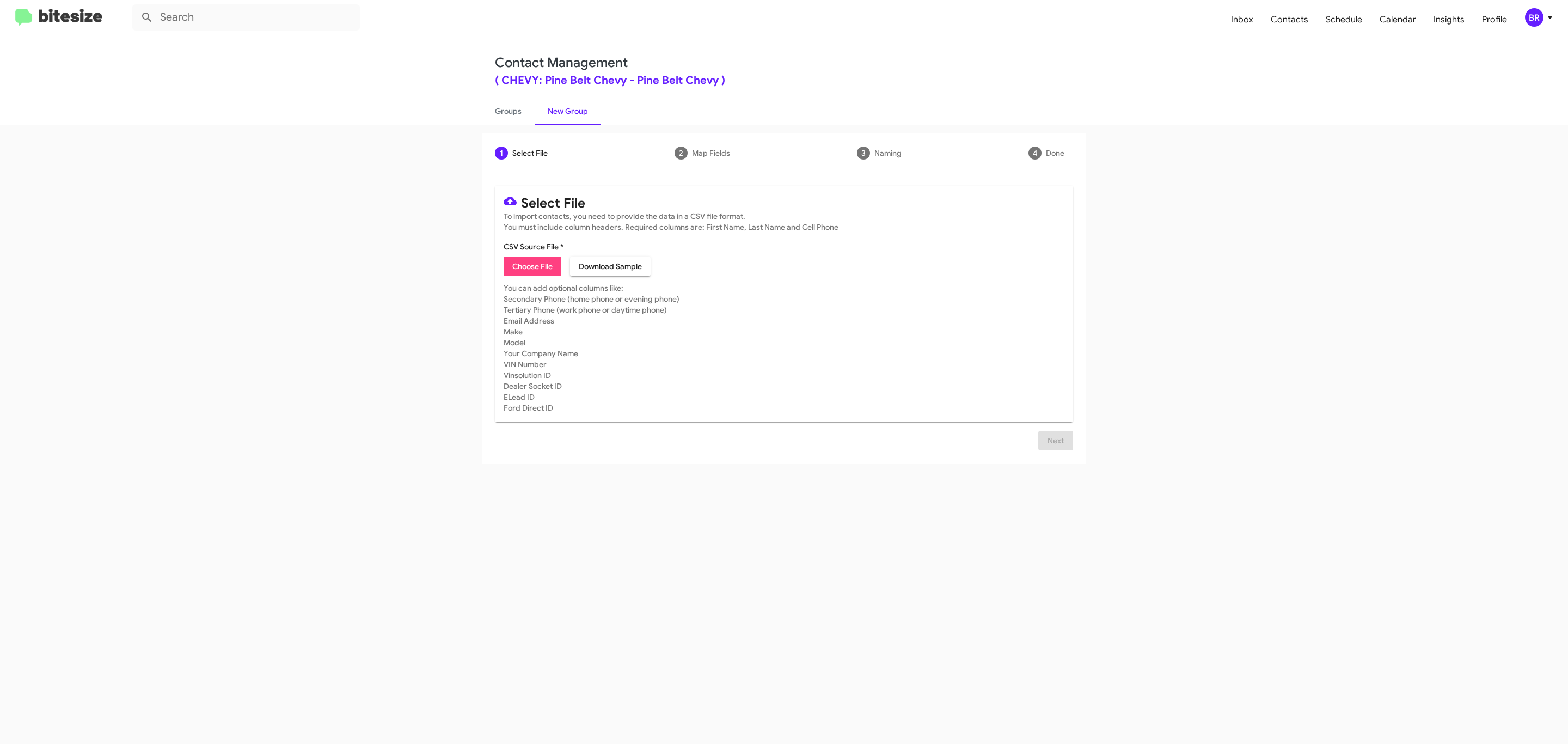
type input "Pine Belt Chevy"
click at [1241, 479] on div "1 Select File 2 Map Fields 3 Naming 4 Done Select File To import contacts, you …" at bounding box center [784, 434] width 1568 height 619
